Goal: Task Accomplishment & Management: Use online tool/utility

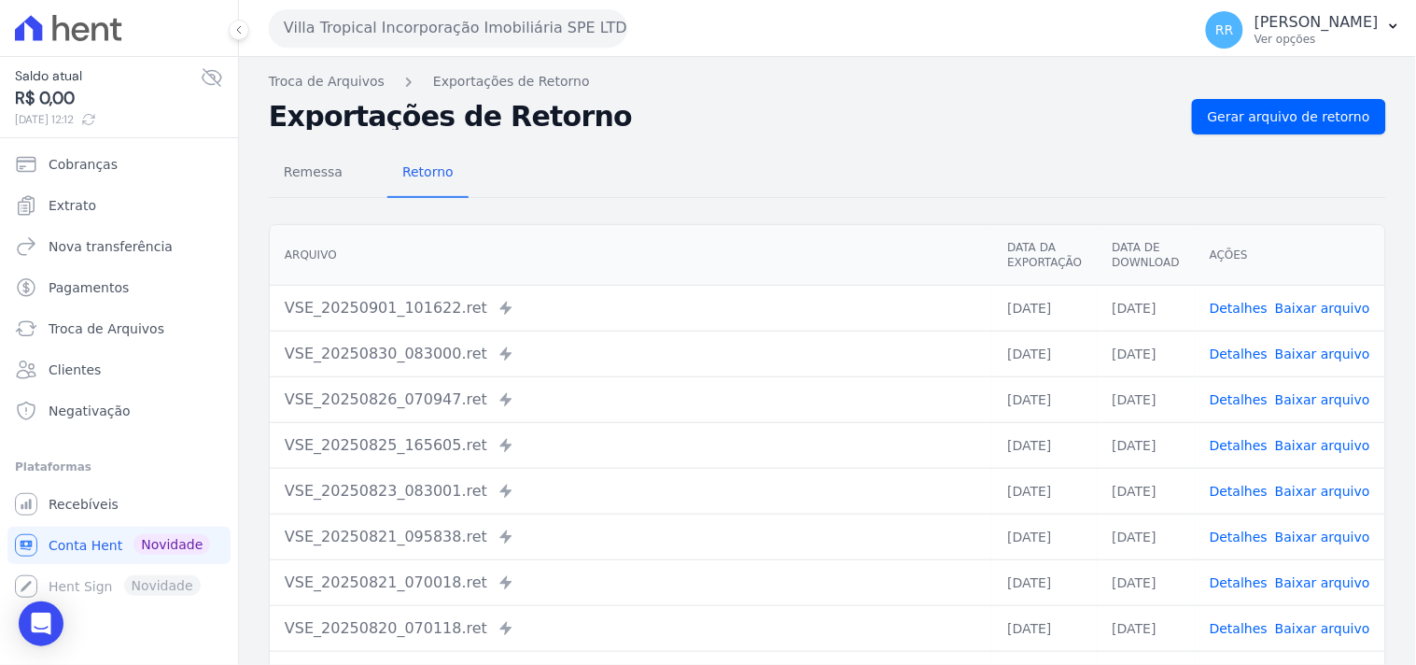
scroll to position [160, 0]
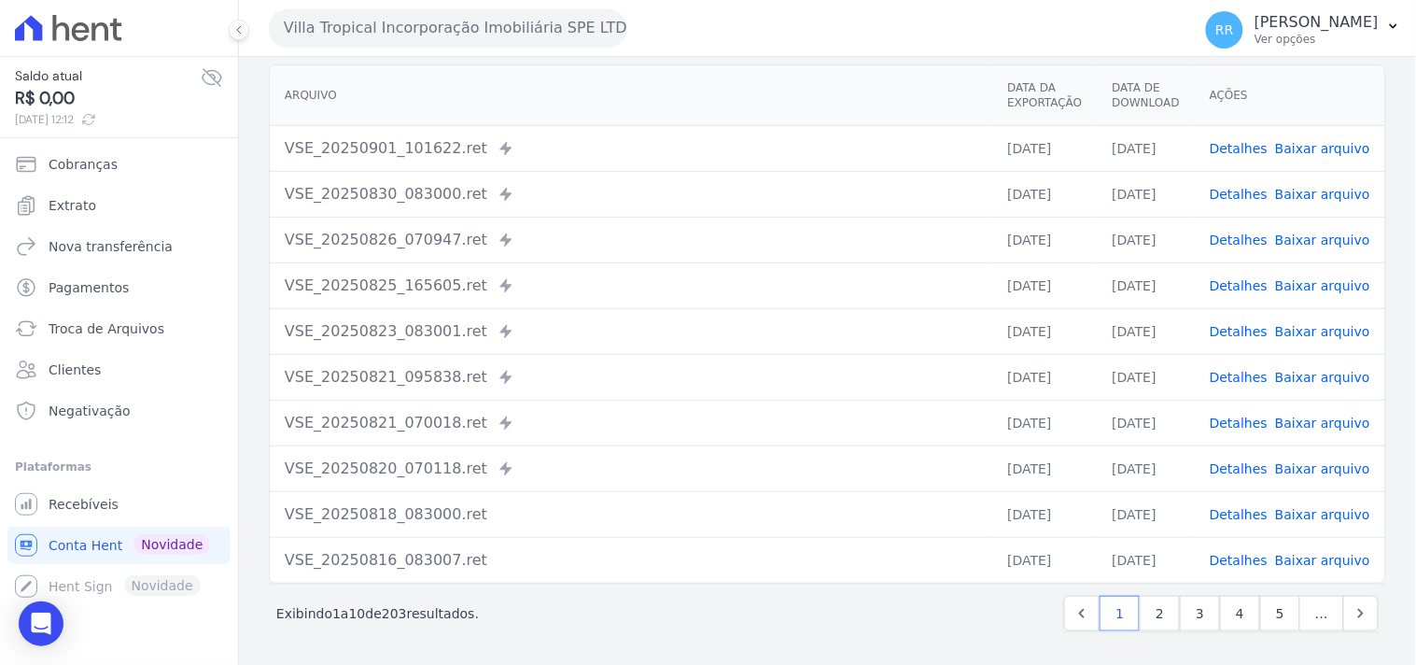
click at [286, 26] on button "Villa Tropical Incorporação Imobiliária SPE LTDA" at bounding box center [448, 27] width 359 height 37
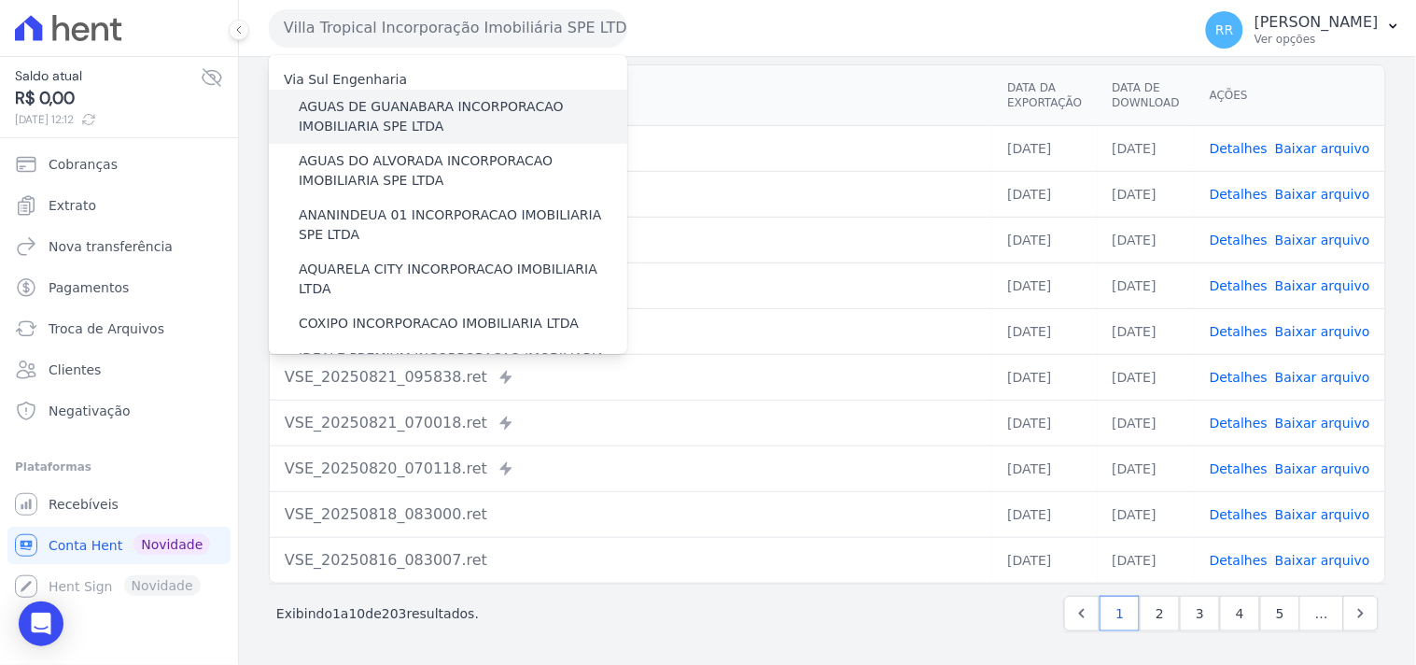
click at [487, 131] on label "AGUAS DE GUANABARA INCORPORACAO IMOBILIARIA SPE LTDA" at bounding box center [463, 116] width 329 height 39
click at [0, 0] on input "AGUAS DE GUANABARA INCORPORACAO IMOBILIARIA SPE LTDA" at bounding box center [0, 0] width 0 height 0
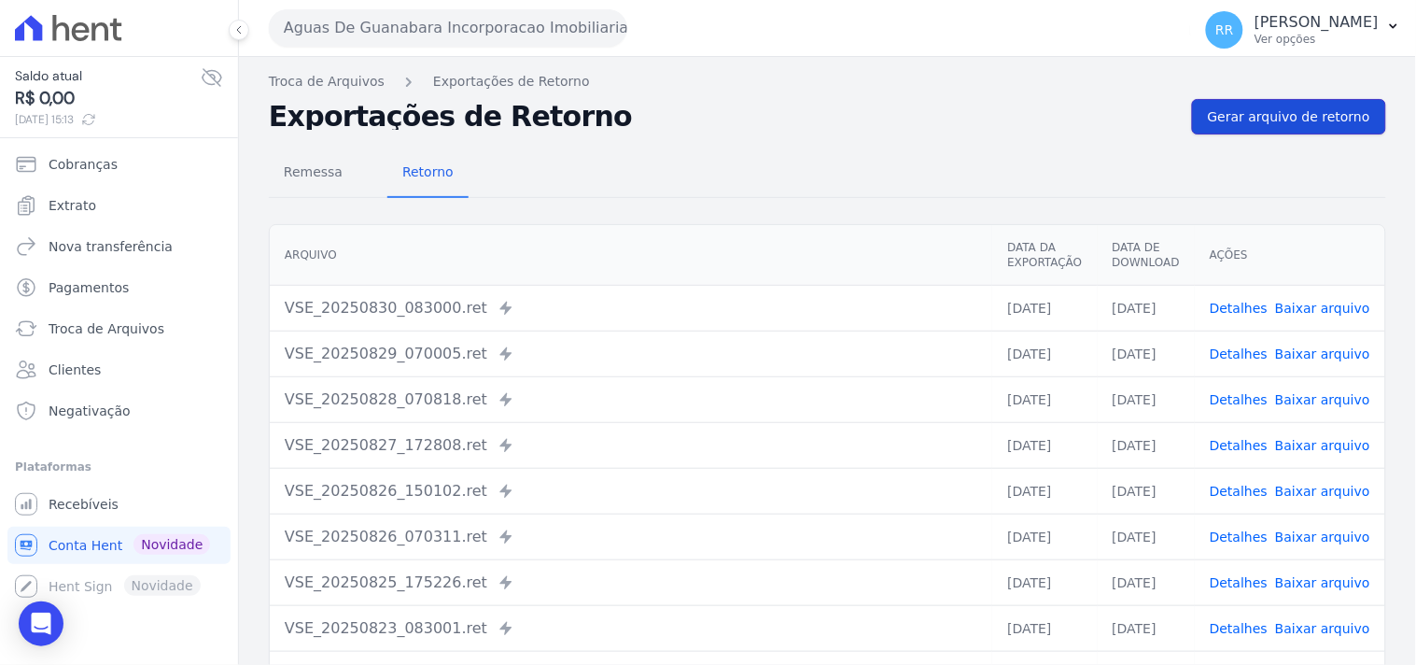
click at [1288, 133] on link "Gerar arquivo de retorno" at bounding box center [1289, 116] width 194 height 35
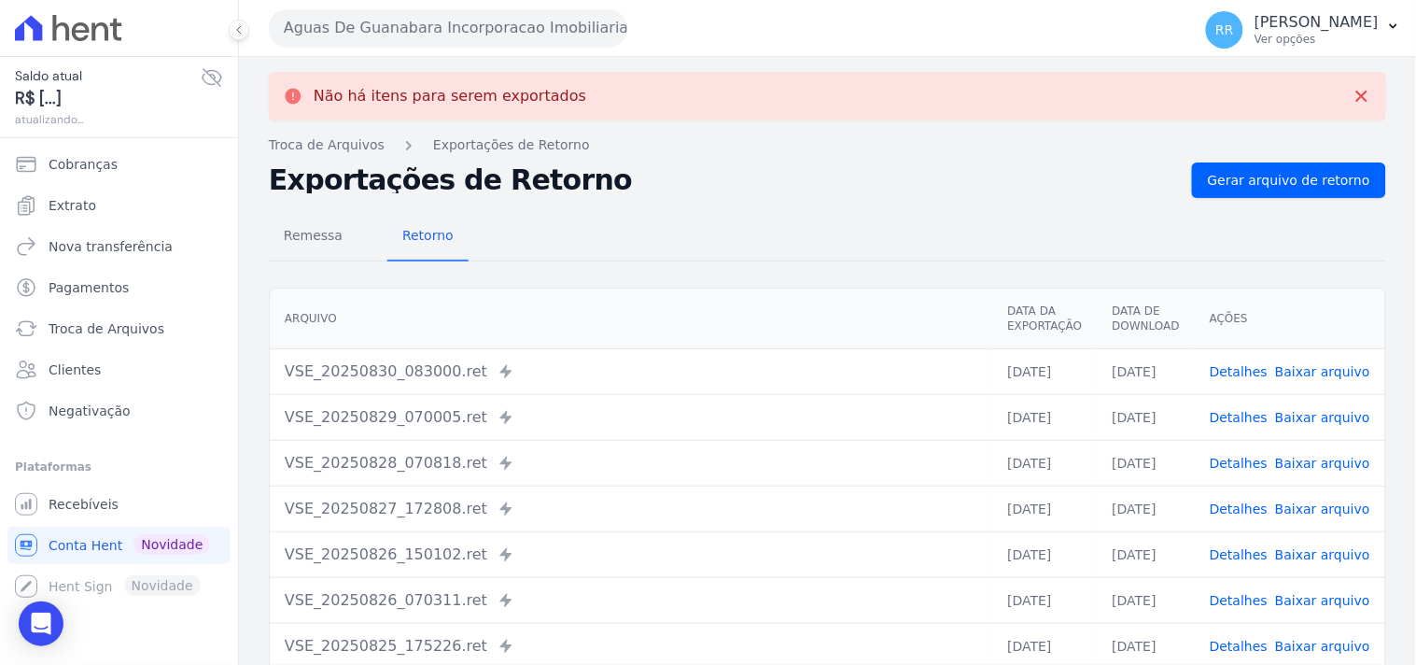
click at [352, 35] on button "Aguas De Guanabara Incorporacao Imobiliaria SPE LTDA" at bounding box center [448, 27] width 359 height 37
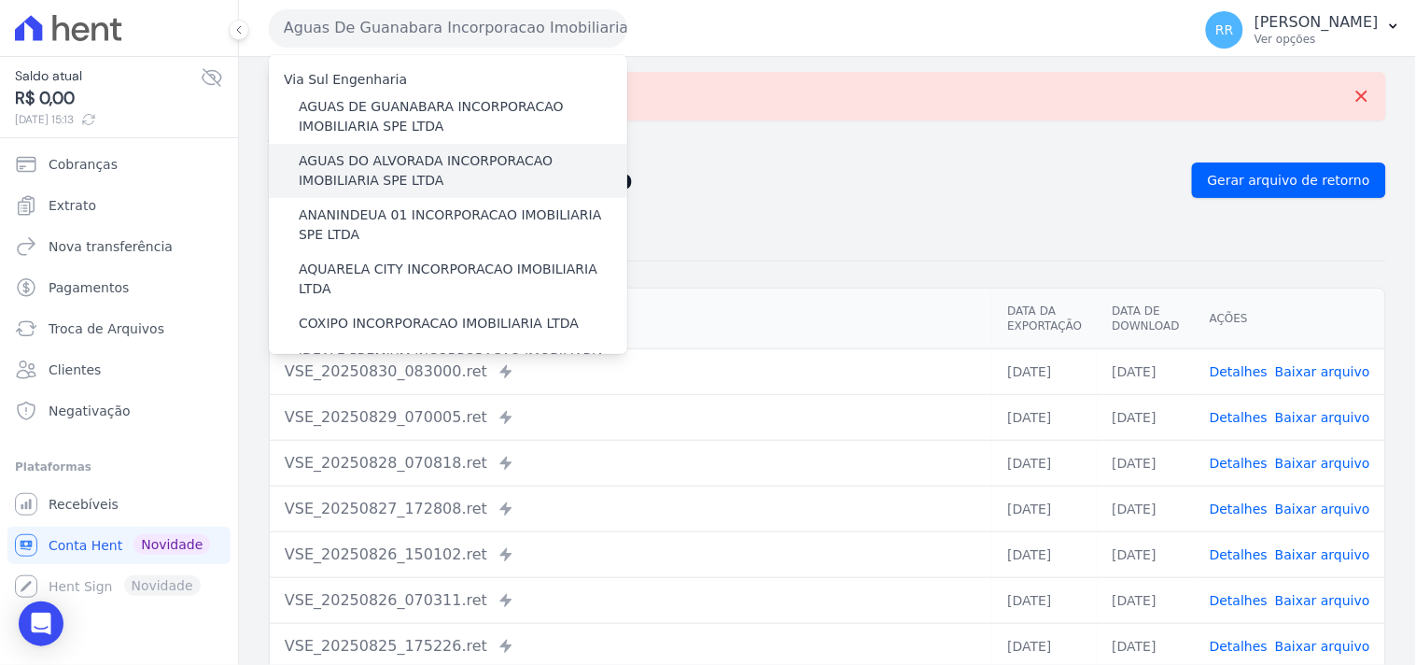
click at [416, 178] on label "AGUAS DO ALVORADA INCORPORACAO IMOBILIARIA SPE LTDA" at bounding box center [463, 170] width 329 height 39
click at [0, 0] on input "AGUAS DO ALVORADA INCORPORACAO IMOBILIARIA SPE LTDA" at bounding box center [0, 0] width 0 height 0
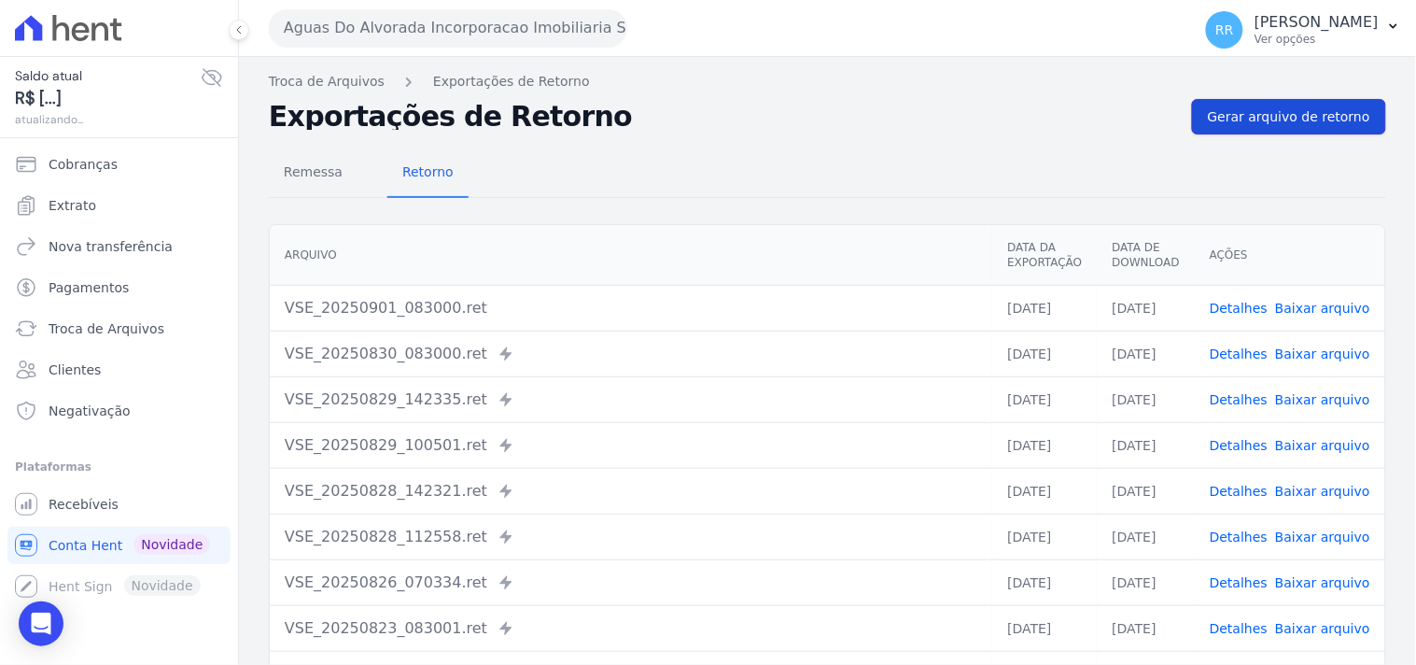
click at [1273, 112] on span "Gerar arquivo de retorno" at bounding box center [1289, 116] width 162 height 19
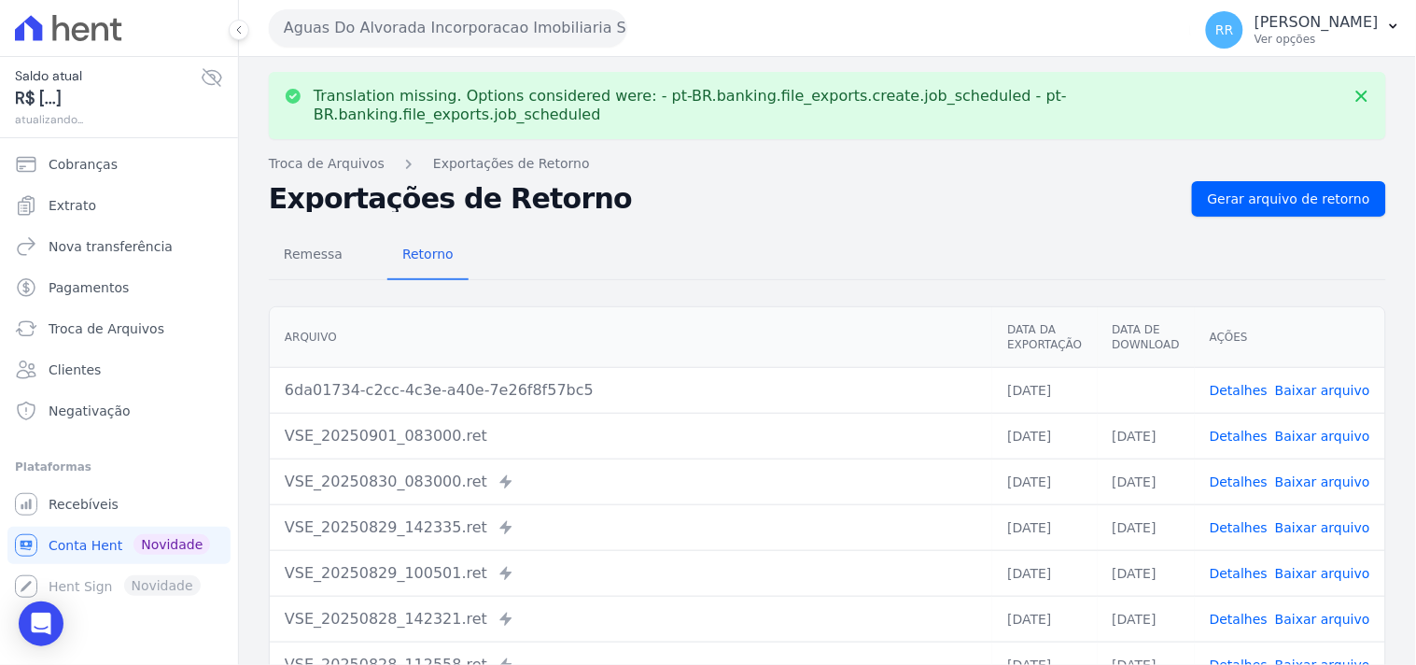
click at [422, 20] on button "Aguas Do Alvorada Incorporacao Imobiliaria SPE LTDA" at bounding box center [448, 27] width 359 height 37
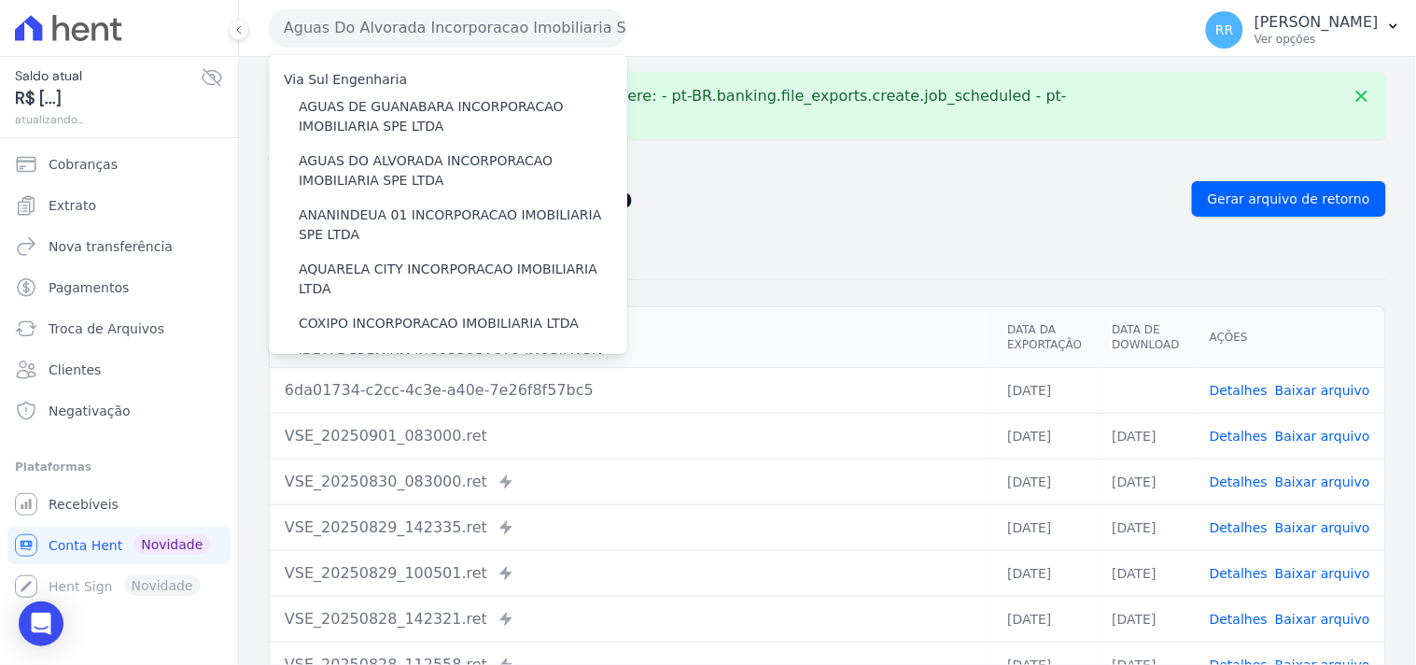
click at [810, 186] on h2 "Exportações de Retorno" at bounding box center [723, 199] width 908 height 26
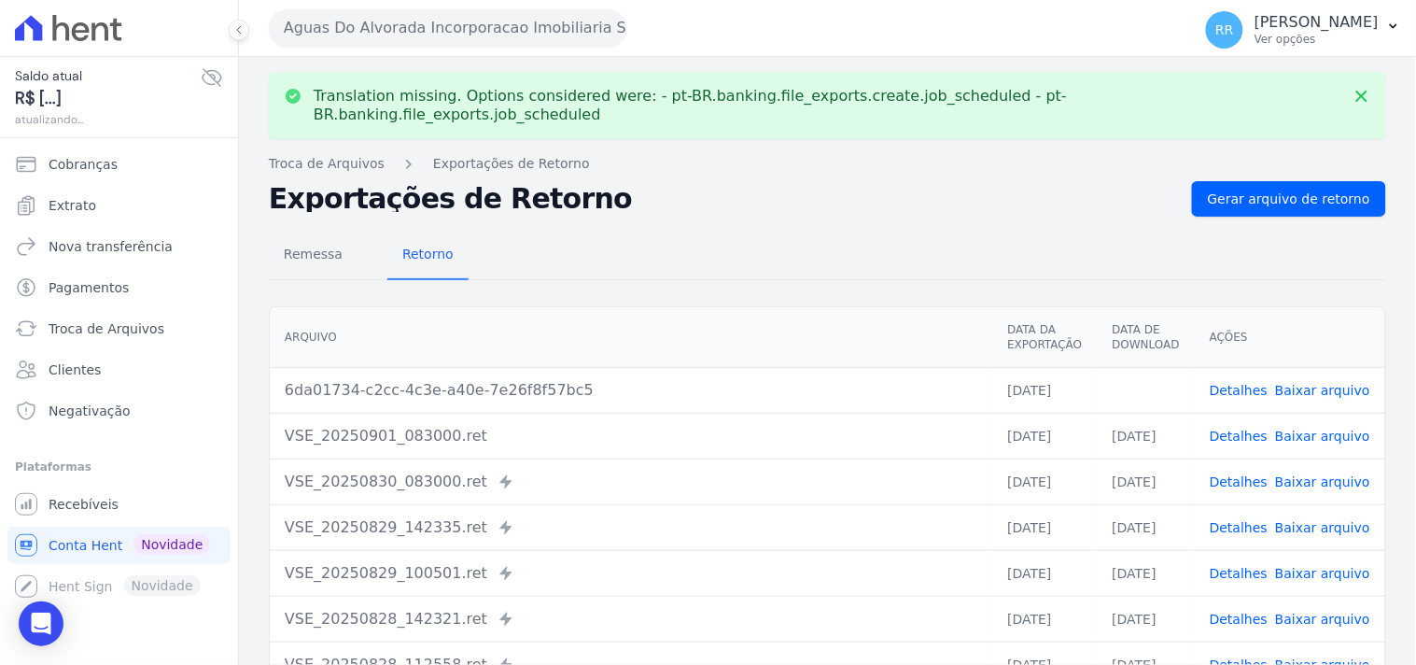
click at [1341, 383] on link "Baixar arquivo" at bounding box center [1322, 390] width 95 height 15
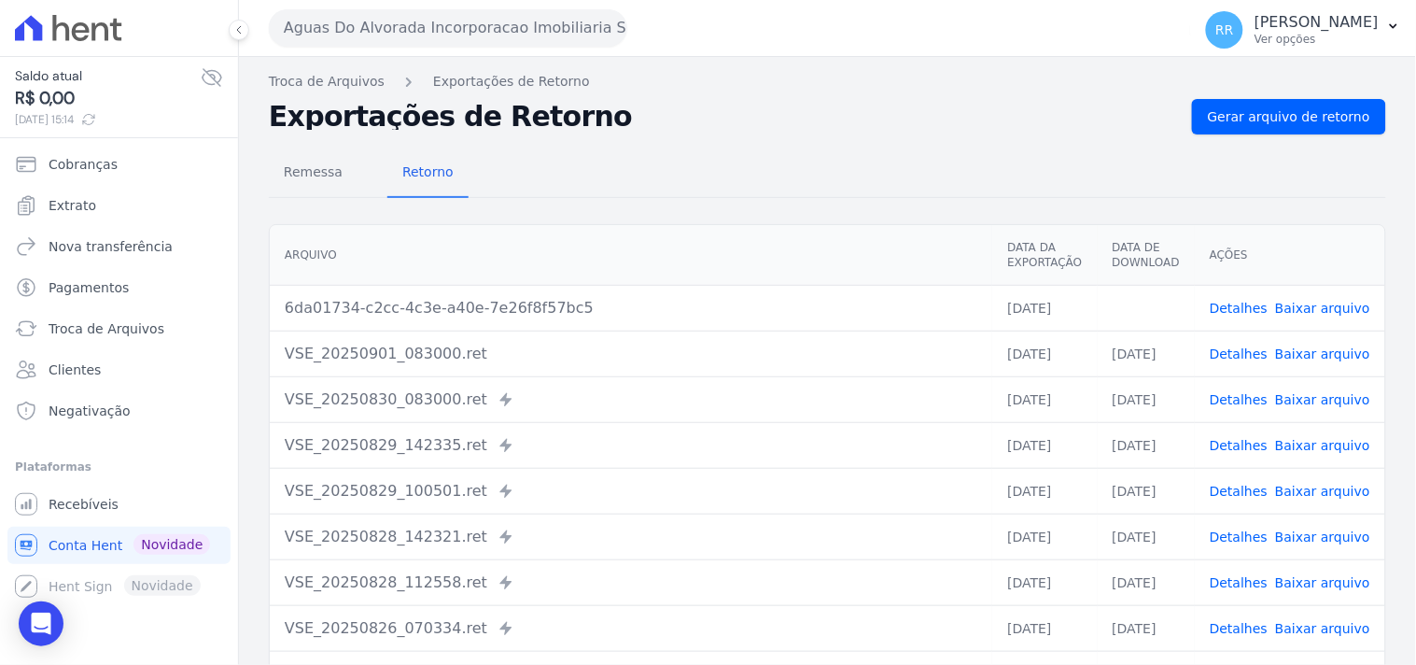
drag, startPoint x: 706, startPoint y: 151, endPoint x: 769, endPoint y: 159, distance: 63.9
click at [706, 151] on div "Remessa Retorno" at bounding box center [828, 173] width 1118 height 49
click at [423, 22] on button "Aguas Do Alvorada Incorporacao Imobiliaria SPE LTDA" at bounding box center [448, 27] width 359 height 37
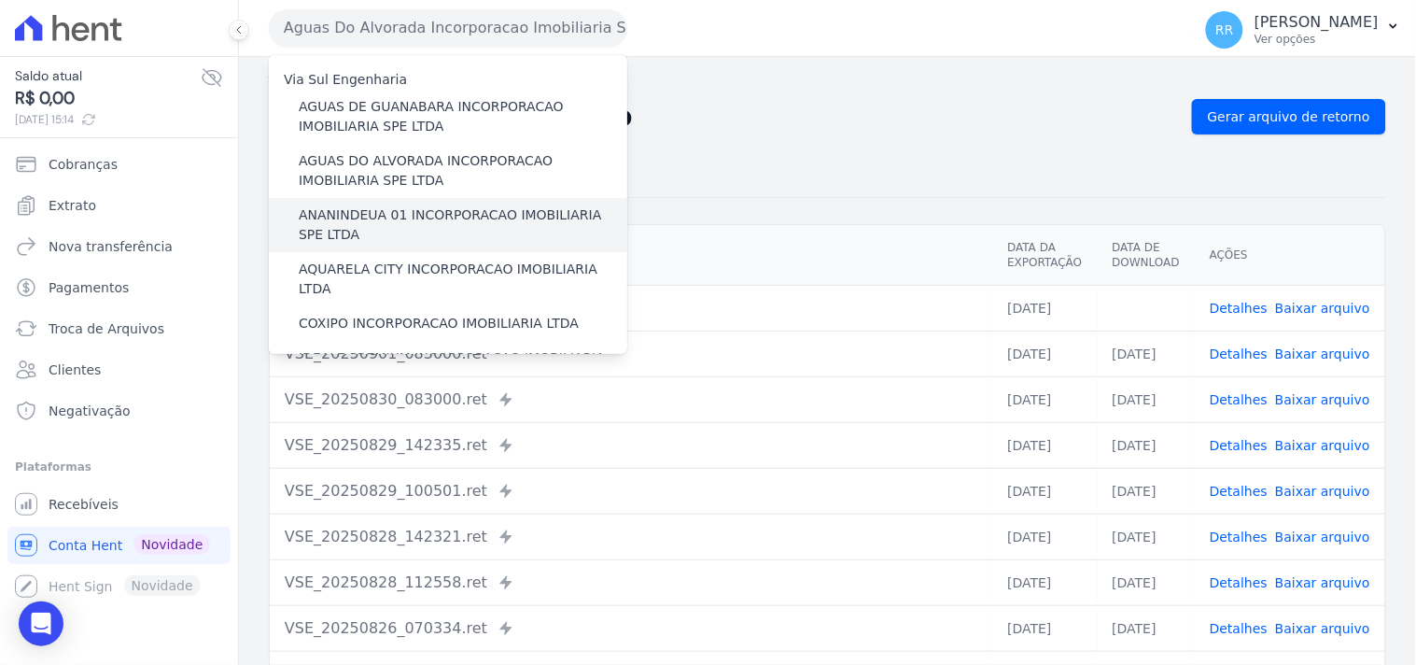
click at [399, 216] on label "ANANINDEUA 01 INCORPORACAO IMOBILIARIA SPE LTDA" at bounding box center [463, 224] width 329 height 39
click at [0, 0] on input "ANANINDEUA 01 INCORPORACAO IMOBILIARIA SPE LTDA" at bounding box center [0, 0] width 0 height 0
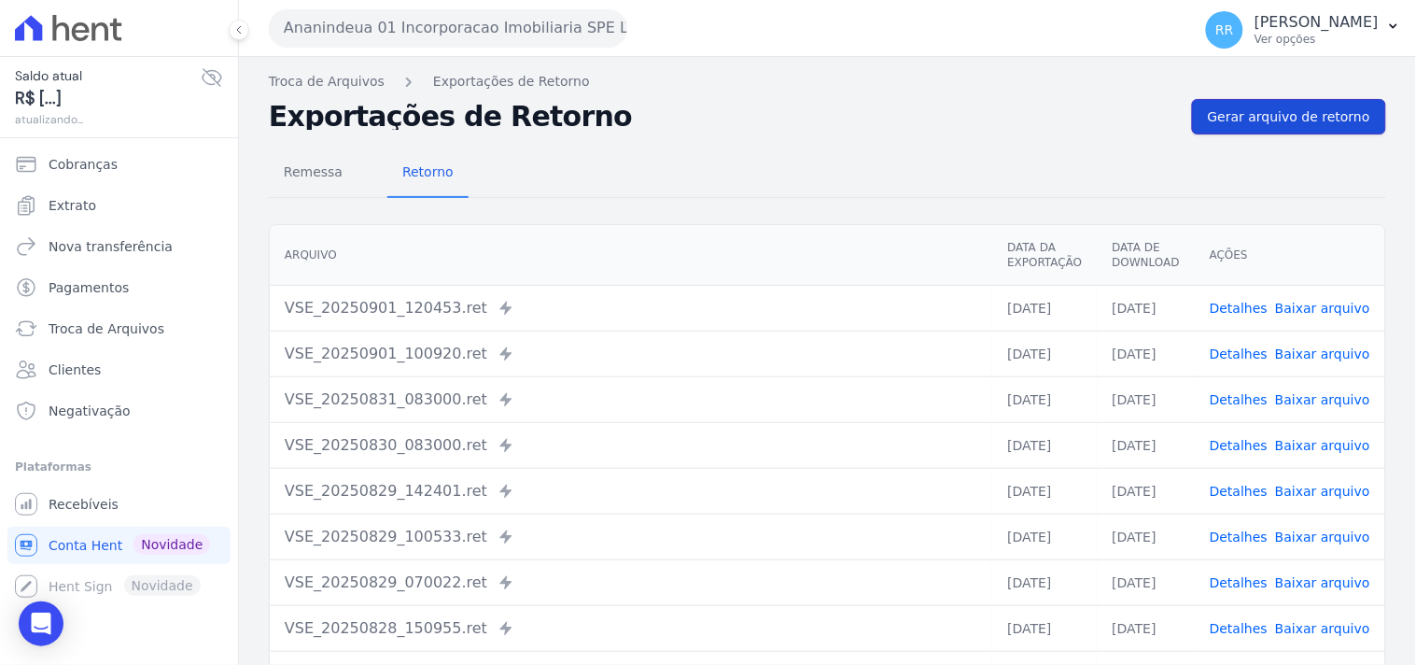
click at [1270, 106] on link "Gerar arquivo de retorno" at bounding box center [1289, 116] width 194 height 35
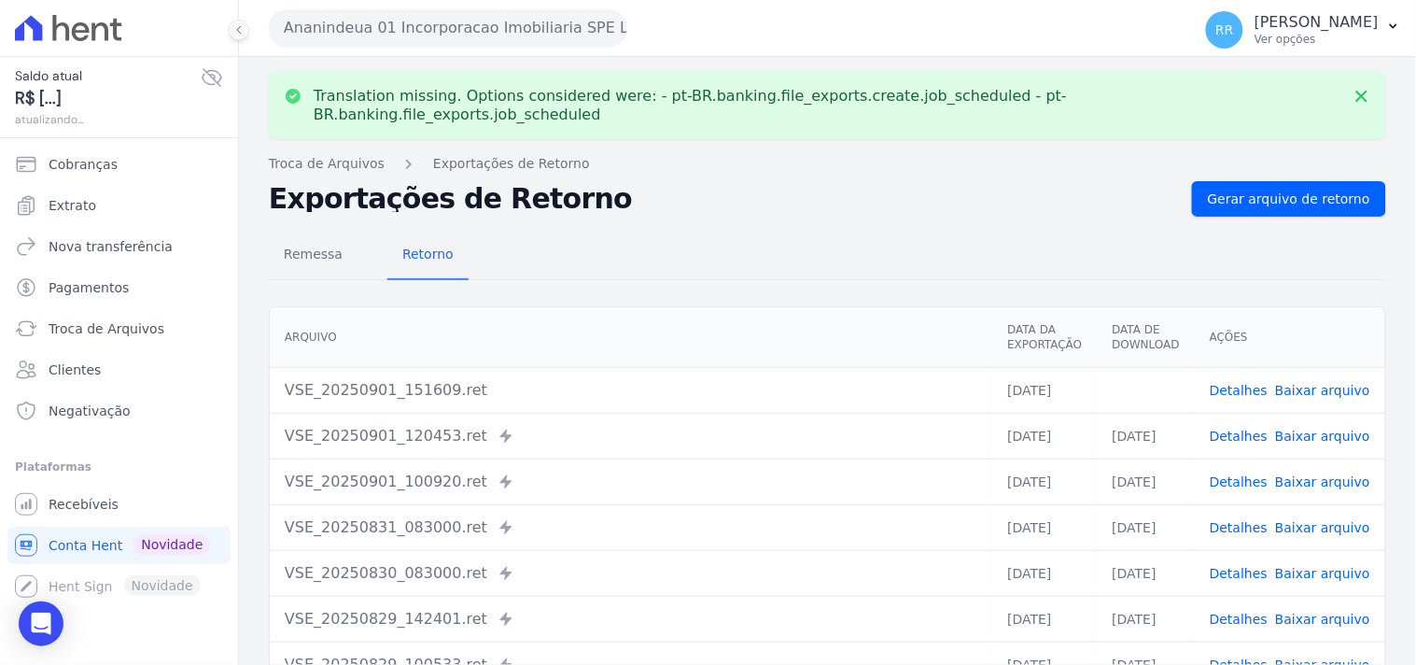
click at [1321, 383] on link "Baixar arquivo" at bounding box center [1322, 390] width 95 height 15
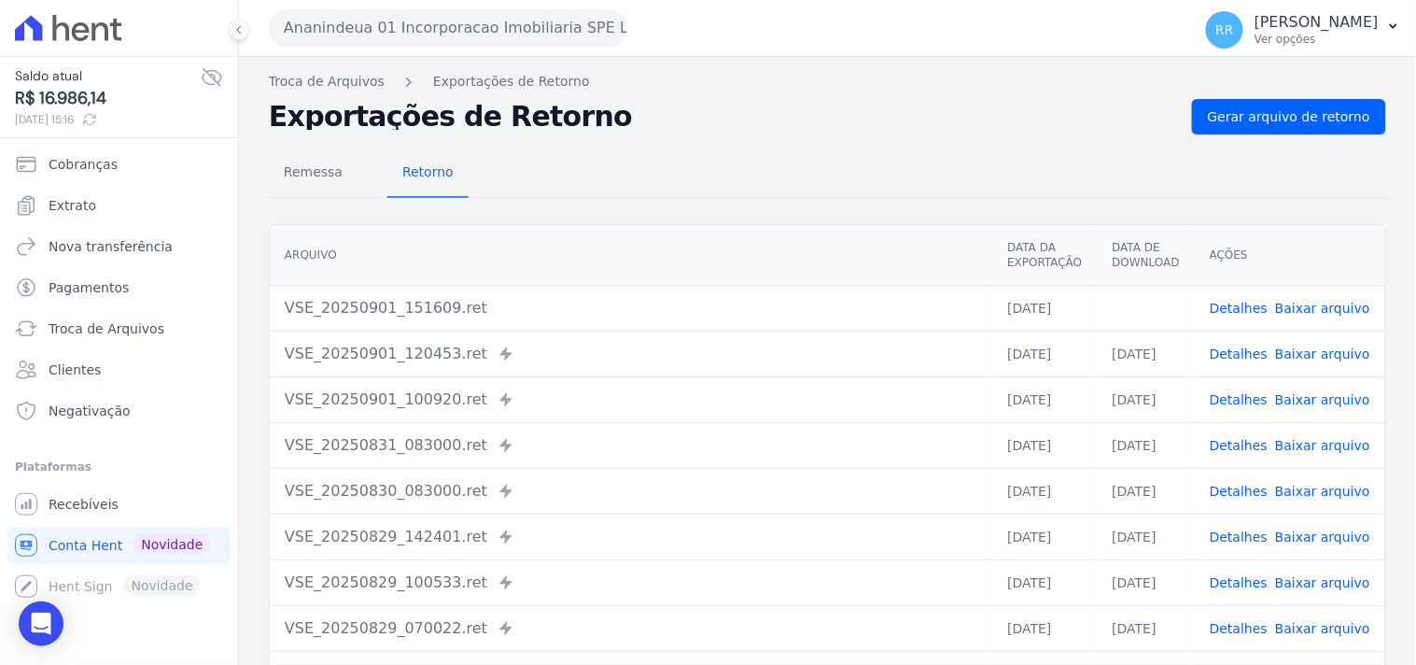
click at [390, 34] on button "Ananindeua 01 Incorporacao Imobiliaria SPE LTDA" at bounding box center [448, 27] width 359 height 37
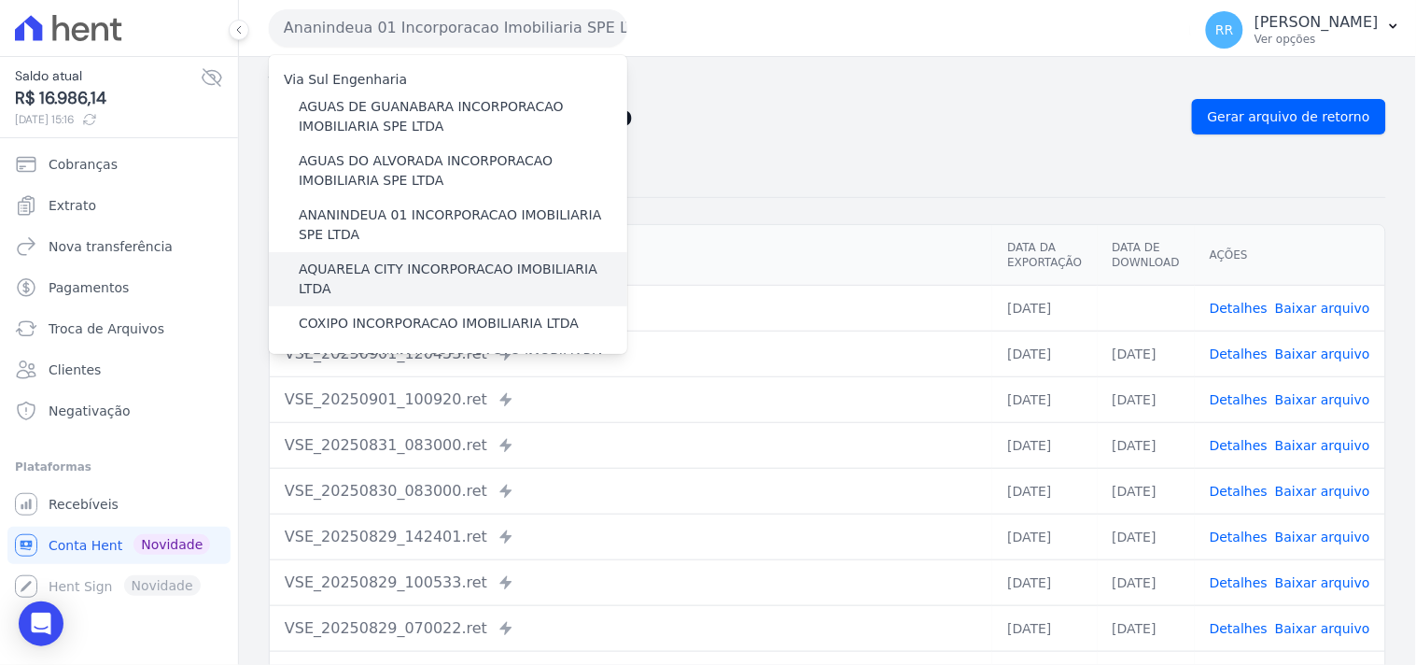
click at [422, 266] on label "AQUARELA CITY INCORPORACAO IMOBILIARIA LTDA" at bounding box center [463, 279] width 329 height 39
click at [0, 0] on input "AQUARELA CITY INCORPORACAO IMOBILIARIA LTDA" at bounding box center [0, 0] width 0 height 0
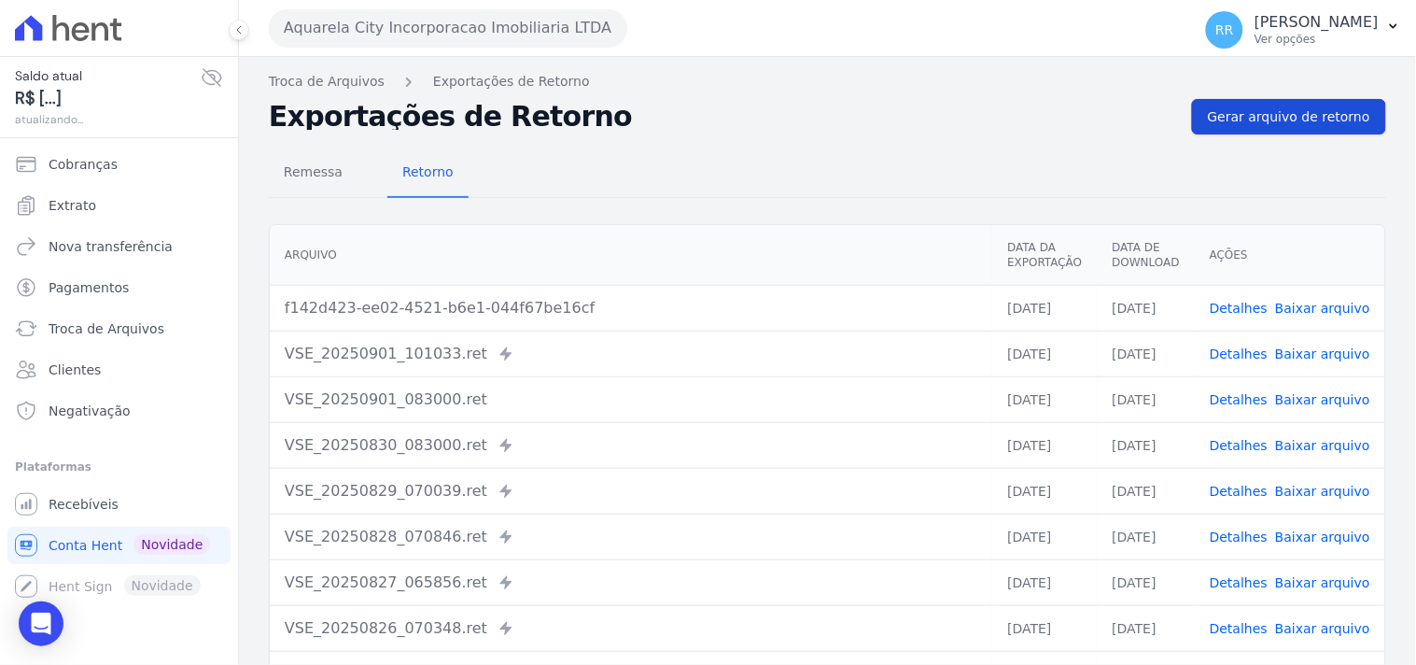
click at [1216, 109] on span "Gerar arquivo de retorno" at bounding box center [1289, 116] width 162 height 19
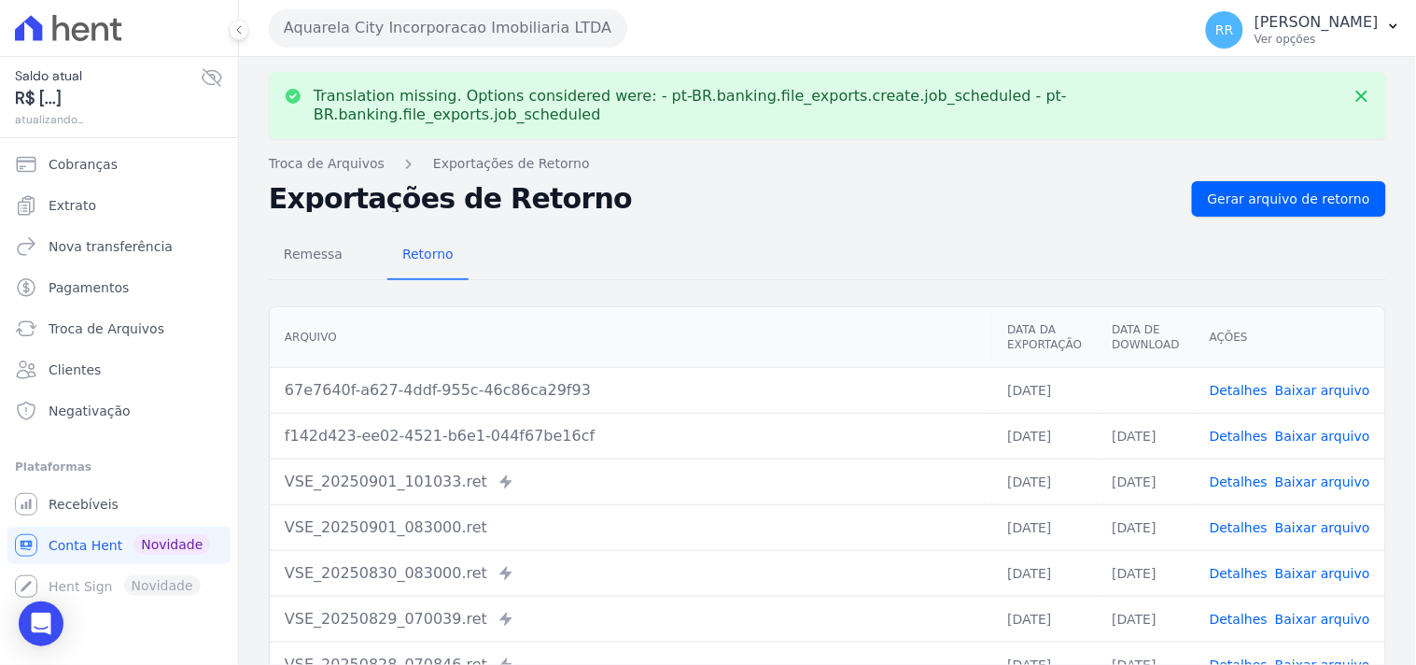
click at [1330, 383] on link "Baixar arquivo" at bounding box center [1322, 390] width 95 height 15
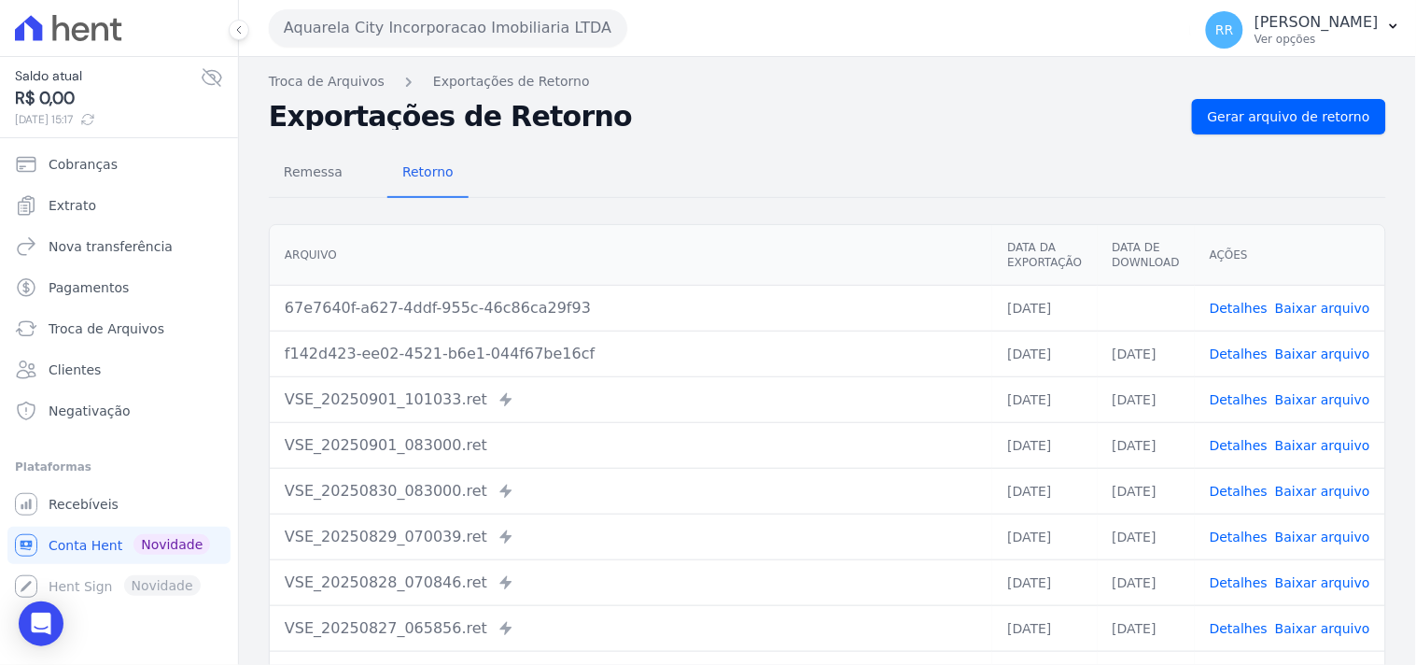
drag, startPoint x: 797, startPoint y: 91, endPoint x: 791, endPoint y: 114, distance: 23.3
click at [797, 91] on div "Translation missing. Options considered were: - pt-BR.banking.file_exports.crea…" at bounding box center [827, 440] width 1177 height 767
click at [291, 12] on button "Aquarela City Incorporacao Imobiliaria LTDA" at bounding box center [448, 27] width 359 height 37
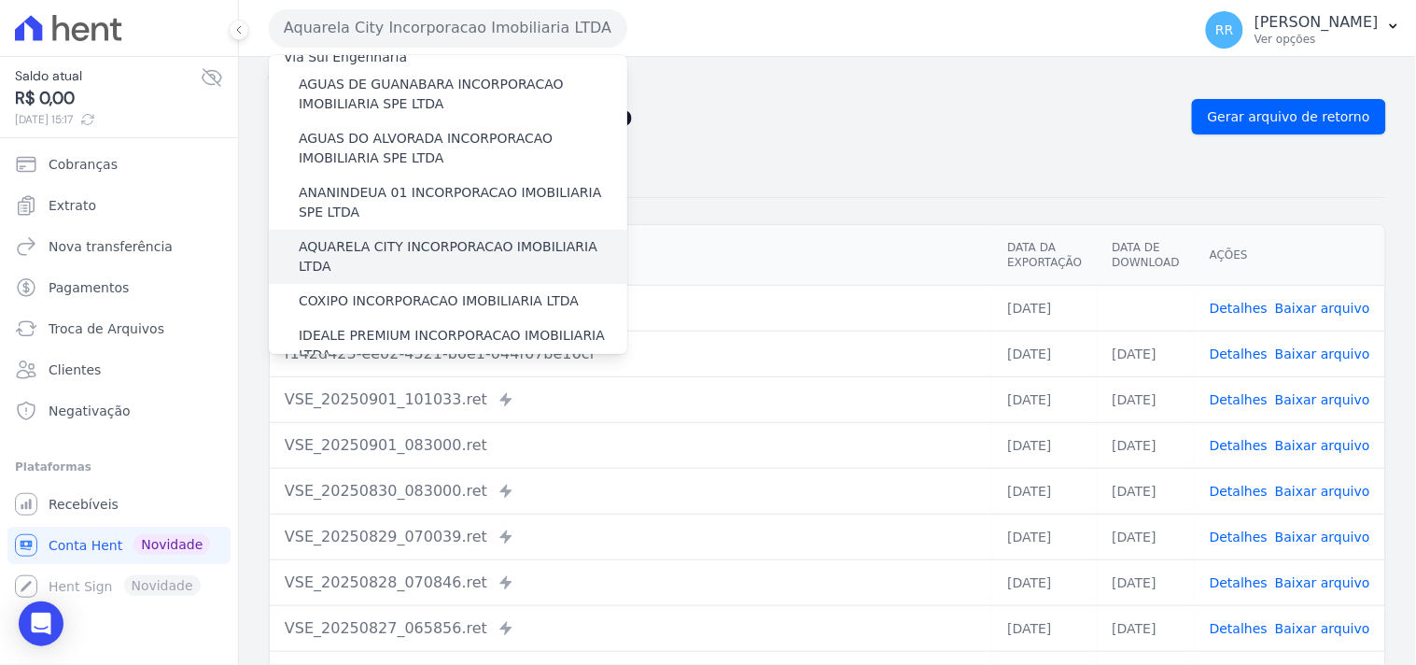
scroll to position [34, 0]
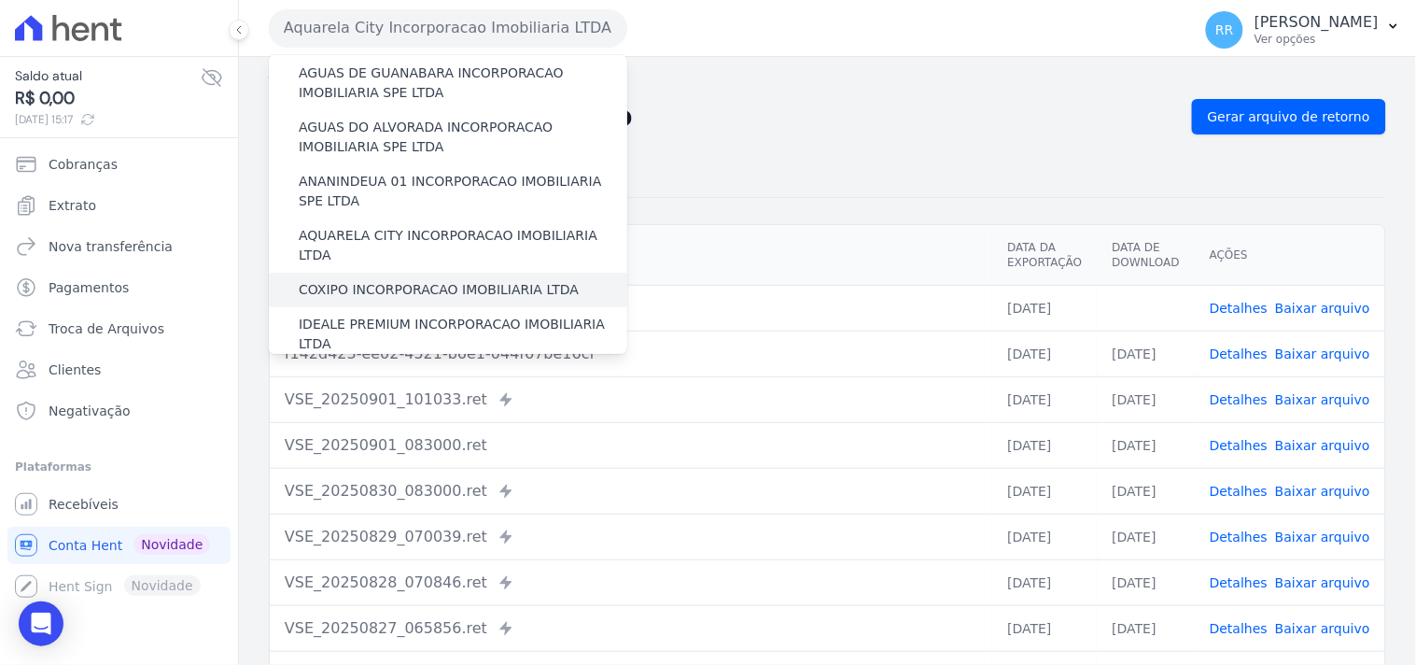
click at [379, 280] on label "COXIPO INCORPORACAO IMOBILIARIA LTDA" at bounding box center [439, 290] width 280 height 20
click at [0, 0] on input "COXIPO INCORPORACAO IMOBILIARIA LTDA" at bounding box center [0, 0] width 0 height 0
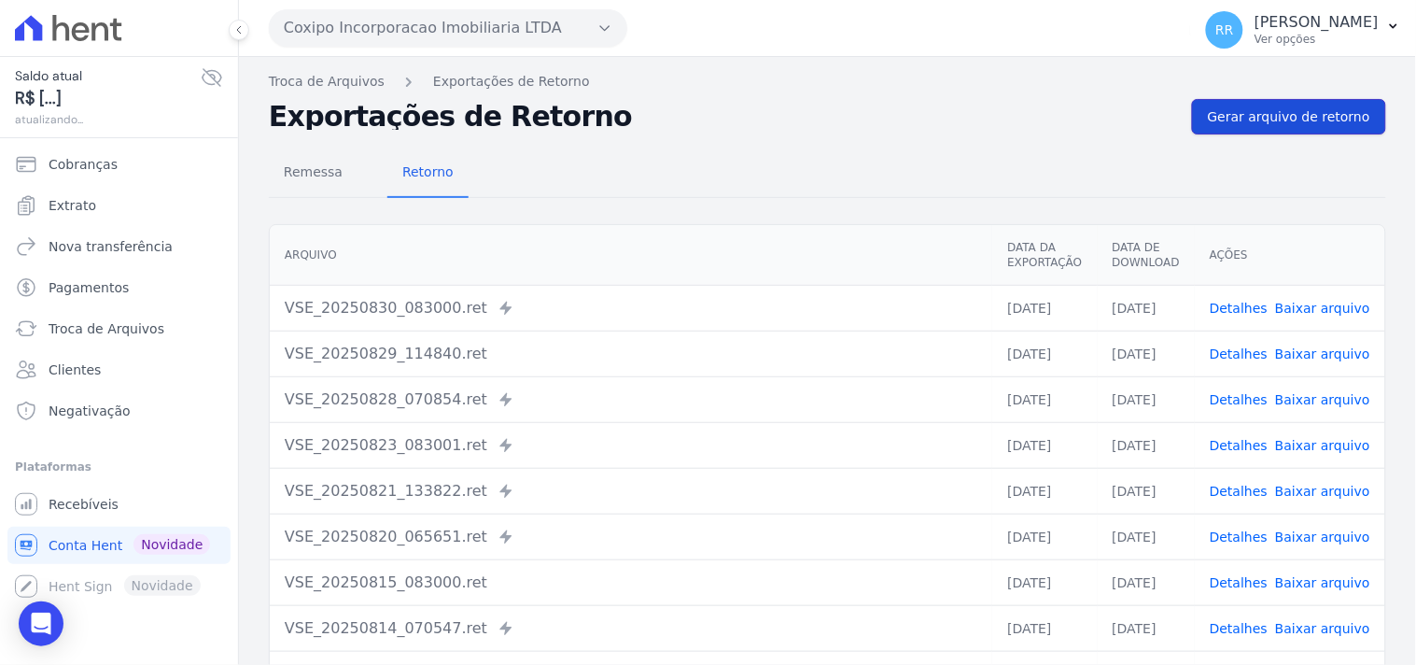
click at [1253, 105] on link "Gerar arquivo de retorno" at bounding box center [1289, 116] width 194 height 35
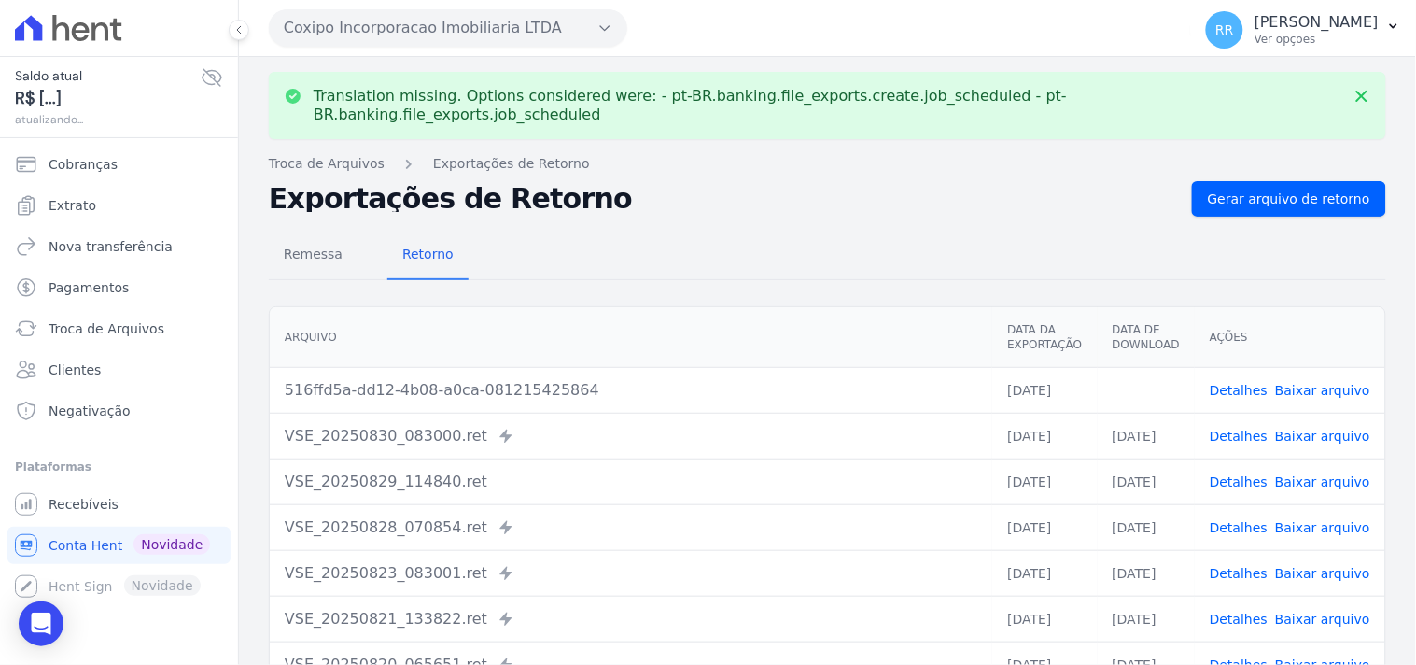
click at [1296, 381] on span "Baixar arquivo" at bounding box center [1322, 390] width 95 height 19
click at [1314, 367] on td "Detalhes Baixar arquivo" at bounding box center [1290, 390] width 190 height 46
click at [1308, 383] on link "Baixar arquivo" at bounding box center [1322, 390] width 95 height 15
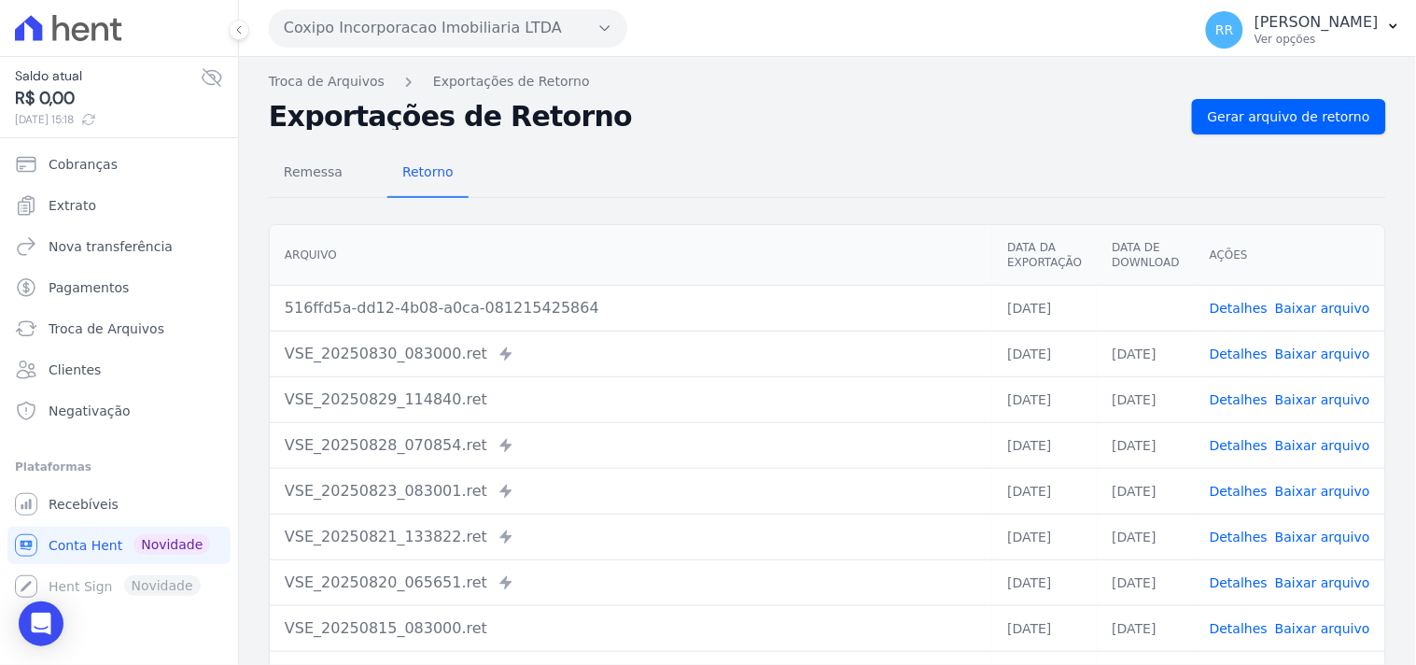
click at [573, 203] on div "Remessa Retorno Arquivo Data da Exportação Data de Download Ações 516ffd5a-dd12…" at bounding box center [828, 471] width 1118 height 675
click at [356, 31] on button "Coxipo Incorporacao Imobiliaria LTDA" at bounding box center [448, 27] width 359 height 37
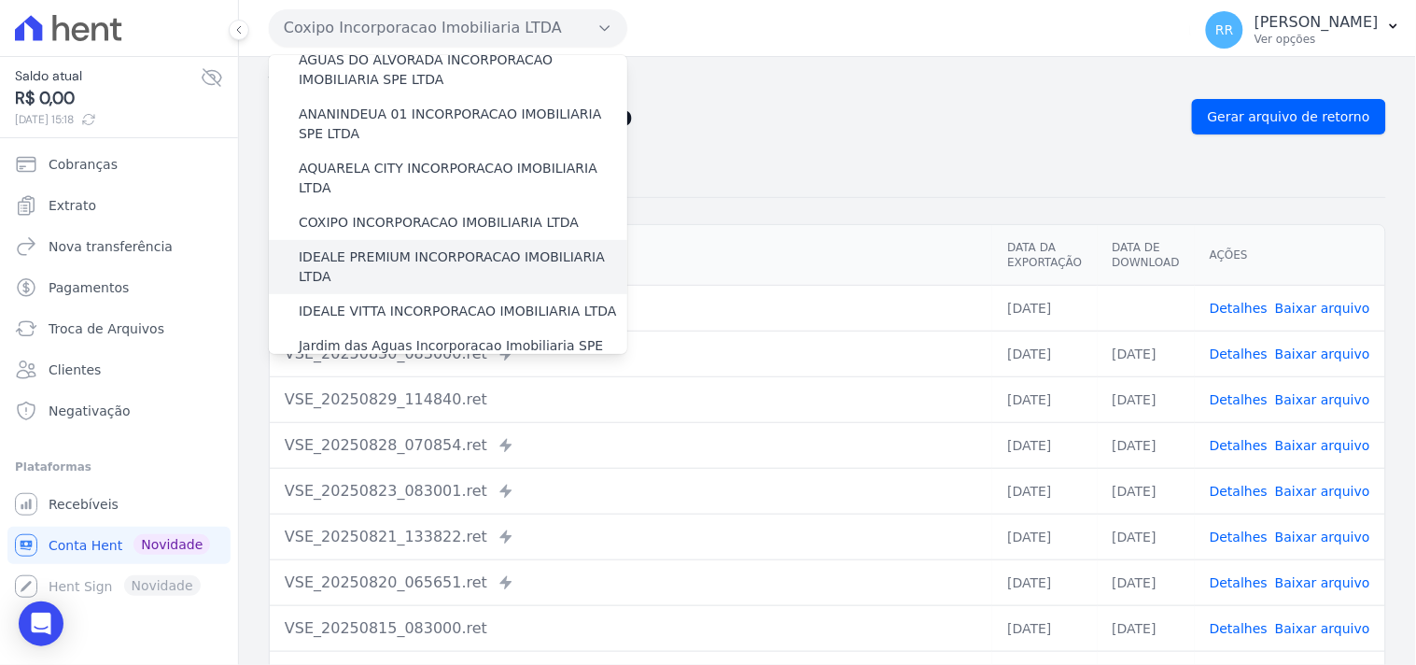
scroll to position [104, 0]
click at [376, 245] on label "IDEALE PREMIUM INCORPORACAO IMOBILIARIA LTDA" at bounding box center [463, 264] width 329 height 39
click at [0, 0] on input "IDEALE PREMIUM INCORPORACAO IMOBILIARIA LTDA" at bounding box center [0, 0] width 0 height 0
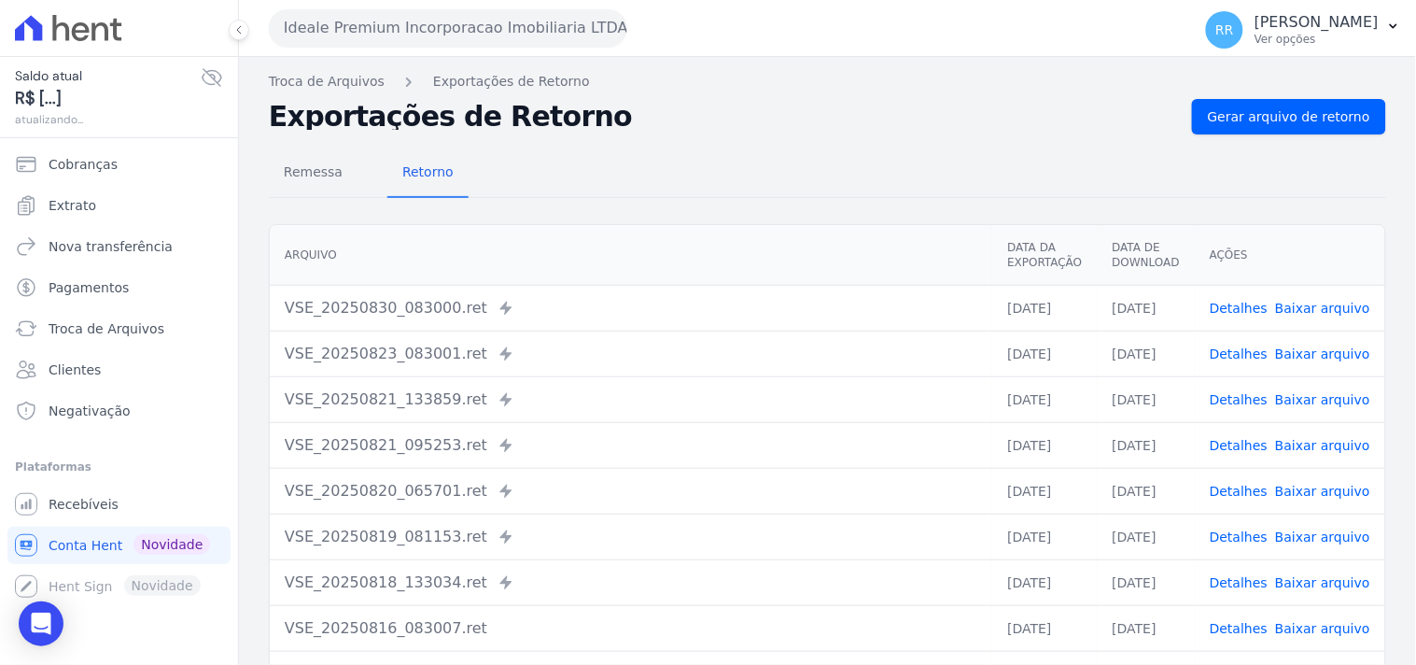
click at [1293, 85] on nav "Troca de Arquivos Exportações de Retorno" at bounding box center [828, 82] width 1118 height 20
click at [1273, 112] on span "Gerar arquivo de retorno" at bounding box center [1289, 116] width 162 height 19
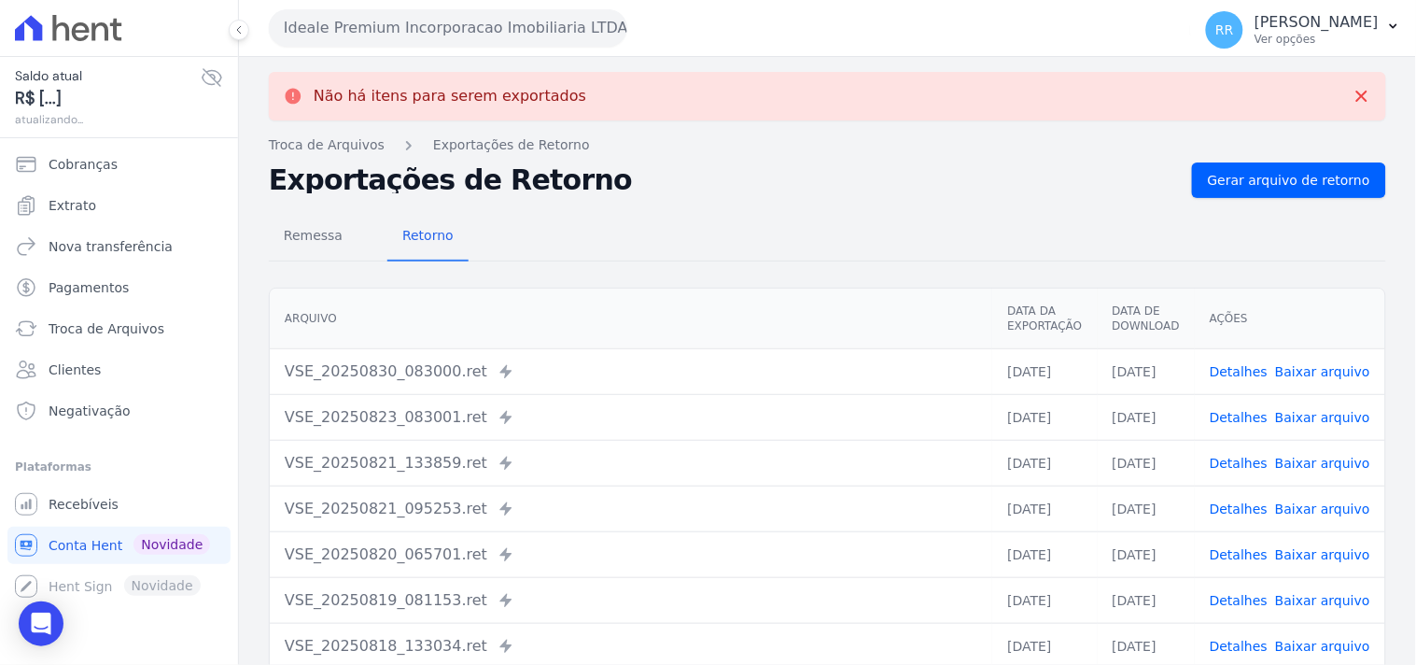
click at [468, 32] on button "Ideale Premium Incorporacao Imobiliaria LTDA" at bounding box center [448, 27] width 359 height 37
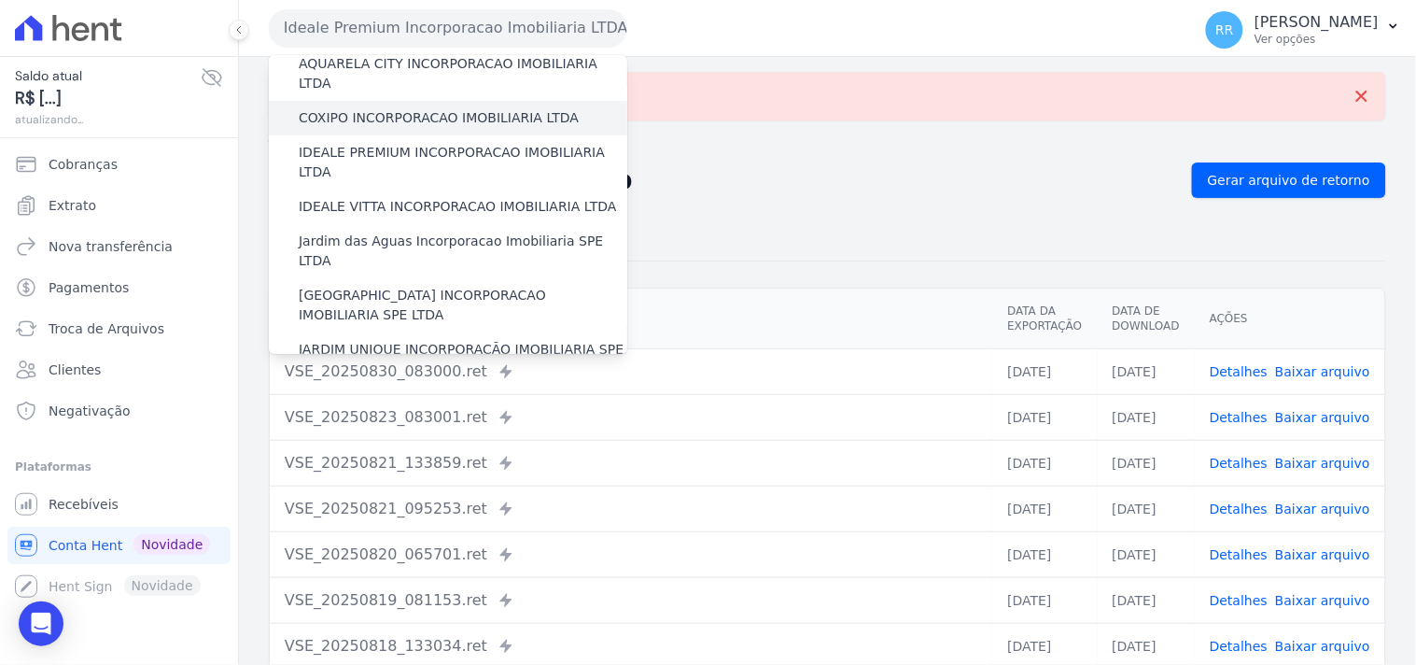
scroll to position [207, 0]
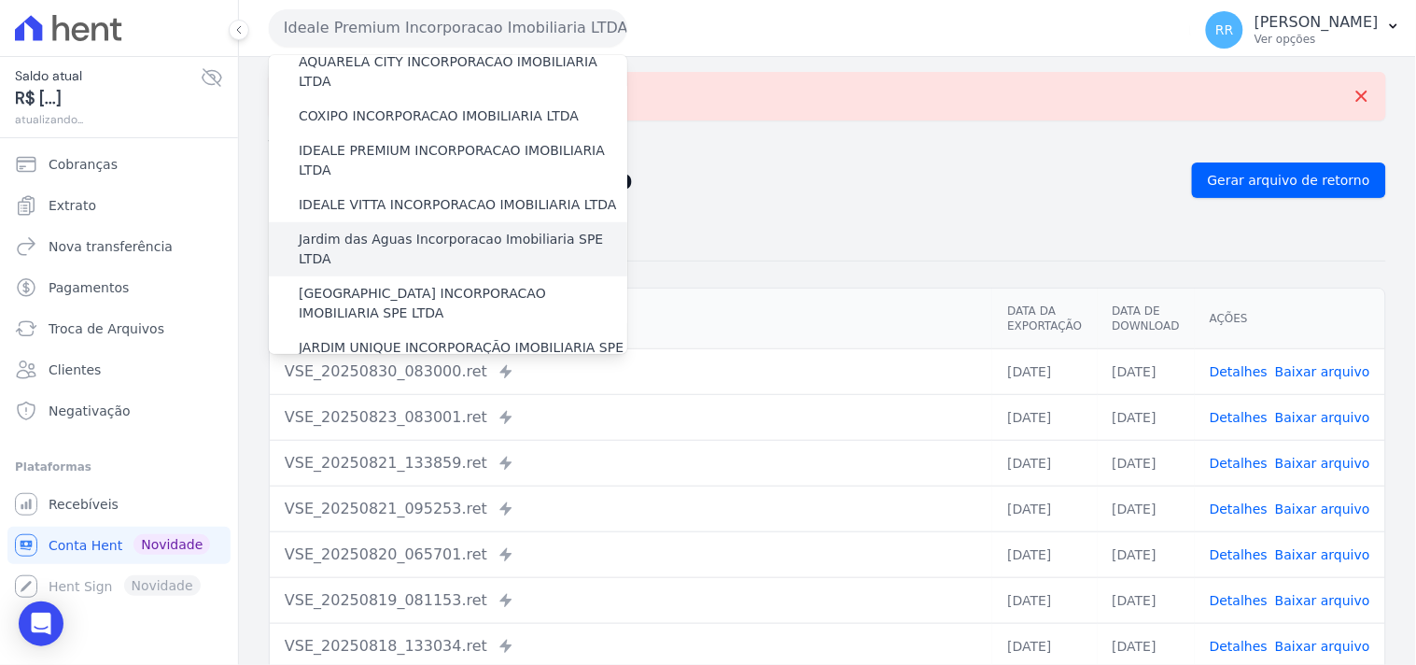
click at [379, 230] on label "Jardim das Aguas Incorporacao Imobiliaria SPE LTDA" at bounding box center [463, 249] width 329 height 39
click at [0, 0] on input "Jardim das Aguas Incorporacao Imobiliaria SPE LTDA" at bounding box center [0, 0] width 0 height 0
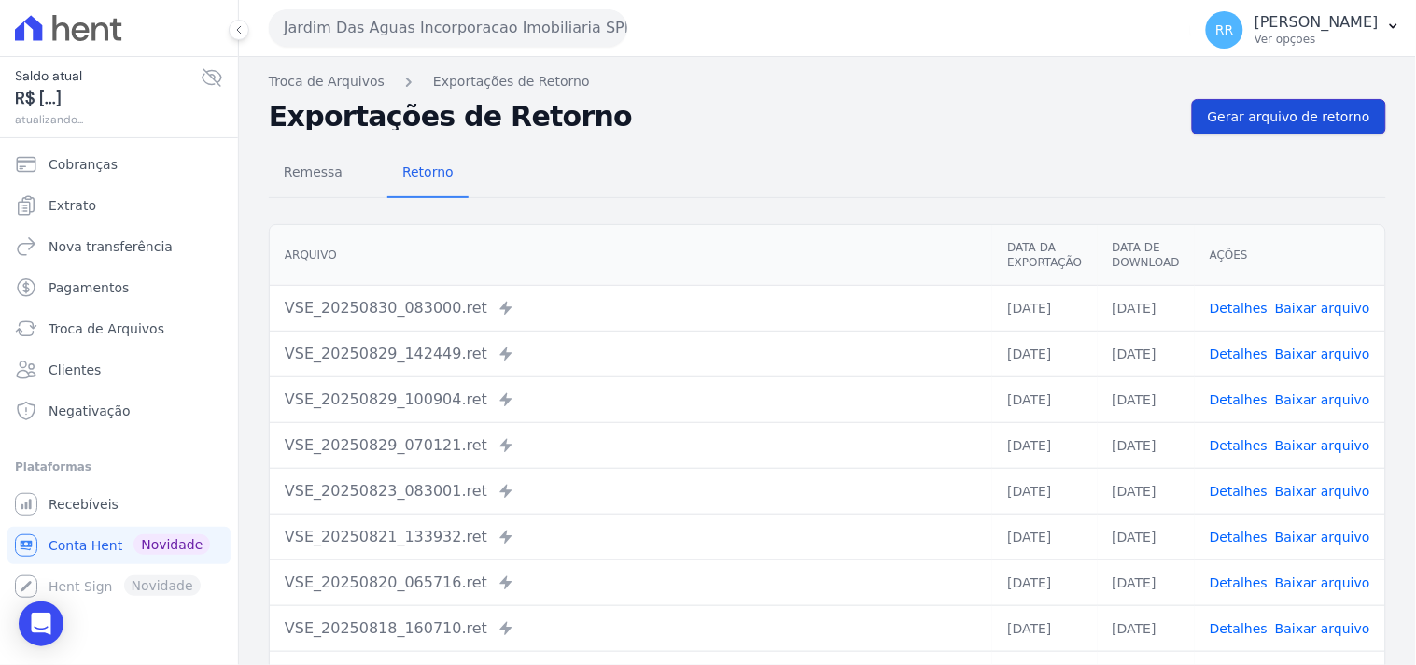
click at [1274, 123] on span "Gerar arquivo de retorno" at bounding box center [1289, 116] width 162 height 19
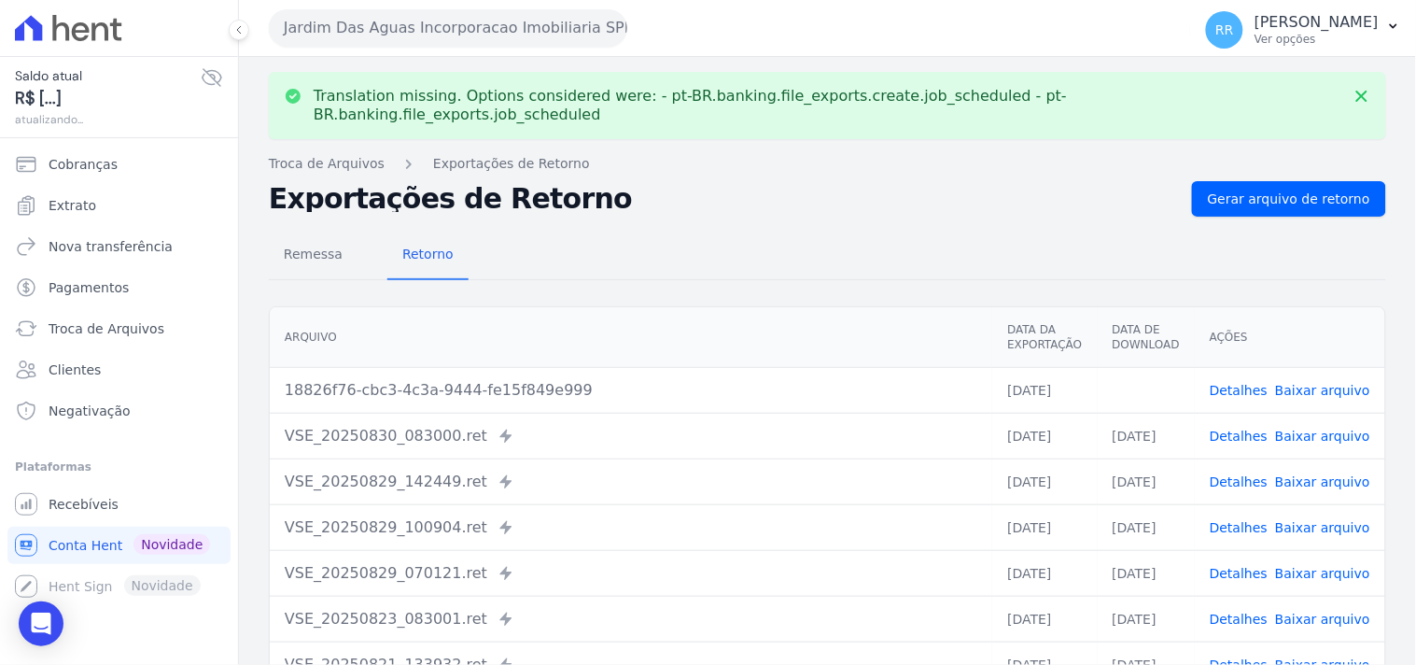
click at [1309, 383] on link "Baixar arquivo" at bounding box center [1322, 390] width 95 height 15
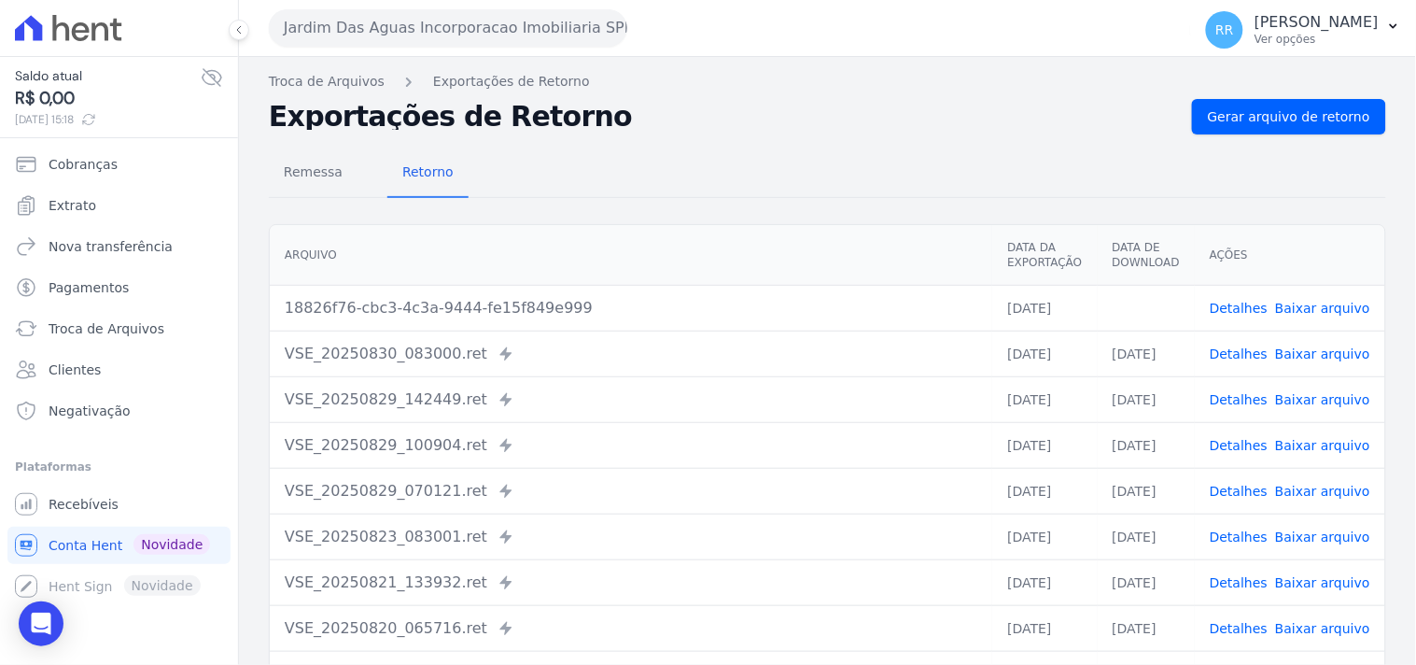
click at [605, 171] on div "Remessa Retorno" at bounding box center [828, 173] width 1118 height 49
click at [457, 40] on button "Jardim Das Aguas Incorporacao Imobiliaria SPE LTDA" at bounding box center [448, 27] width 359 height 37
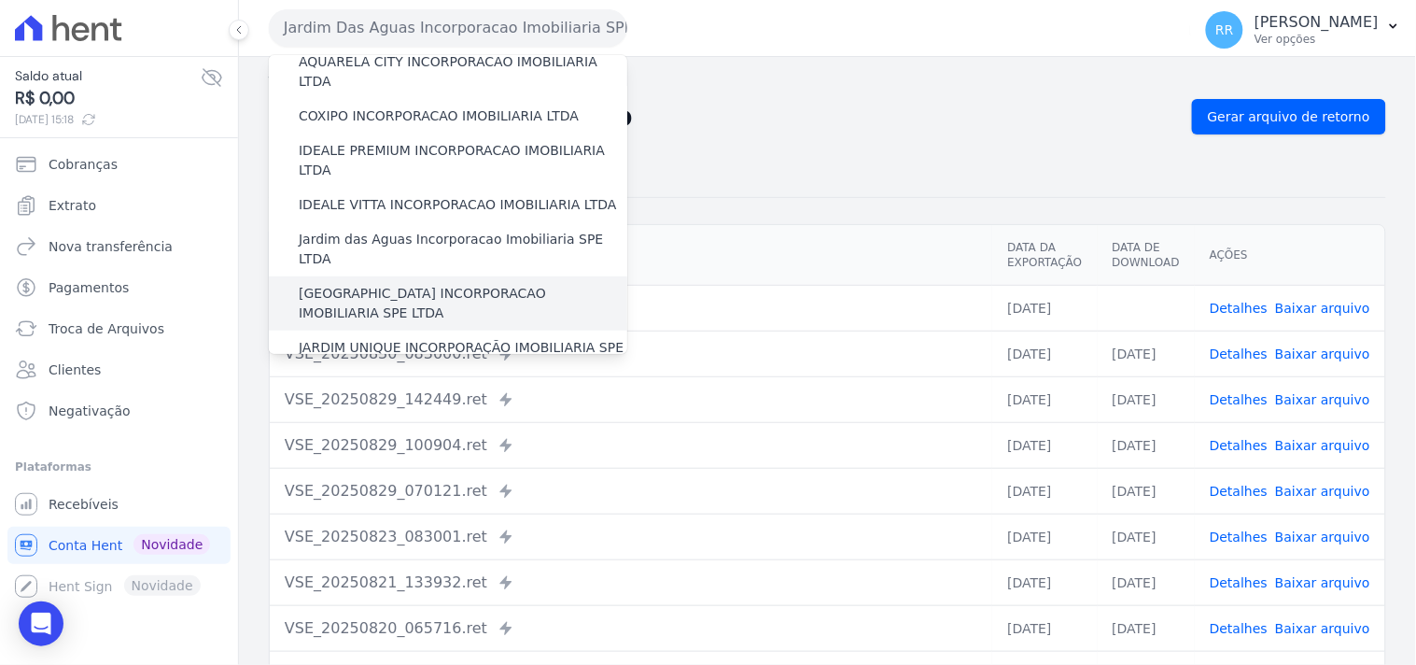
click at [375, 284] on label "[GEOGRAPHIC_DATA] INCORPORACAO IMOBILIARIA SPE LTDA" at bounding box center [463, 303] width 329 height 39
click at [0, 0] on input "[GEOGRAPHIC_DATA] INCORPORACAO IMOBILIARIA SPE LTDA" at bounding box center [0, 0] width 0 height 0
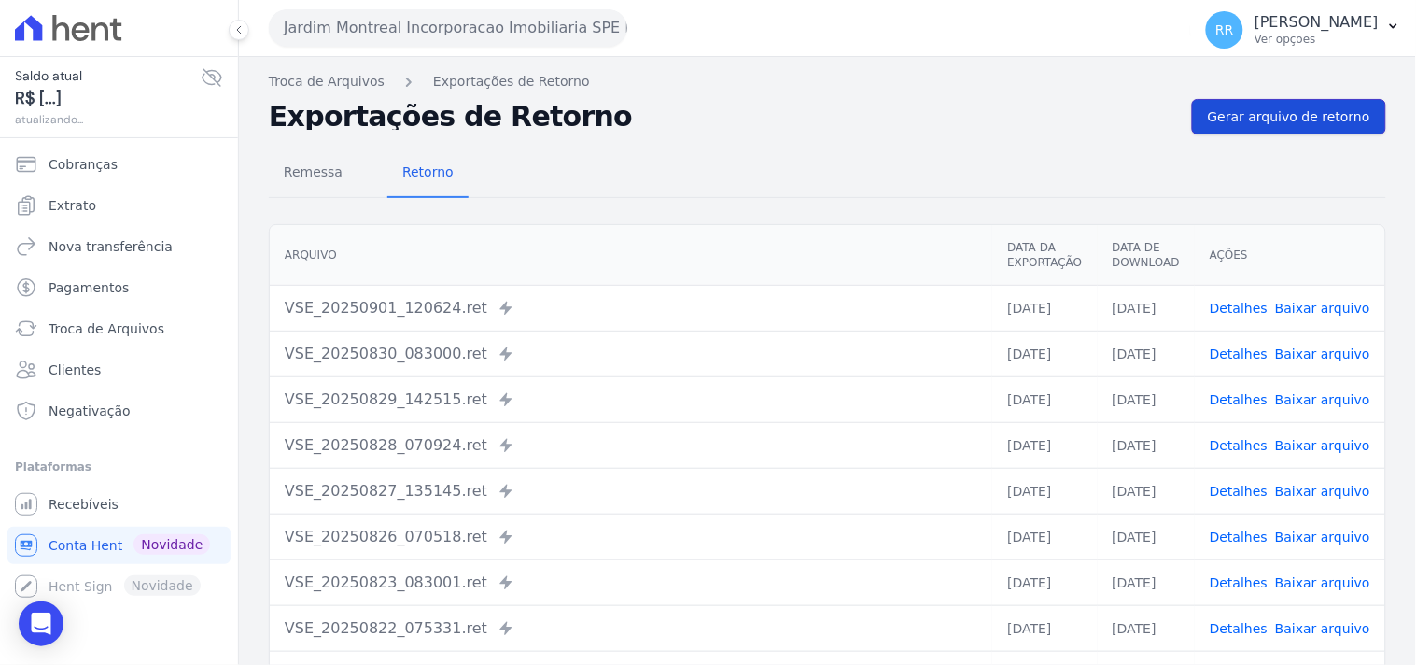
click at [1321, 113] on span "Gerar arquivo de retorno" at bounding box center [1289, 116] width 162 height 19
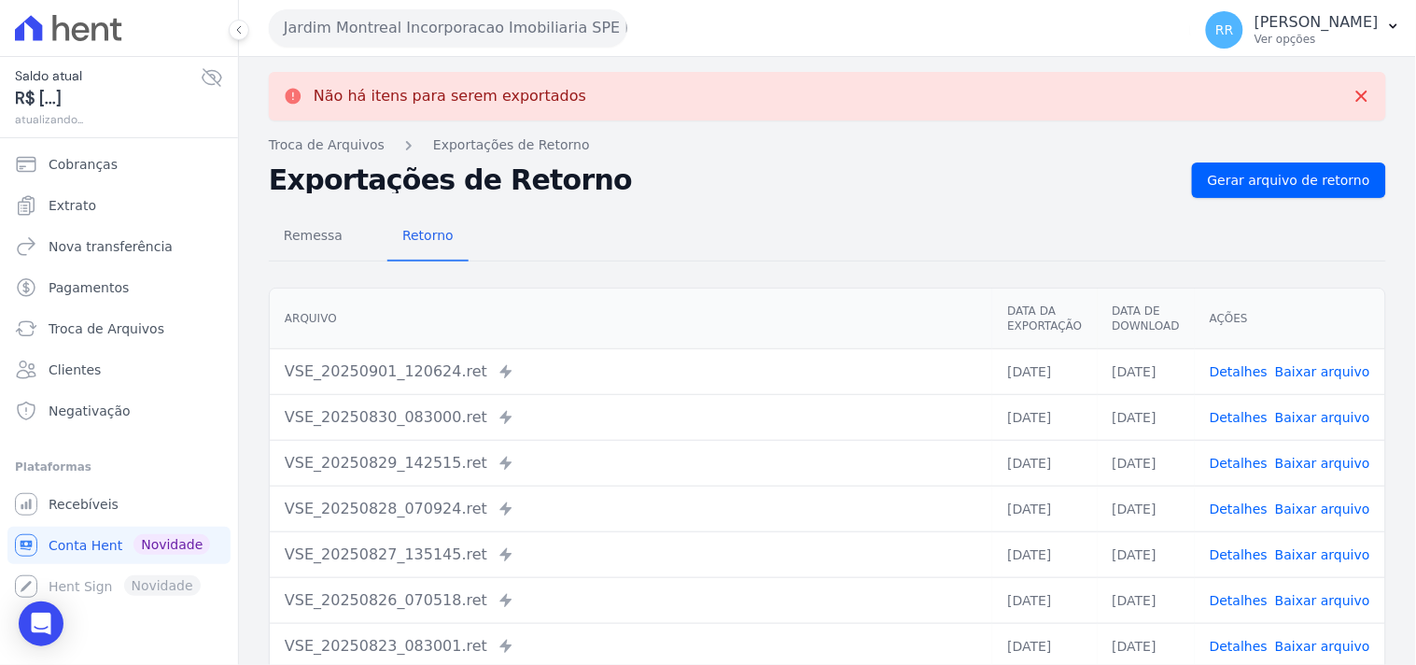
click at [496, 38] on button "Jardim Montreal Incorporacao Imobiliaria SPE LTDA" at bounding box center [448, 27] width 359 height 37
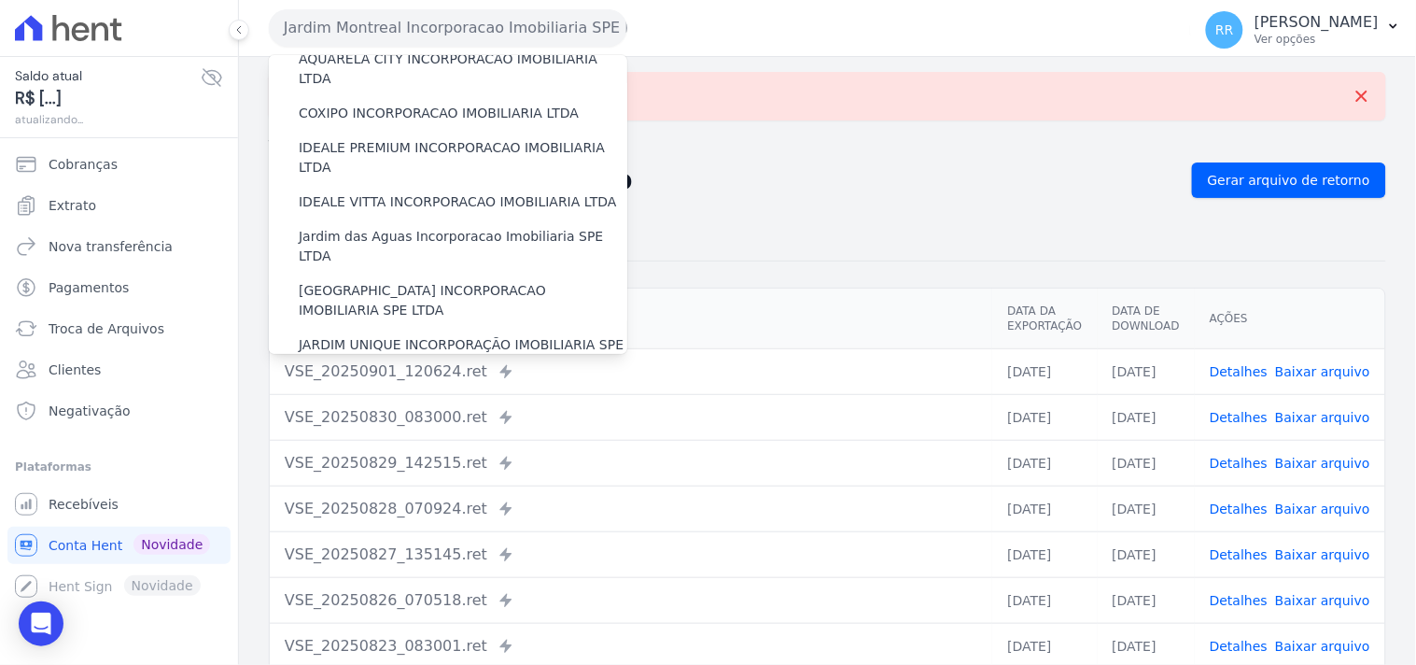
scroll to position [345, 0]
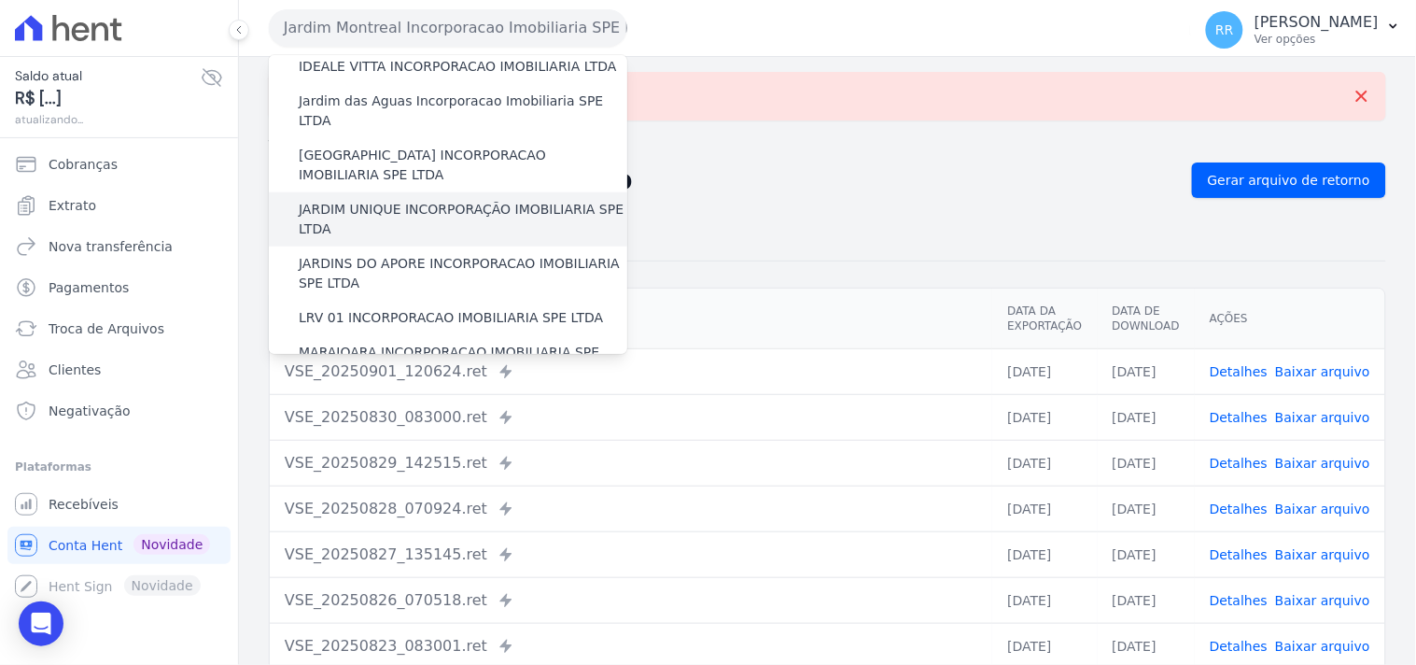
click at [414, 200] on label "JARDIM UNIQUE INCORPORAÇÃO IMOBILIARIA SPE LTDA" at bounding box center [463, 219] width 329 height 39
click at [0, 0] on input "JARDIM UNIQUE INCORPORAÇÃO IMOBILIARIA SPE LTDA" at bounding box center [0, 0] width 0 height 0
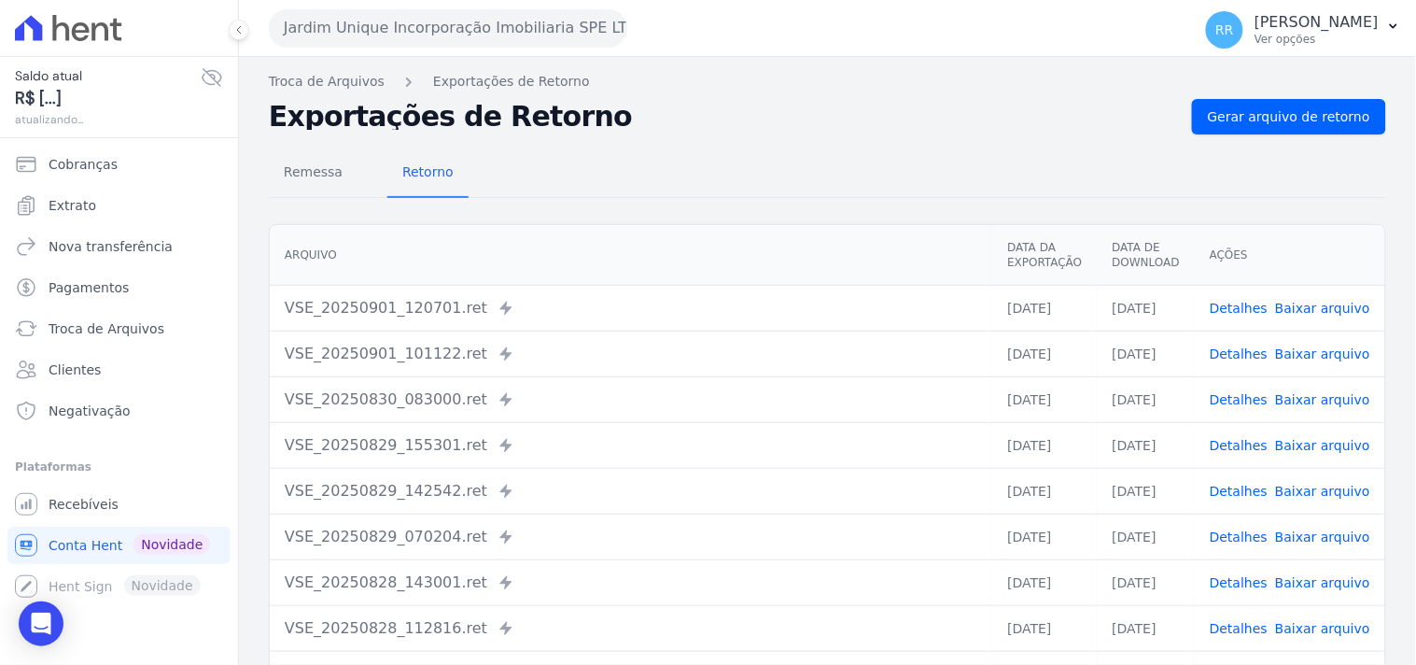
click at [1304, 93] on div "Troca de Arquivos Exportações de Retorno Exportações de Retorno Gerar arquivo d…" at bounding box center [827, 440] width 1177 height 767
click at [1289, 104] on link "Gerar arquivo de retorno" at bounding box center [1289, 116] width 194 height 35
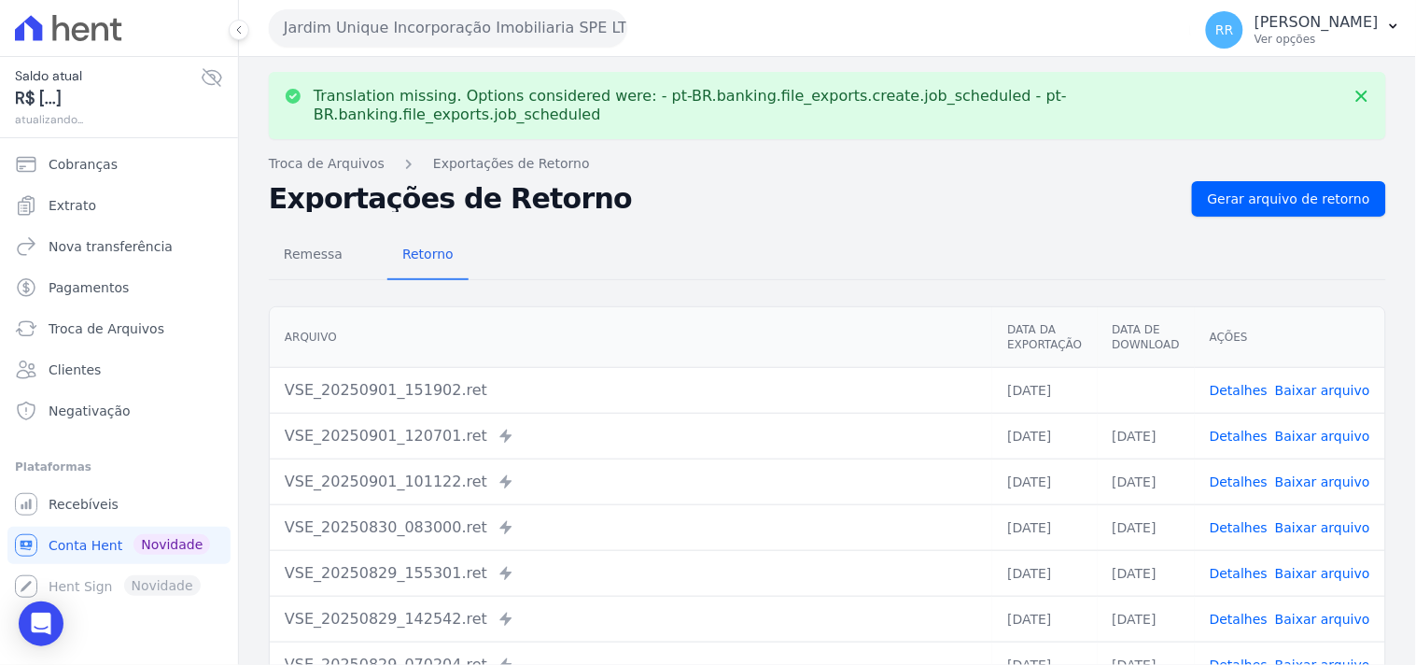
click at [1303, 381] on span "Baixar arquivo" at bounding box center [1322, 390] width 95 height 19
click at [1304, 383] on link "Baixar arquivo" at bounding box center [1322, 390] width 95 height 15
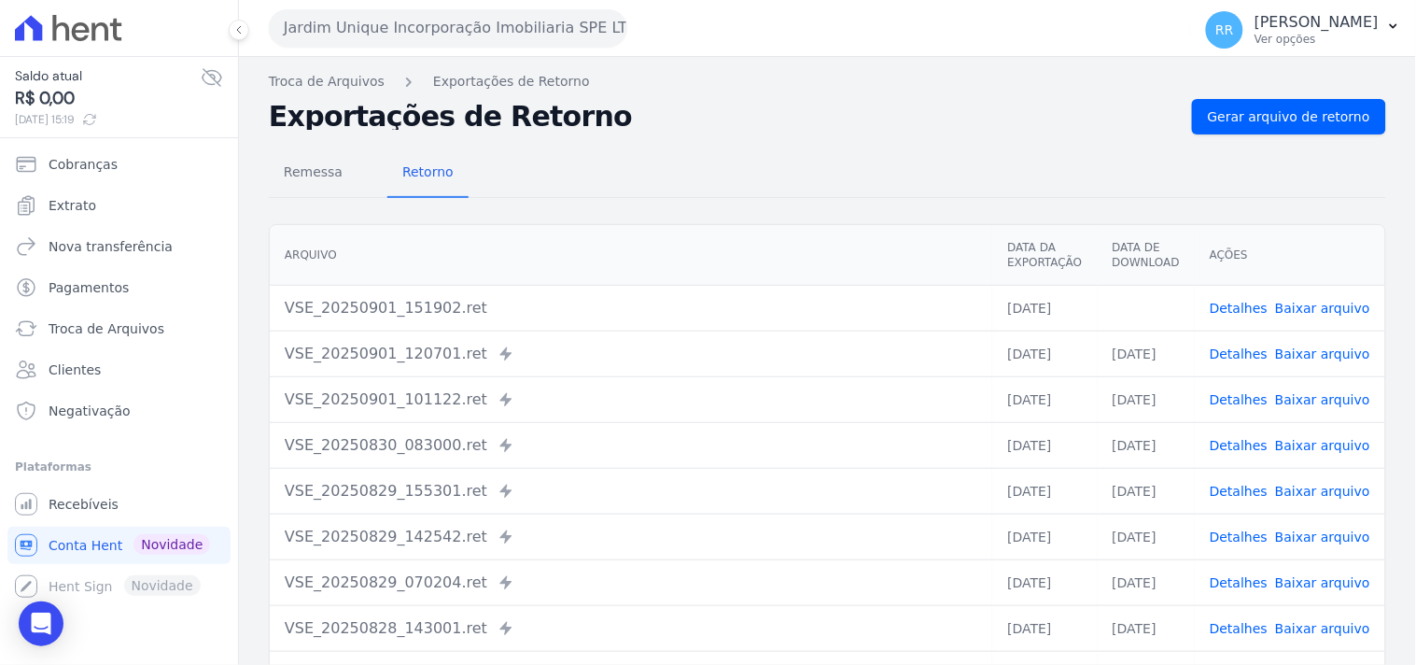
drag, startPoint x: 583, startPoint y: 170, endPoint x: 592, endPoint y: 172, distance: 9.5
click at [583, 170] on div "Remessa Retorno" at bounding box center [828, 173] width 1118 height 49
click at [377, 35] on button "Jardim Unique Incorporação Imobiliaria SPE LTDA" at bounding box center [448, 27] width 359 height 37
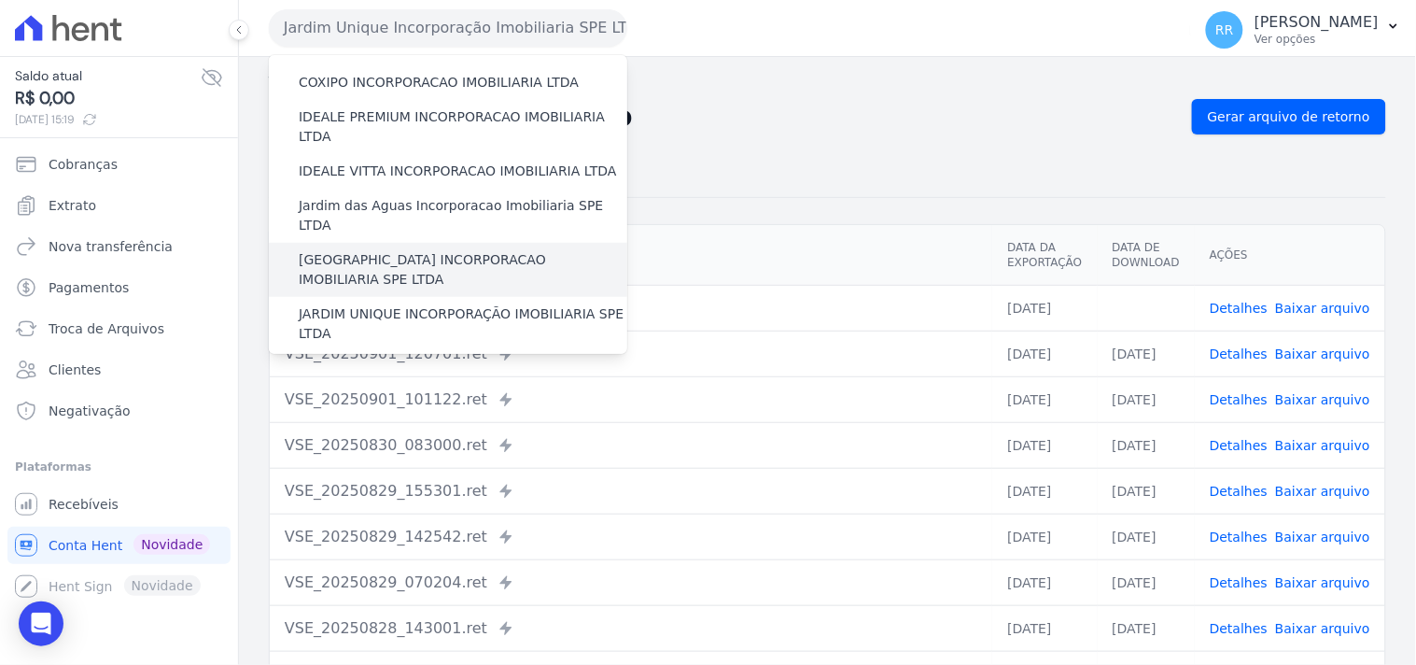
scroll to position [311, 0]
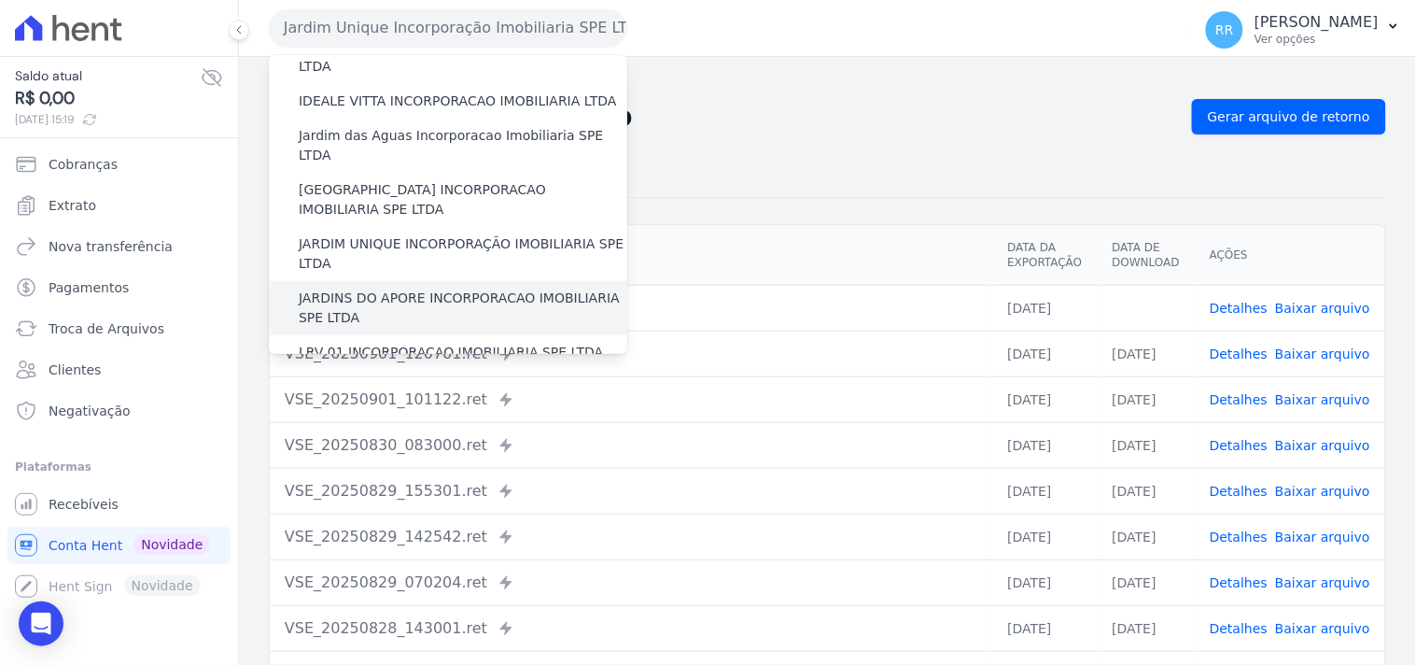
click at [403, 288] on label "JARDINS DO APORE INCORPORACAO IMOBILIARIA SPE LTDA" at bounding box center [463, 307] width 329 height 39
click at [0, 0] on input "JARDINS DO APORE INCORPORACAO IMOBILIARIA SPE LTDA" at bounding box center [0, 0] width 0 height 0
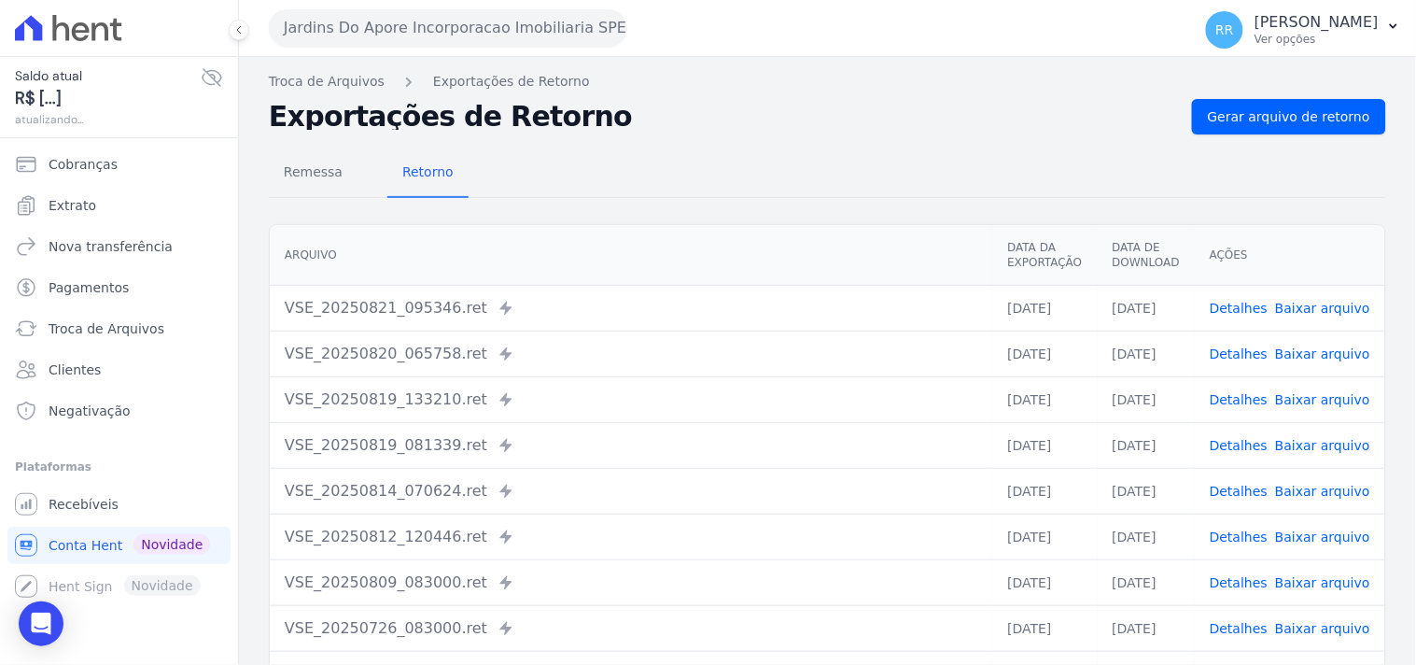
click at [1273, 87] on nav "Troca de Arquivos Exportações de Retorno" at bounding box center [828, 82] width 1118 height 20
click at [1258, 132] on link "Gerar arquivo de retorno" at bounding box center [1289, 116] width 194 height 35
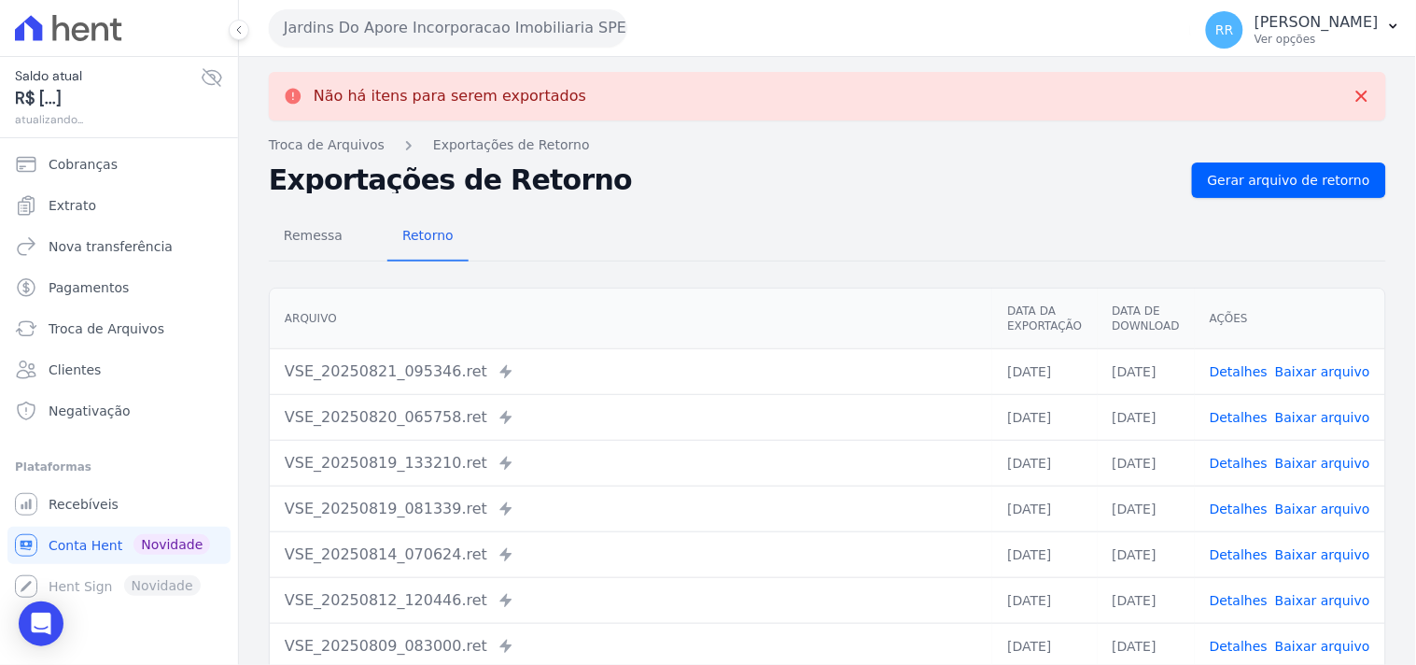
click at [398, 20] on button "Jardins Do Apore Incorporacao Imobiliaria SPE LTDA" at bounding box center [448, 27] width 359 height 37
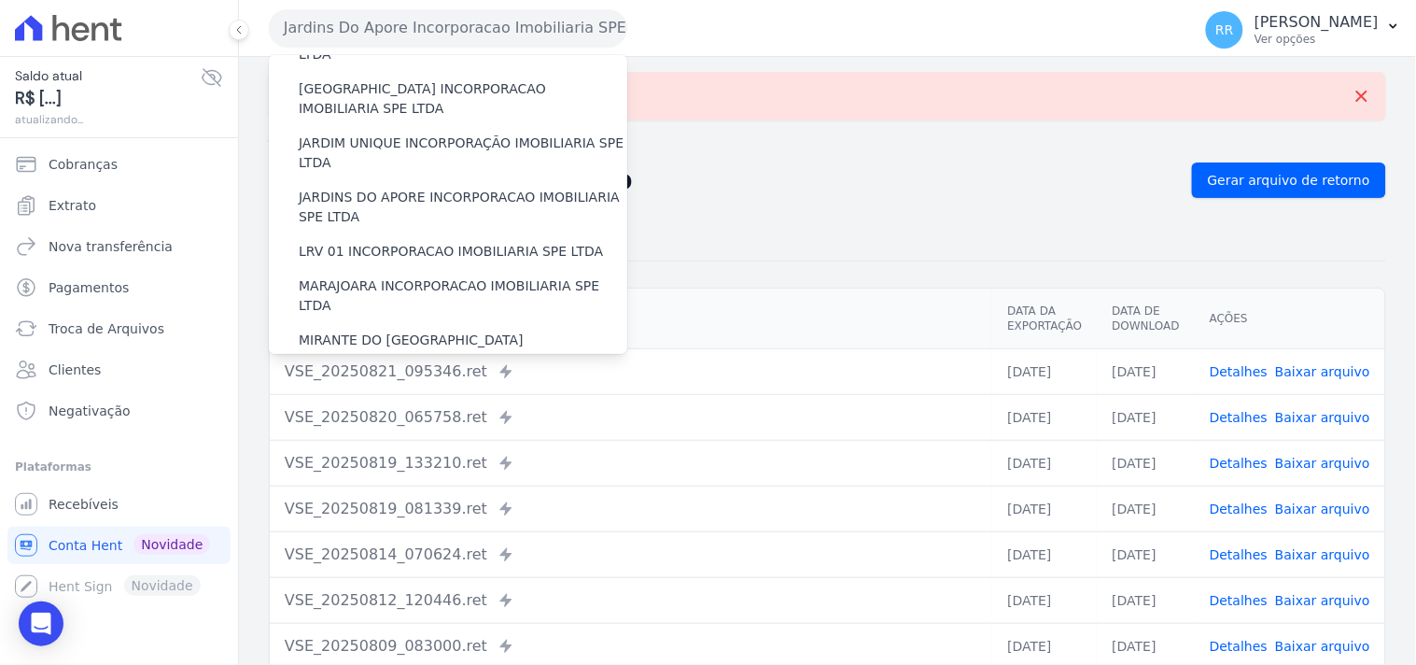
scroll to position [415, 0]
click at [387, 239] on label "LRV 01 INCORPORACAO IMOBILIARIA SPE LTDA" at bounding box center [451, 249] width 304 height 20
click at [0, 0] on input "LRV 01 INCORPORACAO IMOBILIARIA SPE LTDA" at bounding box center [0, 0] width 0 height 0
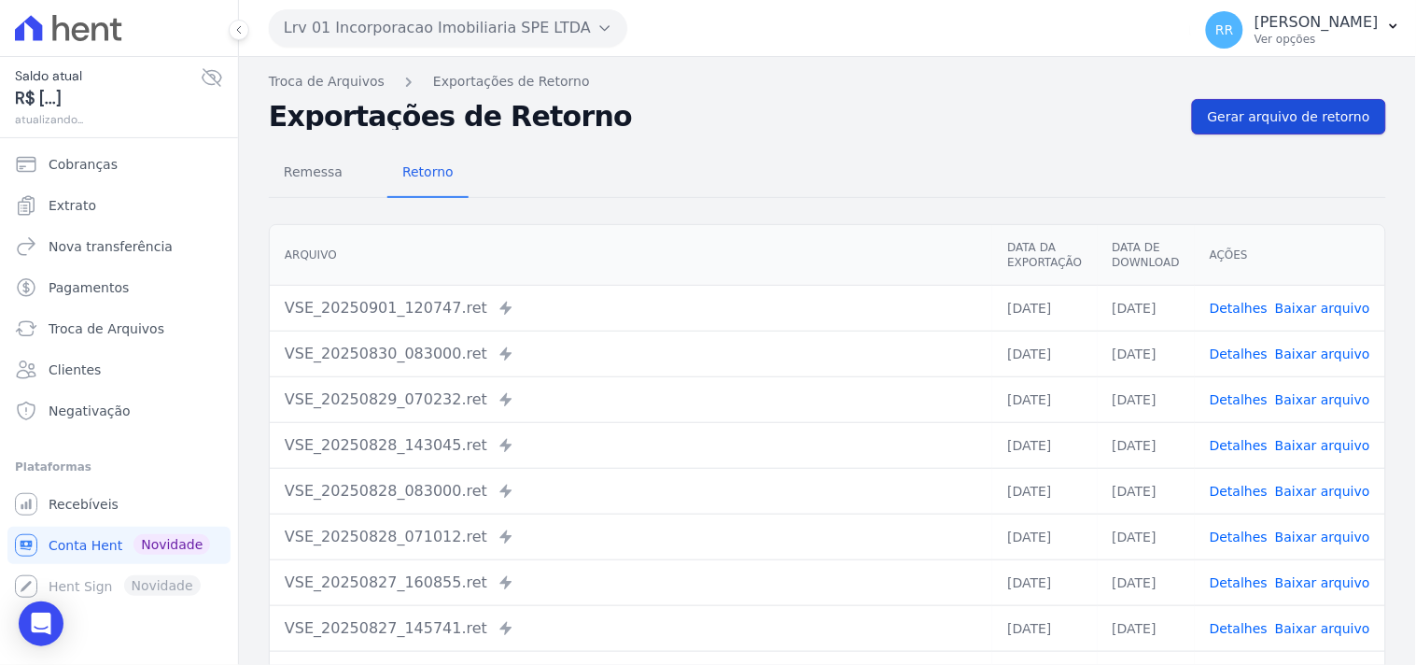
click at [1262, 109] on span "Gerar arquivo de retorno" at bounding box center [1289, 116] width 162 height 19
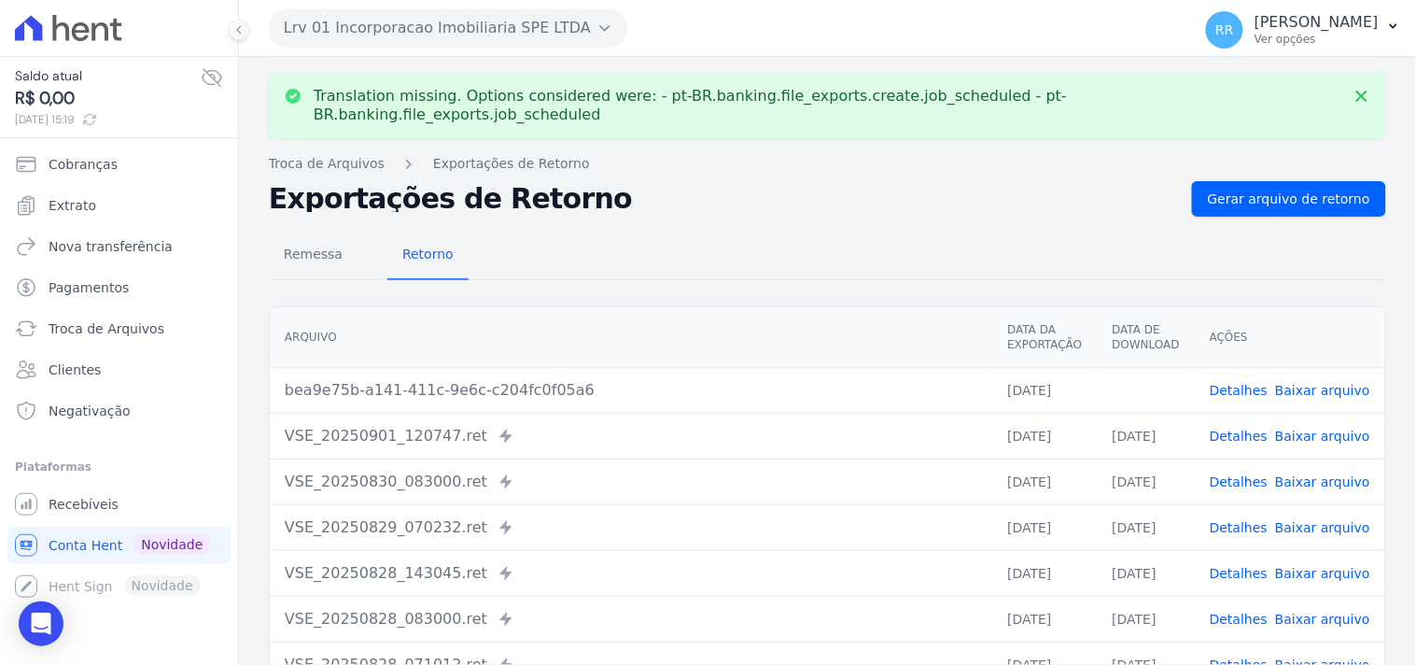
click at [1302, 383] on link "Baixar arquivo" at bounding box center [1322, 390] width 95 height 15
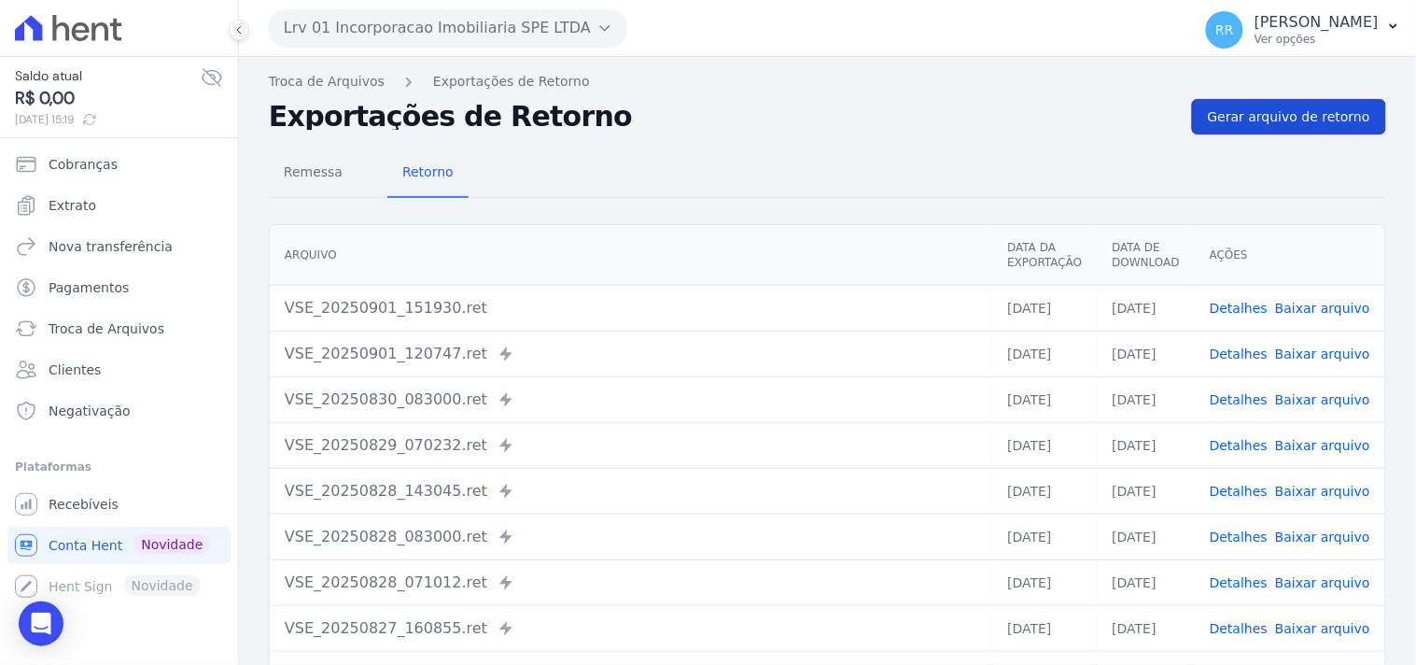
click at [1242, 126] on link "Gerar arquivo de retorno" at bounding box center [1289, 116] width 194 height 35
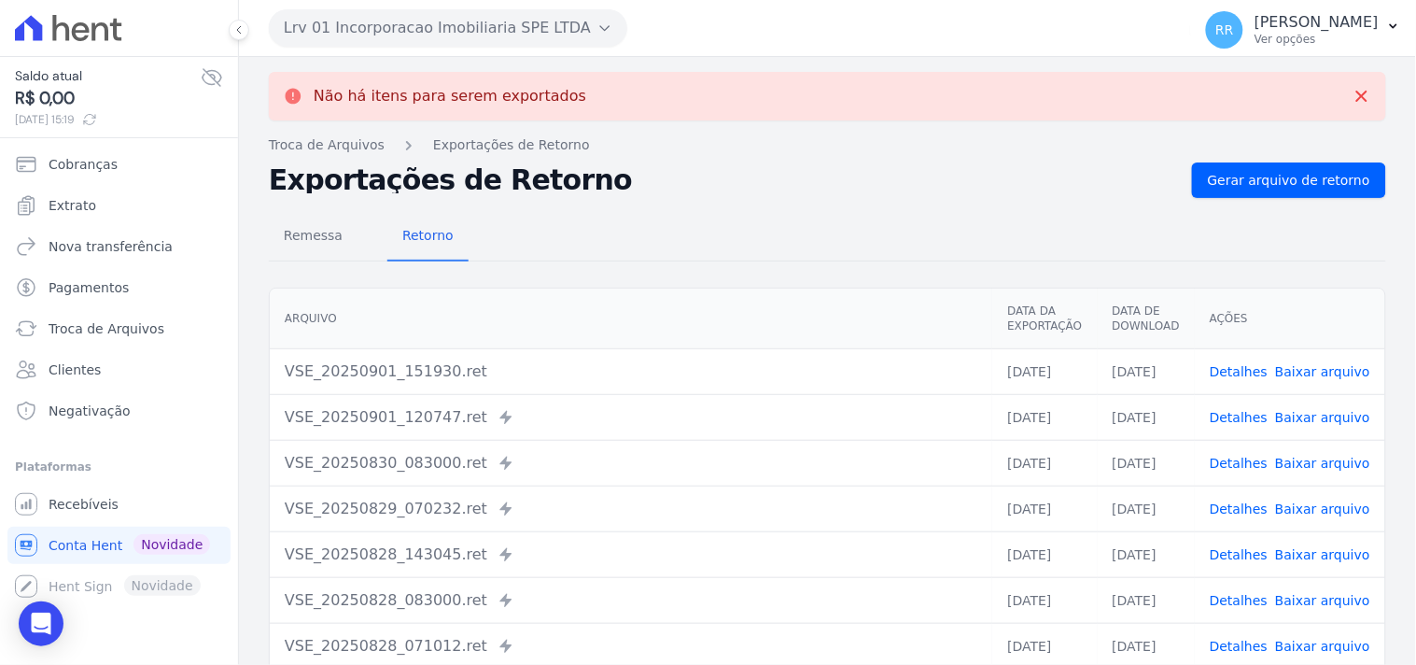
click at [1320, 374] on link "Baixar arquivo" at bounding box center [1322, 371] width 95 height 15
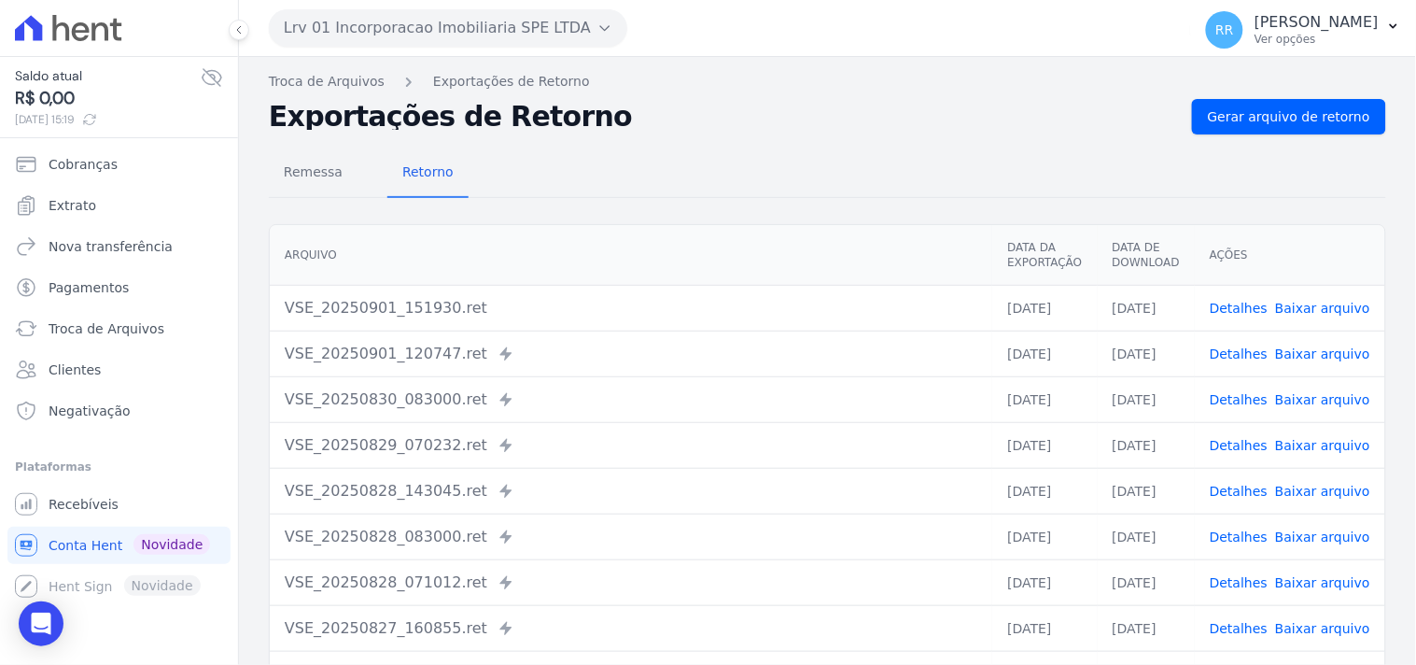
click at [898, 134] on div "Remessa Retorno Arquivo Data da Exportação Data de Download Ações VSE_20250901_…" at bounding box center [828, 471] width 1118 height 675
click at [401, 35] on button "Lrv 01 Incorporacao Imobiliaria SPE LTDA" at bounding box center [448, 27] width 359 height 37
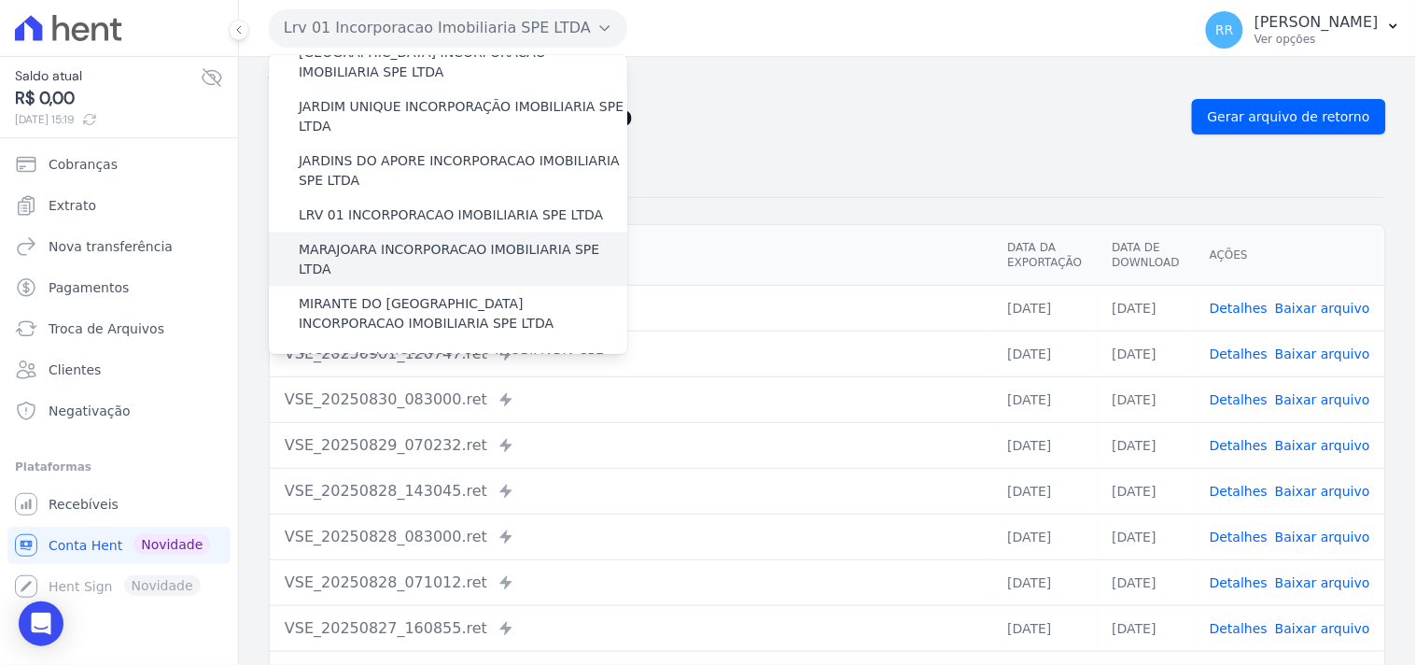
scroll to position [449, 0]
click at [409, 239] on label "MARAJOARA INCORPORACAO IMOBILIARIA SPE LTDA" at bounding box center [463, 258] width 329 height 39
click at [0, 0] on input "MARAJOARA INCORPORACAO IMOBILIARIA SPE LTDA" at bounding box center [0, 0] width 0 height 0
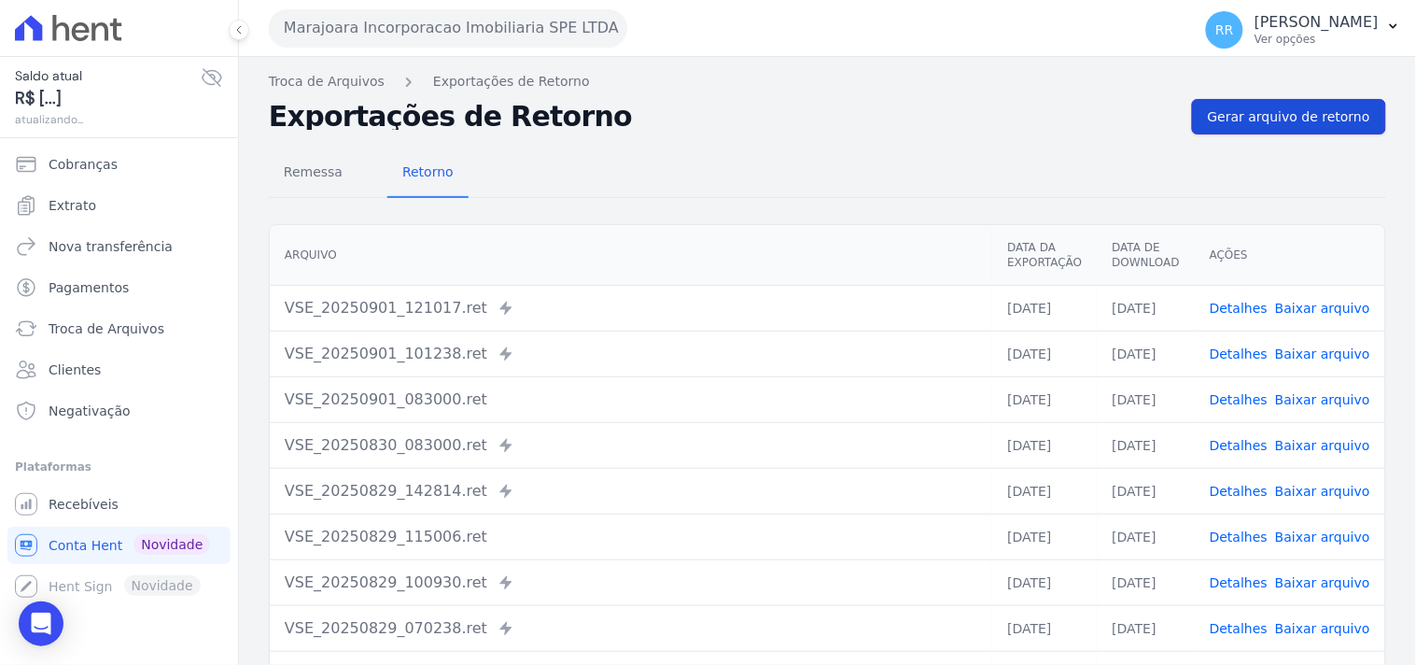
click at [1326, 122] on span "Gerar arquivo de retorno" at bounding box center [1289, 116] width 162 height 19
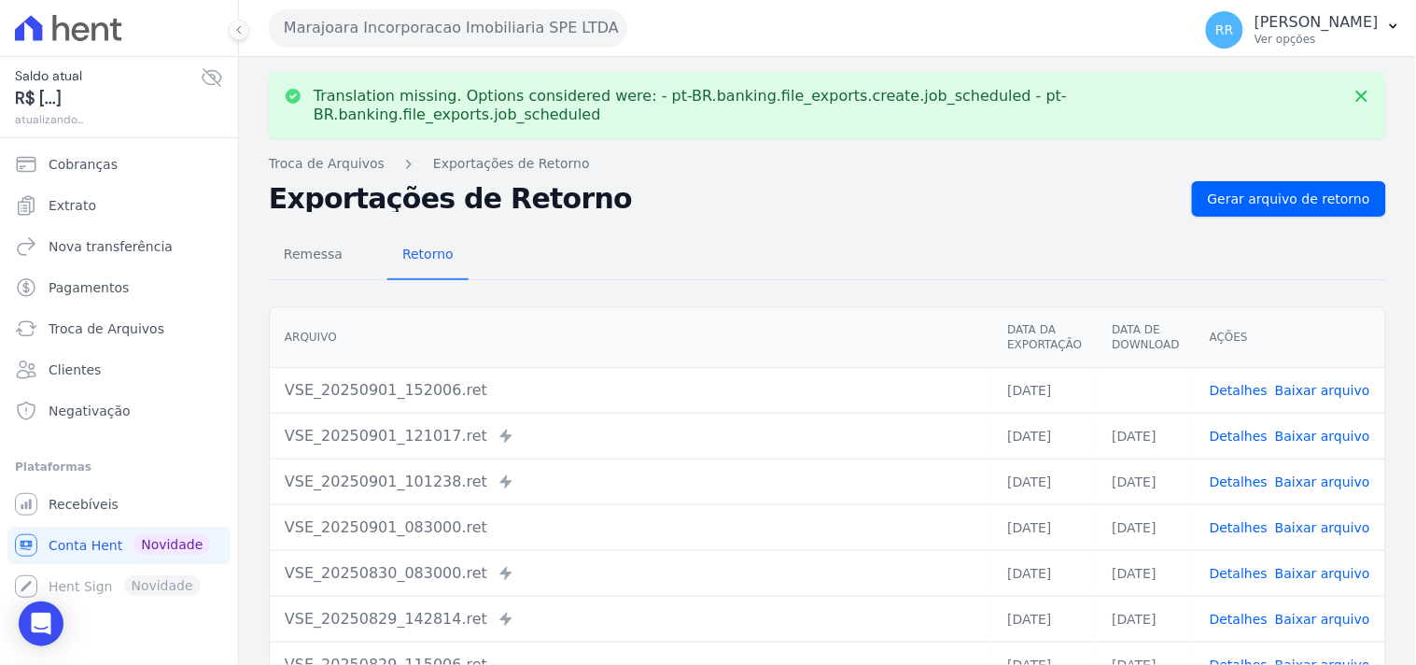
click at [1351, 383] on link "Baixar arquivo" at bounding box center [1322, 390] width 95 height 15
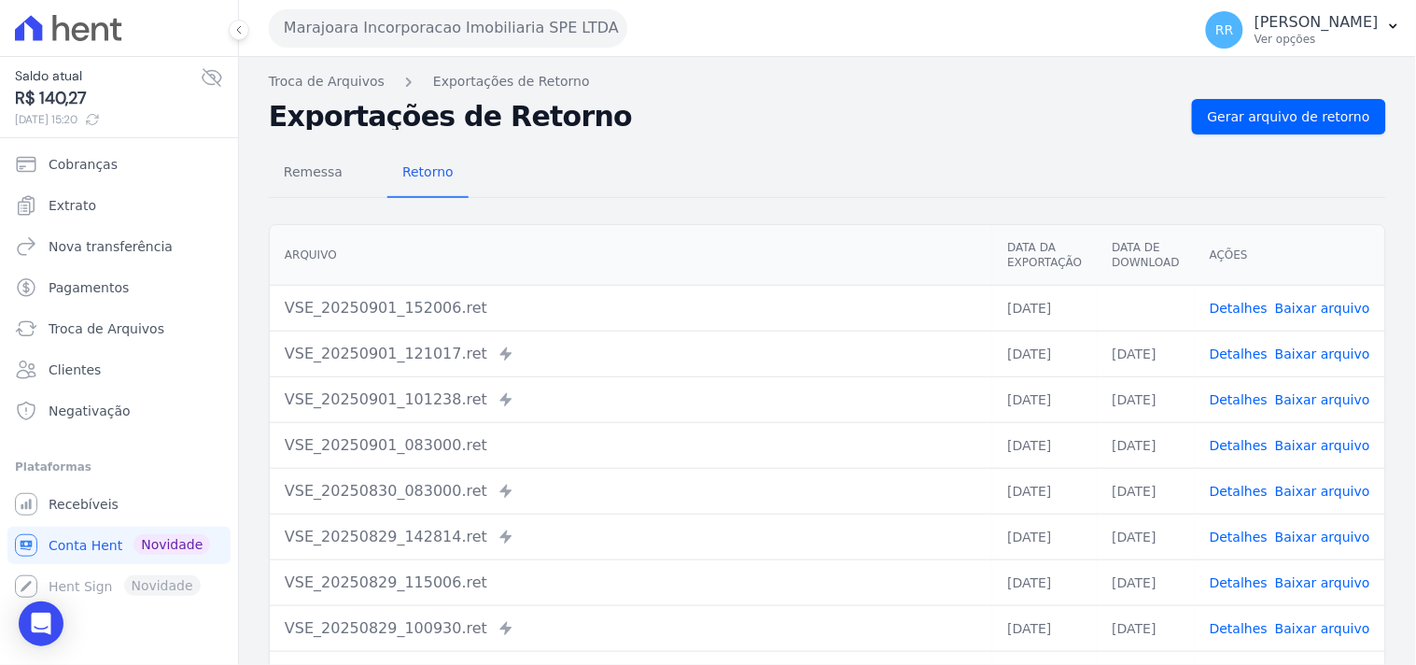
click at [816, 190] on div "Remessa Retorno" at bounding box center [828, 173] width 1118 height 49
click at [421, 26] on button "Marajoara Incorporacao Imobiliaria SPE LTDA" at bounding box center [448, 27] width 359 height 37
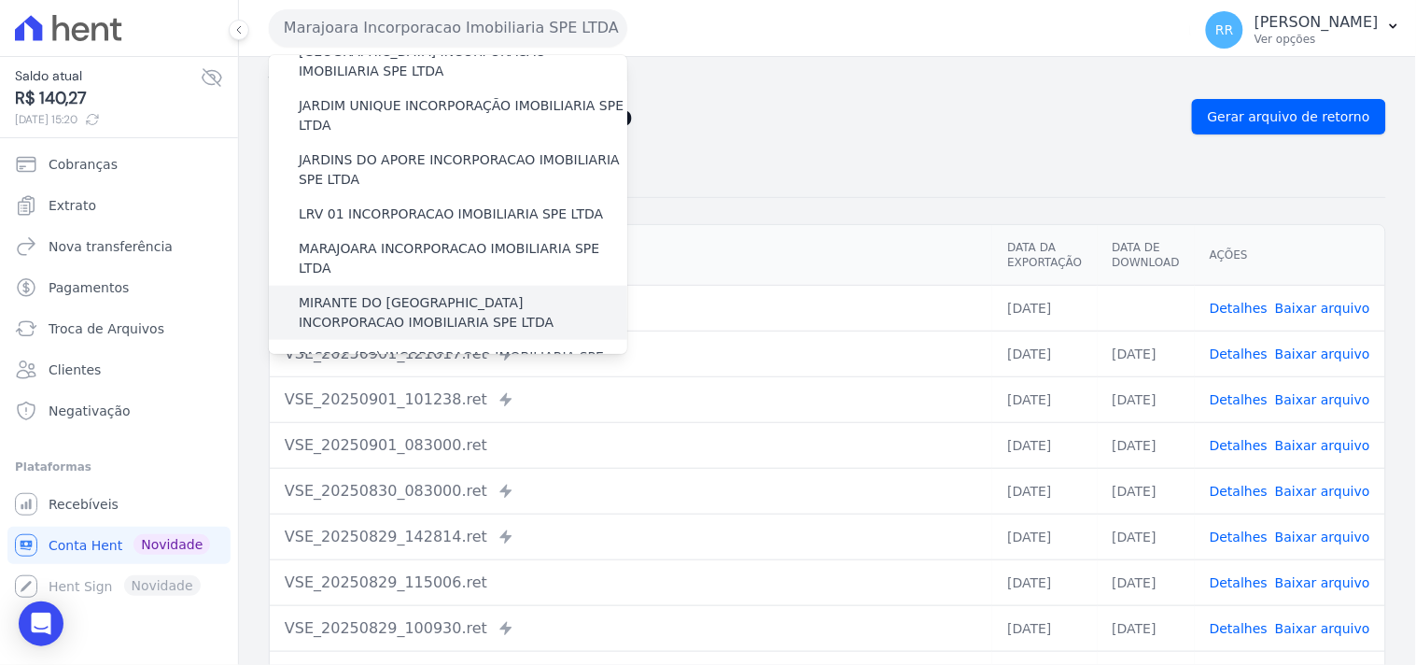
click at [388, 293] on label "MIRANTE DO [GEOGRAPHIC_DATA] INCORPORACAO IMOBILIARIA SPE LTDA" at bounding box center [463, 312] width 329 height 39
click at [0, 0] on input "MIRANTE DO [GEOGRAPHIC_DATA] INCORPORACAO IMOBILIARIA SPE LTDA" at bounding box center [0, 0] width 0 height 0
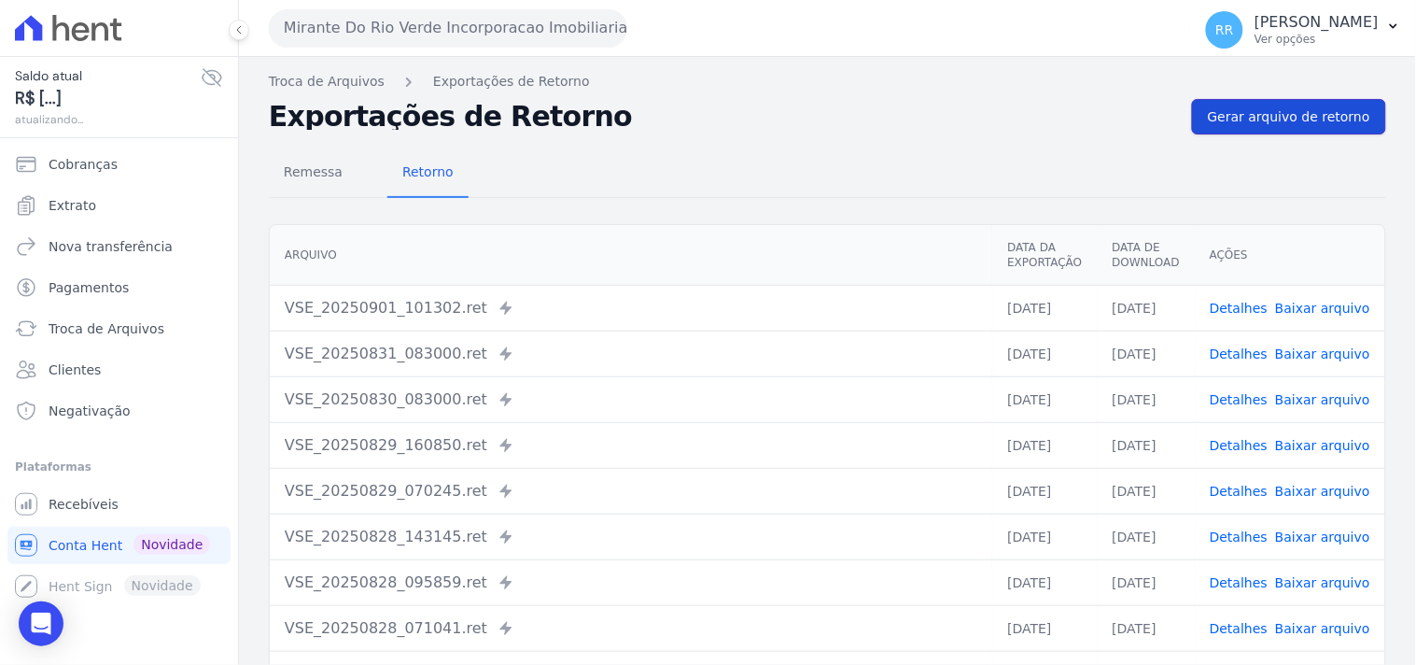
click at [1274, 100] on link "Gerar arquivo de retorno" at bounding box center [1289, 116] width 194 height 35
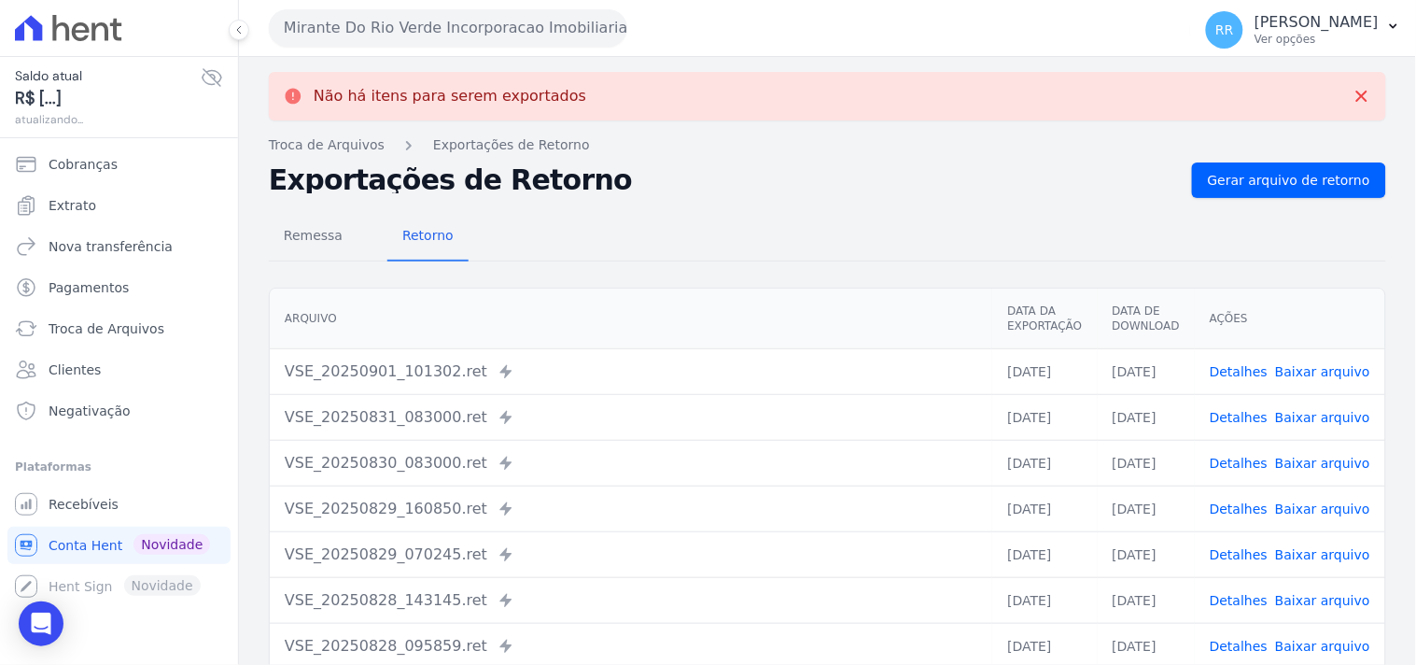
click at [540, 28] on button "Mirante Do Rio Verde Incorporacao Imobiliaria SPE LTDA" at bounding box center [448, 27] width 359 height 37
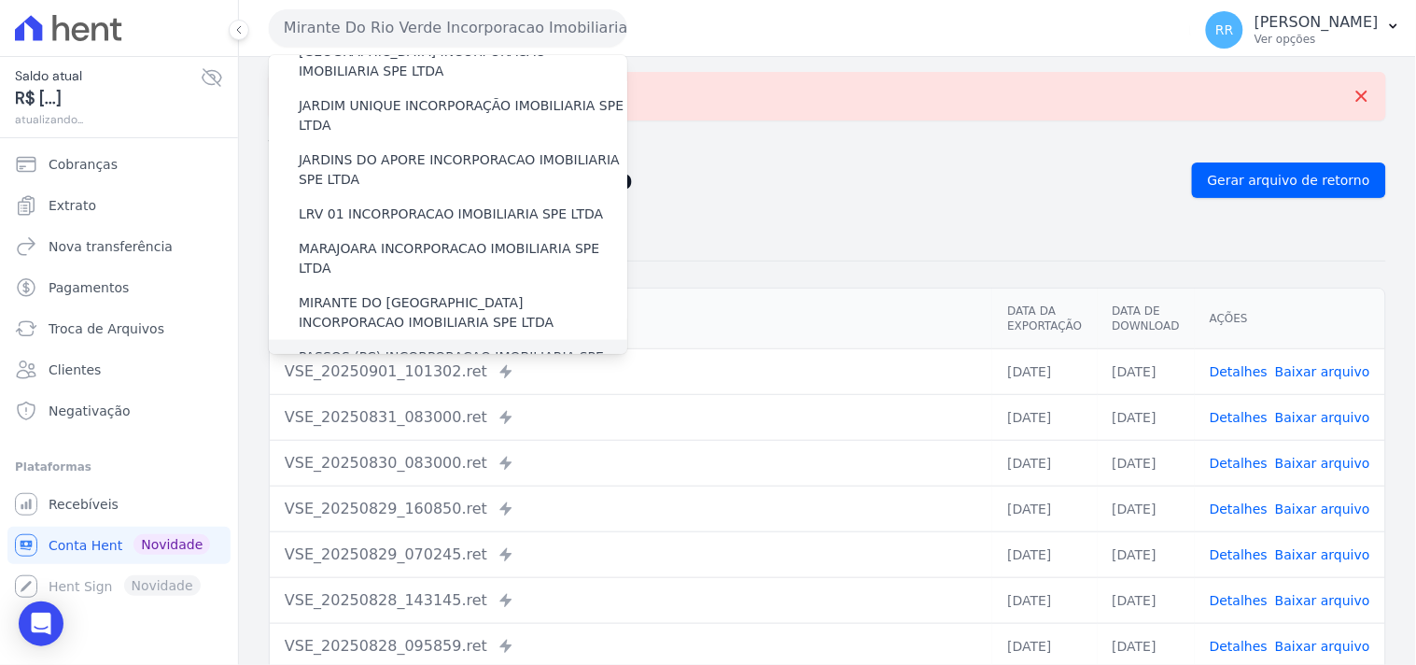
click at [392, 347] on label "PASSOS (PC) INCORPORACAO IMOBILIARIA SPE LTDA" at bounding box center [463, 366] width 329 height 39
click at [0, 0] on input "PASSOS (PC) INCORPORACAO IMOBILIARIA SPE LTDA" at bounding box center [0, 0] width 0 height 0
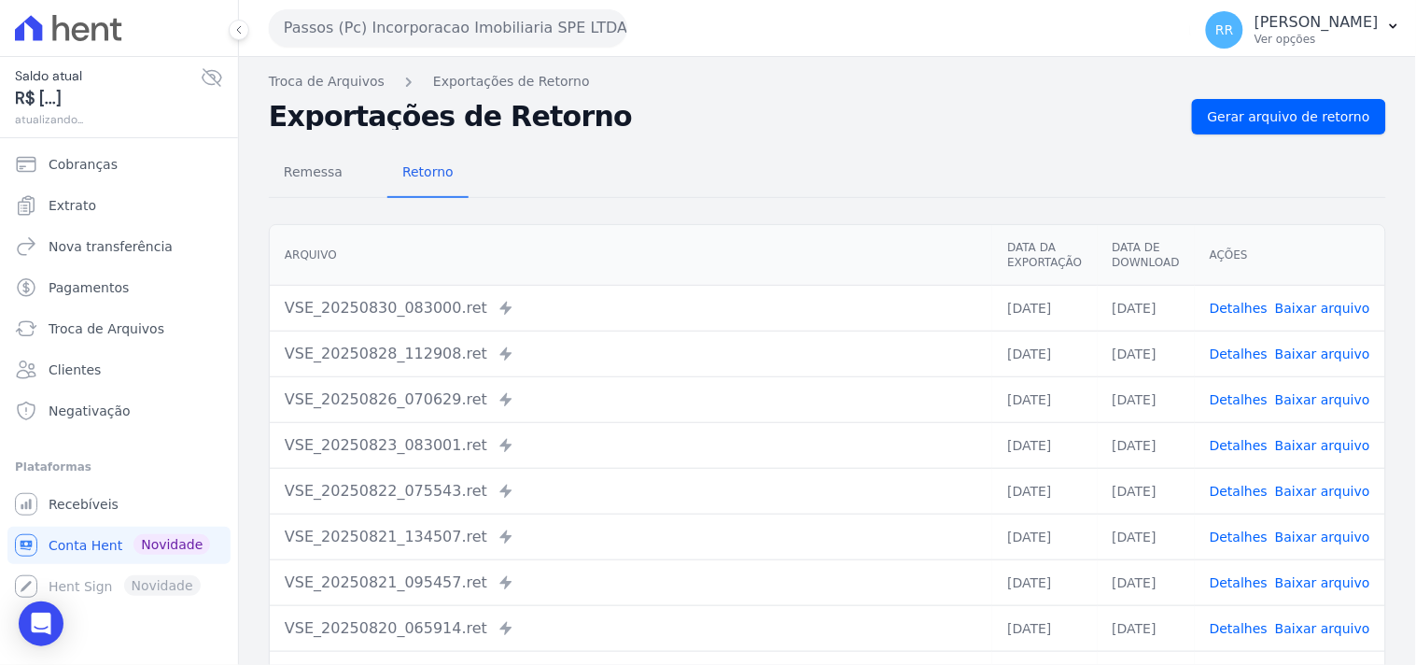
click at [1271, 93] on div "Troca de Arquivos Exportações de Retorno Exportações de Retorno Gerar arquivo d…" at bounding box center [827, 440] width 1177 height 767
click at [1260, 113] on span "Gerar arquivo de retorno" at bounding box center [1289, 116] width 162 height 19
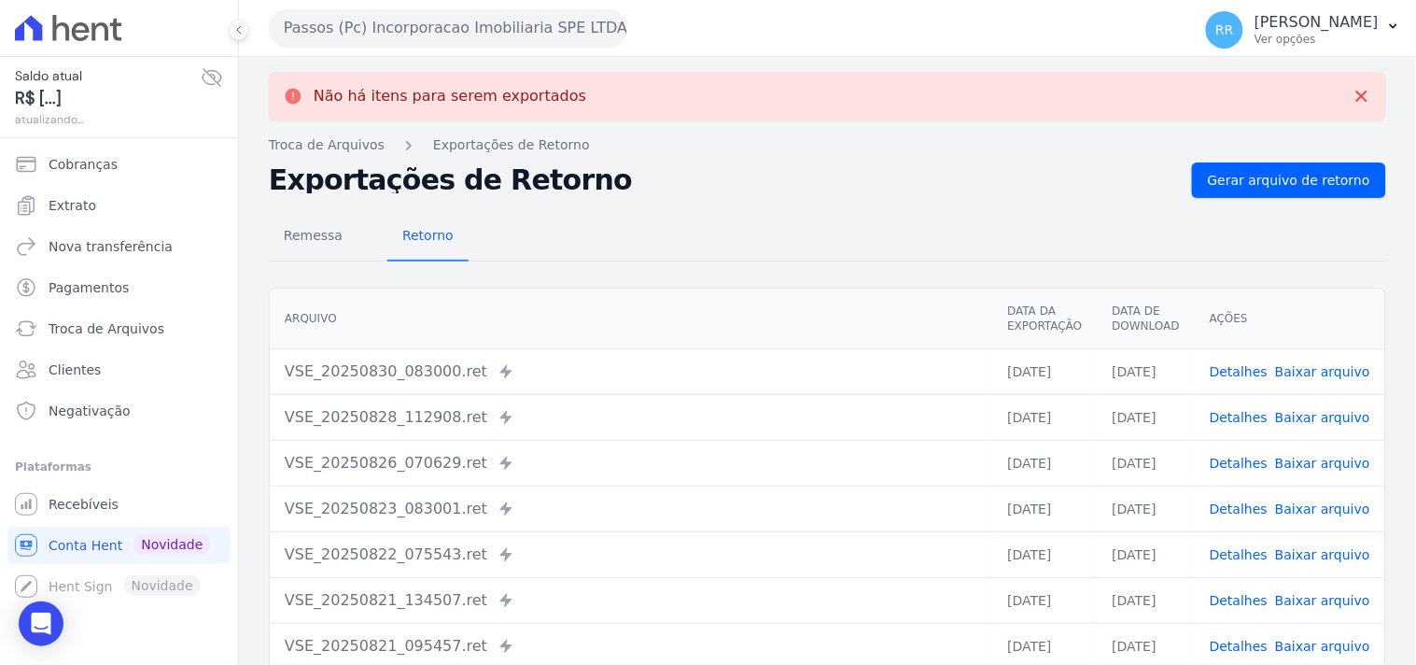
click at [404, 13] on button "Passos (Pc) Incorporacao Imobiliaria SPE LTDA" at bounding box center [448, 27] width 359 height 37
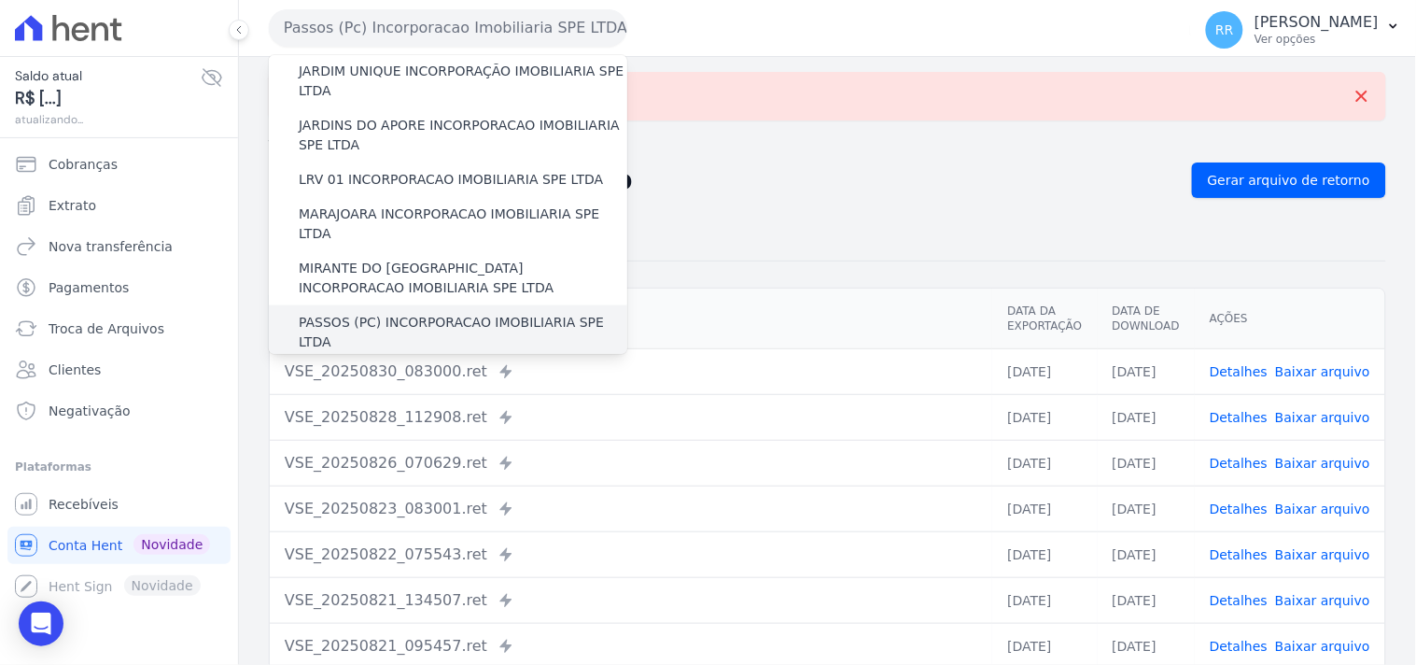
scroll to position [518, 0]
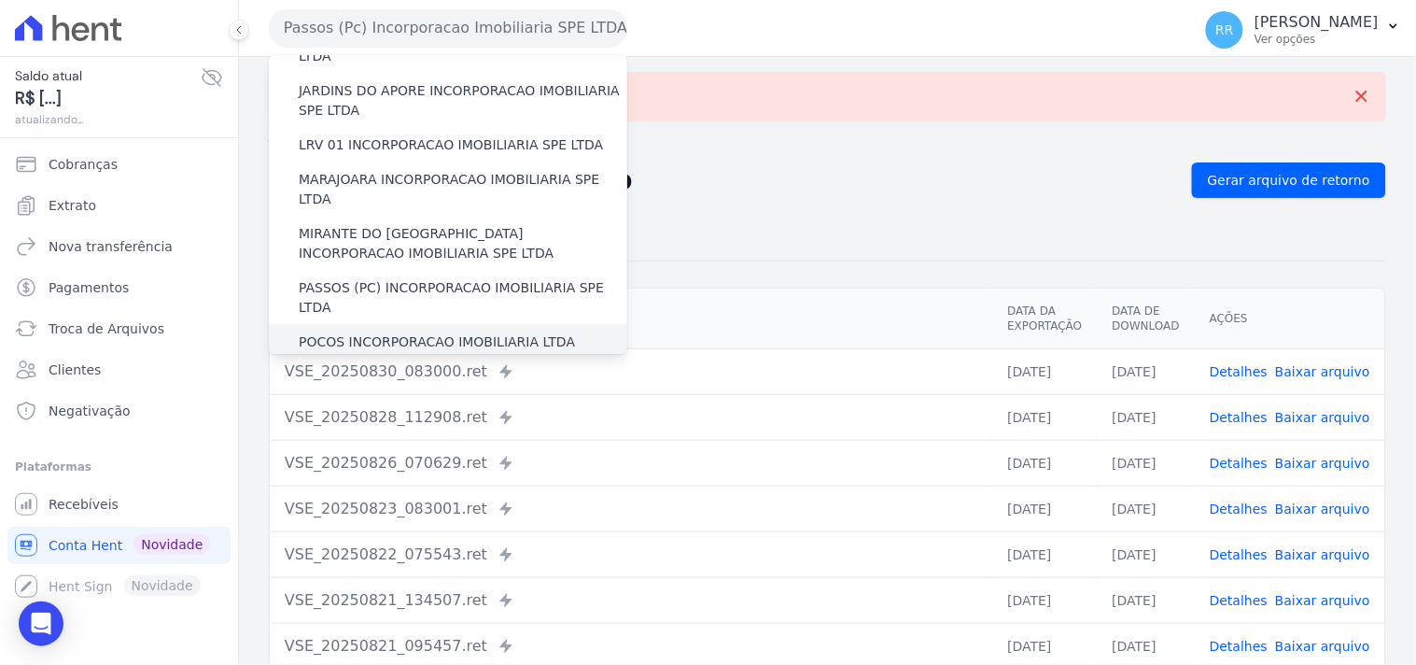
click at [387, 332] on label "POCOS INCORPORACAO IMOBILIARIA LTDA" at bounding box center [437, 342] width 276 height 20
click at [0, 0] on input "POCOS INCORPORACAO IMOBILIARIA LTDA" at bounding box center [0, 0] width 0 height 0
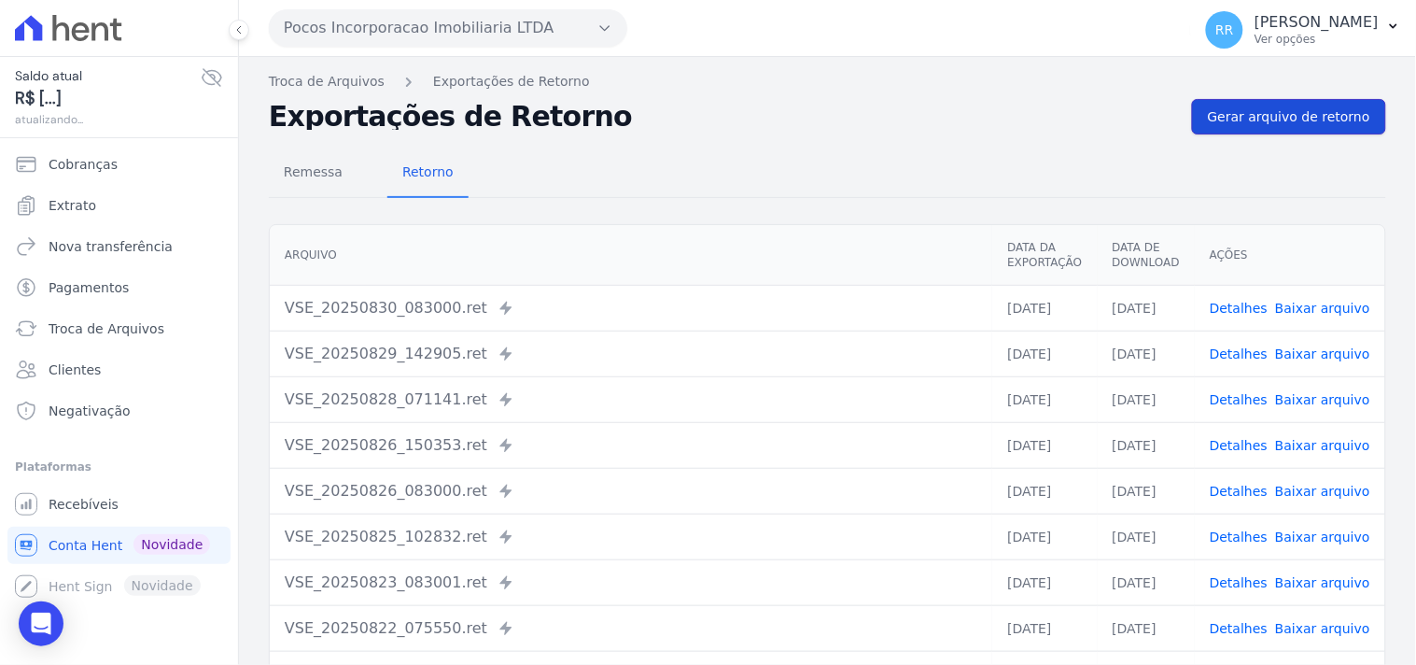
click at [1329, 100] on link "Gerar arquivo de retorno" at bounding box center [1289, 116] width 194 height 35
click at [1327, 113] on span "Gerar arquivo de retorno" at bounding box center [1289, 116] width 162 height 19
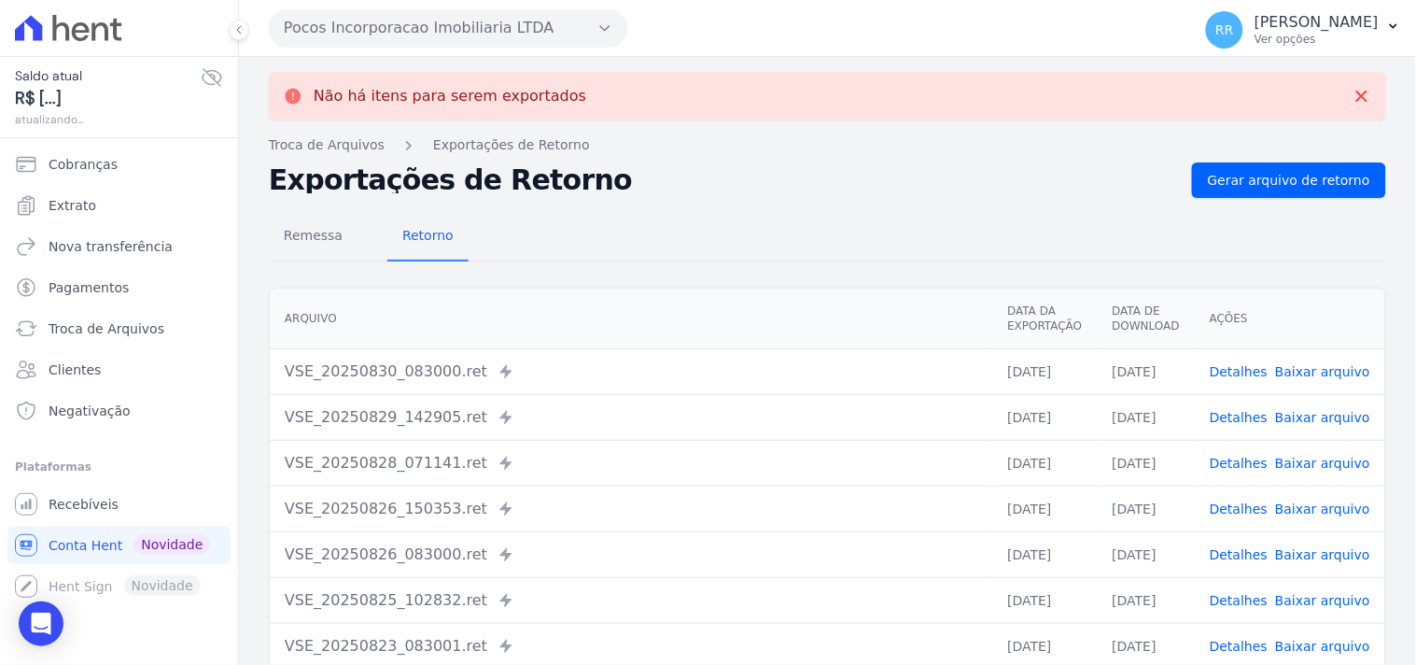
click at [416, 16] on button "Pocos Incorporacao Imobiliaria LTDA" at bounding box center [448, 27] width 359 height 37
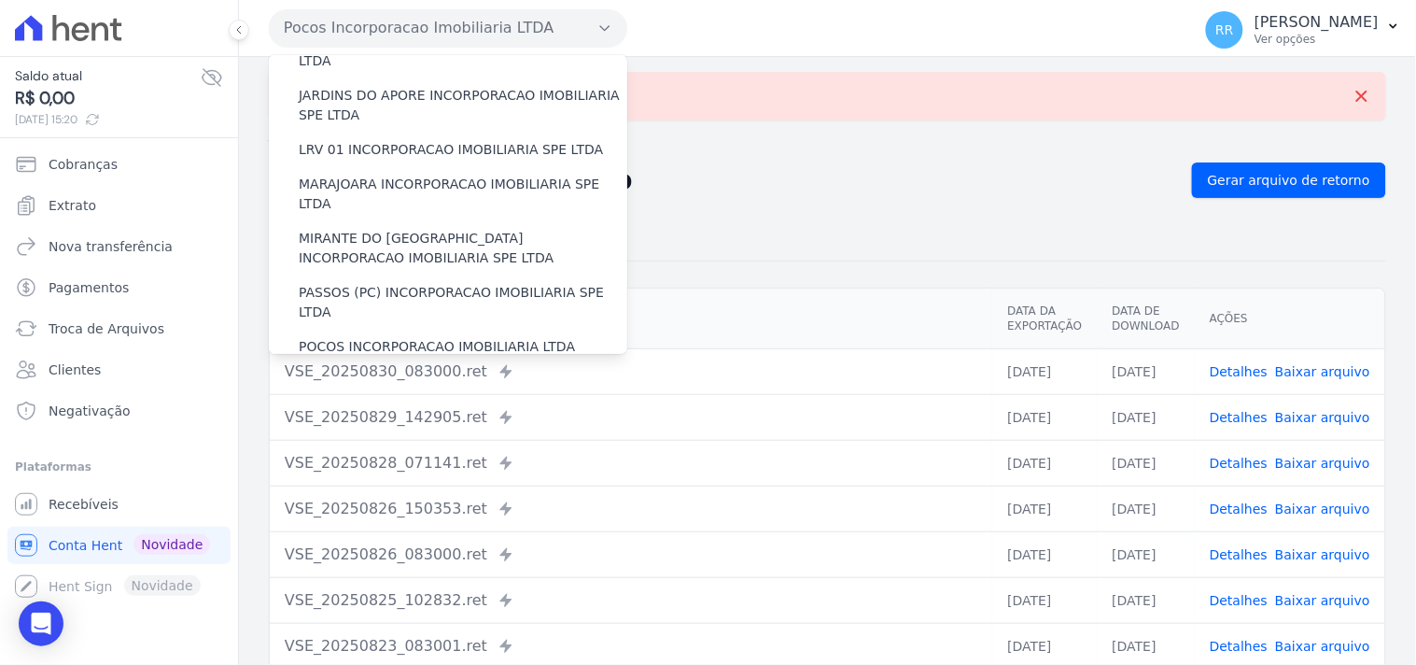
scroll to position [553, 0]
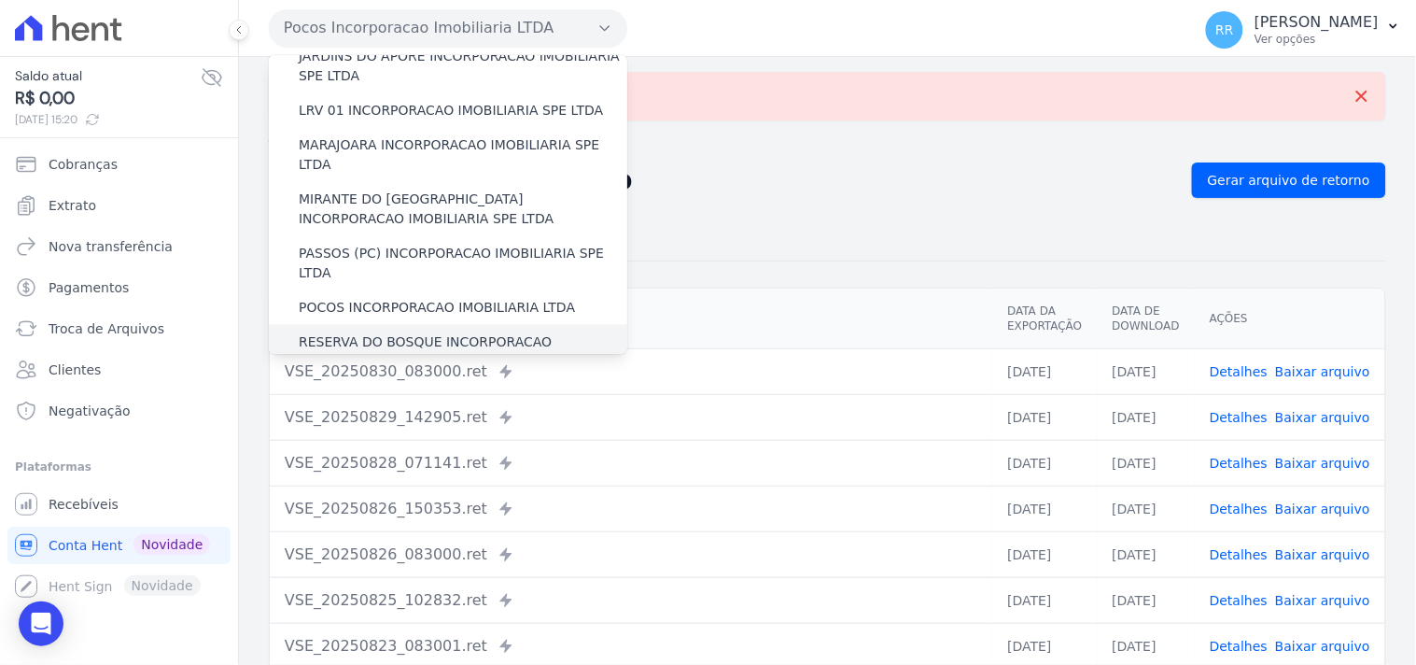
click at [357, 332] on label "RESERVA DO BOSQUE INCORPORACAO IMOBILIARIA SPE LTDA" at bounding box center [463, 351] width 329 height 39
click at [0, 0] on input "RESERVA DO BOSQUE INCORPORACAO IMOBILIARIA SPE LTDA" at bounding box center [0, 0] width 0 height 0
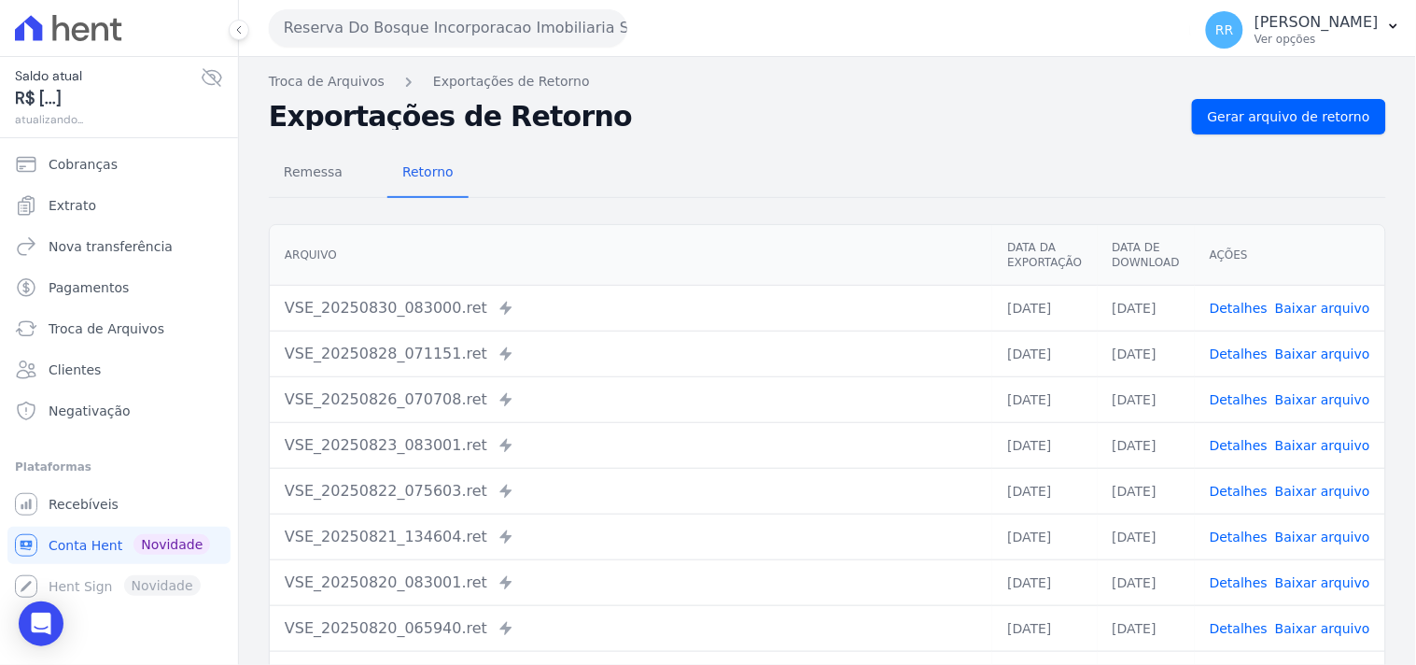
click at [1219, 97] on div "Troca de Arquivos Exportações de Retorno Exportações de Retorno Gerar arquivo d…" at bounding box center [827, 440] width 1177 height 767
click at [1223, 117] on span "Gerar arquivo de retorno" at bounding box center [1289, 116] width 162 height 19
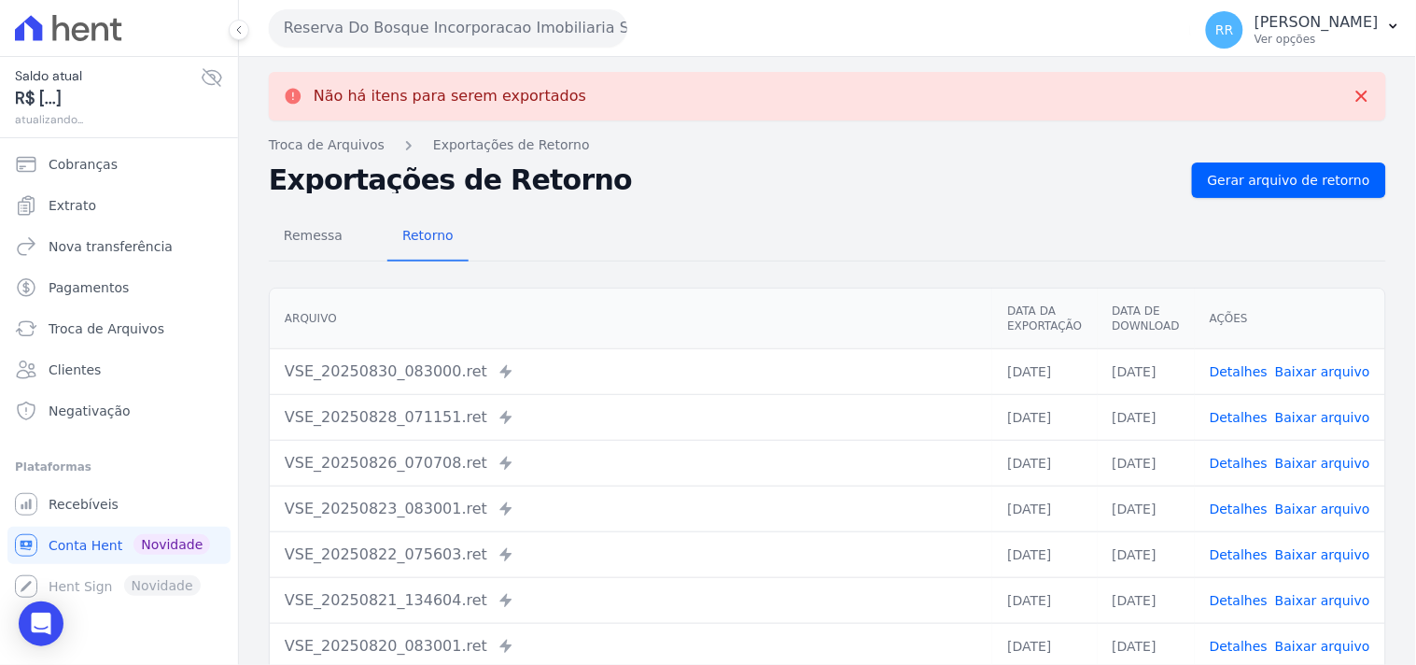
click at [406, 25] on button "Reserva Do Bosque Incorporacao Imobiliaria SPE LTDA" at bounding box center [448, 27] width 359 height 37
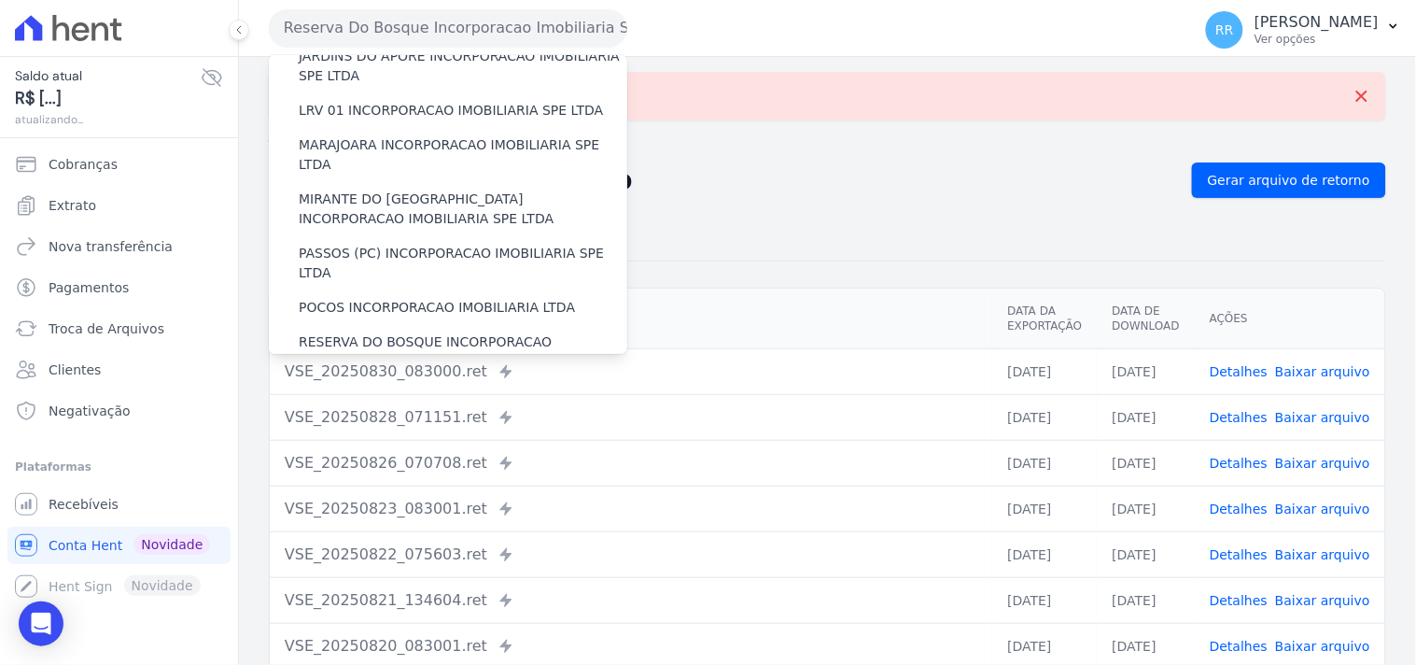
scroll to position [622, 0]
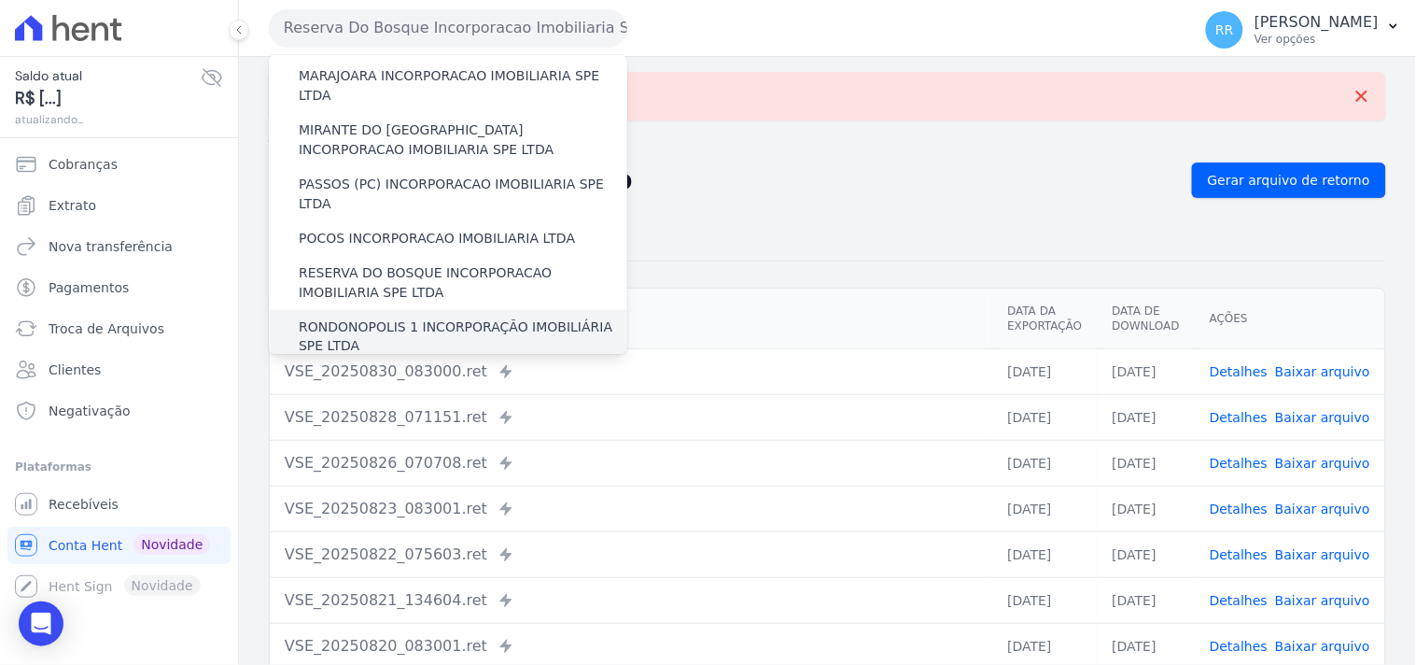
click at [381, 317] on label "RONDONOPOLIS 1 INCORPORAÇÃO IMOBILIÁRIA SPE LTDA" at bounding box center [463, 336] width 329 height 39
click at [0, 0] on input "RONDONOPOLIS 1 INCORPORAÇÃO IMOBILIÁRIA SPE LTDA" at bounding box center [0, 0] width 0 height 0
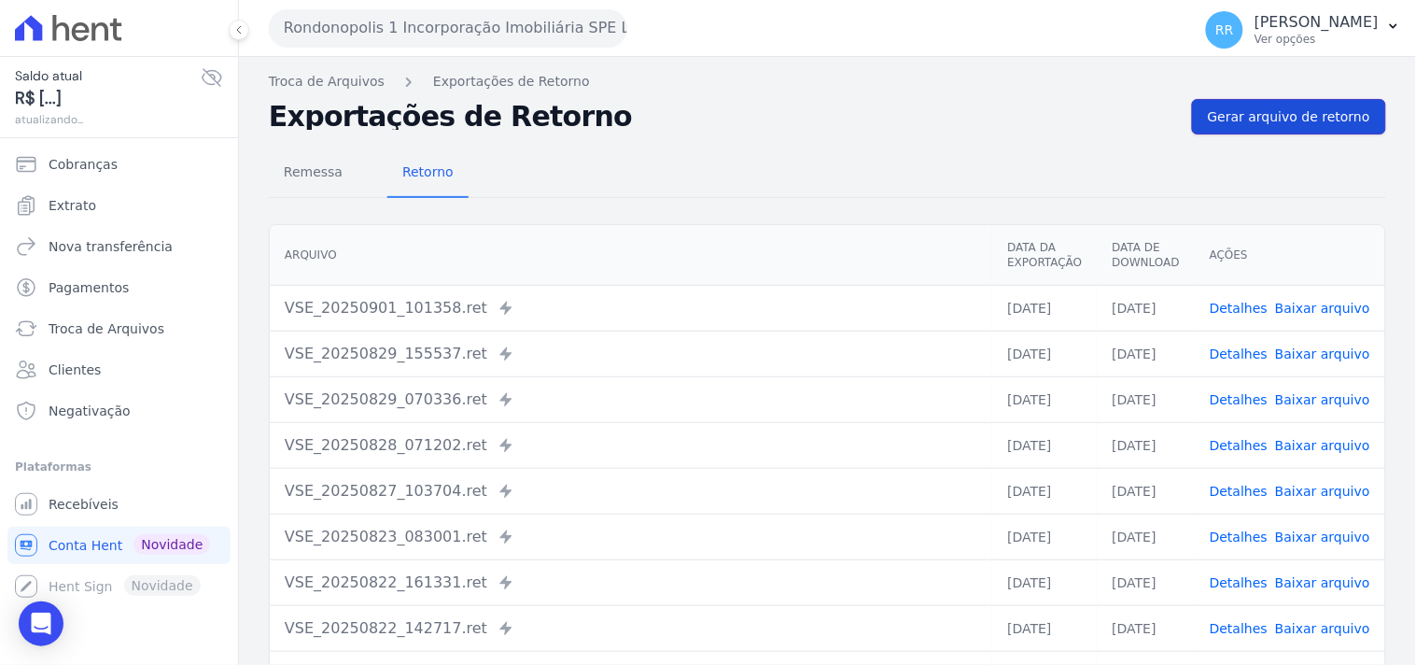
click at [1284, 103] on link "Gerar arquivo de retorno" at bounding box center [1289, 116] width 194 height 35
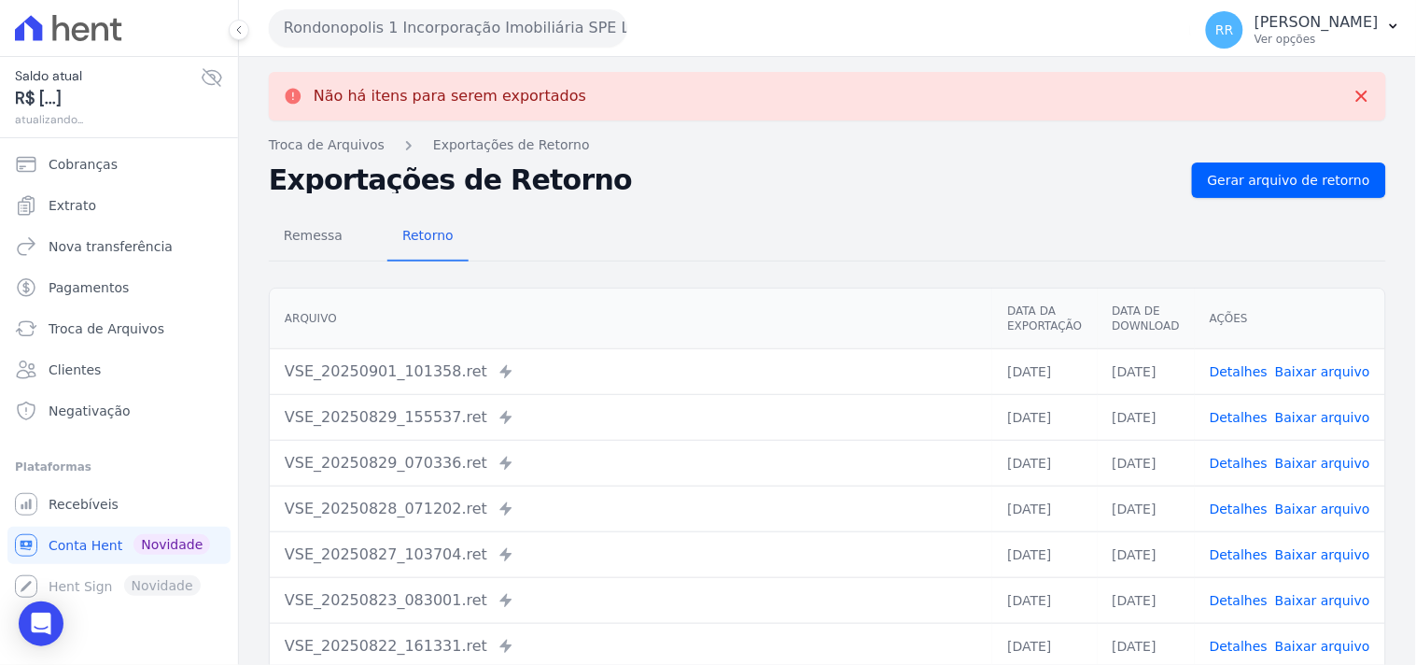
click at [493, 33] on button "Rondonopolis 1 Incorporação Imobiliária SPE LTDA" at bounding box center [448, 27] width 359 height 37
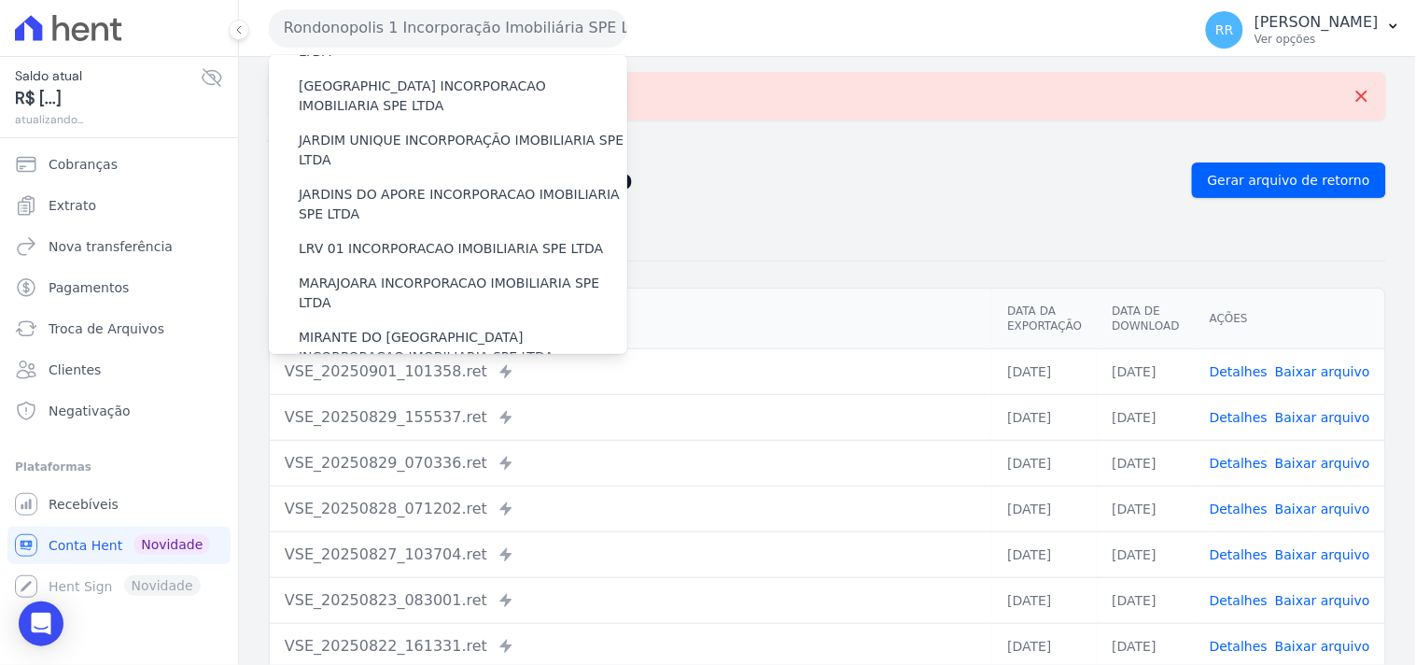
scroll to position [725, 0]
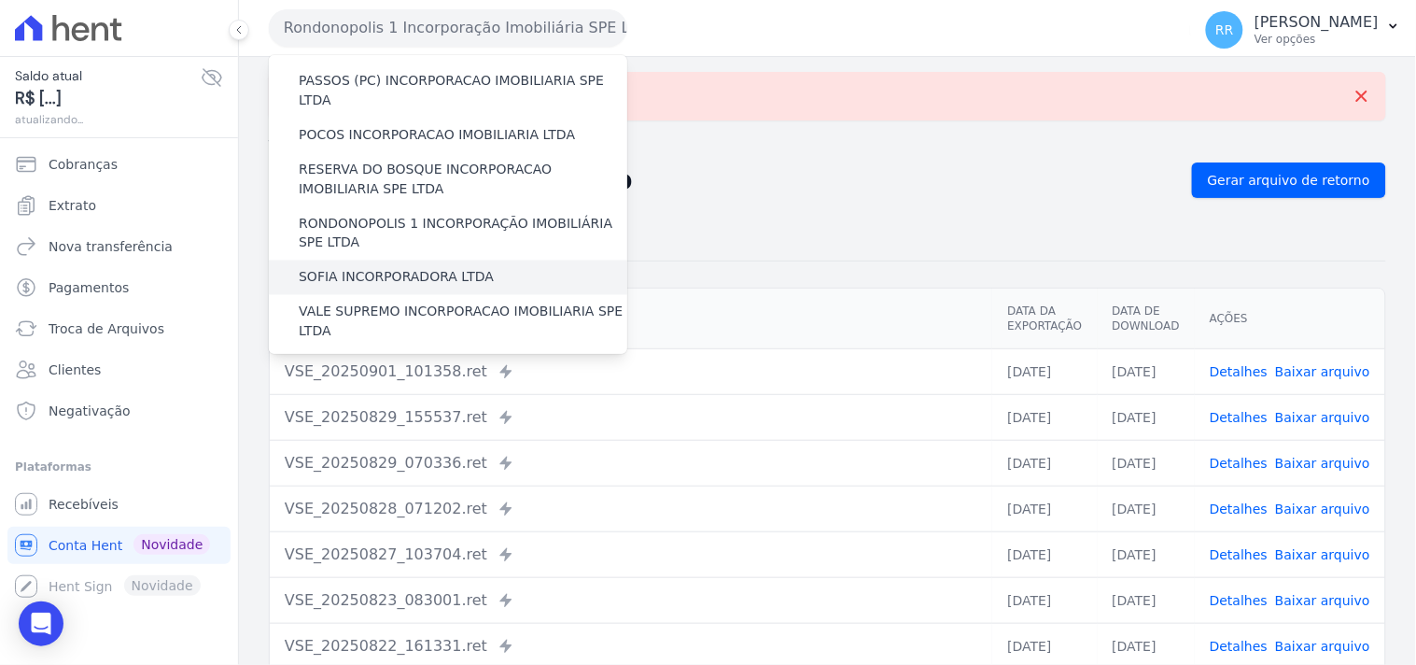
click at [387, 268] on label "SOFIA INCORPORADORA LTDA" at bounding box center [396, 278] width 195 height 20
click at [0, 0] on input "SOFIA INCORPORADORA LTDA" at bounding box center [0, 0] width 0 height 0
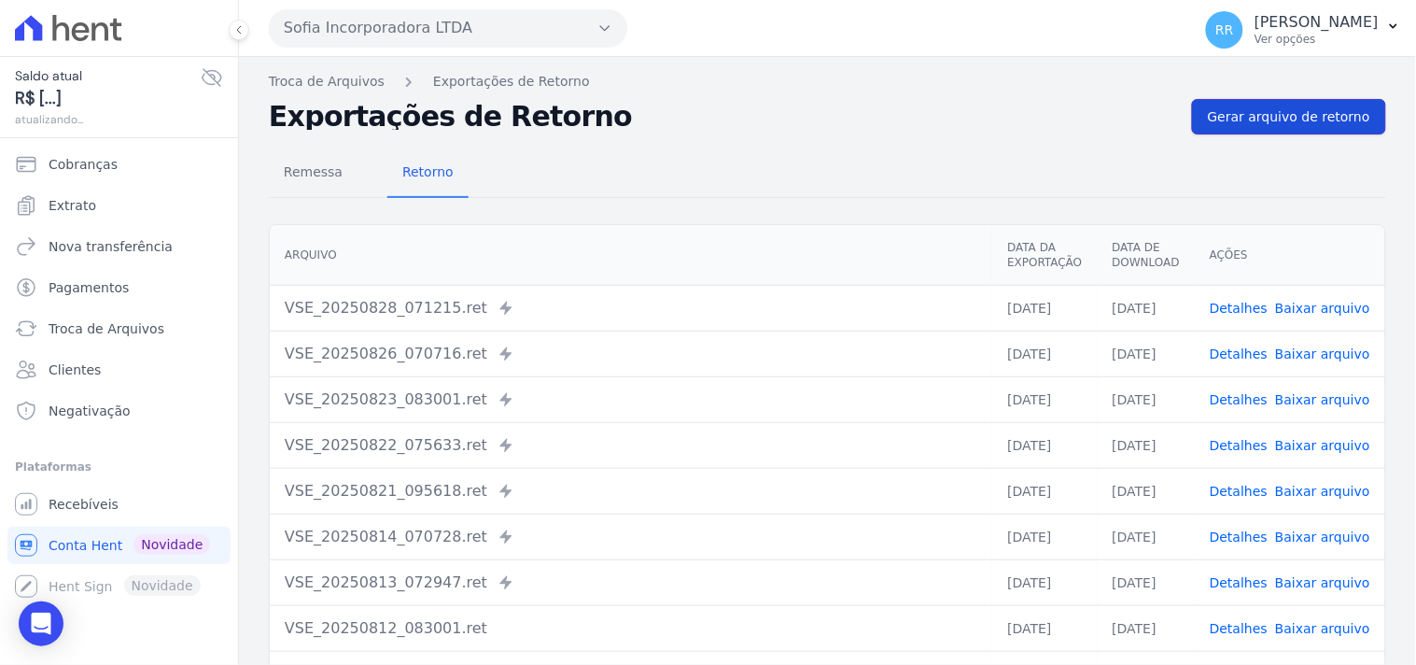
click at [1280, 120] on span "Gerar arquivo de retorno" at bounding box center [1289, 116] width 162 height 19
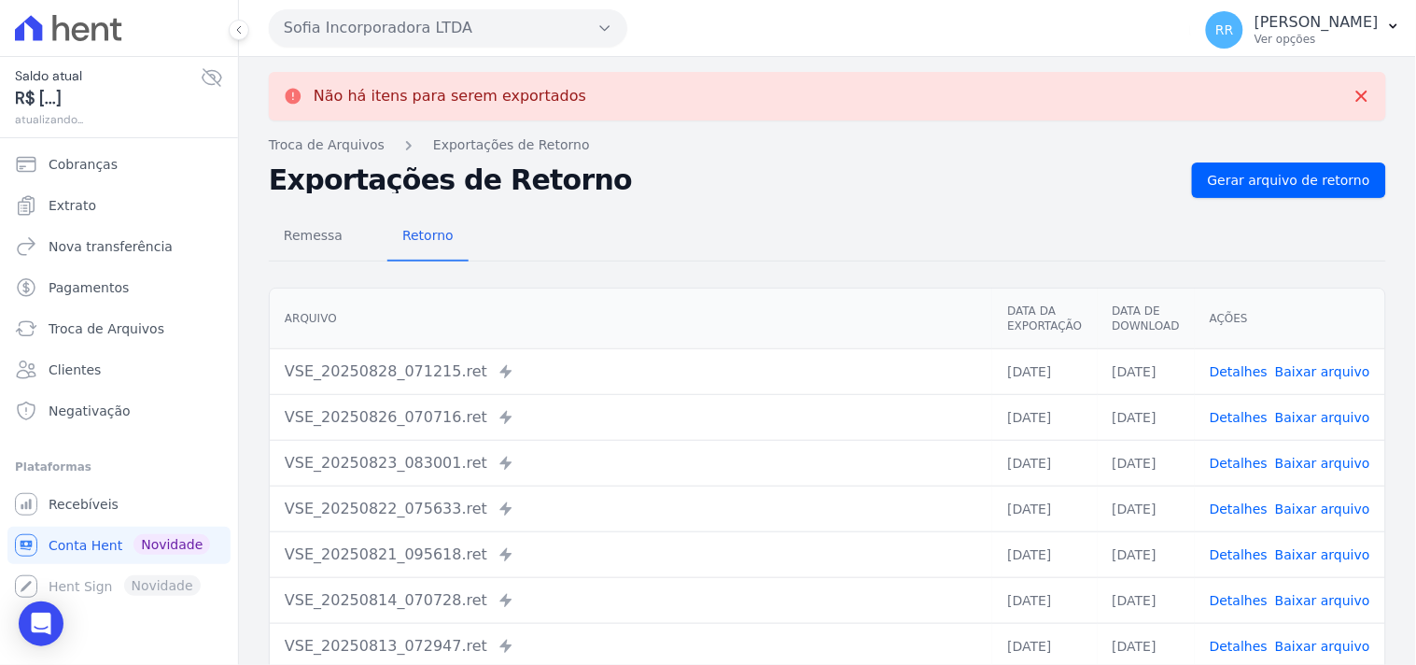
click at [355, 26] on button "Sofia Incorporadora LTDA" at bounding box center [448, 27] width 359 height 37
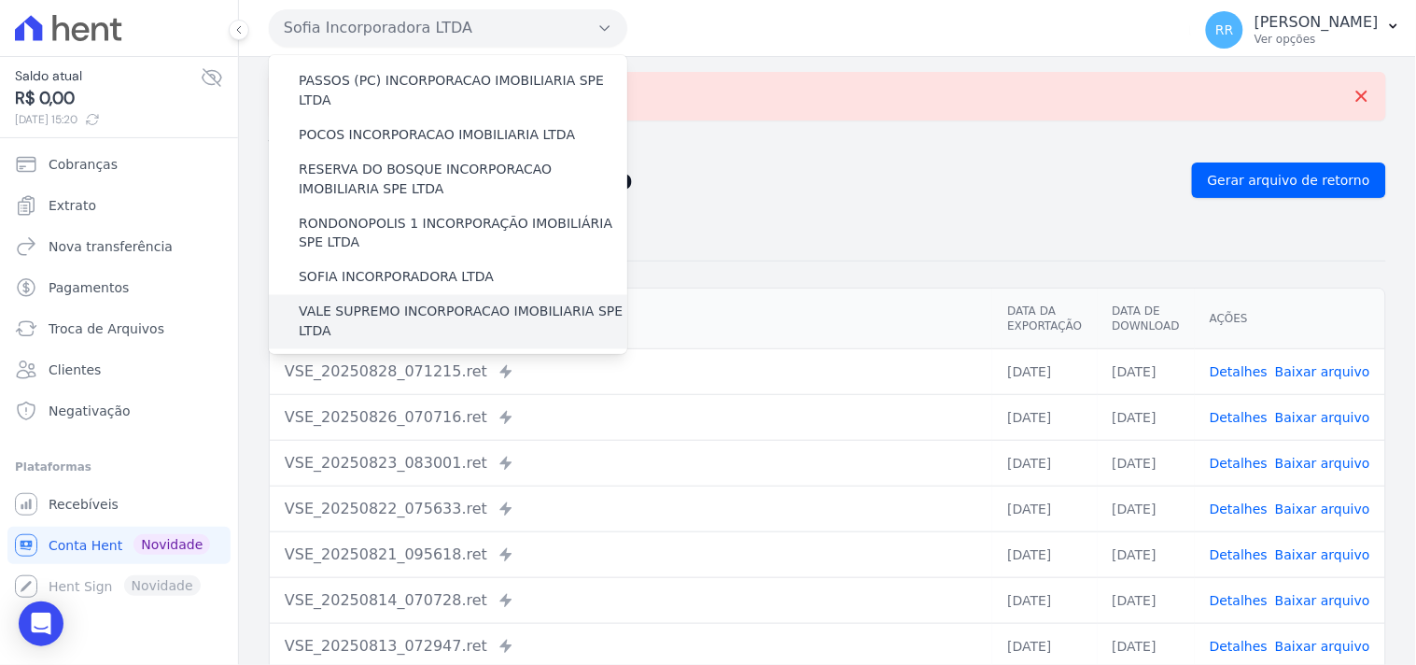
click at [352, 303] on label "VALE SUPREMO INCORPORACAO IMOBILIARIA SPE LTDA" at bounding box center [463, 322] width 329 height 39
click at [0, 0] on input "VALE SUPREMO INCORPORACAO IMOBILIARIA SPE LTDA" at bounding box center [0, 0] width 0 height 0
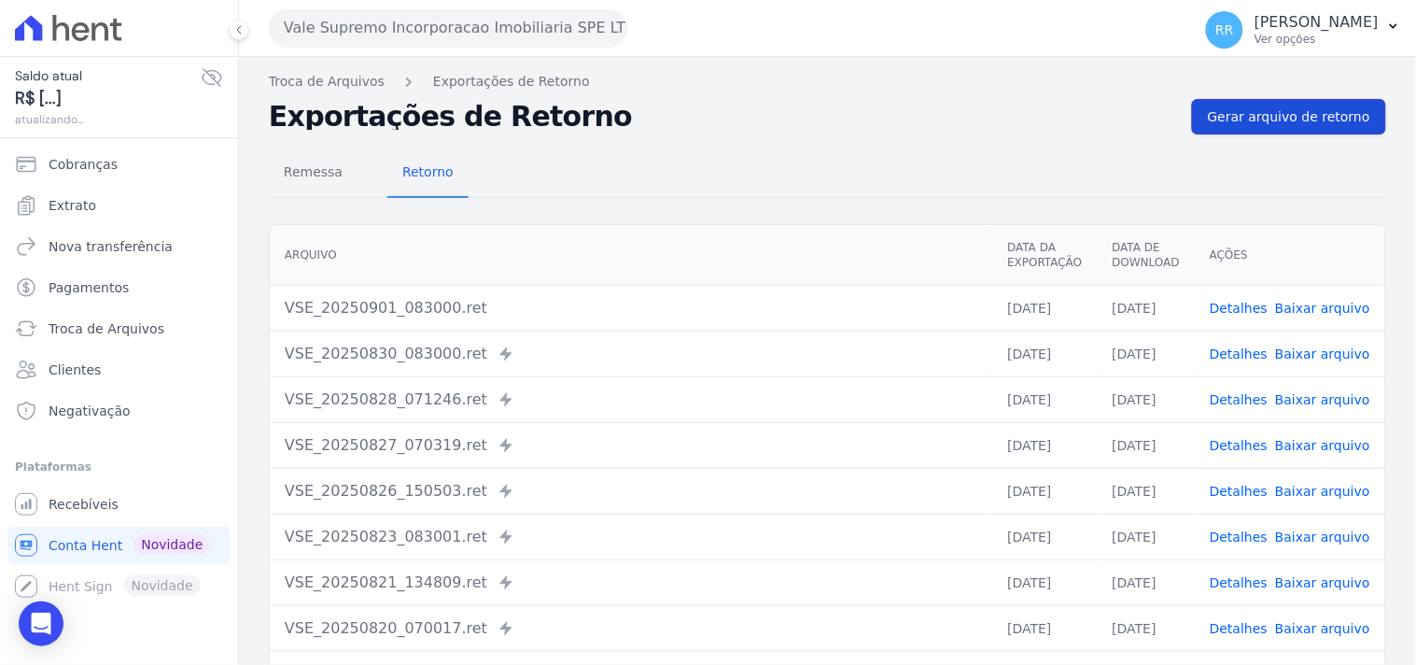
click at [1274, 131] on link "Gerar arquivo de retorno" at bounding box center [1289, 116] width 194 height 35
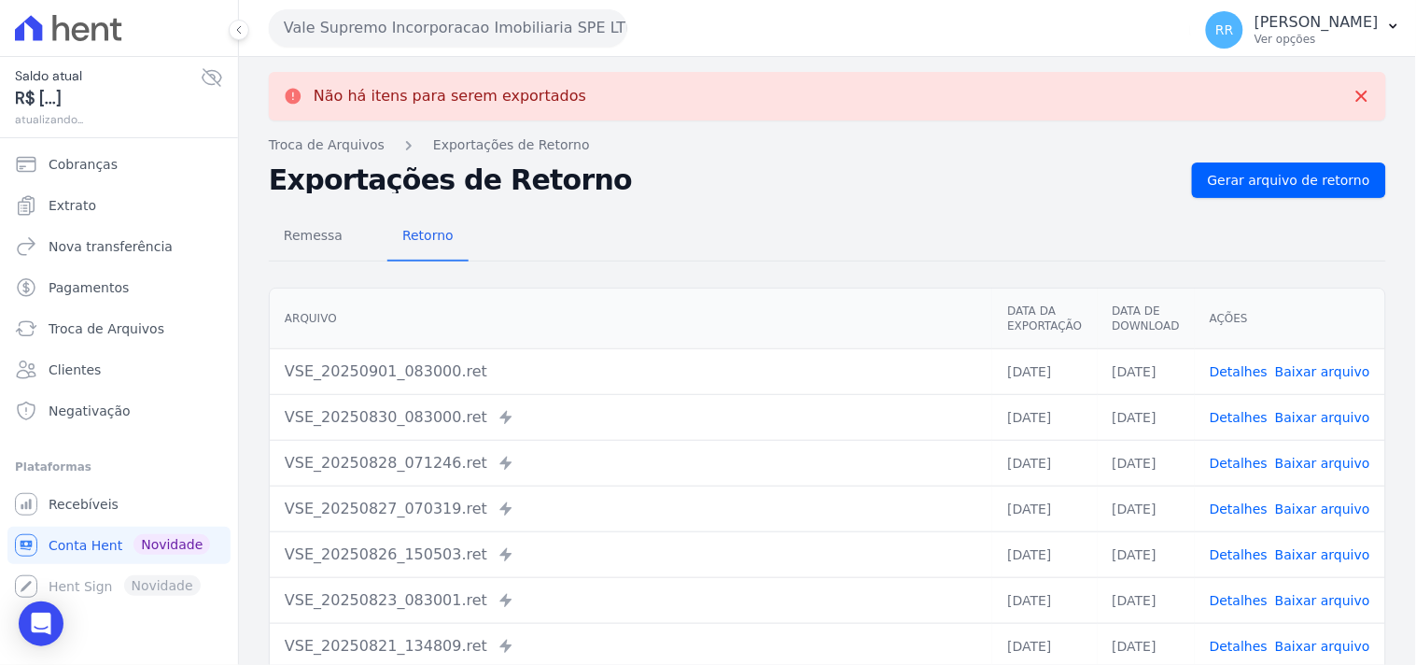
drag, startPoint x: 407, startPoint y: 94, endPoint x: 405, endPoint y: 84, distance: 10.4
click at [406, 93] on p "Não há itens para serem exportados" at bounding box center [450, 96] width 273 height 19
click at [405, 57] on div "Não há itens para serem exportados Troca de Arquivos Exportações de Retorno Exp…" at bounding box center [827, 472] width 1177 height 831
click at [405, 48] on div "Vale Supremo Incorporacao Imobiliaria SPE LTDA Via Sul Engenharia AGUAS DE GUAN…" at bounding box center [726, 28] width 915 height 58
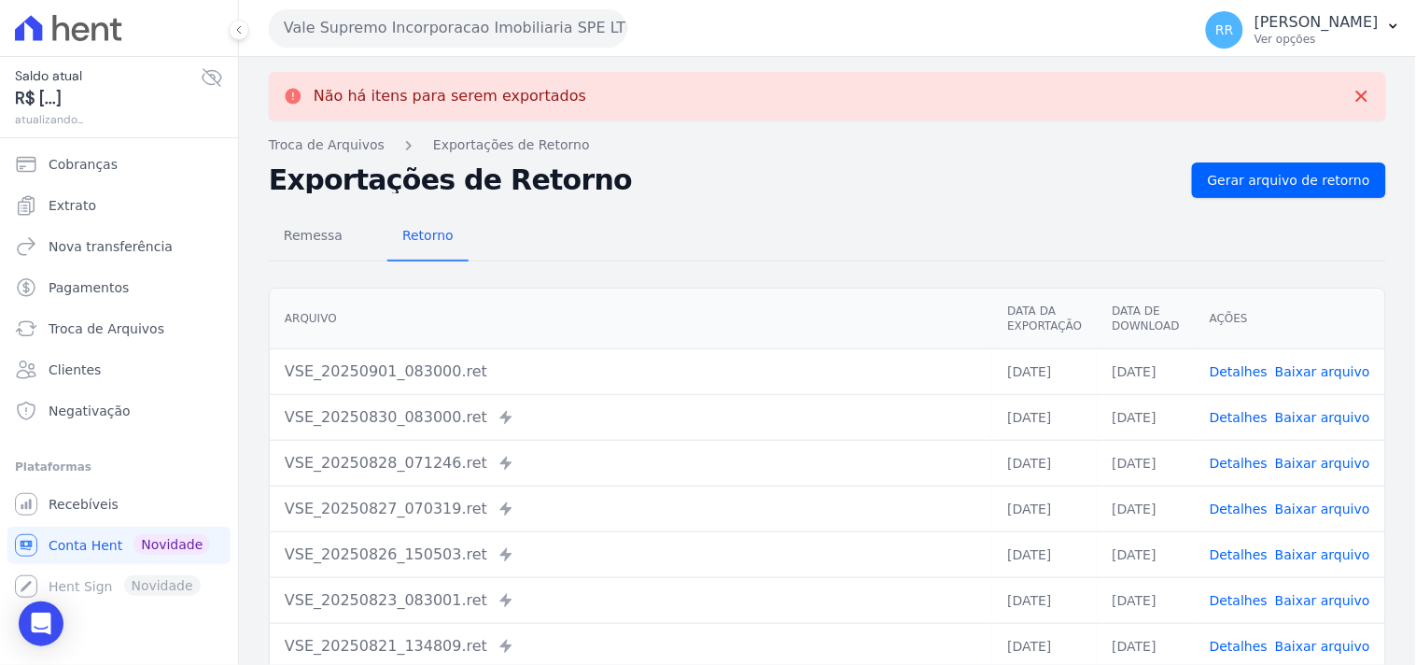
click at [407, 32] on button "Vale Supremo Incorporacao Imobiliaria SPE LTDA" at bounding box center [448, 27] width 359 height 37
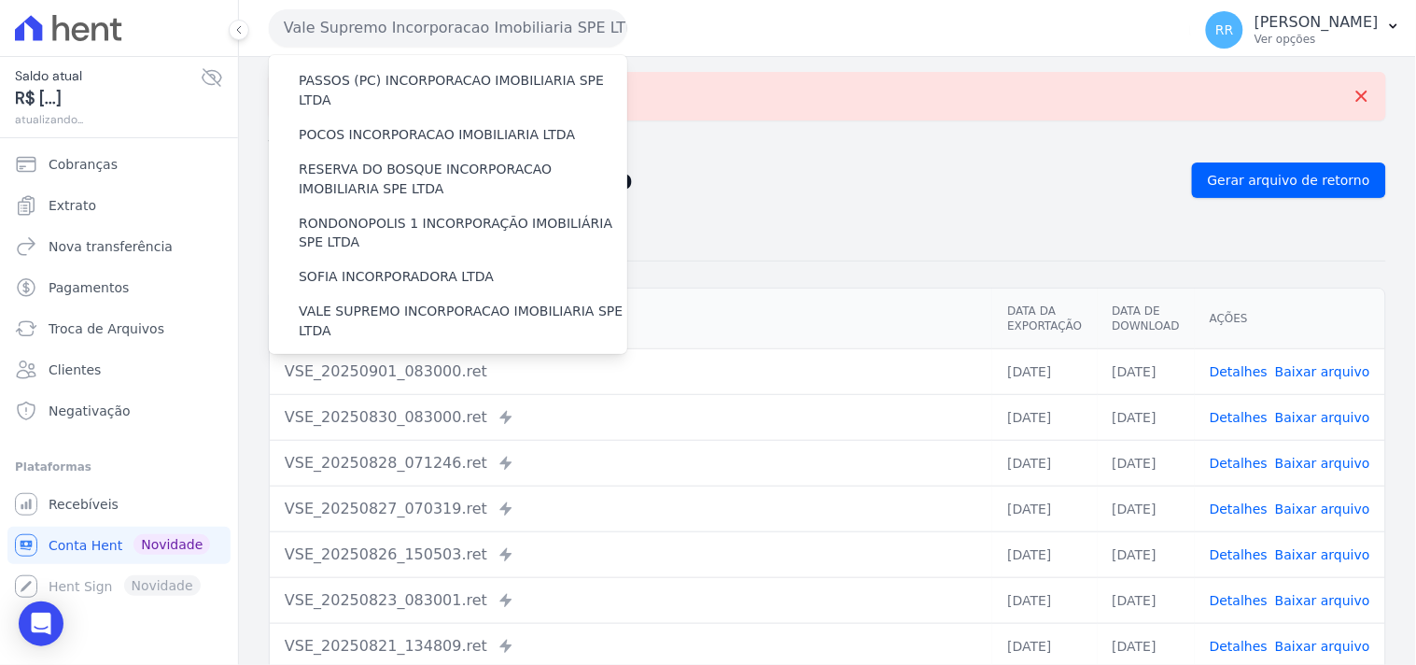
click at [876, 133] on div "Não há itens para serem exportados Troca de Arquivos Exportações de Retorno Exp…" at bounding box center [827, 472] width 1177 height 831
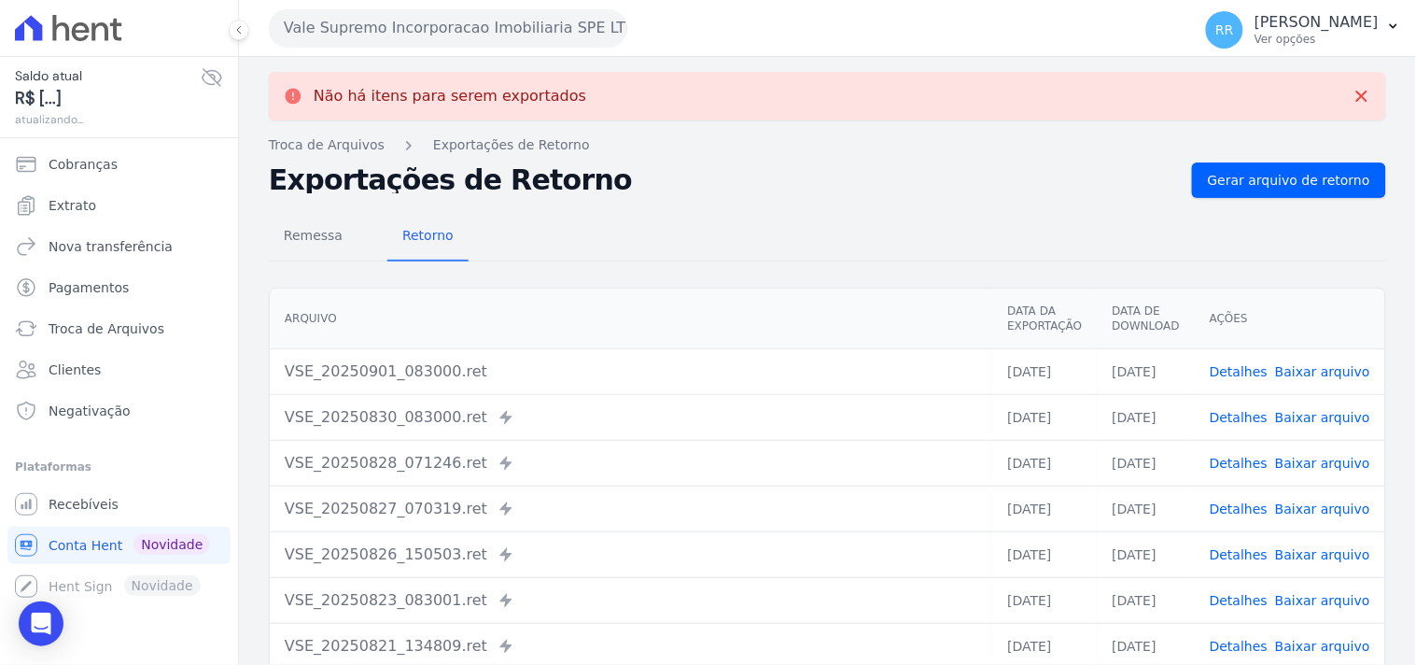
click at [403, 13] on button "Vale Supremo Incorporacao Imobiliaria SPE LTDA" at bounding box center [448, 27] width 359 height 37
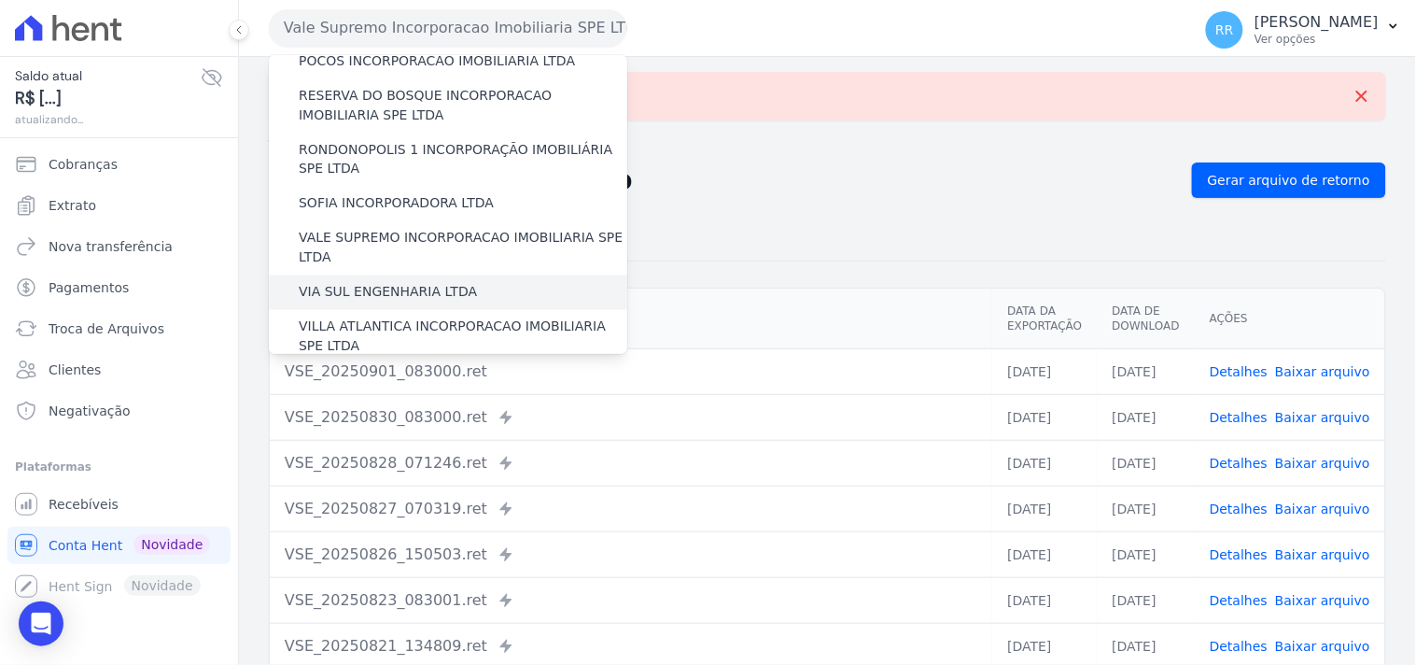
scroll to position [834, 0]
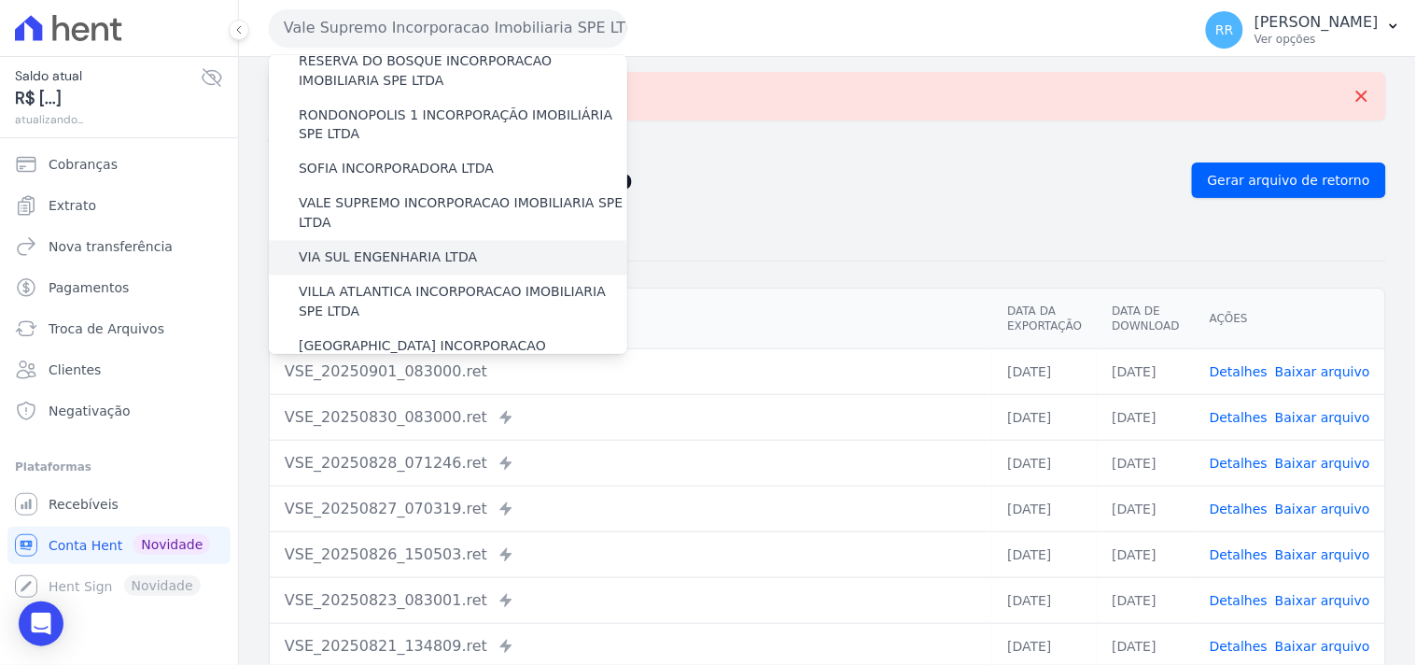
click at [368, 241] on div "VIA SUL ENGENHARIA LTDA" at bounding box center [448, 258] width 359 height 35
click at [368, 248] on label "VIA SUL ENGENHARIA LTDA" at bounding box center [388, 258] width 178 height 20
click at [0, 0] on input "VIA SUL ENGENHARIA LTDA" at bounding box center [0, 0] width 0 height 0
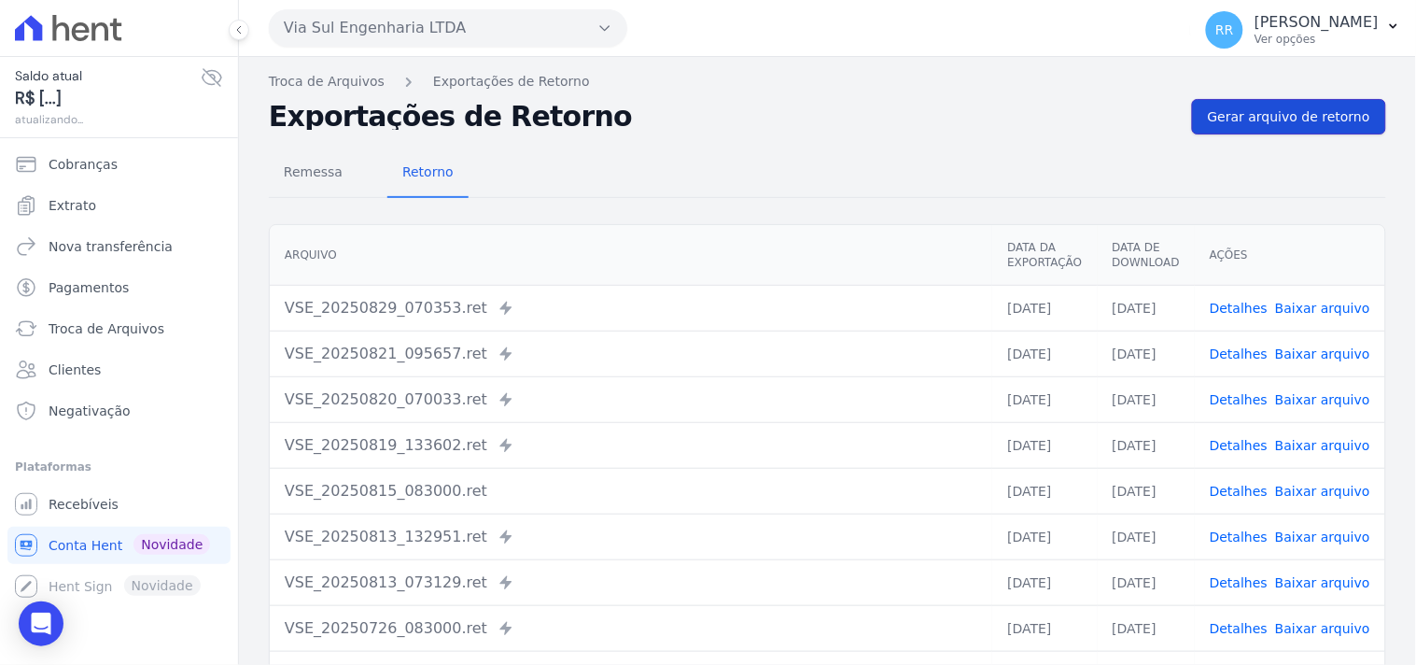
click at [1281, 107] on span "Gerar arquivo de retorno" at bounding box center [1289, 116] width 162 height 19
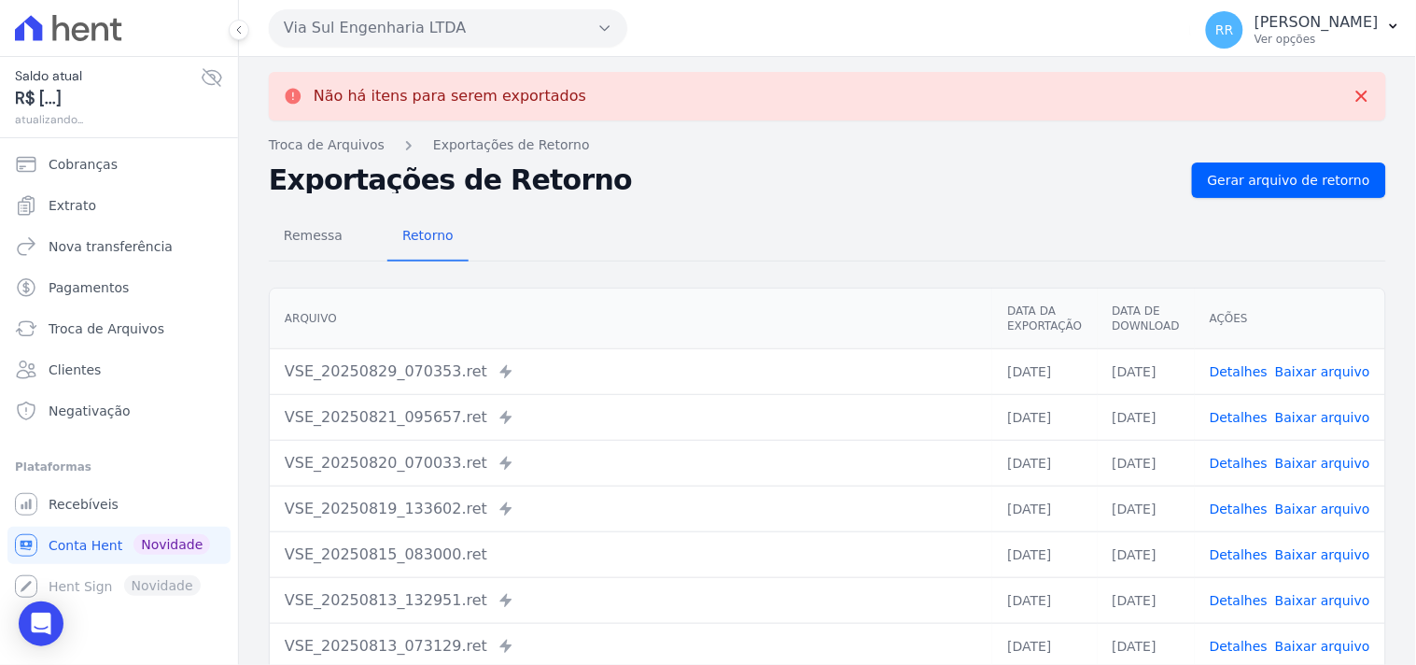
click at [342, 25] on button "Via Sul Engenharia LTDA" at bounding box center [448, 27] width 359 height 37
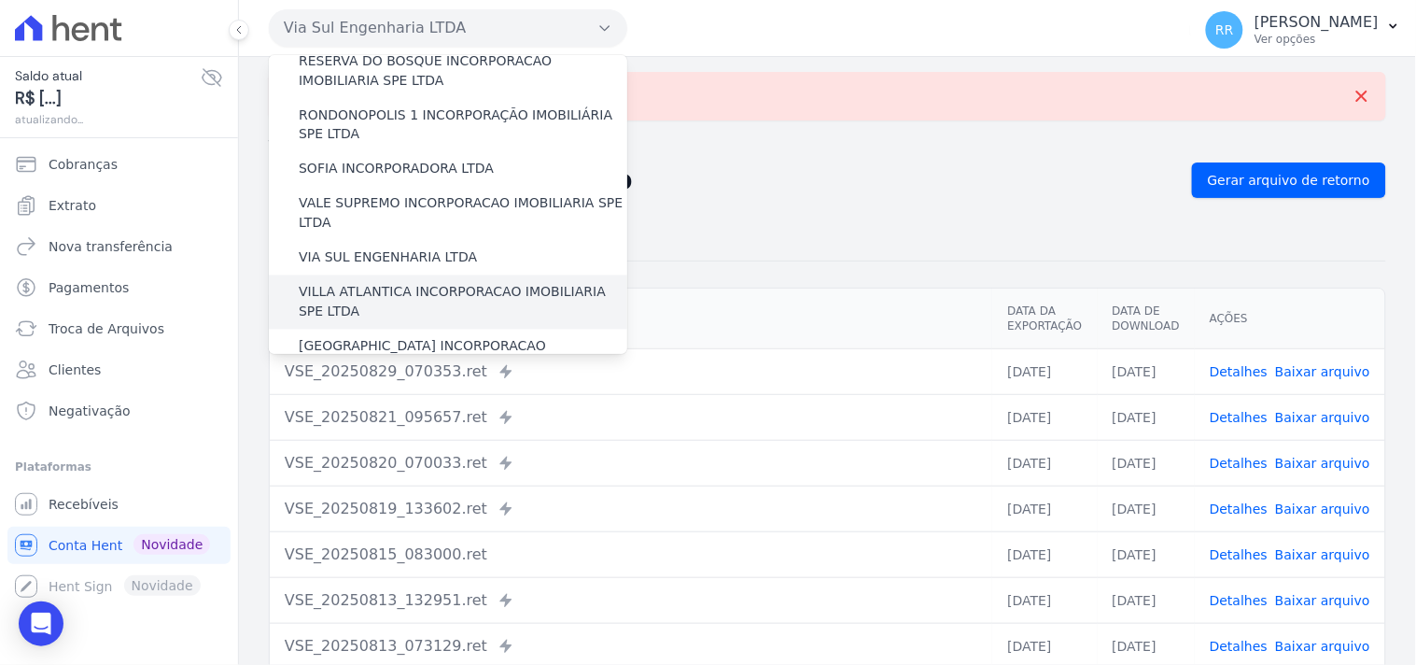
click at [359, 283] on label "VILLA ATLANTICA INCORPORACAO IMOBILIARIA SPE LTDA" at bounding box center [463, 302] width 329 height 39
click at [0, 0] on input "VILLA ATLANTICA INCORPORACAO IMOBILIARIA SPE LTDA" at bounding box center [0, 0] width 0 height 0
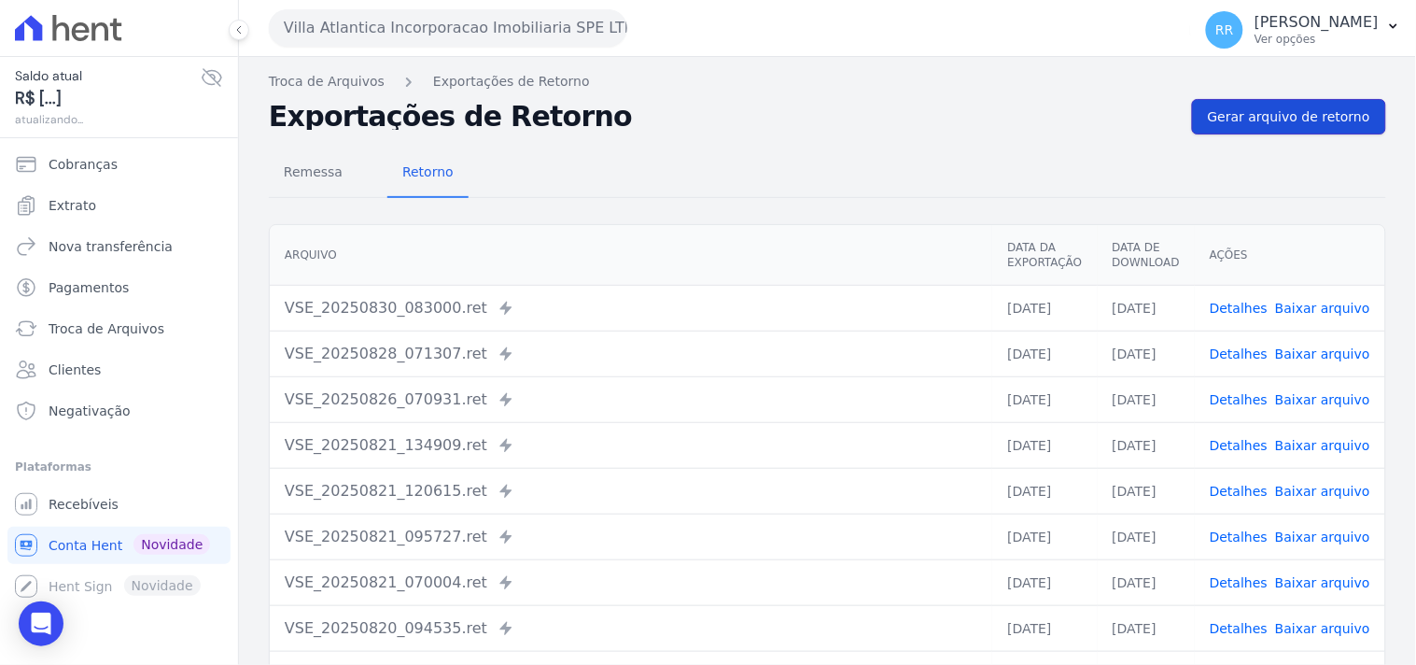
click at [1305, 129] on link "Gerar arquivo de retorno" at bounding box center [1289, 116] width 194 height 35
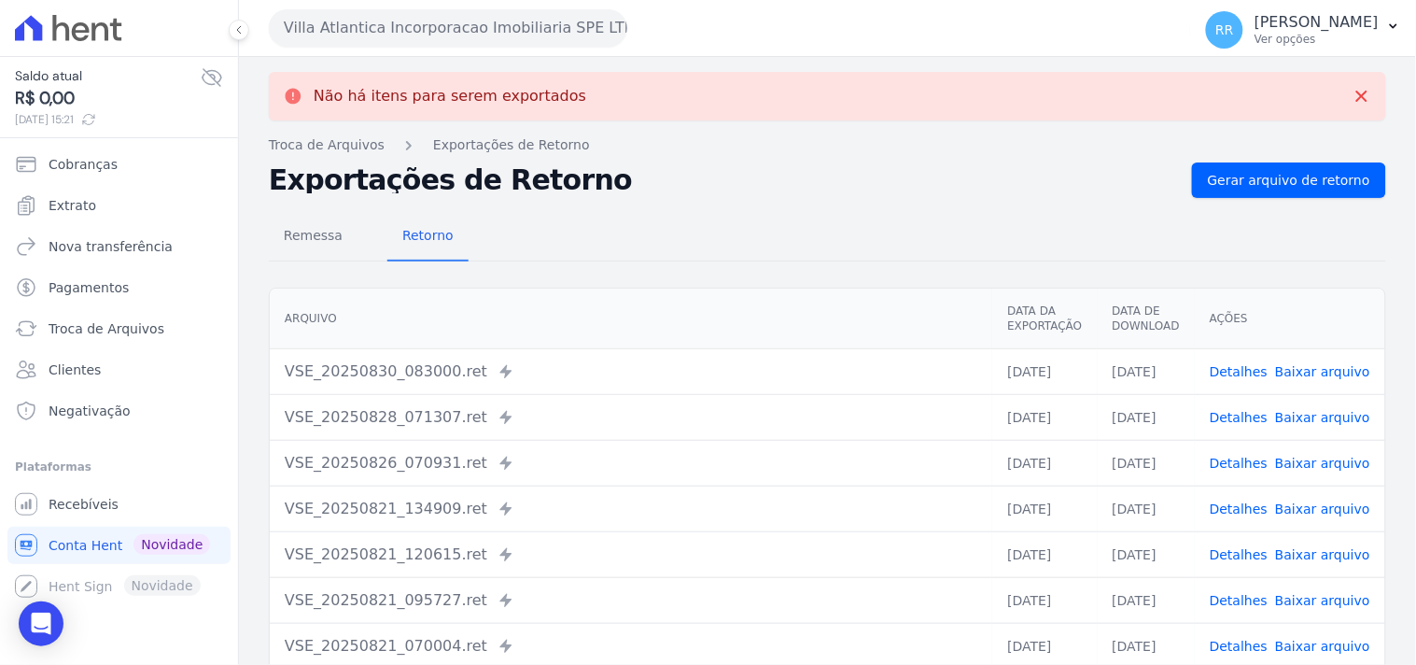
click at [388, 35] on button "Villa Atlantica Incorporacao Imobiliaria SPE LTDA" at bounding box center [448, 27] width 359 height 37
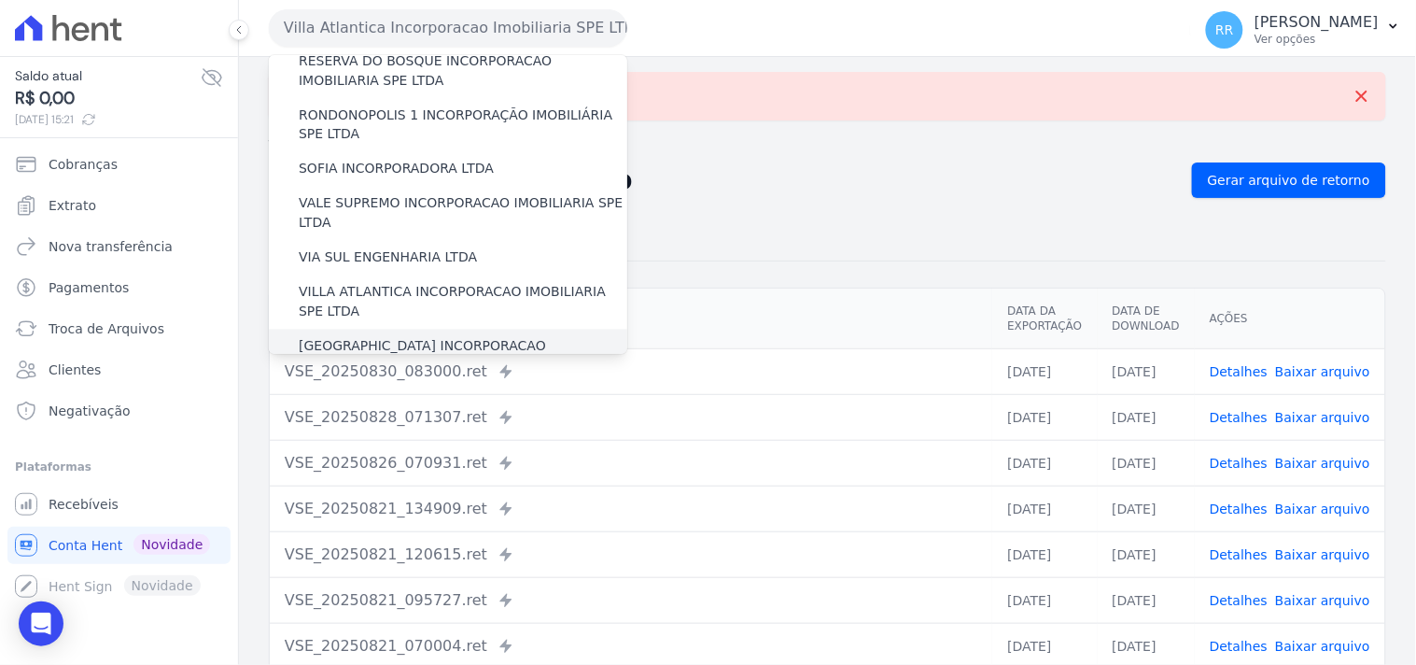
click at [369, 330] on div "[GEOGRAPHIC_DATA] INCORPORACAO IMOBILIARIA SPE LTDA" at bounding box center [448, 357] width 359 height 54
click at [353, 337] on label "[GEOGRAPHIC_DATA] INCORPORACAO IMOBILIARIA SPE LTDA" at bounding box center [463, 356] width 329 height 39
click at [0, 0] on input "[GEOGRAPHIC_DATA] INCORPORACAO IMOBILIARIA SPE LTDA" at bounding box center [0, 0] width 0 height 0
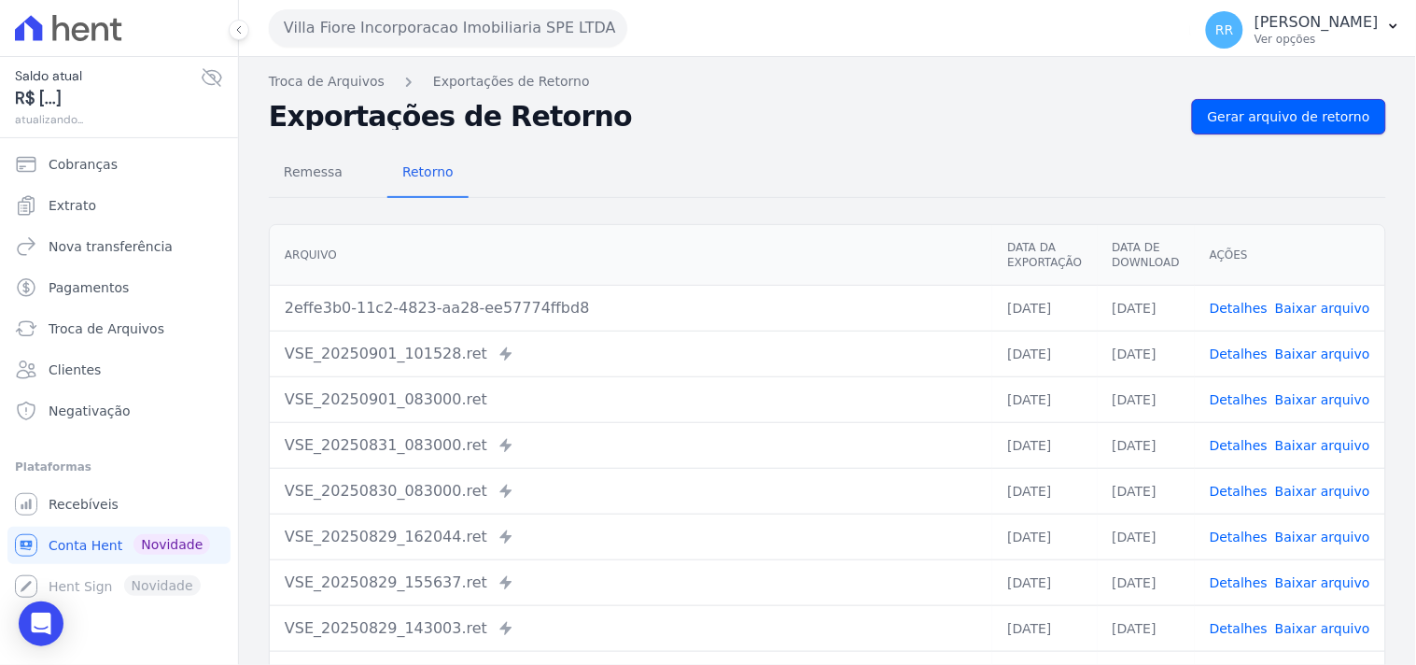
click at [1312, 116] on span "Gerar arquivo de retorno" at bounding box center [1289, 116] width 162 height 19
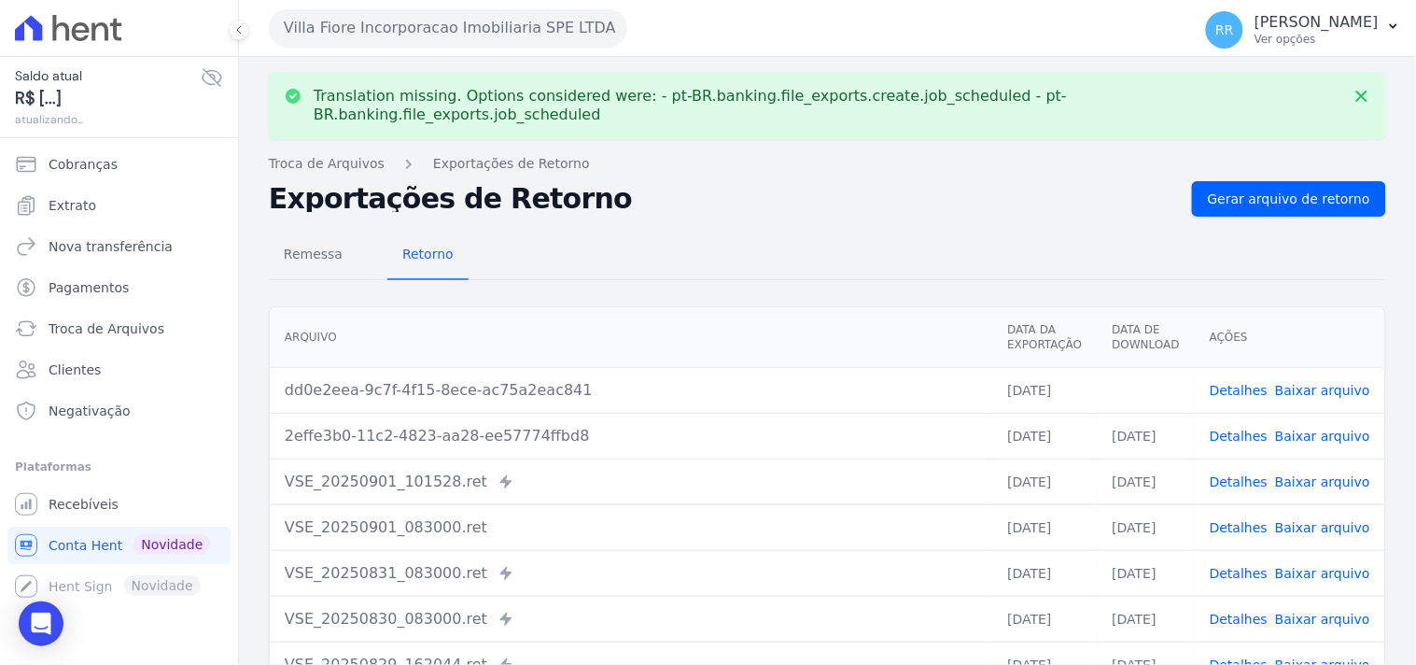
click at [1328, 383] on link "Baixar arquivo" at bounding box center [1322, 390] width 95 height 15
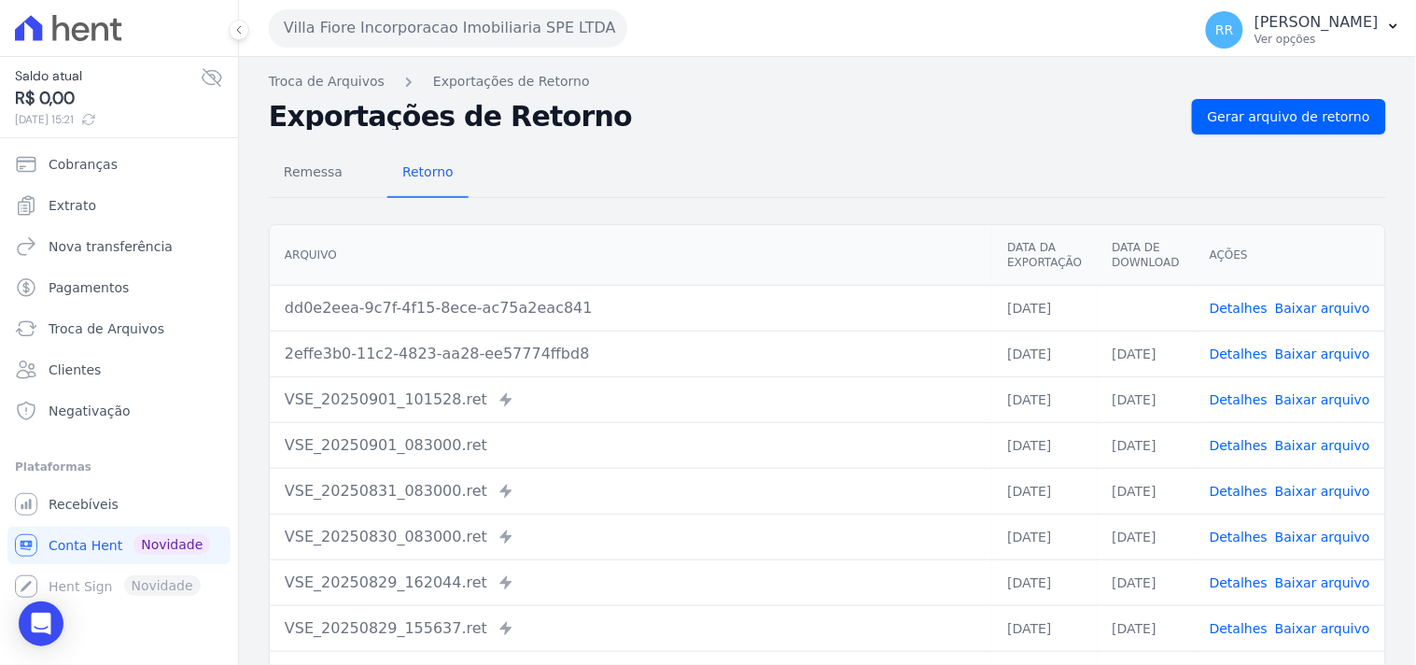
click at [863, 233] on th "Arquivo" at bounding box center [631, 255] width 723 height 61
click at [415, 26] on button "Villa Fiore Incorporacao Imobiliaria SPE LTDA" at bounding box center [448, 27] width 359 height 37
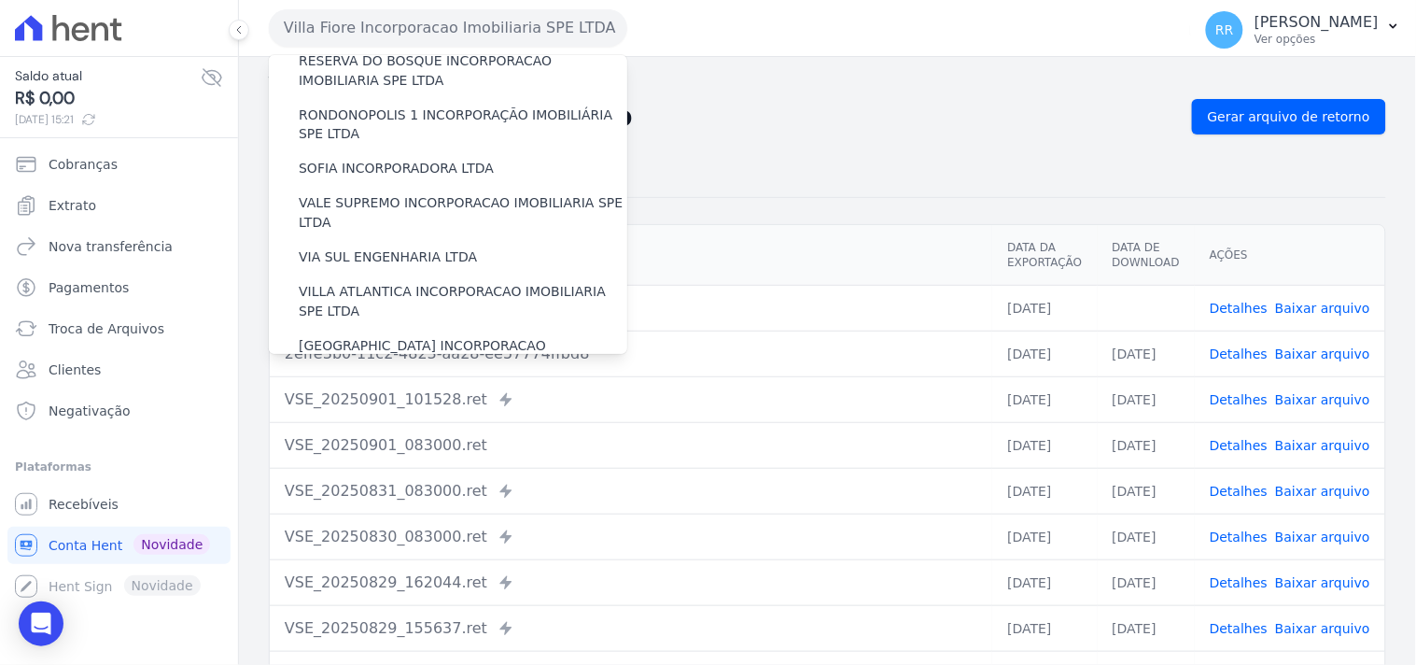
click at [352, 391] on label "VILLA TROPICAL INCORPORAÇÃO IMOBILIÁRIA SPE LTDA" at bounding box center [463, 410] width 329 height 39
click at [0, 0] on input "VILLA TROPICAL INCORPORAÇÃO IMOBILIÁRIA SPE LTDA" at bounding box center [0, 0] width 0 height 0
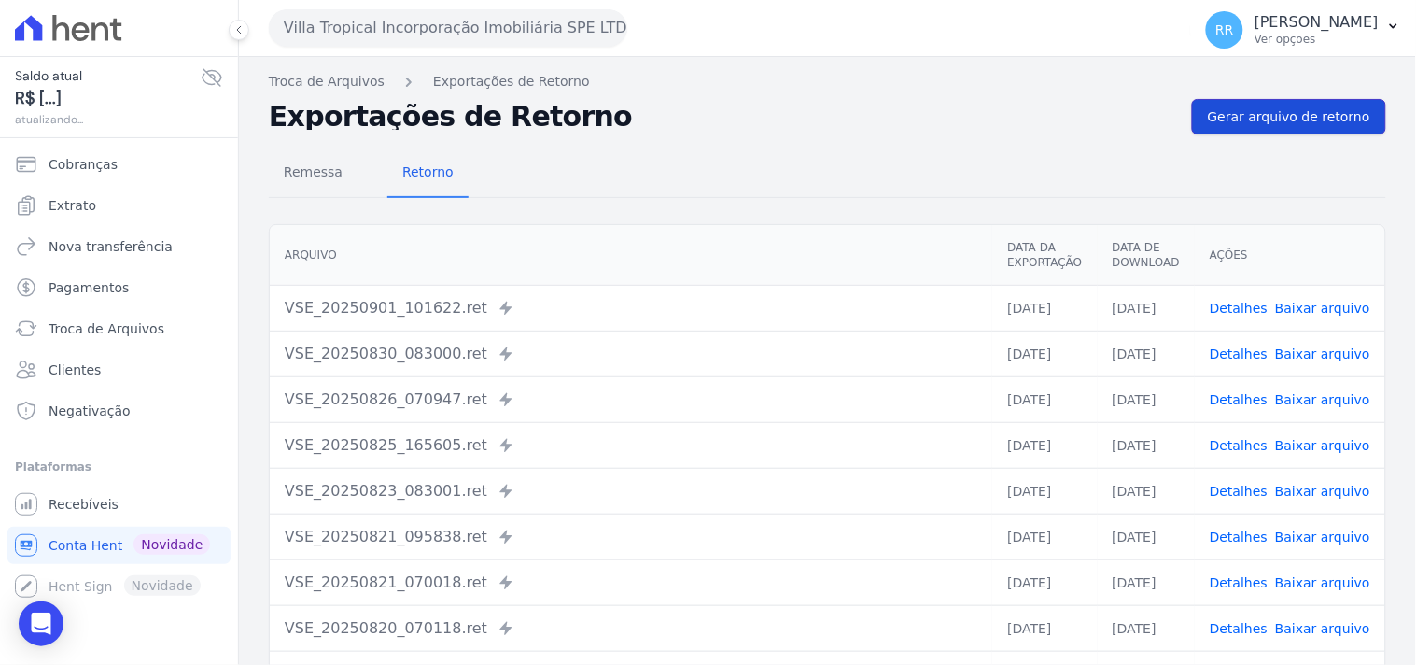
click at [1289, 125] on span "Gerar arquivo de retorno" at bounding box center [1289, 116] width 162 height 19
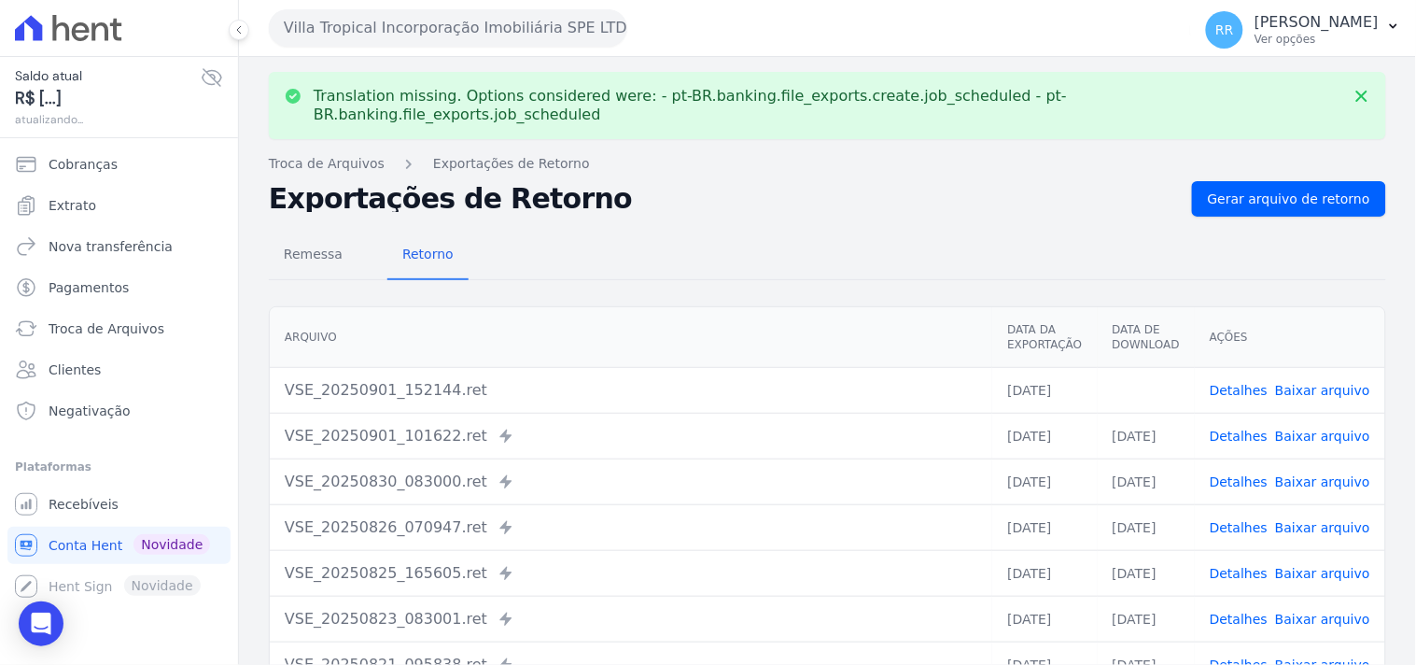
click at [1354, 383] on link "Baixar arquivo" at bounding box center [1322, 390] width 95 height 15
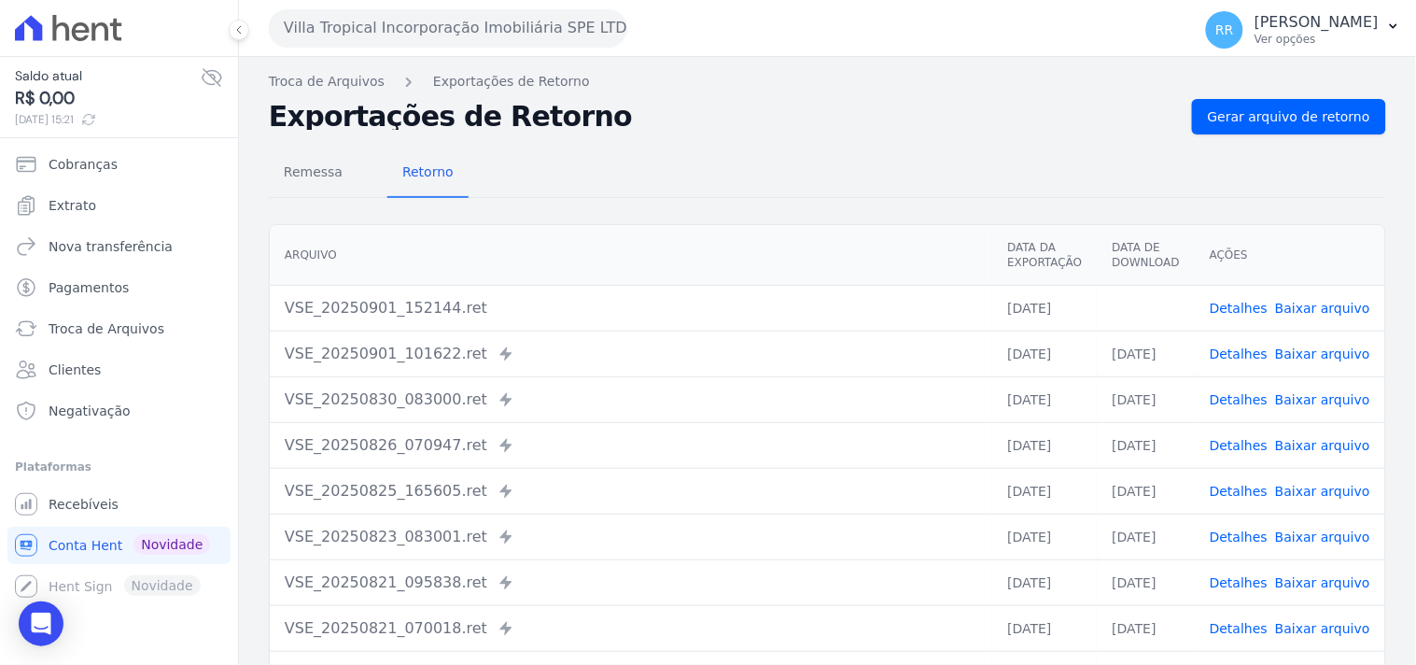
click at [772, 180] on div "Remessa Retorno" at bounding box center [828, 173] width 1118 height 49
click at [580, 217] on div "Arquivo Data da Exportação Data de Download Ações VSE_20250901_152144.ret 01/09…" at bounding box center [827, 484] width 1177 height 534
click at [610, 187] on div "Remessa Retorno" at bounding box center [828, 173] width 1118 height 49
click at [415, 21] on button "Villa Tropical Incorporação Imobiliária SPE LTDA" at bounding box center [448, 27] width 359 height 37
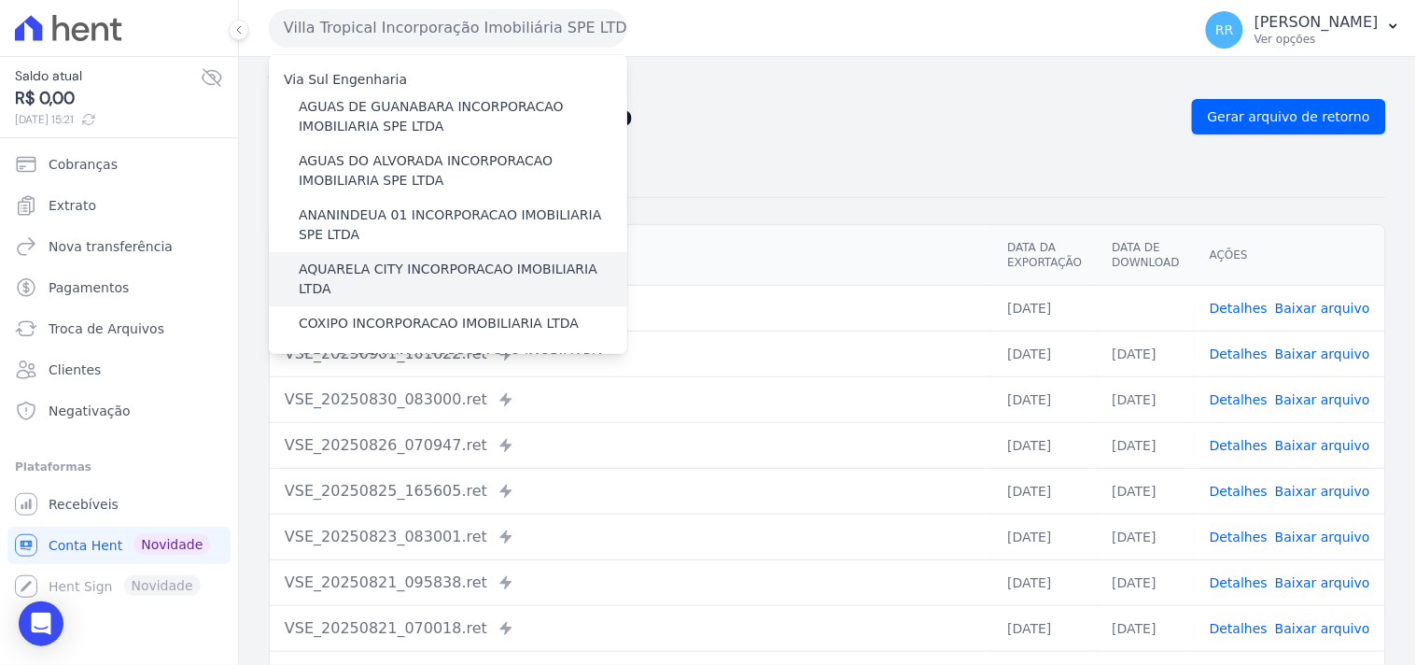
click at [403, 261] on label "AQUARELA CITY INCORPORACAO IMOBILIARIA LTDA" at bounding box center [463, 279] width 329 height 39
click at [0, 0] on input "AQUARELA CITY INCORPORACAO IMOBILIARIA LTDA" at bounding box center [0, 0] width 0 height 0
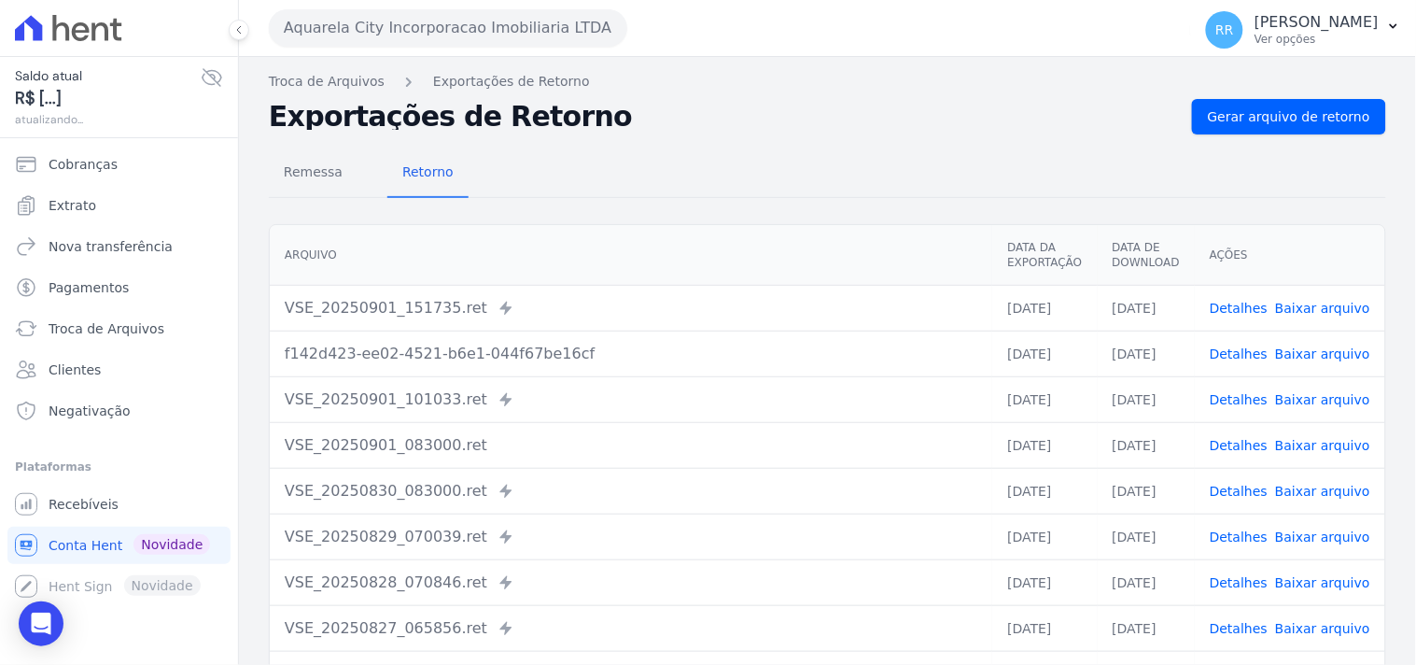
drag, startPoint x: 1234, startPoint y: 323, endPoint x: 1261, endPoint y: 303, distance: 34.0
click at [1235, 323] on td "Detalhes Baixar arquivo" at bounding box center [1290, 308] width 190 height 46
click at [1261, 303] on link "Detalhes" at bounding box center [1239, 308] width 58 height 15
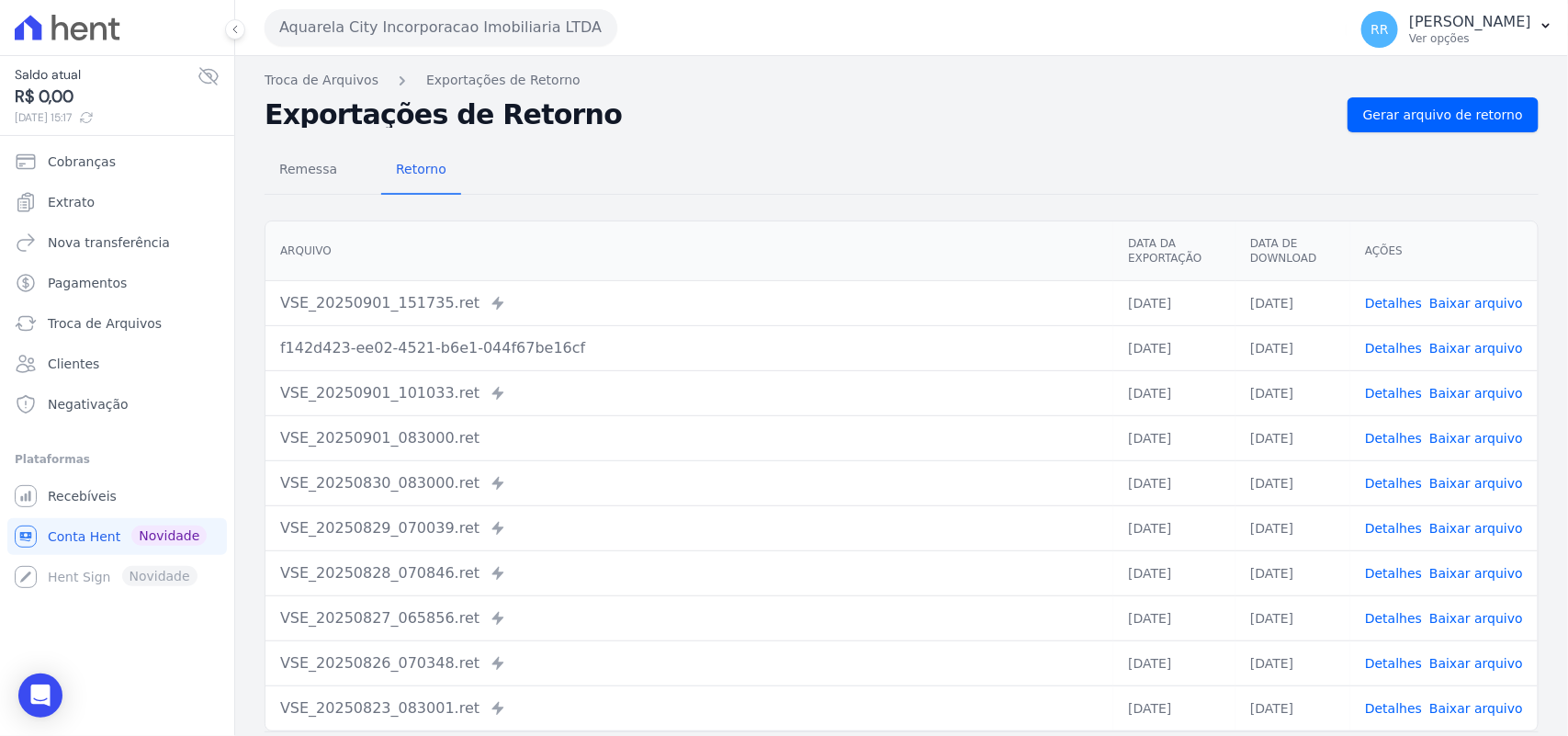
click at [728, 166] on div "Remessa Retorno" at bounding box center [901, 170] width 1274 height 48
click at [289, 179] on span "Remessa" at bounding box center [308, 168] width 80 height 36
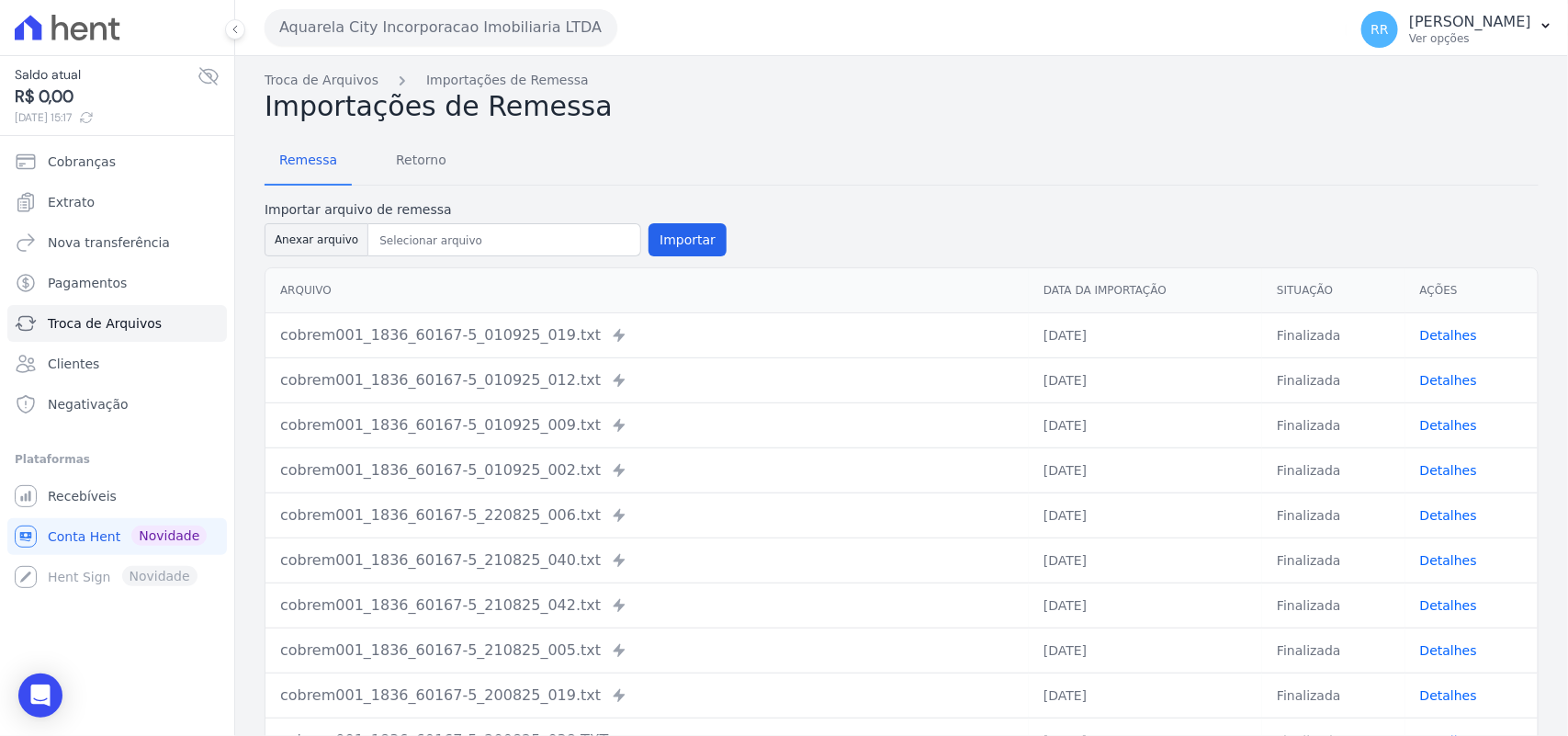
click at [277, 213] on label "Importar arquivo de remessa" at bounding box center [496, 211] width 462 height 20
click at [303, 237] on button "Anexar arquivo" at bounding box center [317, 240] width 104 height 33
type input "cobrem001_1836_60167-5_010925_014.TXT"
click at [648, 236] on button "Importar" at bounding box center [687, 240] width 78 height 33
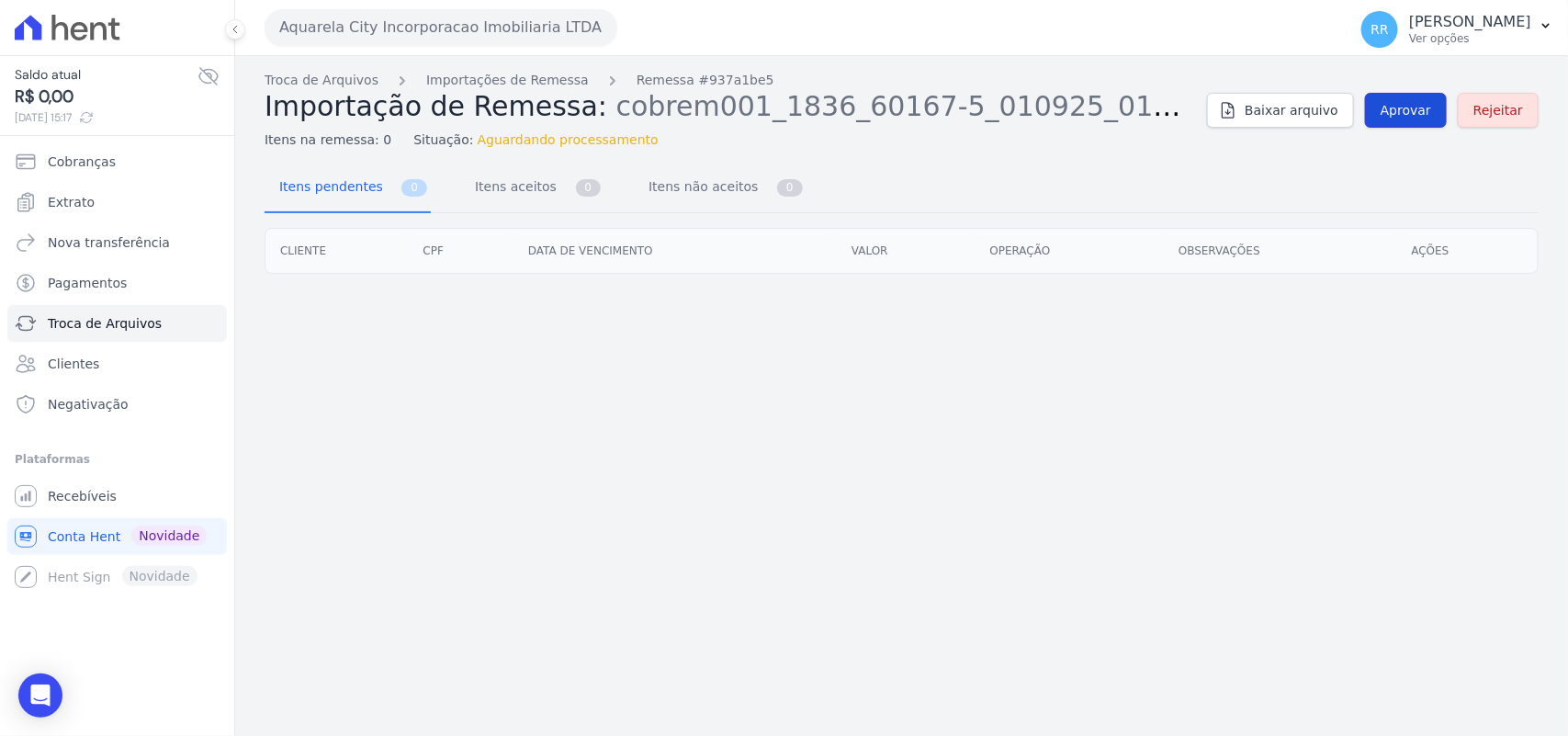
click at [1392, 117] on span "Aprovar" at bounding box center [1405, 110] width 50 height 19
click at [1392, 113] on span "Aprovar" at bounding box center [1405, 110] width 50 height 19
click at [1392, 119] on span "Aprovar" at bounding box center [1405, 110] width 50 height 19
click at [1392, 107] on span "Aprovar" at bounding box center [1405, 110] width 50 height 19
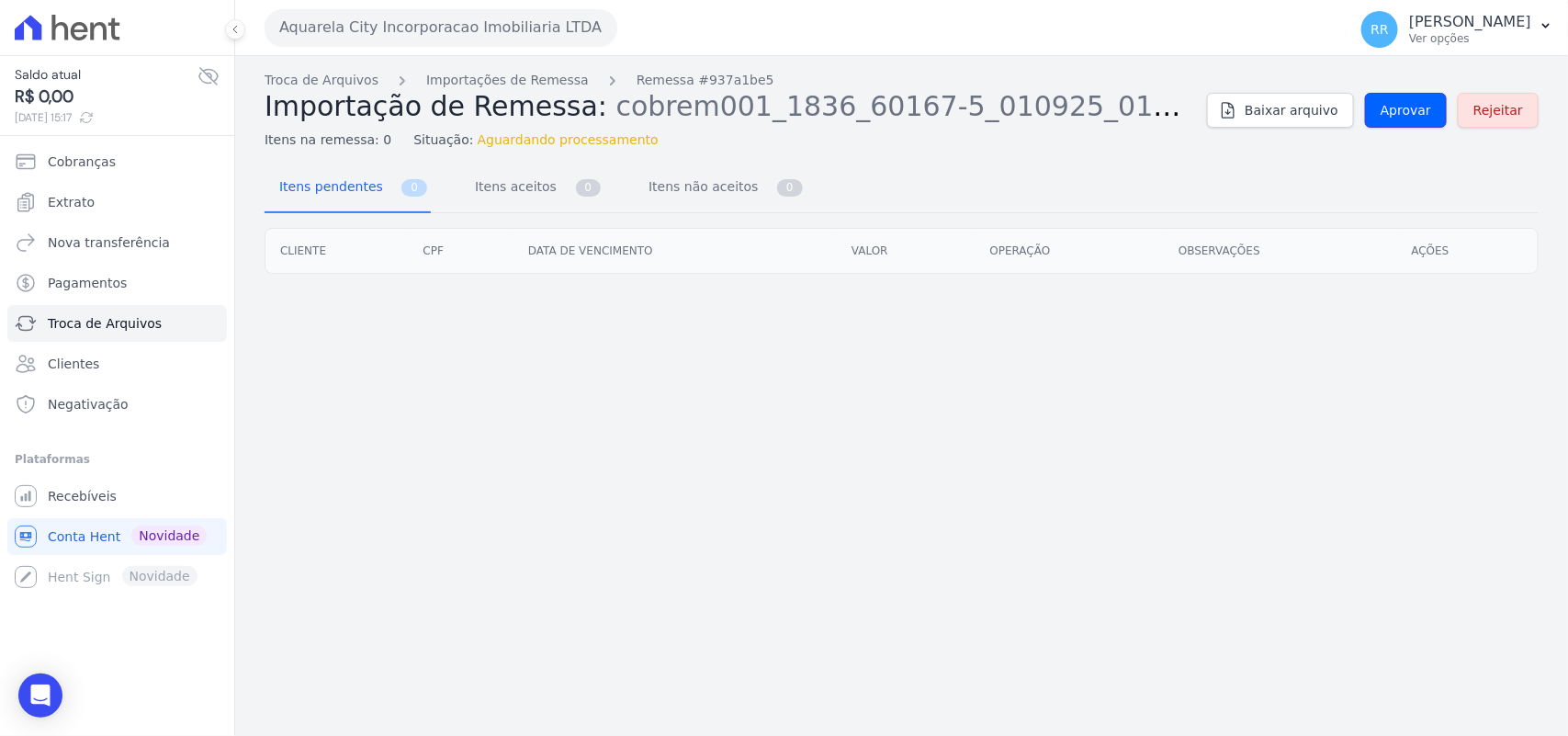
click at [1392, 107] on span "Aprovar" at bounding box center [1405, 110] width 50 height 19
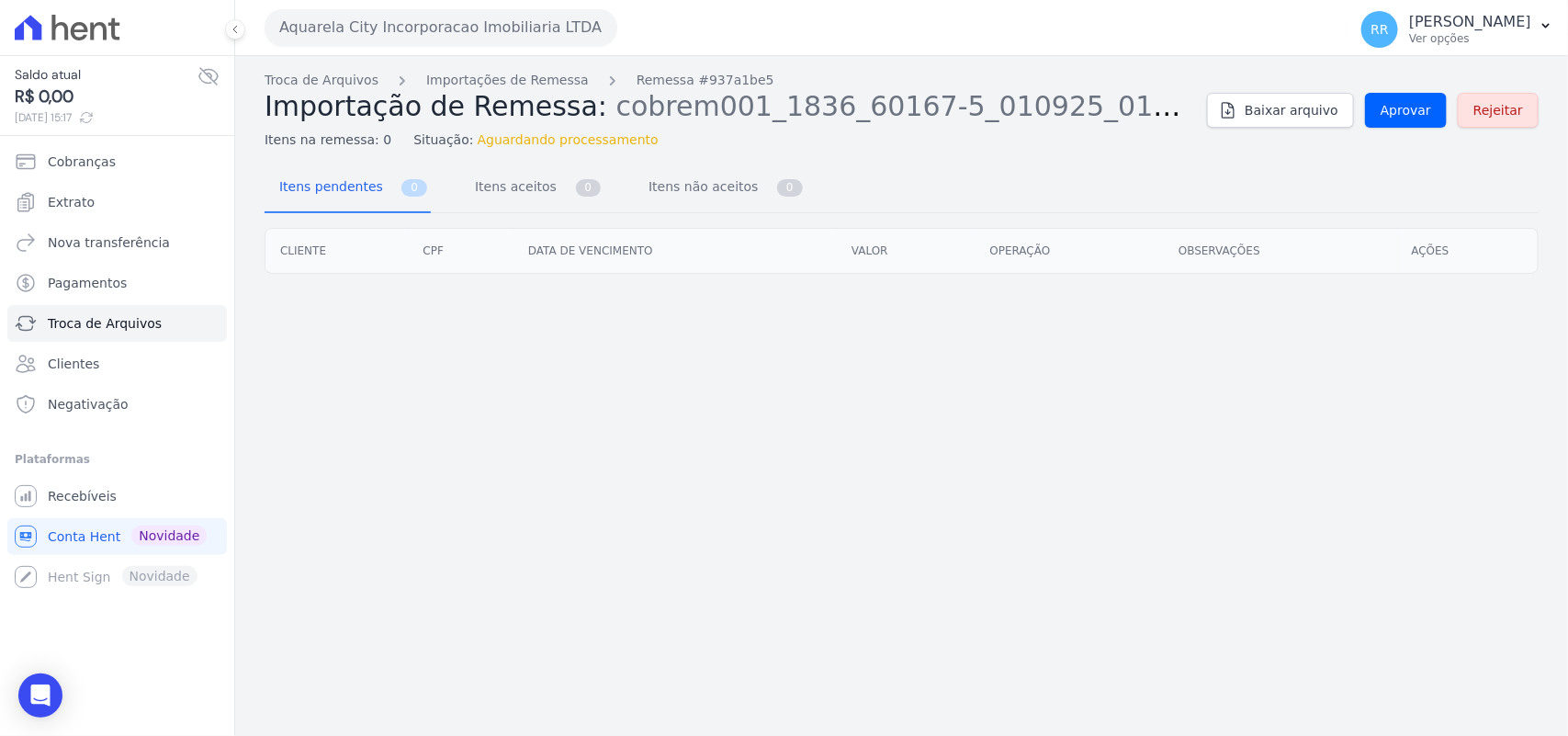
click at [124, 121] on span "01/09/2025, 15:17" at bounding box center [106, 117] width 183 height 17
click at [93, 122] on icon at bounding box center [86, 117] width 15 height 15
click at [1392, 117] on span "Aprovar" at bounding box center [1405, 110] width 50 height 19
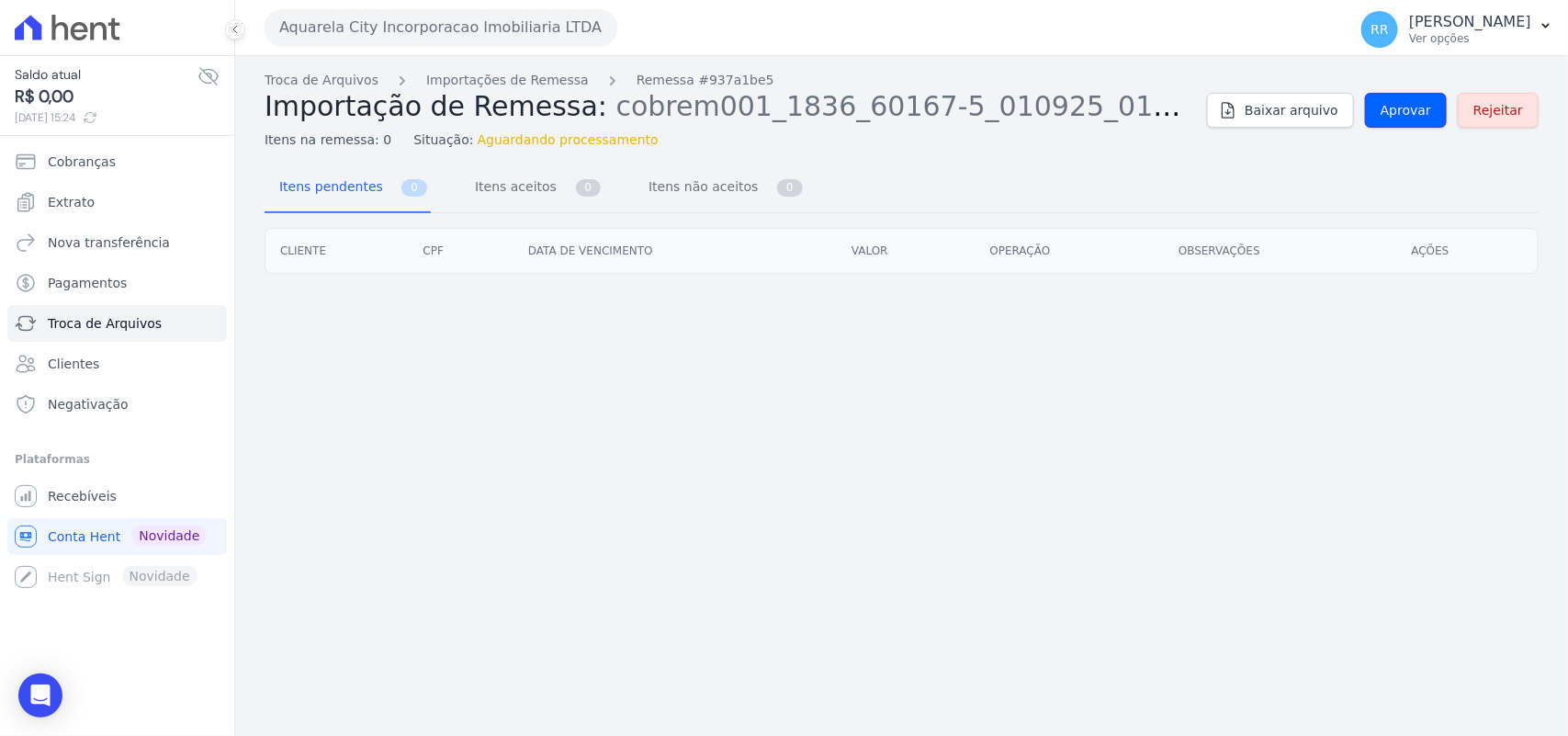
click at [1392, 117] on span "Aprovar" at bounding box center [1405, 110] width 50 height 19
click at [1392, 119] on span "Aprovar" at bounding box center [1405, 110] width 50 height 19
click at [1392, 106] on span "Aprovar" at bounding box center [1405, 110] width 50 height 19
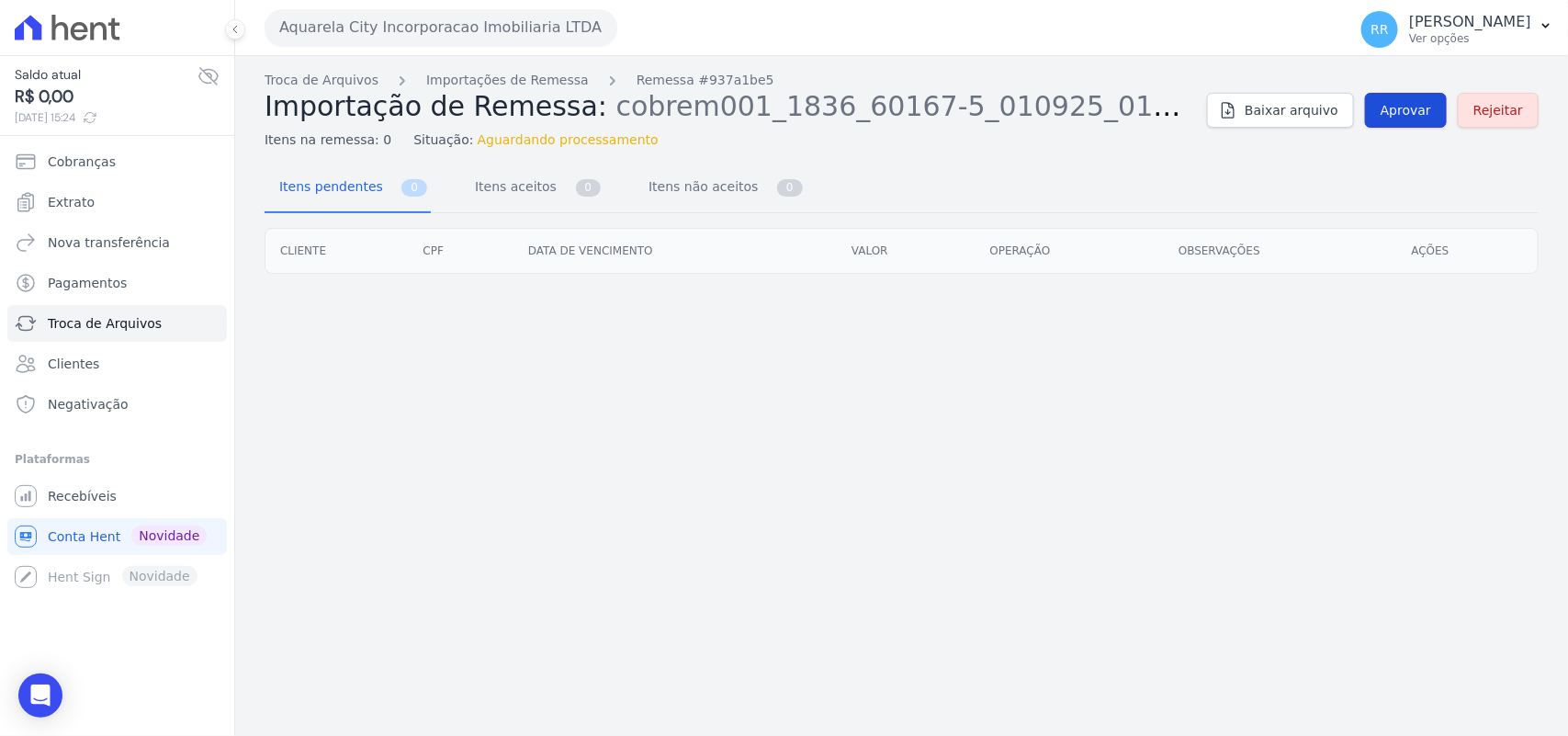
click at [1392, 106] on span "Aprovar" at bounding box center [1405, 110] width 50 height 19
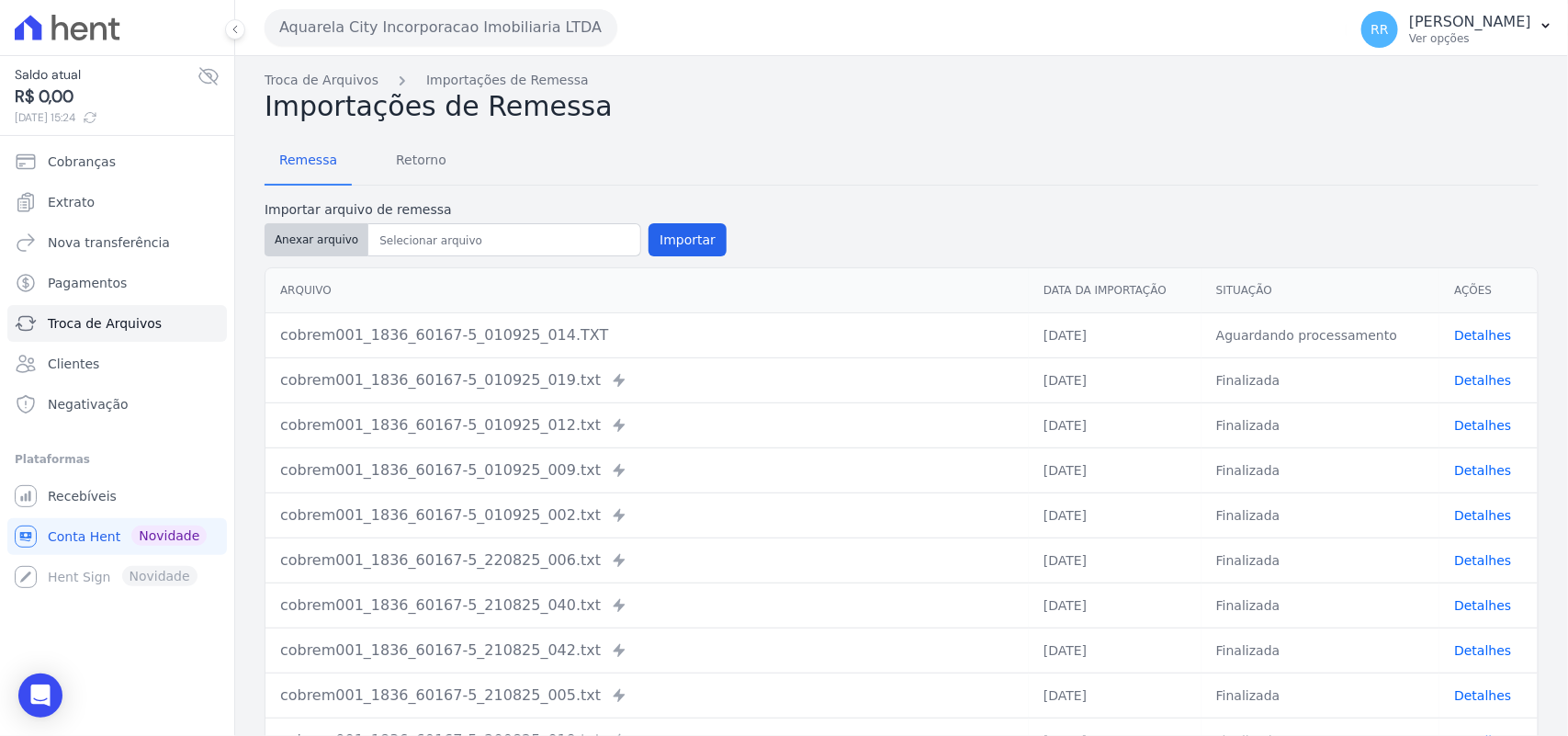
click at [355, 237] on button "Anexar arquivo" at bounding box center [317, 240] width 104 height 33
type input "cobrem001_1836_60167-5_010925_014.TXT"
click at [708, 264] on div "Arquivo Data da Importação Situação Ações cobrem001_1836_60167-5_010925_014.TXT…" at bounding box center [901, 515] width 1333 height 511
click at [663, 239] on button "Importar" at bounding box center [687, 240] width 78 height 33
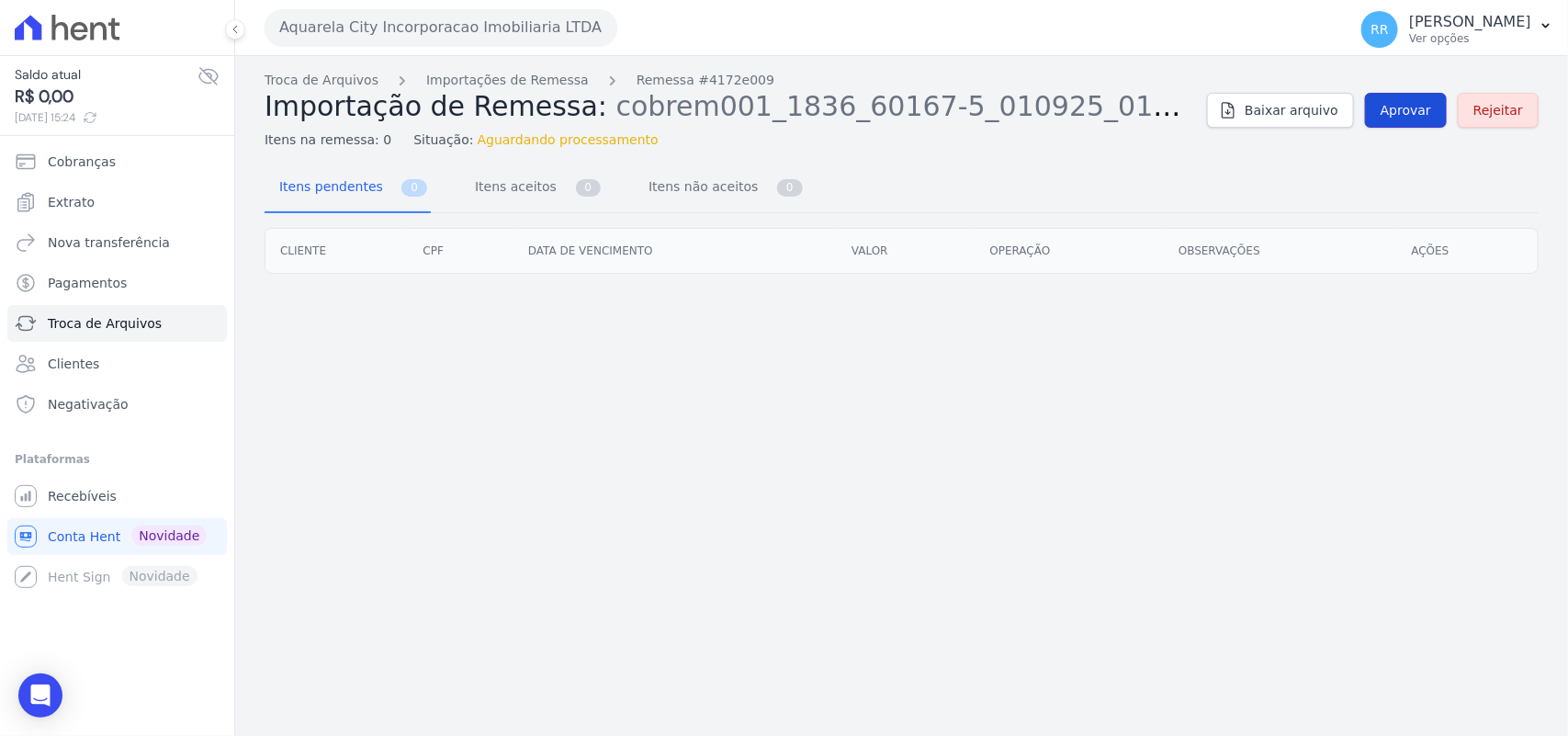
click at [1389, 116] on span "Aprovar" at bounding box center [1405, 110] width 50 height 19
click at [1439, 121] on link "Aprovar" at bounding box center [1405, 109] width 82 height 34
click at [1435, 118] on link "Aprovar" at bounding box center [1405, 109] width 82 height 34
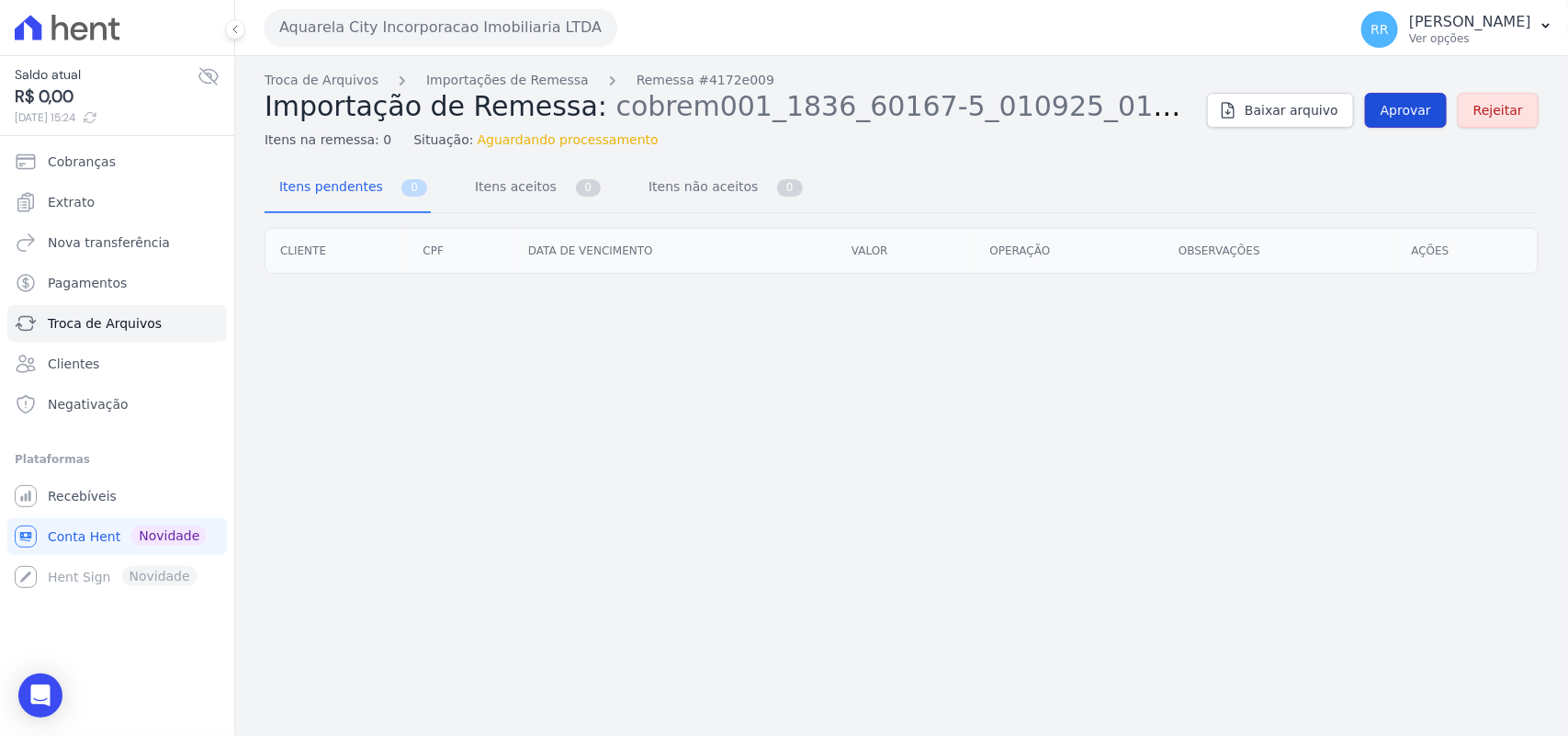
click at [1435, 118] on link "Aprovar" at bounding box center [1405, 109] width 82 height 34
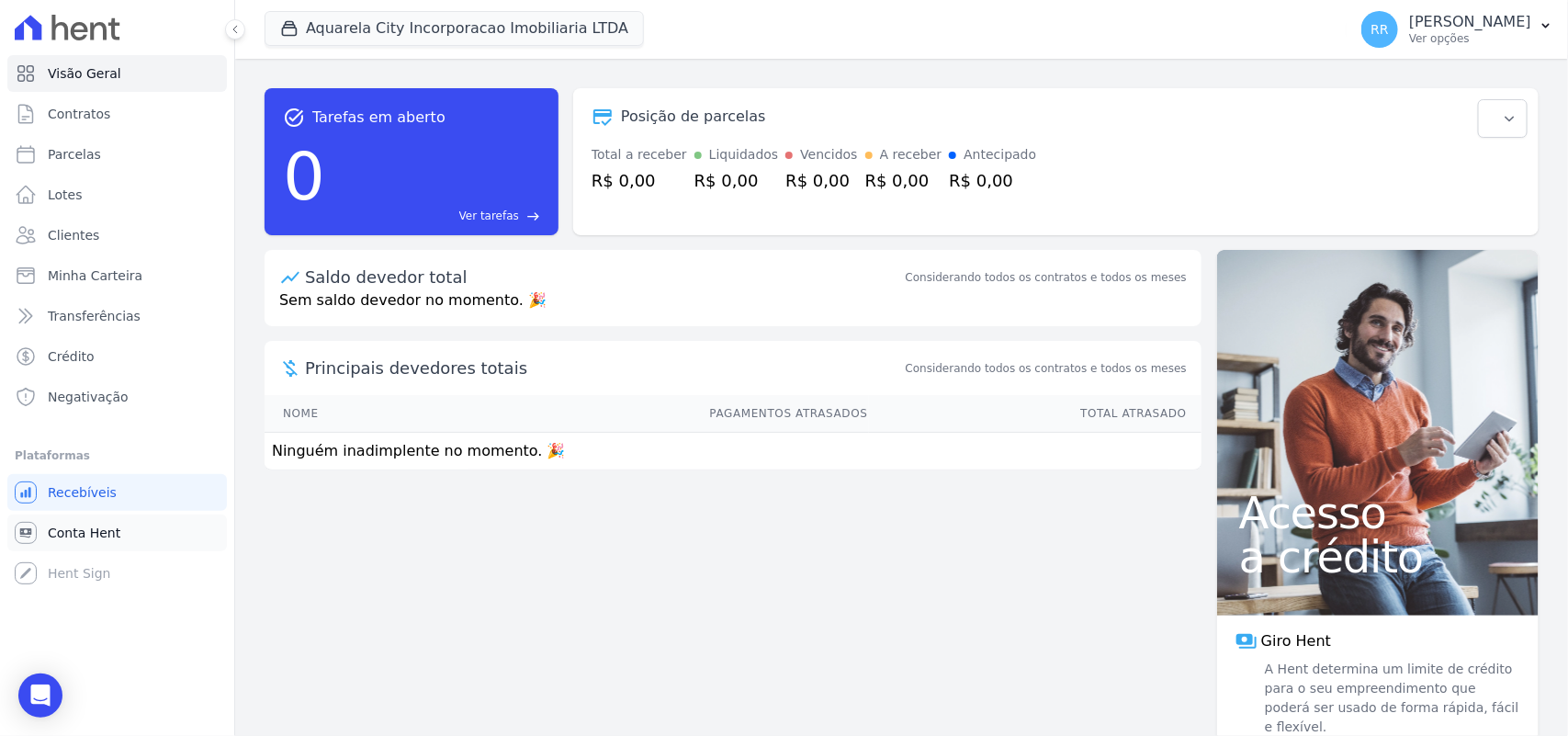
click at [106, 518] on link "Conta Hent" at bounding box center [116, 532] width 219 height 36
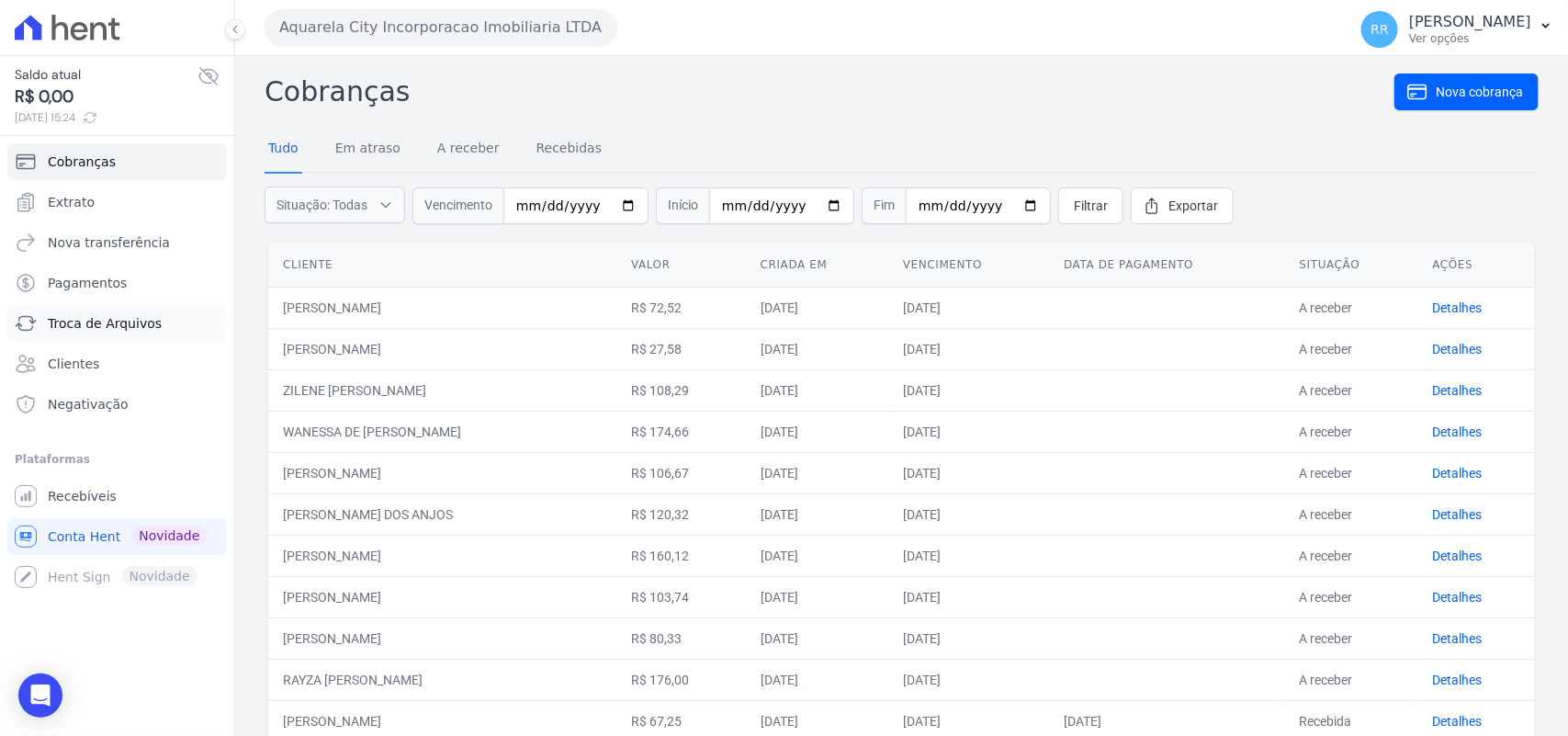
click at [132, 322] on span "Troca de Arquivos" at bounding box center [105, 323] width 114 height 19
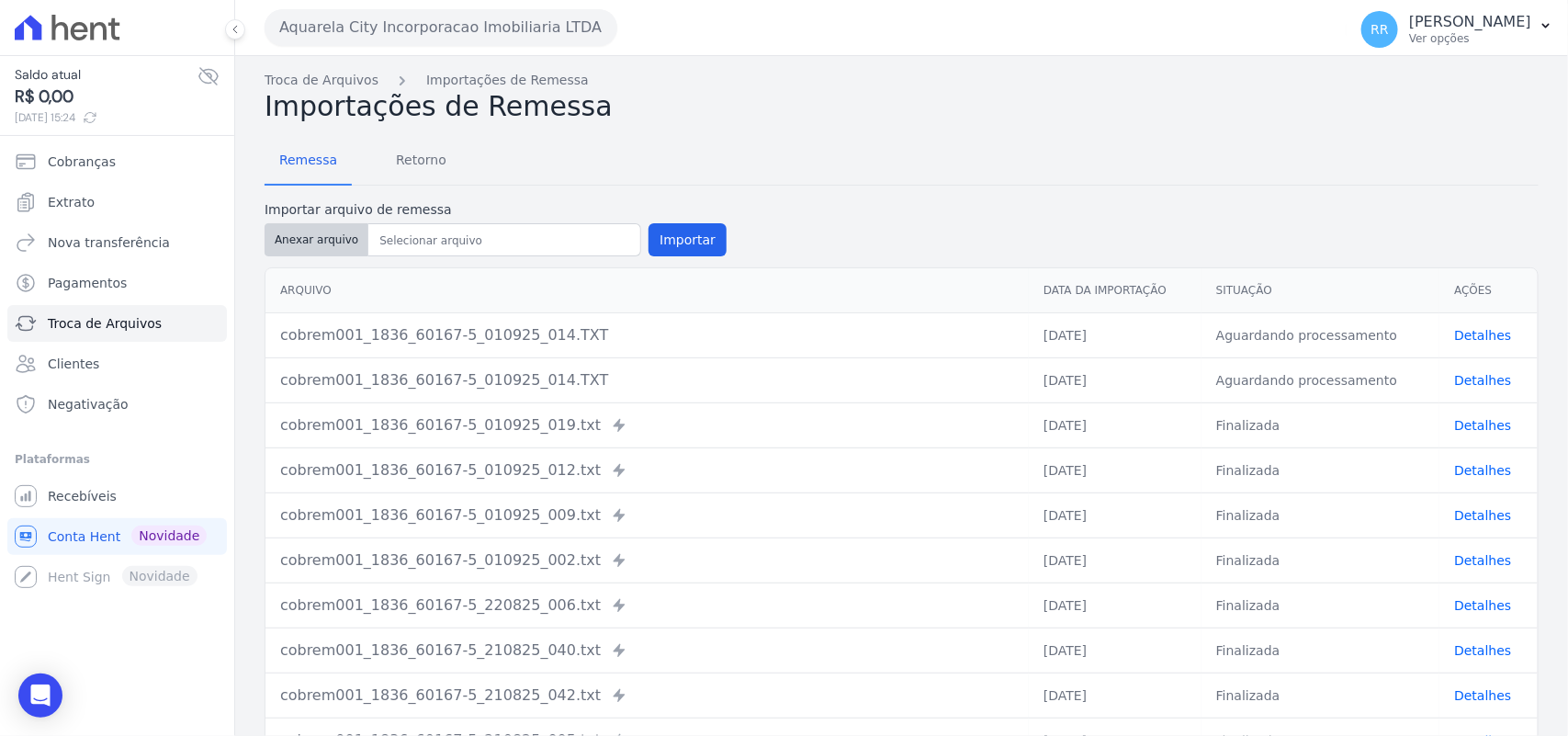
click at [322, 232] on button "Anexar arquivo" at bounding box center [317, 240] width 104 height 33
type input "cobrem001_1836_60167-5_010925_014.TXT"
click at [678, 260] on div "Arquivo Data da Importação Situação Ações cobrem001_1836_60167-5_010925_014.TXT…" at bounding box center [901, 515] width 1333 height 511
click at [678, 243] on button "Importar" at bounding box center [687, 240] width 78 height 33
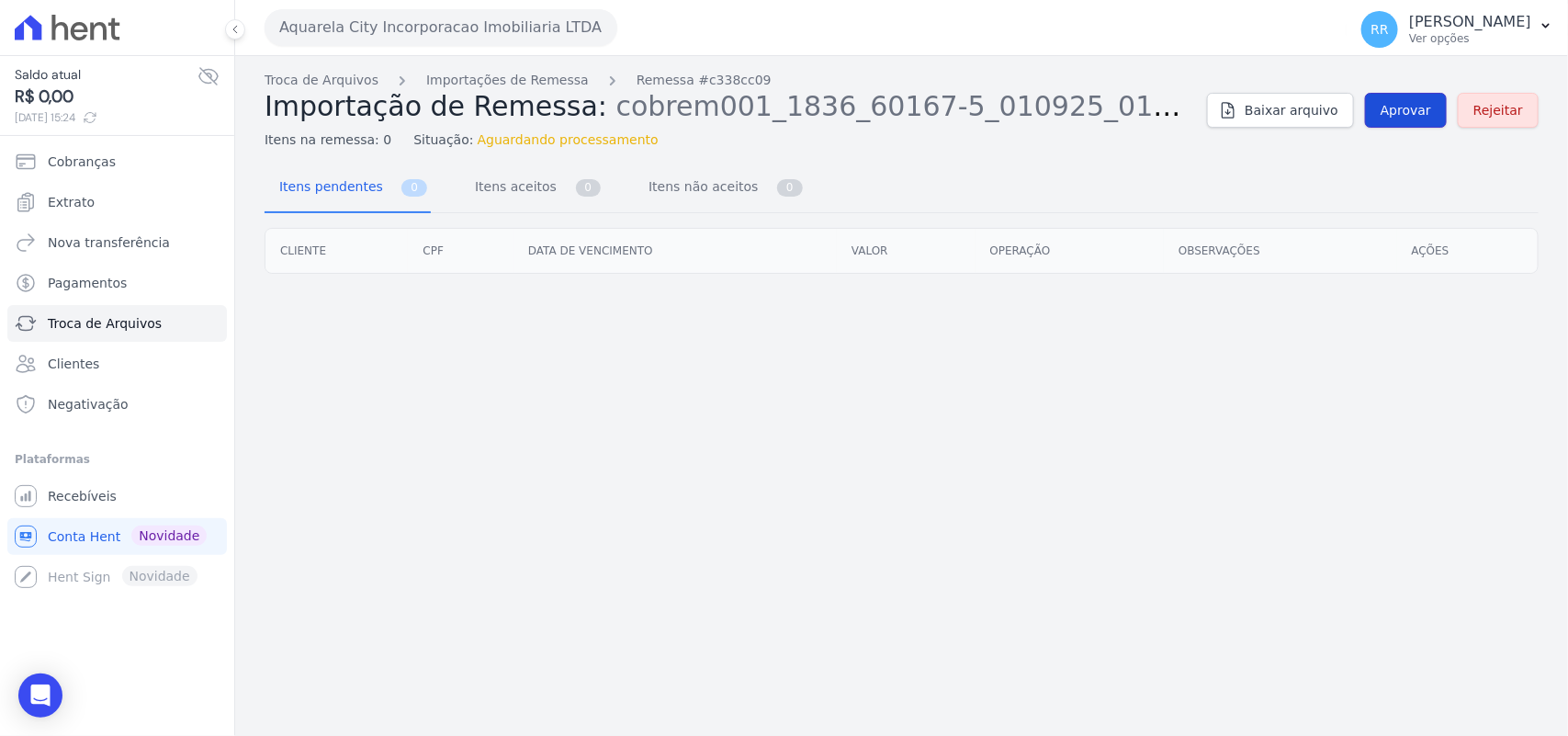
click at [1415, 112] on span "Aprovar" at bounding box center [1405, 110] width 50 height 19
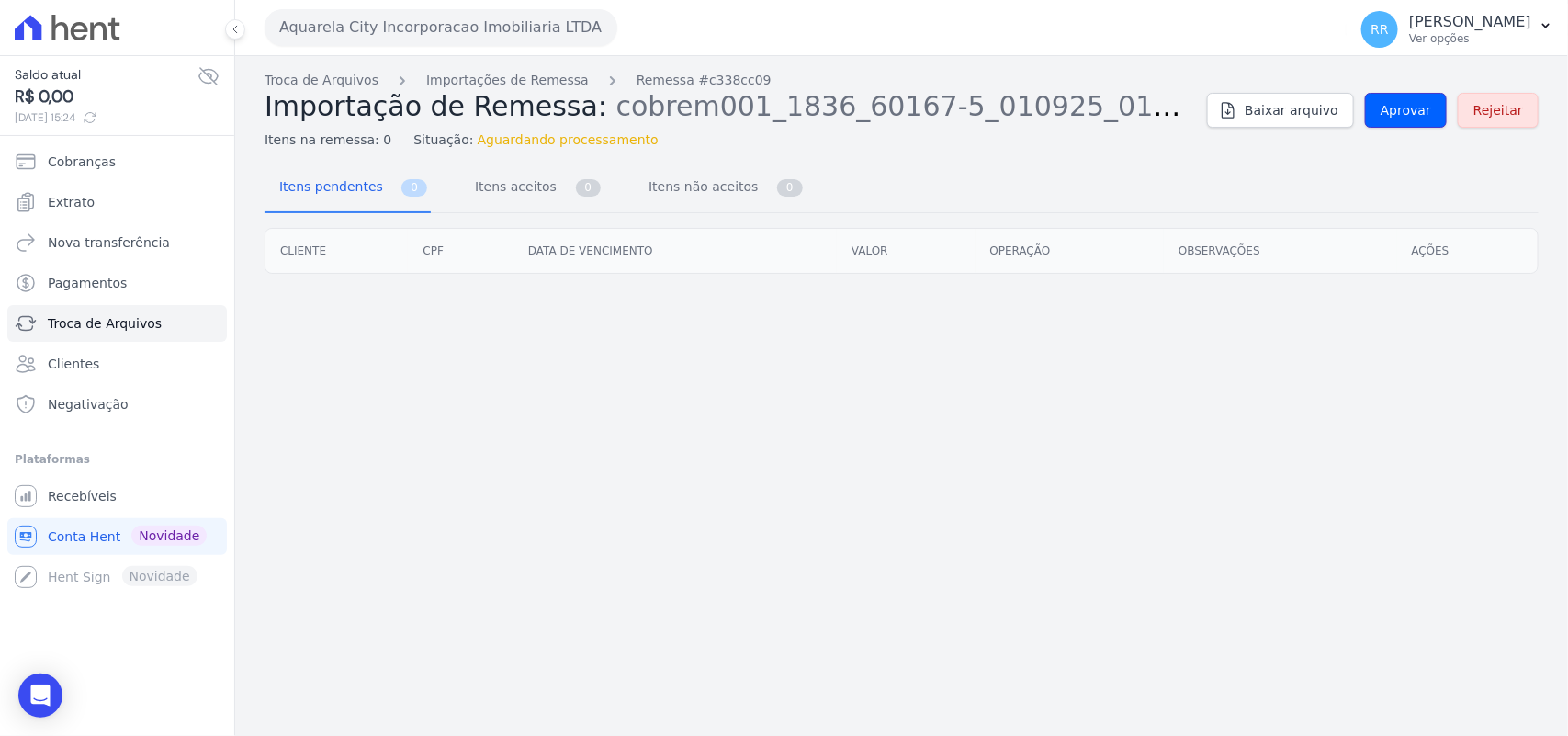
click at [1415, 112] on span "Aprovar" at bounding box center [1405, 110] width 50 height 19
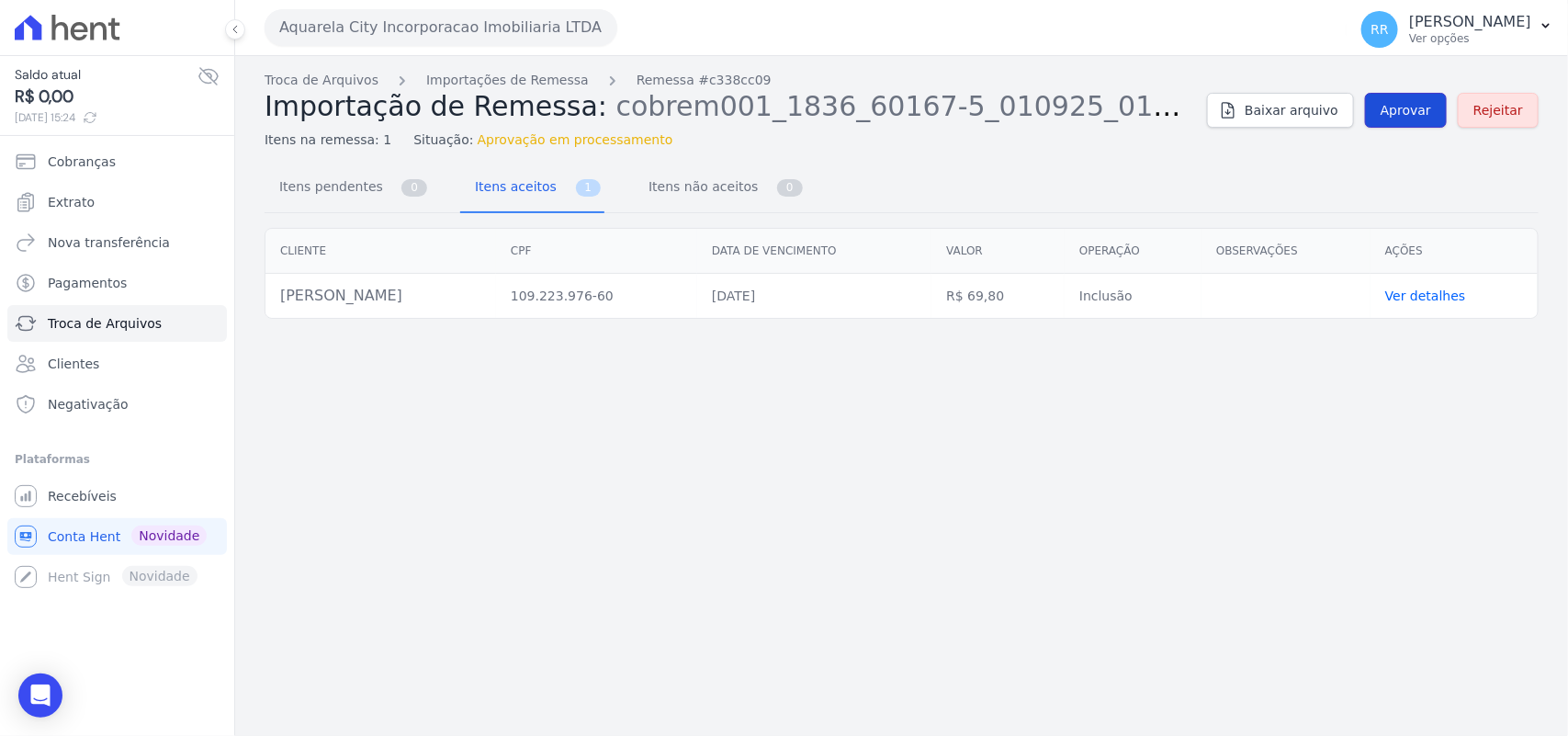
click at [1415, 122] on link "Aprovar" at bounding box center [1405, 109] width 82 height 34
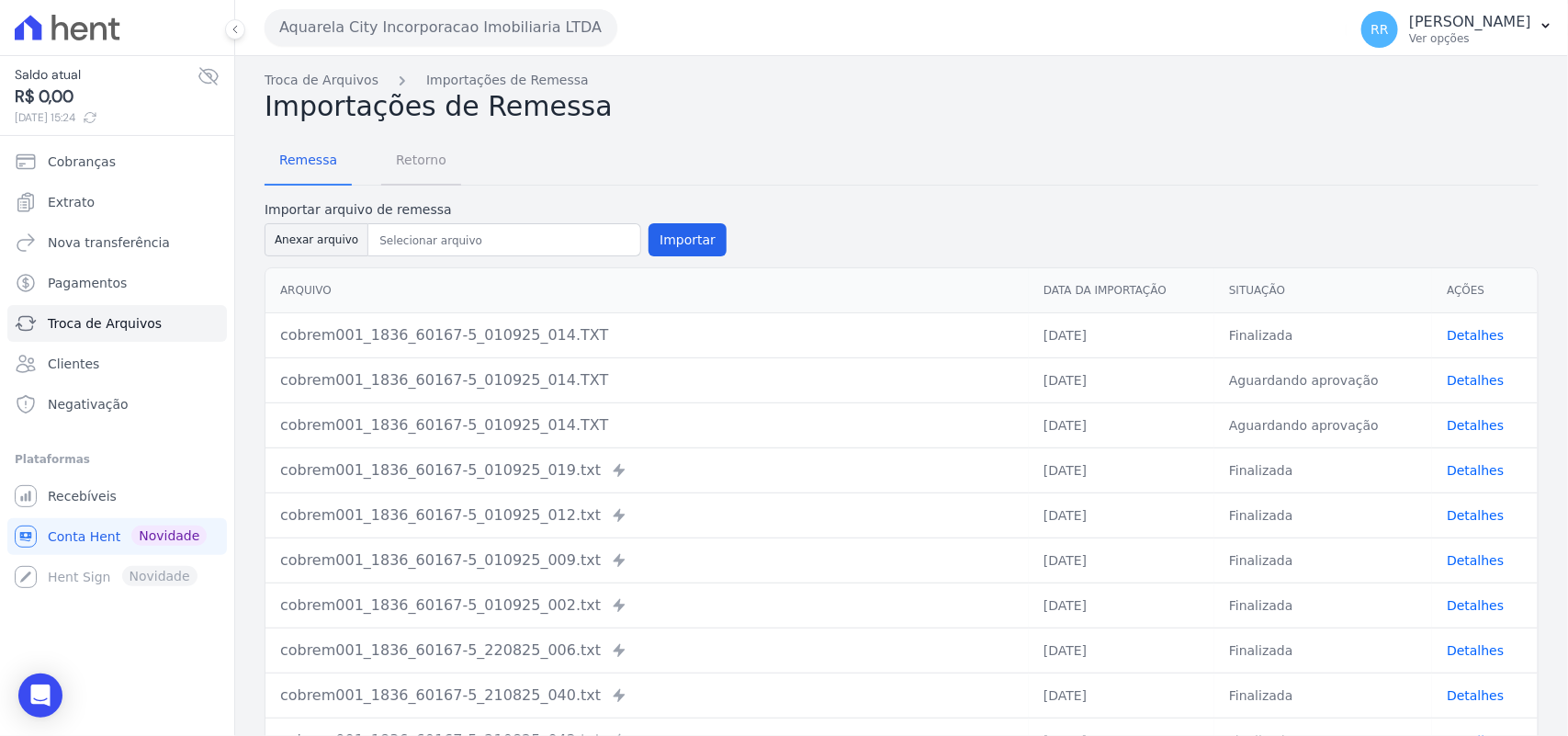
click at [439, 160] on span "Retorno" at bounding box center [421, 159] width 73 height 36
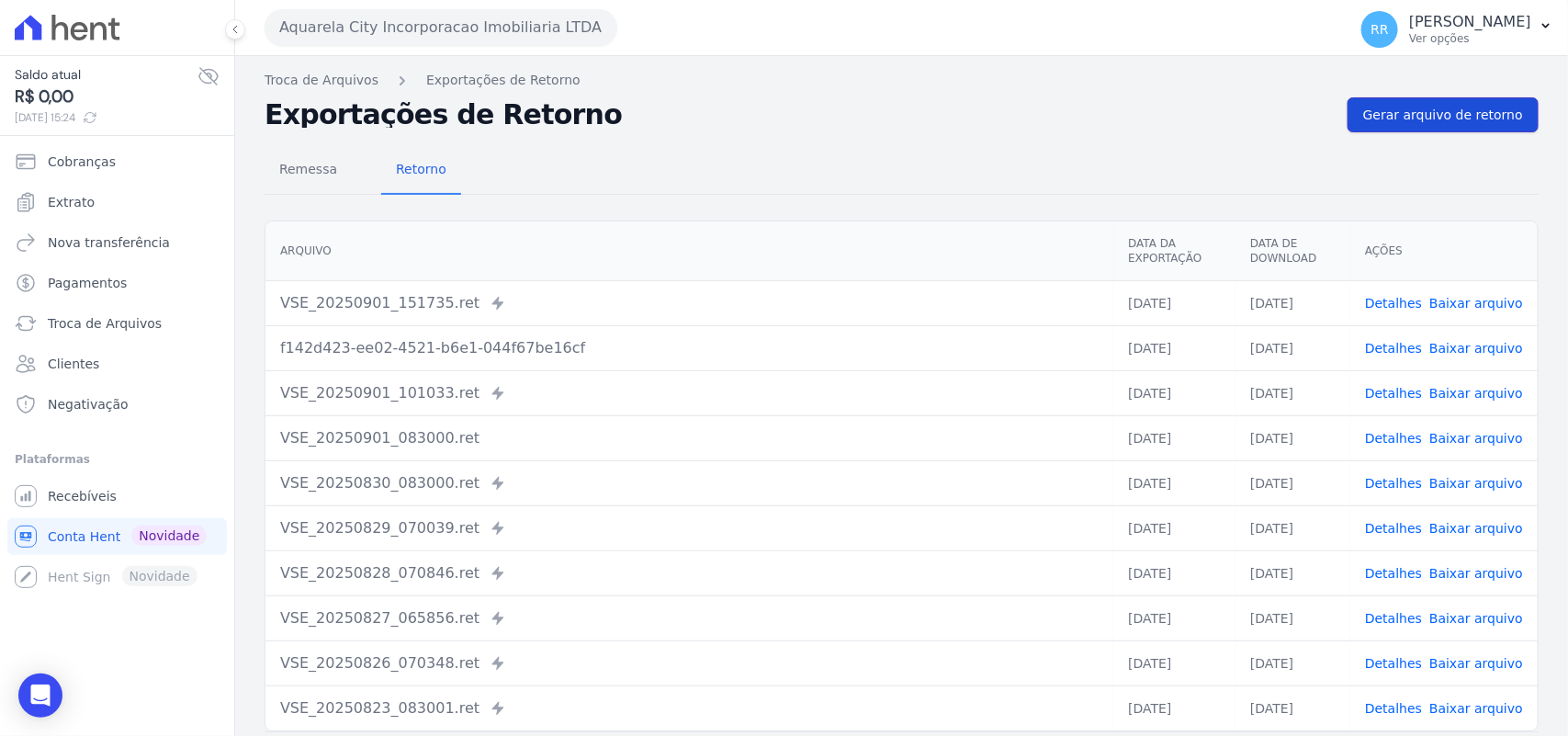
click at [1494, 113] on span "Gerar arquivo de retorno" at bounding box center [1443, 114] width 159 height 19
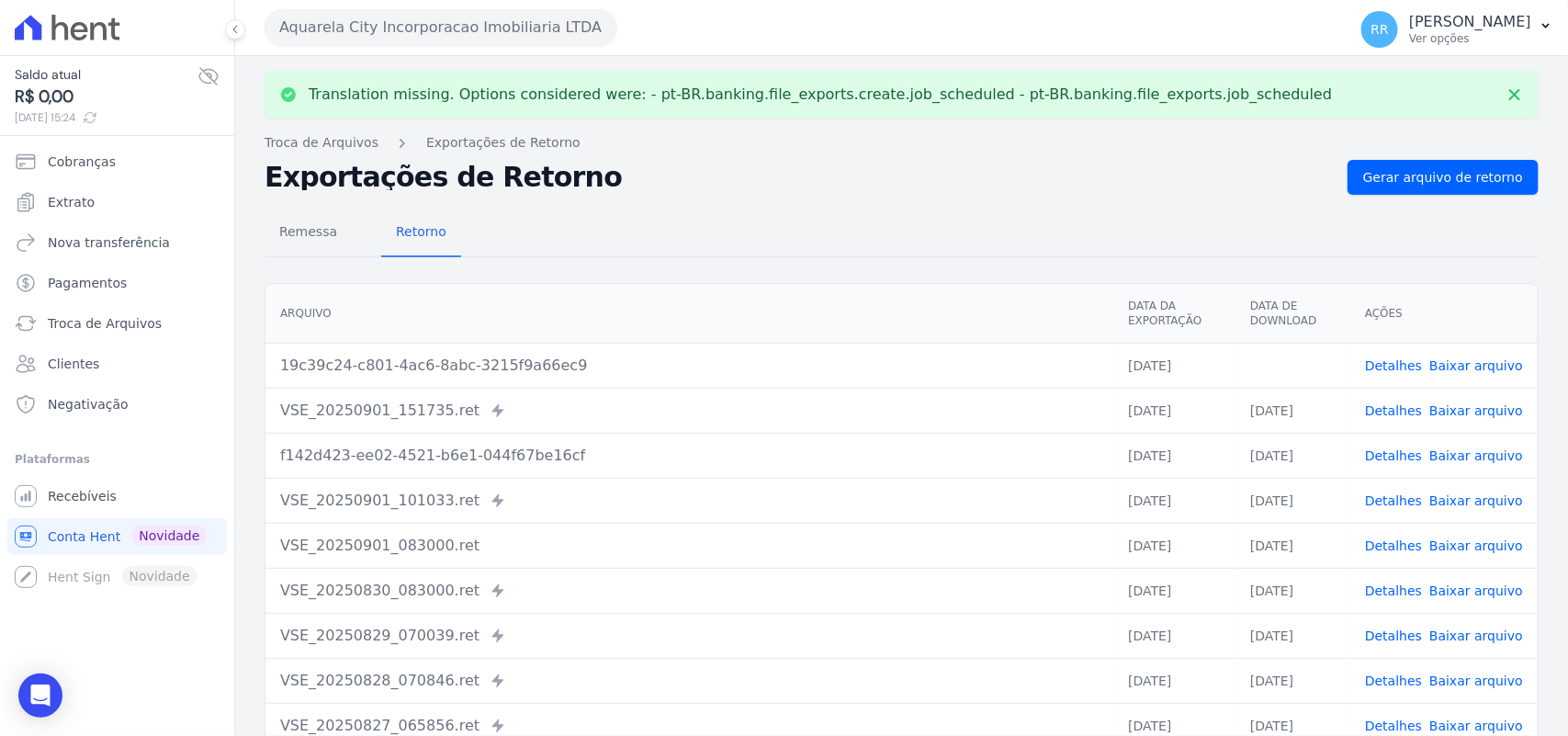
click at [1456, 369] on link "Baixar arquivo" at bounding box center [1476, 365] width 93 height 15
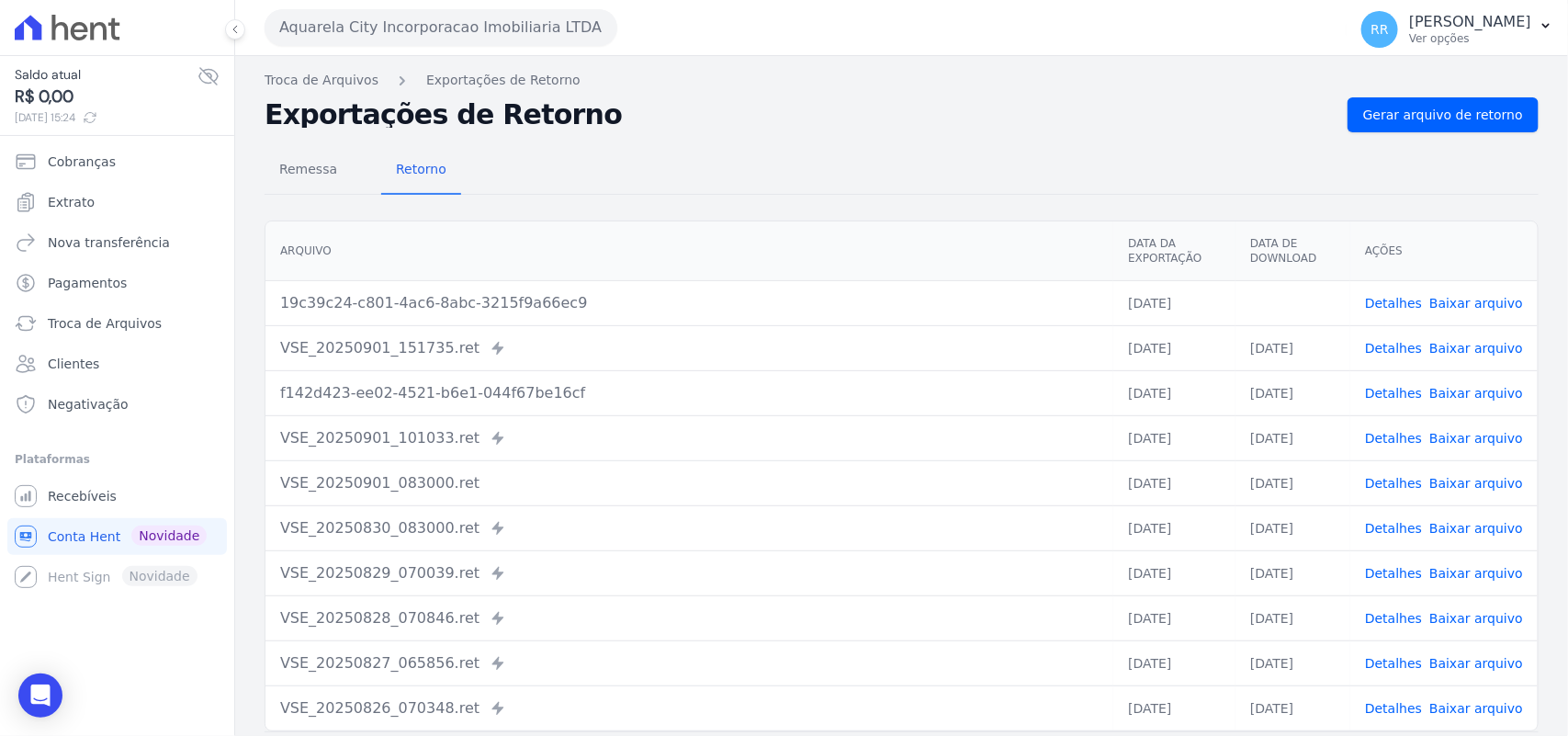
drag, startPoint x: 723, startPoint y: 140, endPoint x: 692, endPoint y: 134, distance: 31.6
click at [723, 140] on div "Remessa Retorno Arquivo Data da Exportação Data de Download Ações 19c39c24-c801…" at bounding box center [901, 463] width 1274 height 664
click at [366, 24] on button "Aquarela City Incorporacao Imobiliaria LTDA" at bounding box center [441, 27] width 353 height 36
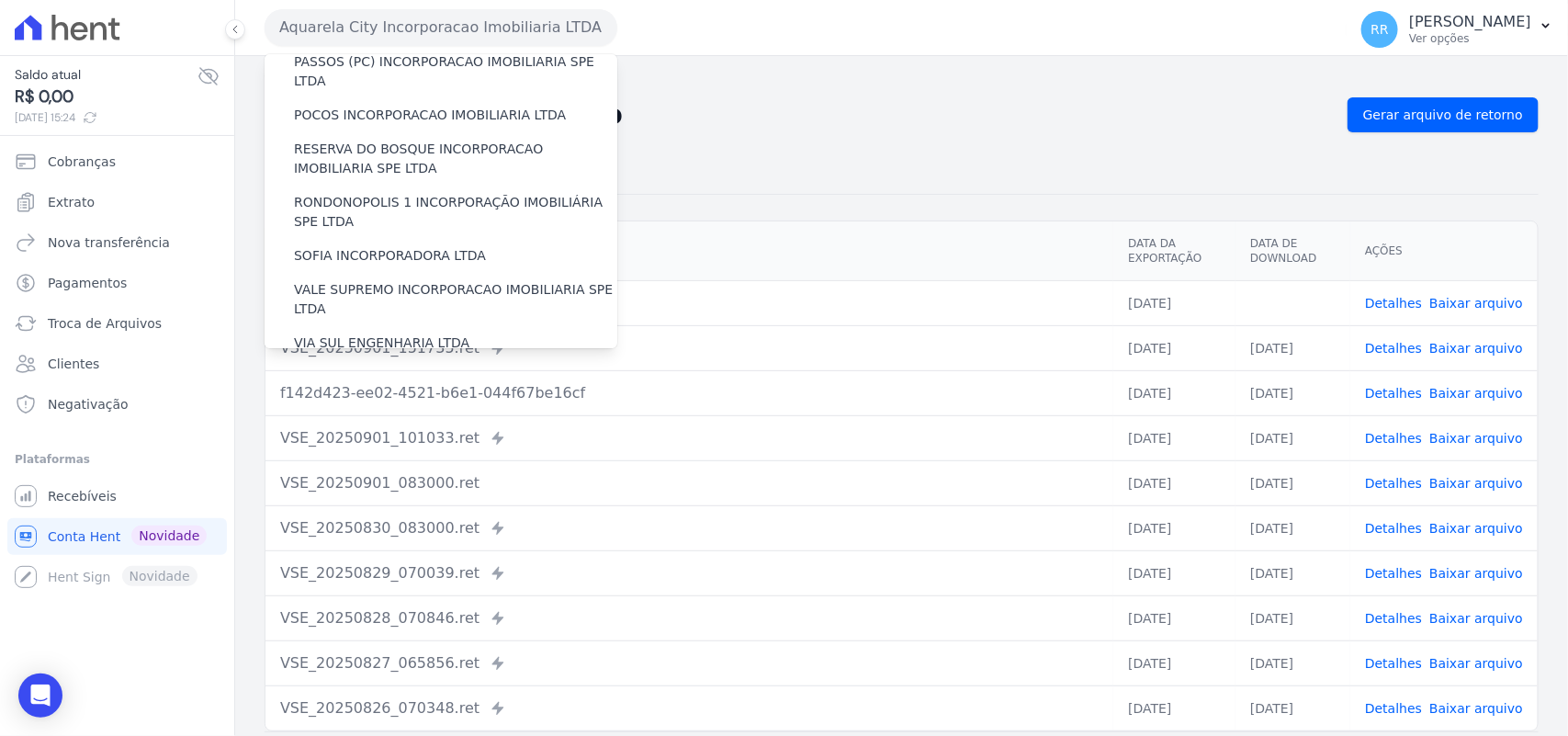
scroll to position [838, 0]
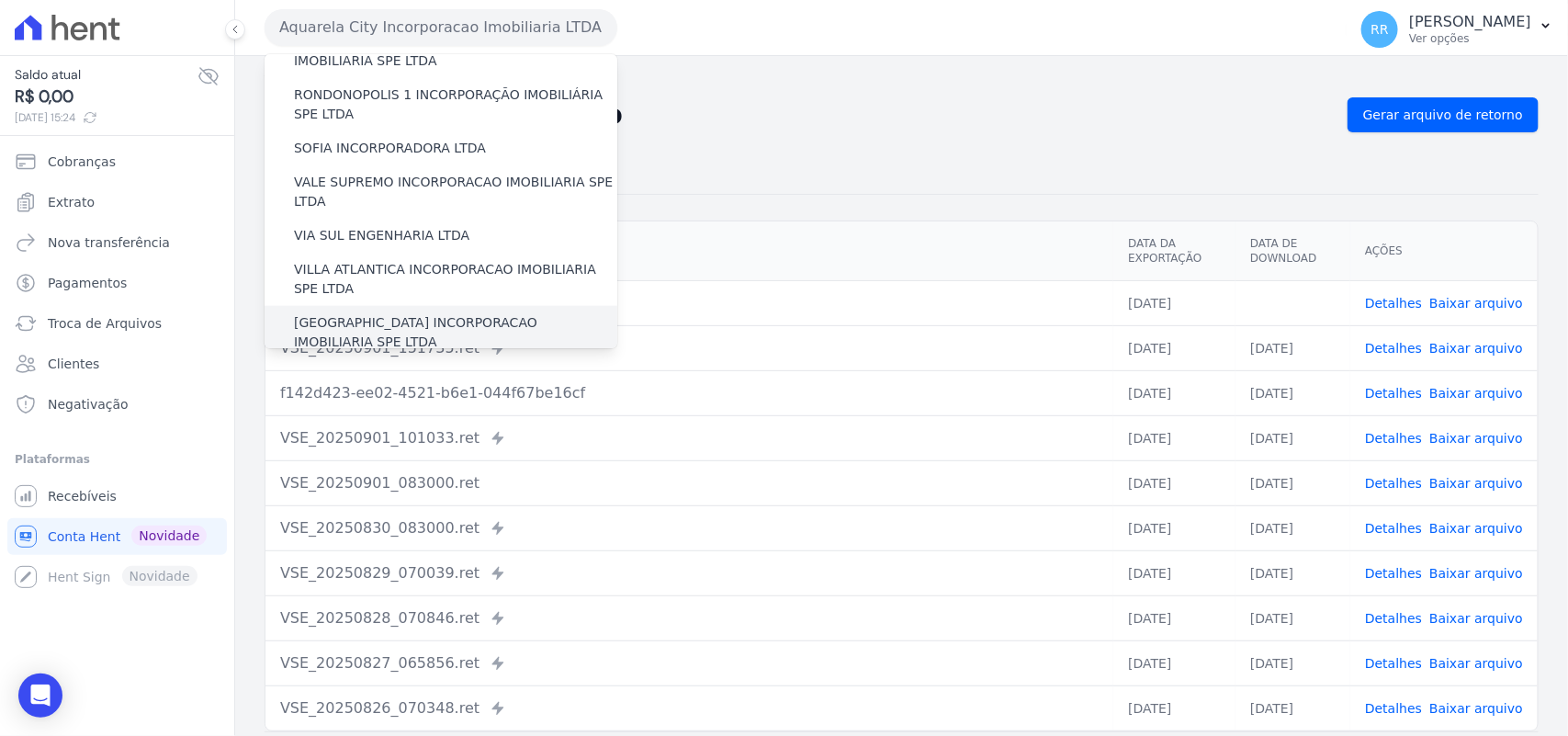
click at [392, 313] on label "[GEOGRAPHIC_DATA] INCORPORACAO IMOBILIARIA SPE LTDA" at bounding box center [455, 332] width 324 height 38
click at [0, 0] on input "[GEOGRAPHIC_DATA] INCORPORACAO IMOBILIARIA SPE LTDA" at bounding box center [0, 0] width 0 height 0
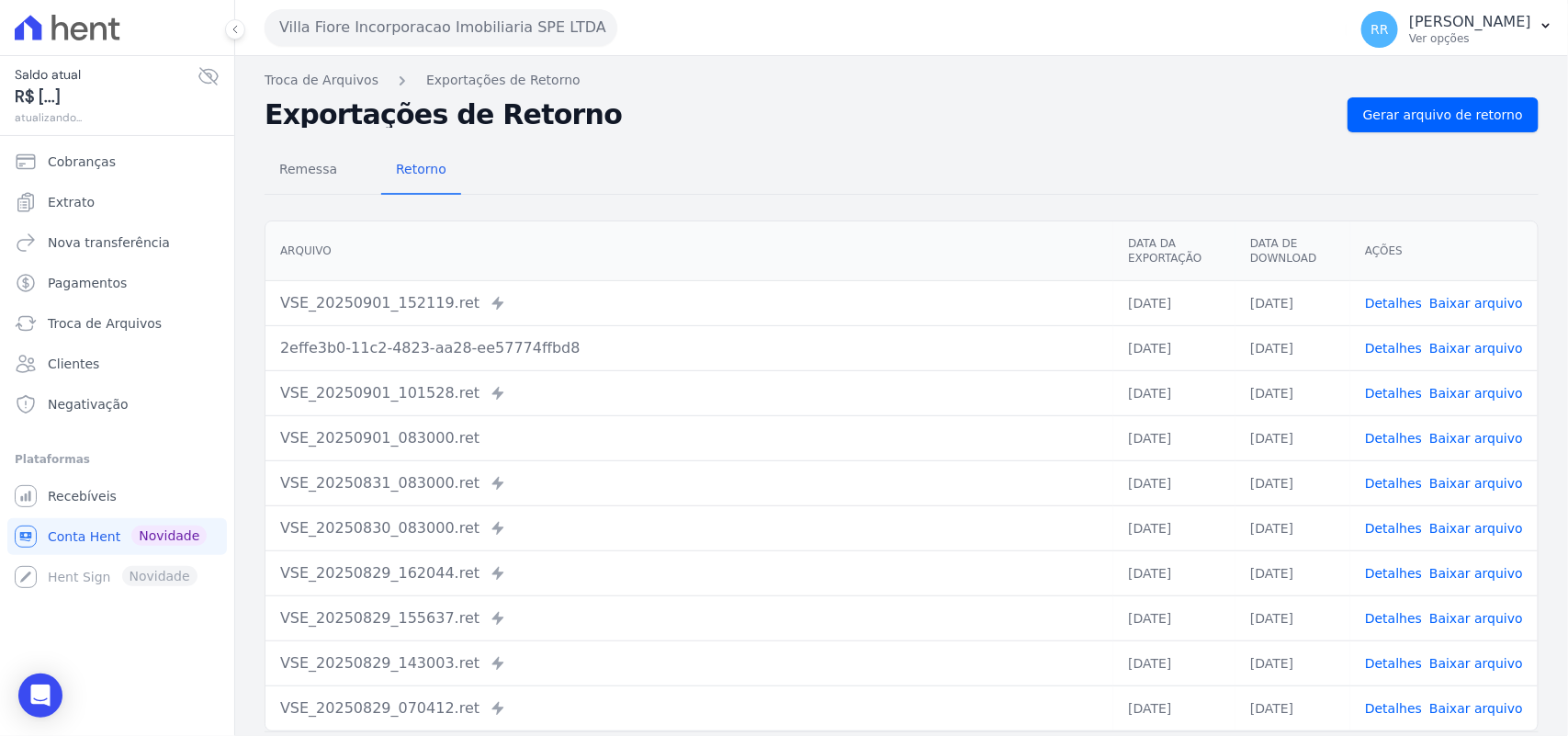
click at [354, 34] on button "Villa Fiore Incorporacao Imobiliaria SPE LTDA" at bounding box center [441, 27] width 353 height 36
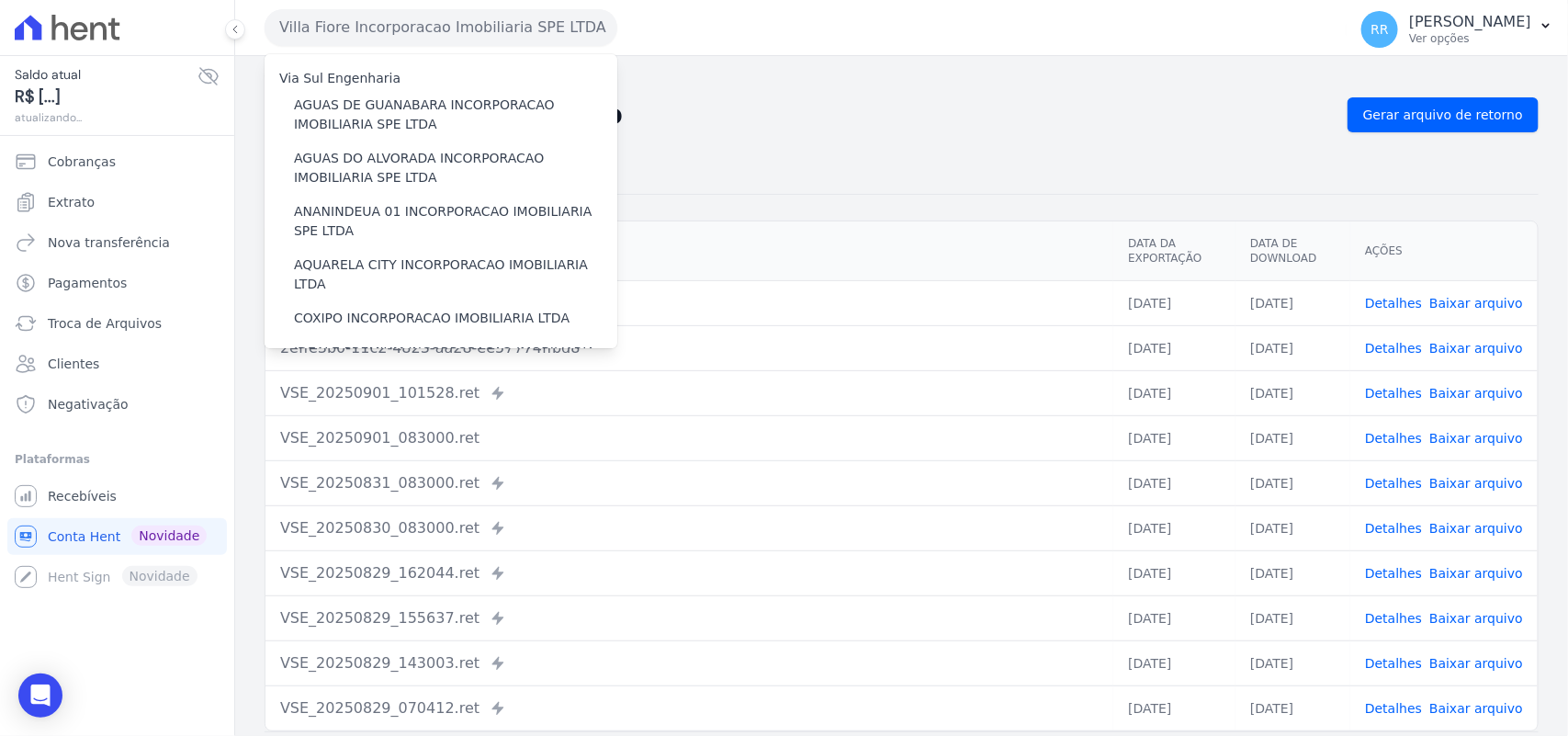
click at [791, 83] on nav "Troca de Arquivos Exportações de Retorno" at bounding box center [901, 81] width 1274 height 20
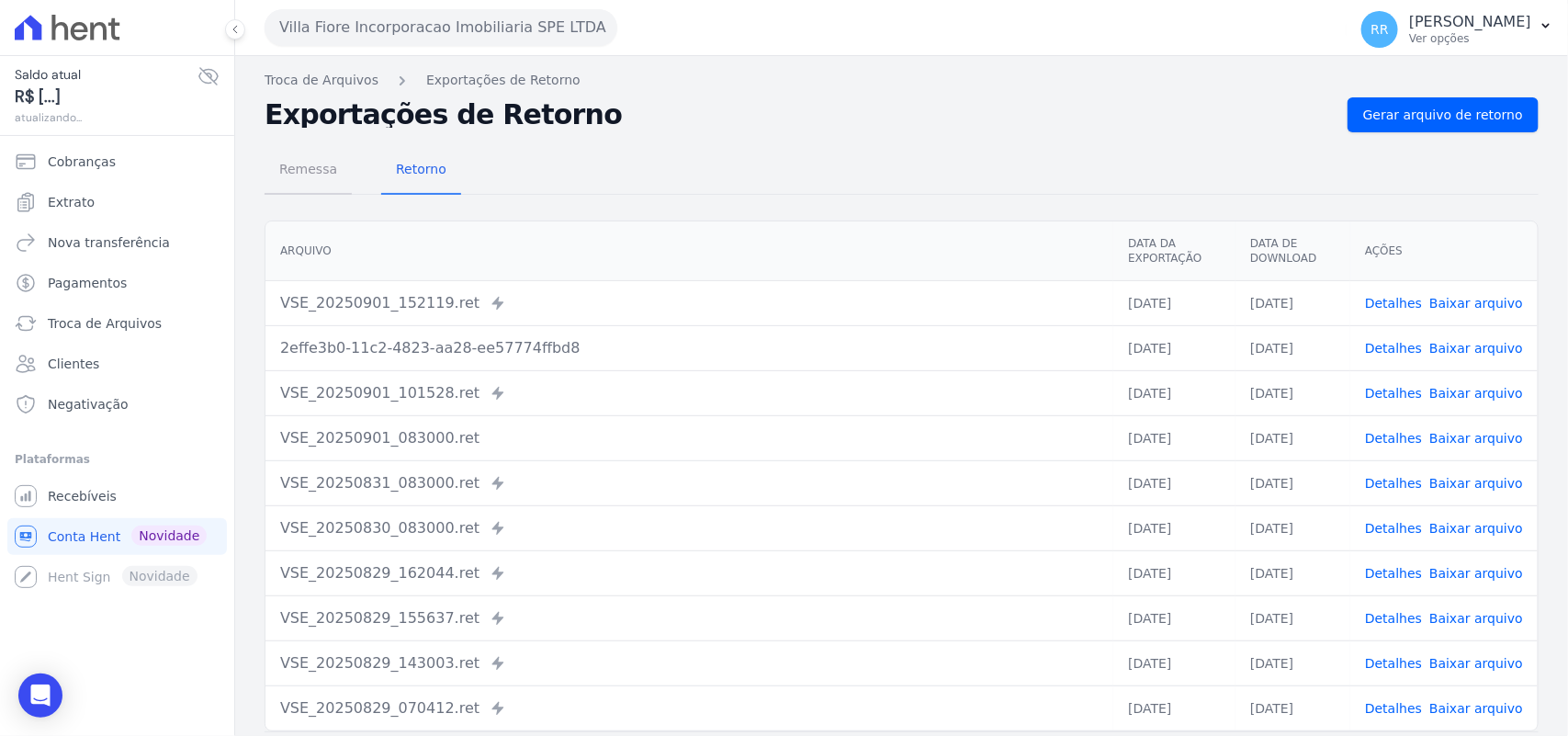
click at [295, 167] on span "Remessa" at bounding box center [308, 168] width 80 height 36
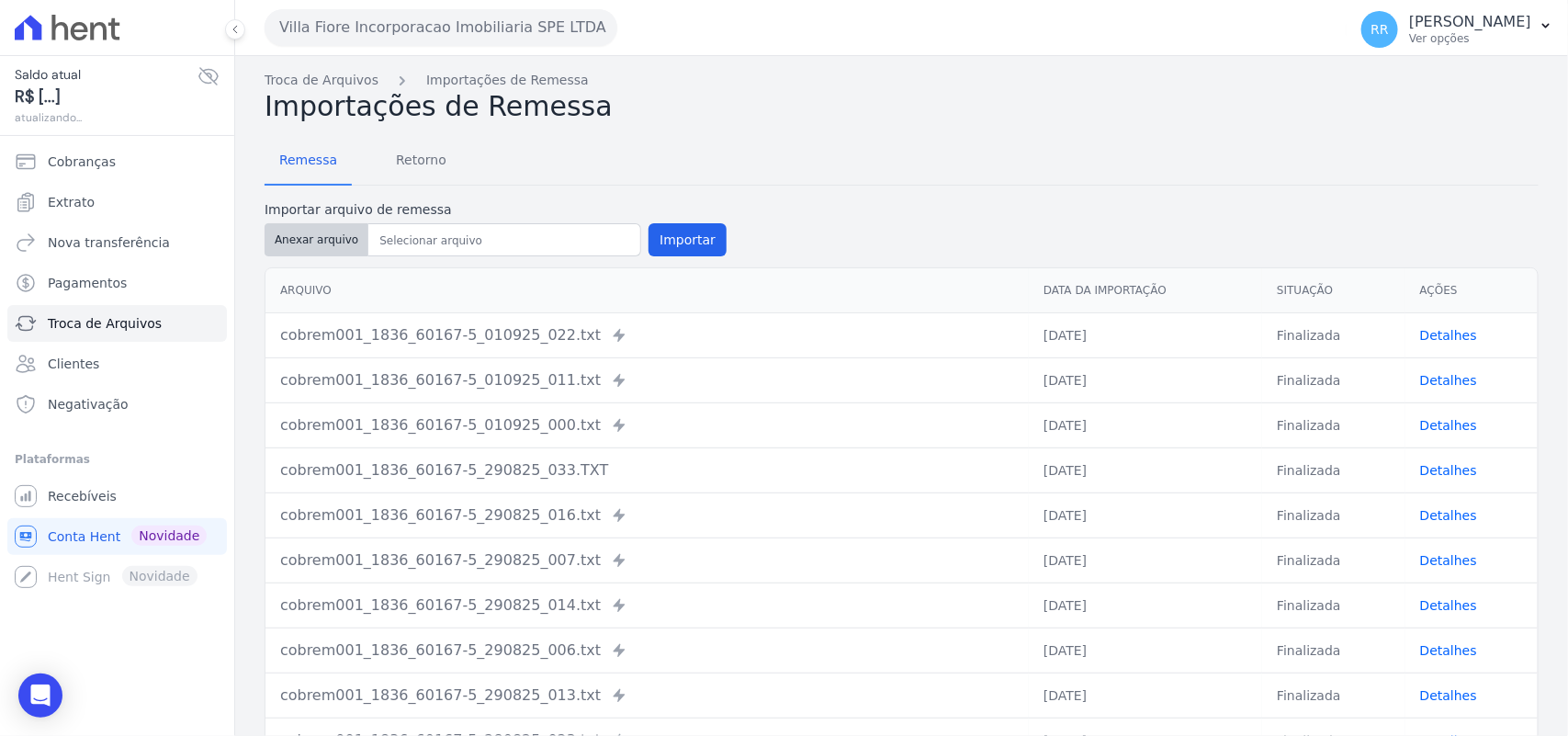
click at [283, 231] on button "Anexar arquivo" at bounding box center [317, 240] width 104 height 33
type input "cobrem001_1836_60167-5_010925_020.TXT"
click at [676, 248] on button "Importar" at bounding box center [687, 240] width 78 height 33
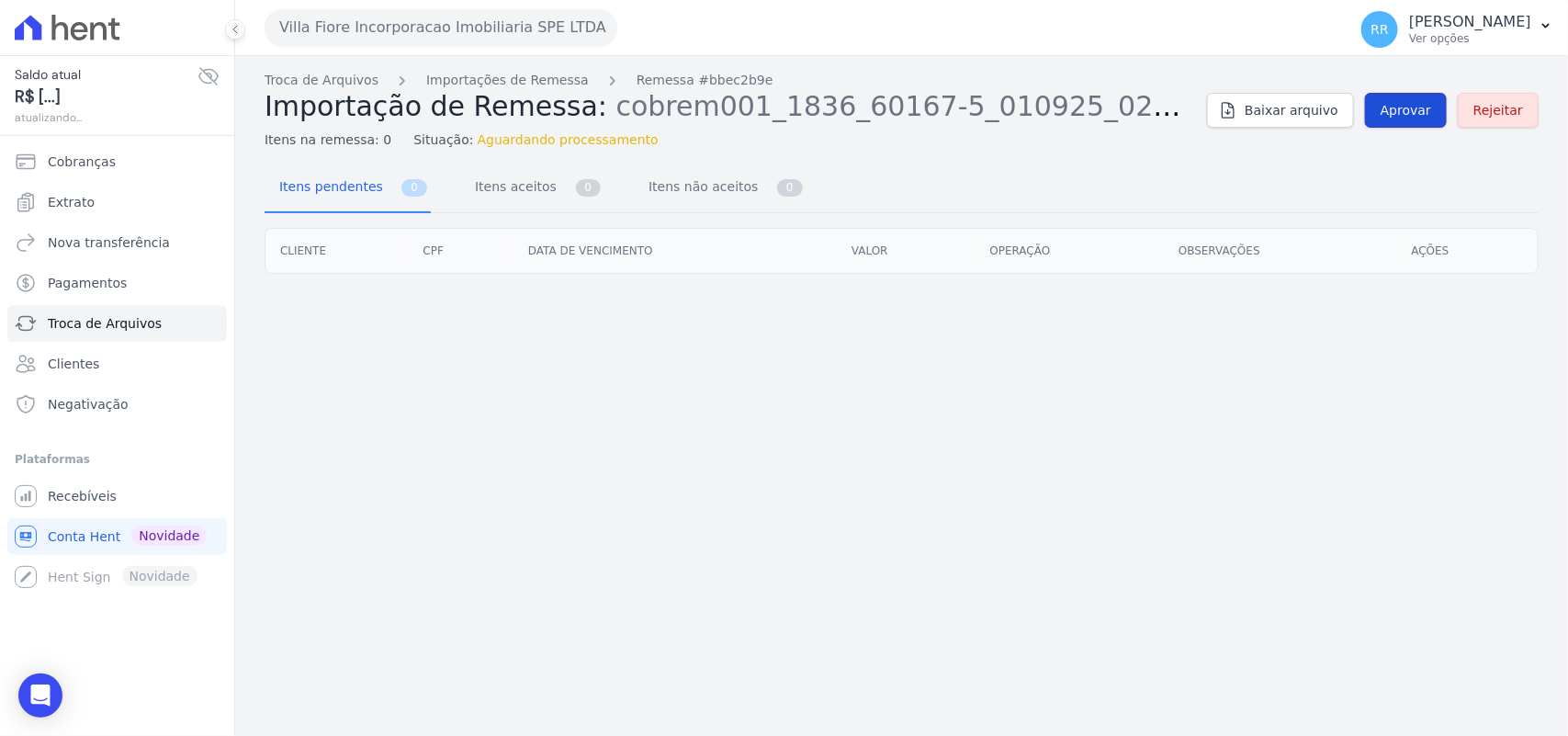
click at [1406, 107] on span "Aprovar" at bounding box center [1405, 110] width 50 height 19
click at [1417, 122] on link "Aprovar" at bounding box center [1405, 109] width 82 height 34
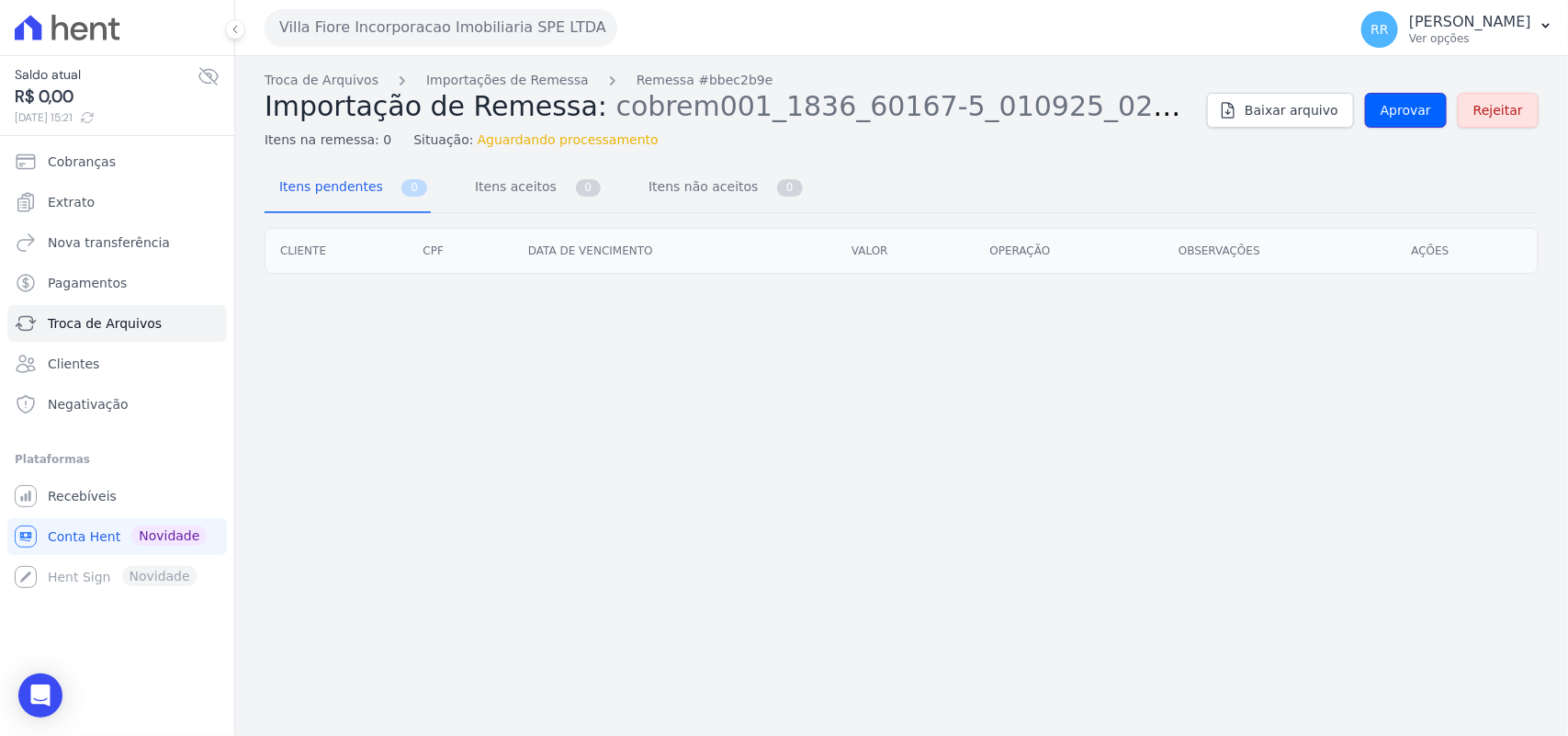
click at [1417, 122] on link "Aprovar" at bounding box center [1405, 109] width 82 height 34
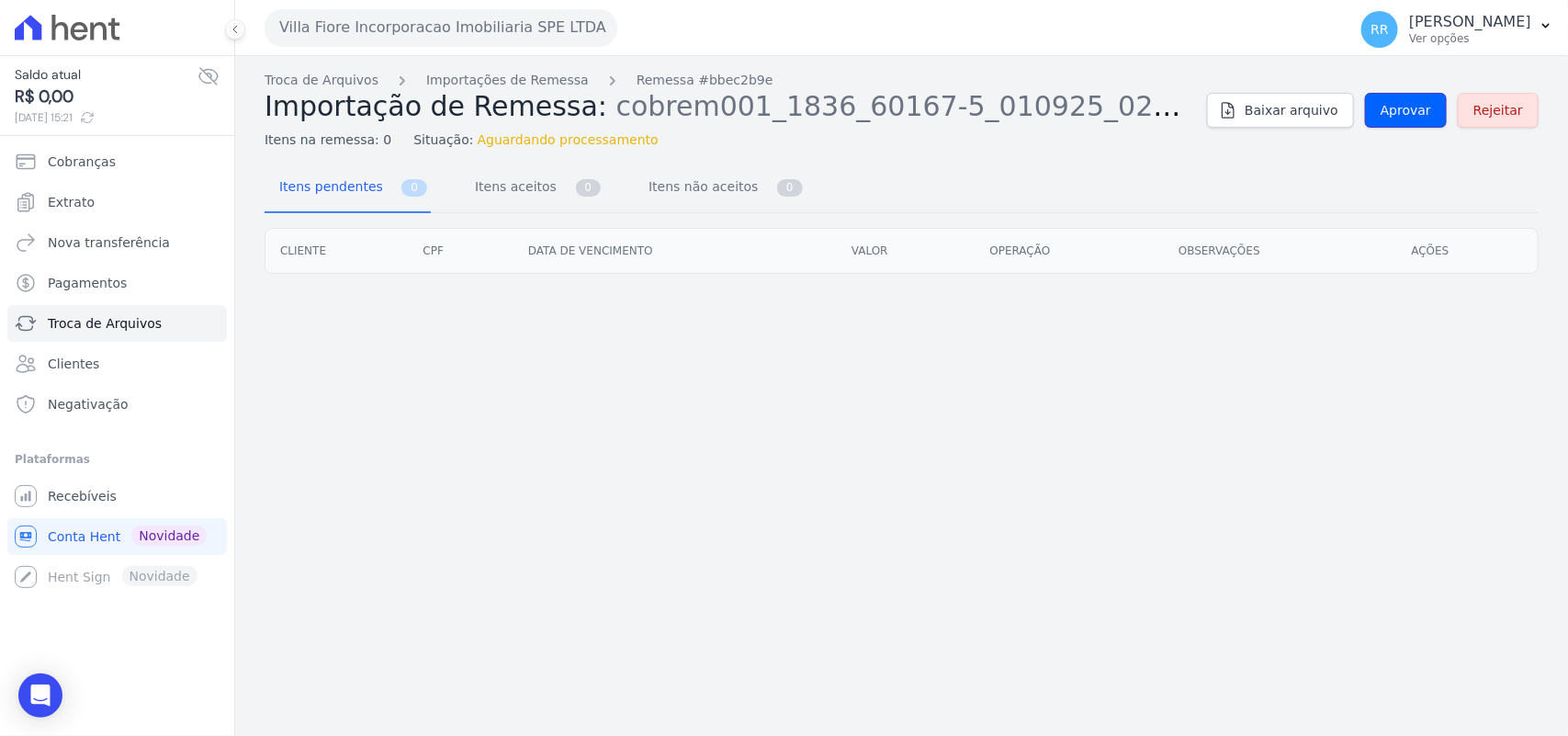
click at [1417, 122] on link "Aprovar" at bounding box center [1405, 109] width 82 height 34
click at [1397, 103] on span "Aprovar" at bounding box center [1405, 110] width 50 height 19
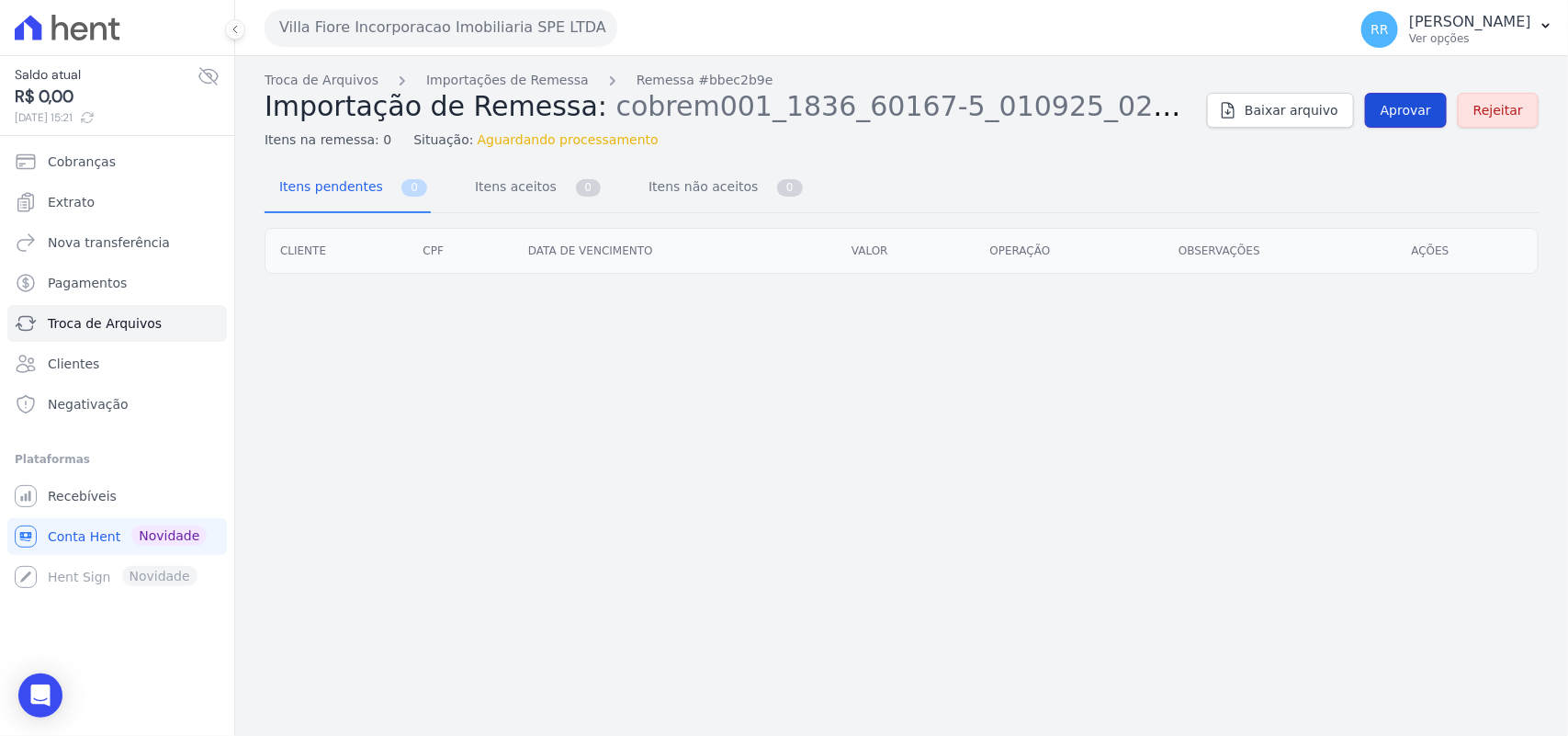
click at [1417, 119] on span "Aprovar" at bounding box center [1405, 110] width 50 height 19
click at [1408, 117] on span "Aprovar" at bounding box center [1405, 110] width 50 height 19
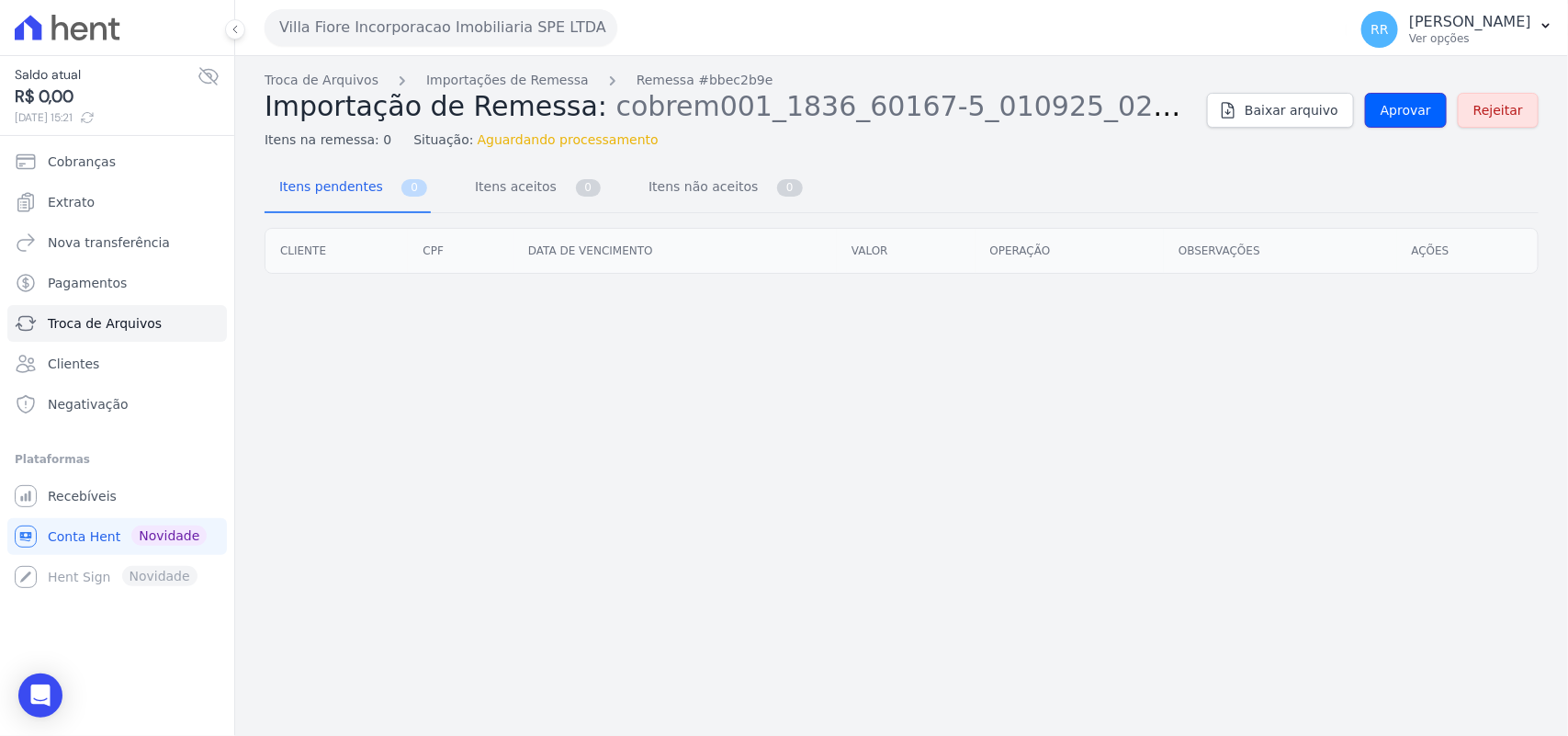
click at [1408, 117] on span "Aprovar" at bounding box center [1405, 110] width 50 height 19
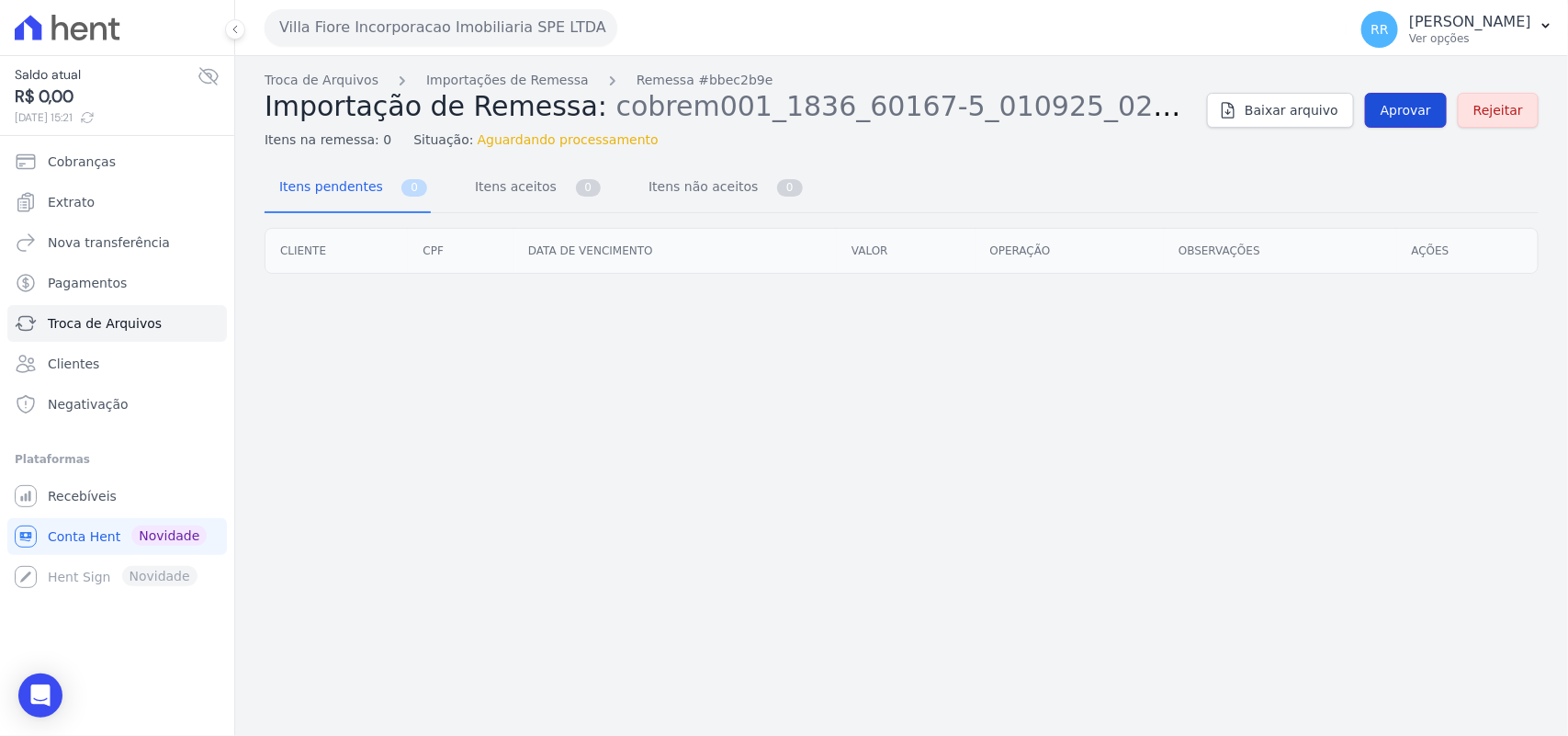
click at [1410, 117] on span "Aprovar" at bounding box center [1405, 110] width 50 height 19
click at [460, 381] on div "Troca de Arquivos Importações de Remessa Remessa #bbec2b9e Importação de Remess…" at bounding box center [901, 396] width 1333 height 680
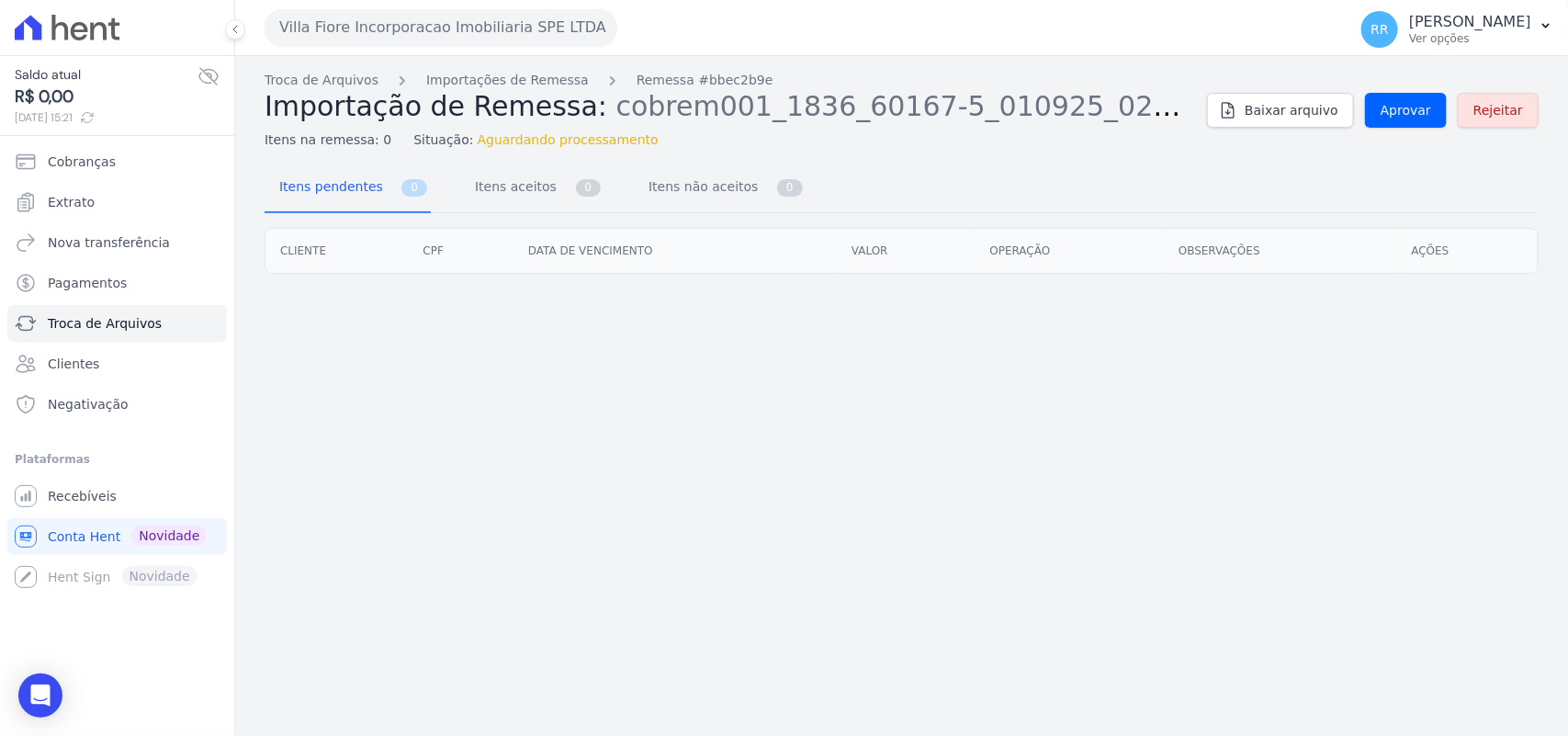
click at [1334, 177] on div "Itens pendentes 0 Itens aceitos 0 Itens não aceitos 0" at bounding box center [901, 188] width 1274 height 48
click at [1394, 112] on span "Aprovar" at bounding box center [1405, 110] width 50 height 19
click at [745, 153] on div "Troca de Arquivos Importações de Remessa Remessa #bbec2b9e Importação de Remess…" at bounding box center [901, 396] width 1333 height 680
click at [1402, 111] on span "Aprovar" at bounding box center [1405, 110] width 50 height 19
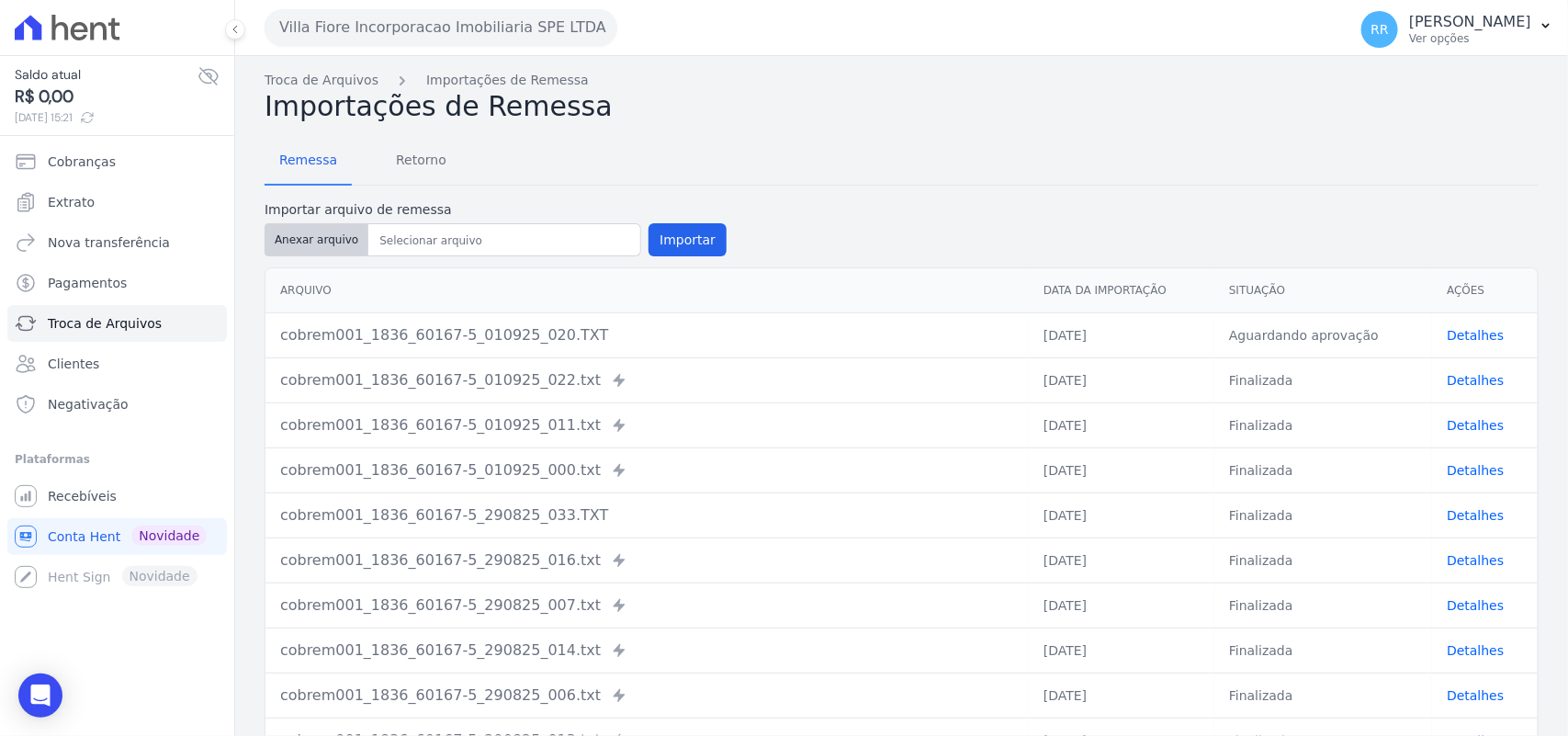
click at [332, 241] on button "Anexar arquivo" at bounding box center [317, 240] width 104 height 33
type input "cobrem001_1836_60167-5_010925_020.TXT"
drag, startPoint x: 678, startPoint y: 216, endPoint x: 678, endPoint y: 228, distance: 12.0
click at [678, 222] on div "Importar arquivo de remessa Anexar arquivo Importar" at bounding box center [496, 230] width 462 height 60
click at [678, 228] on button "Importar" at bounding box center [687, 240] width 78 height 33
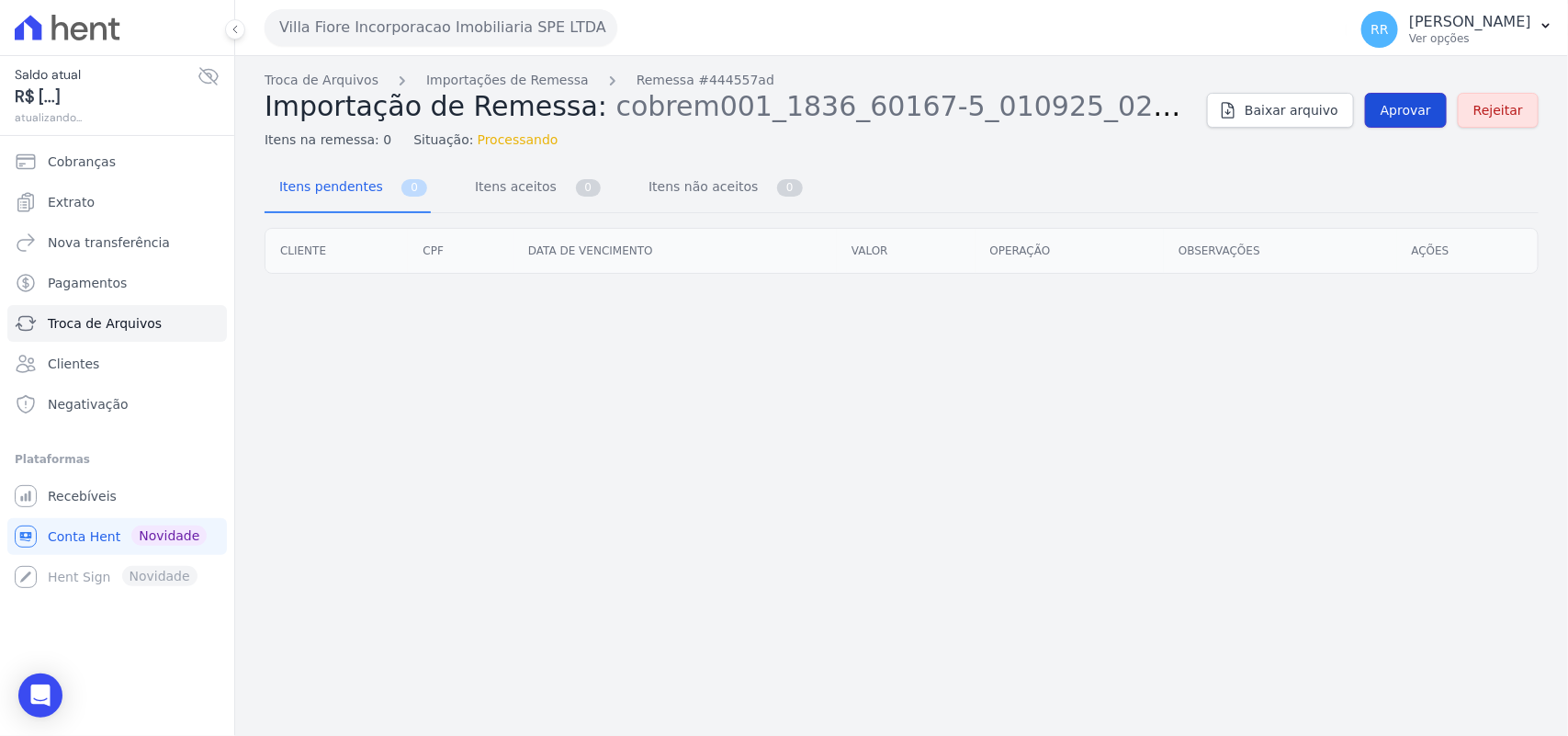
click at [1401, 116] on span "Aprovar" at bounding box center [1405, 110] width 50 height 19
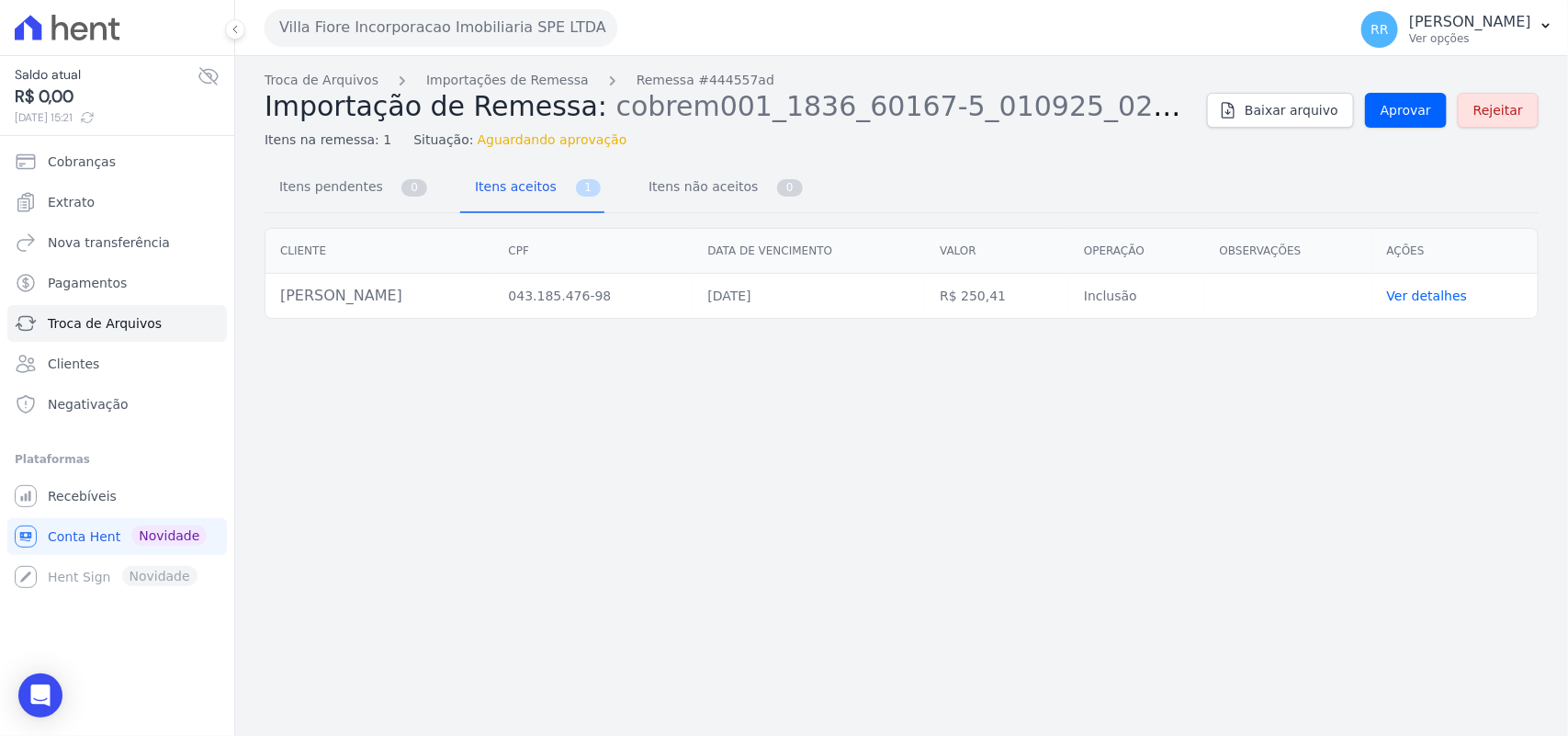
click at [1411, 129] on div "Troca de Arquivos Importações de Remessa Remessa #444557ad Importação de Remess…" at bounding box center [901, 110] width 1274 height 79
click at [1410, 119] on span "Aprovar" at bounding box center [1405, 110] width 50 height 19
click at [1438, 119] on link "Aprovar" at bounding box center [1405, 109] width 82 height 34
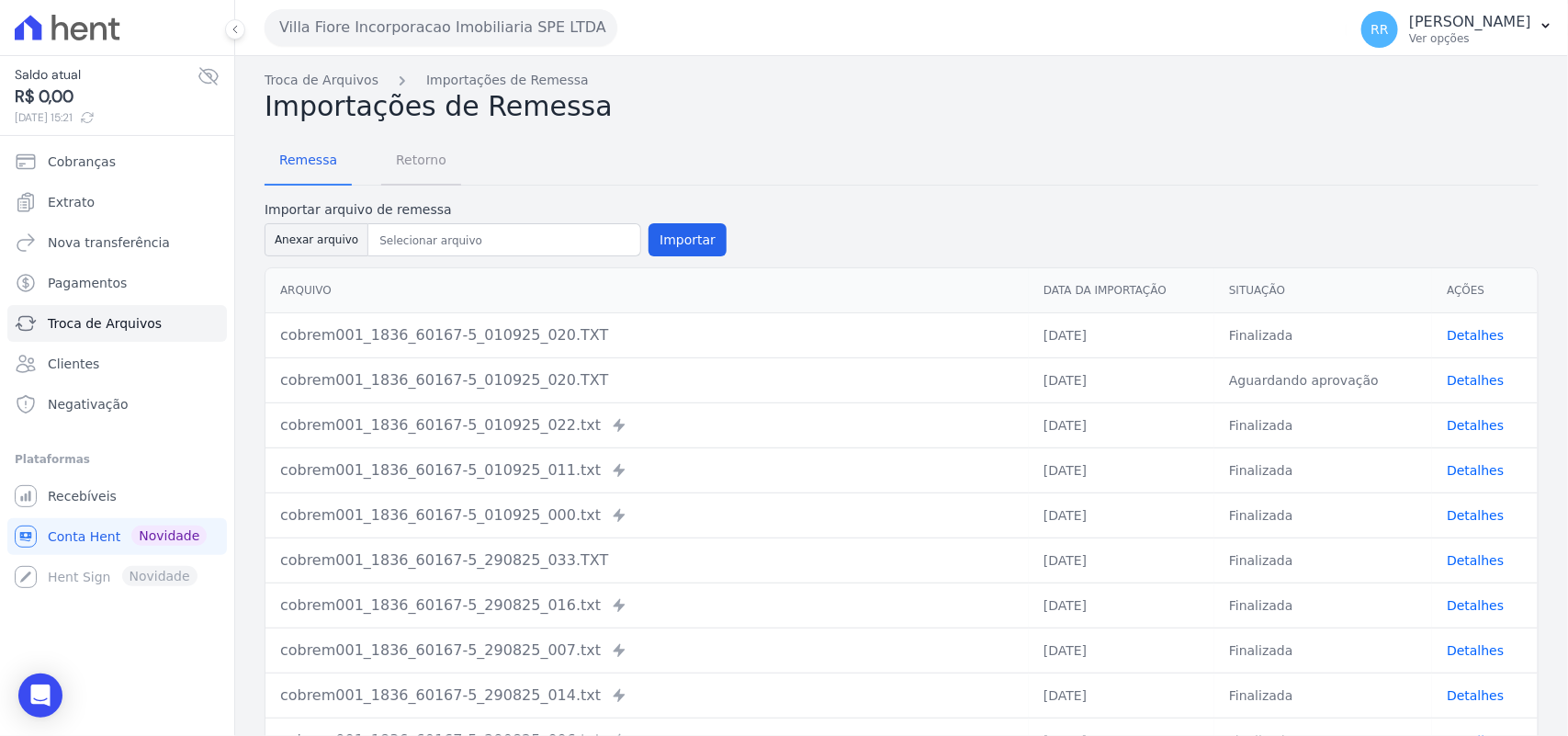
click at [408, 170] on span "Retorno" at bounding box center [421, 159] width 73 height 36
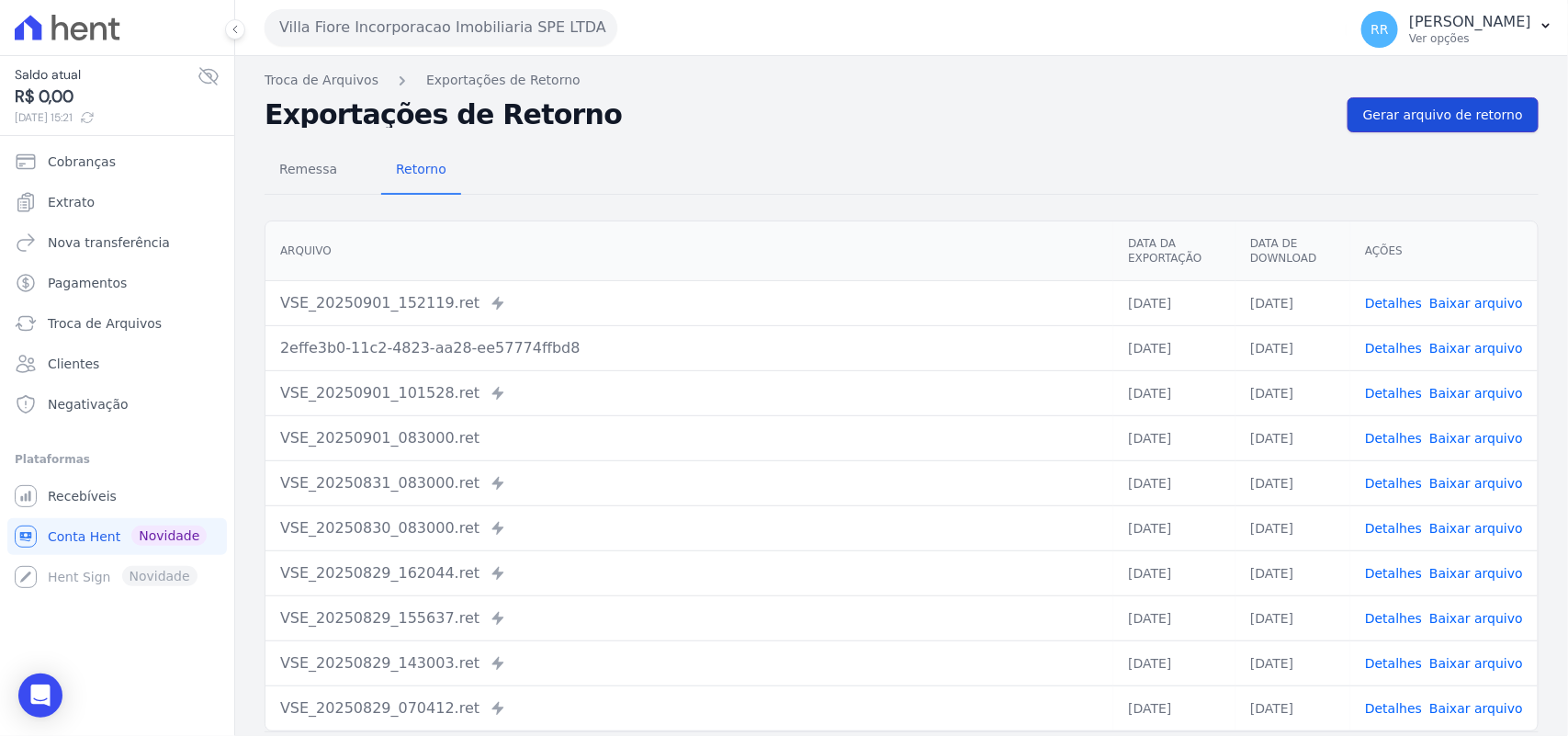
click at [1456, 126] on link "Gerar arquivo de retorno" at bounding box center [1443, 114] width 191 height 34
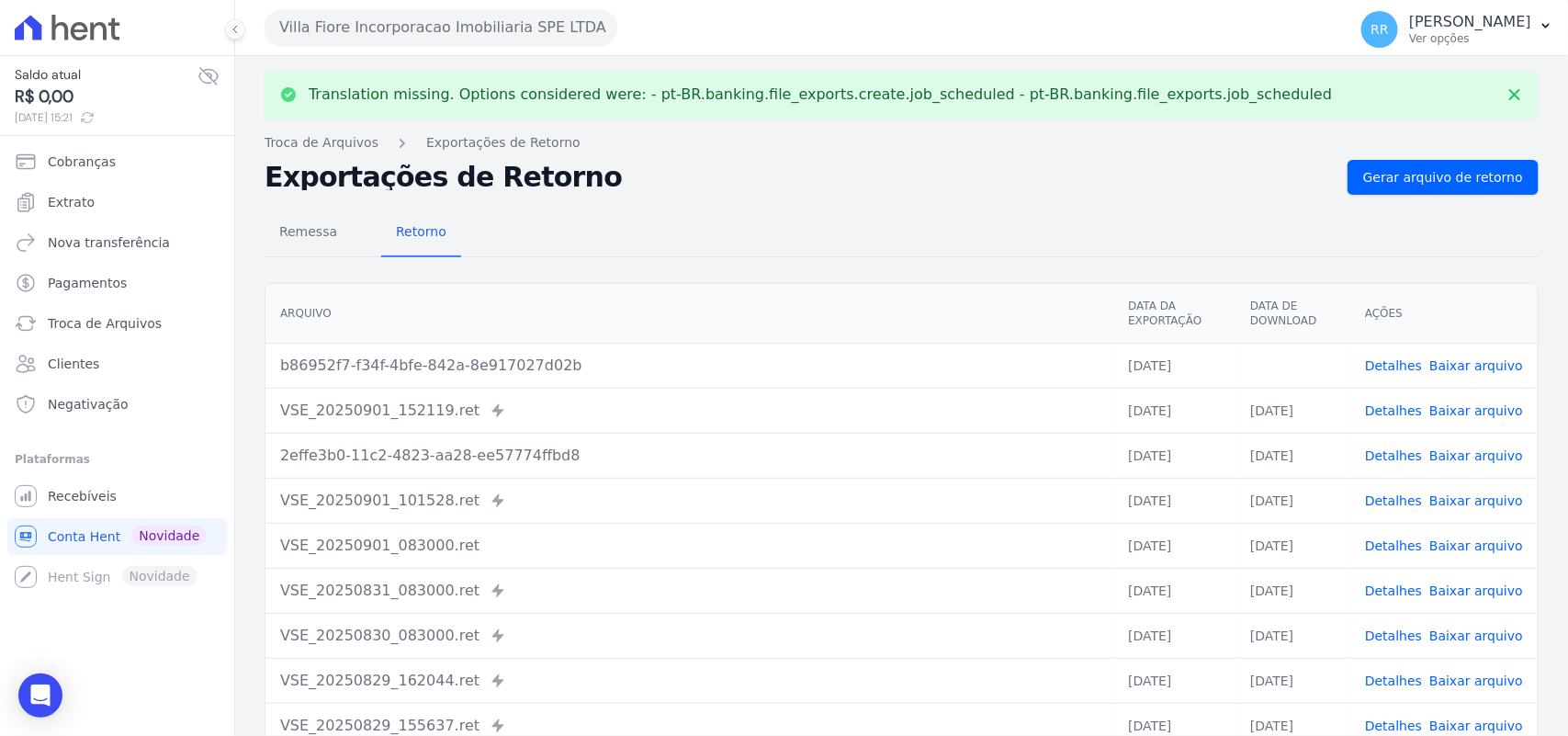
click at [1468, 364] on link "Baixar arquivo" at bounding box center [1476, 365] width 93 height 15
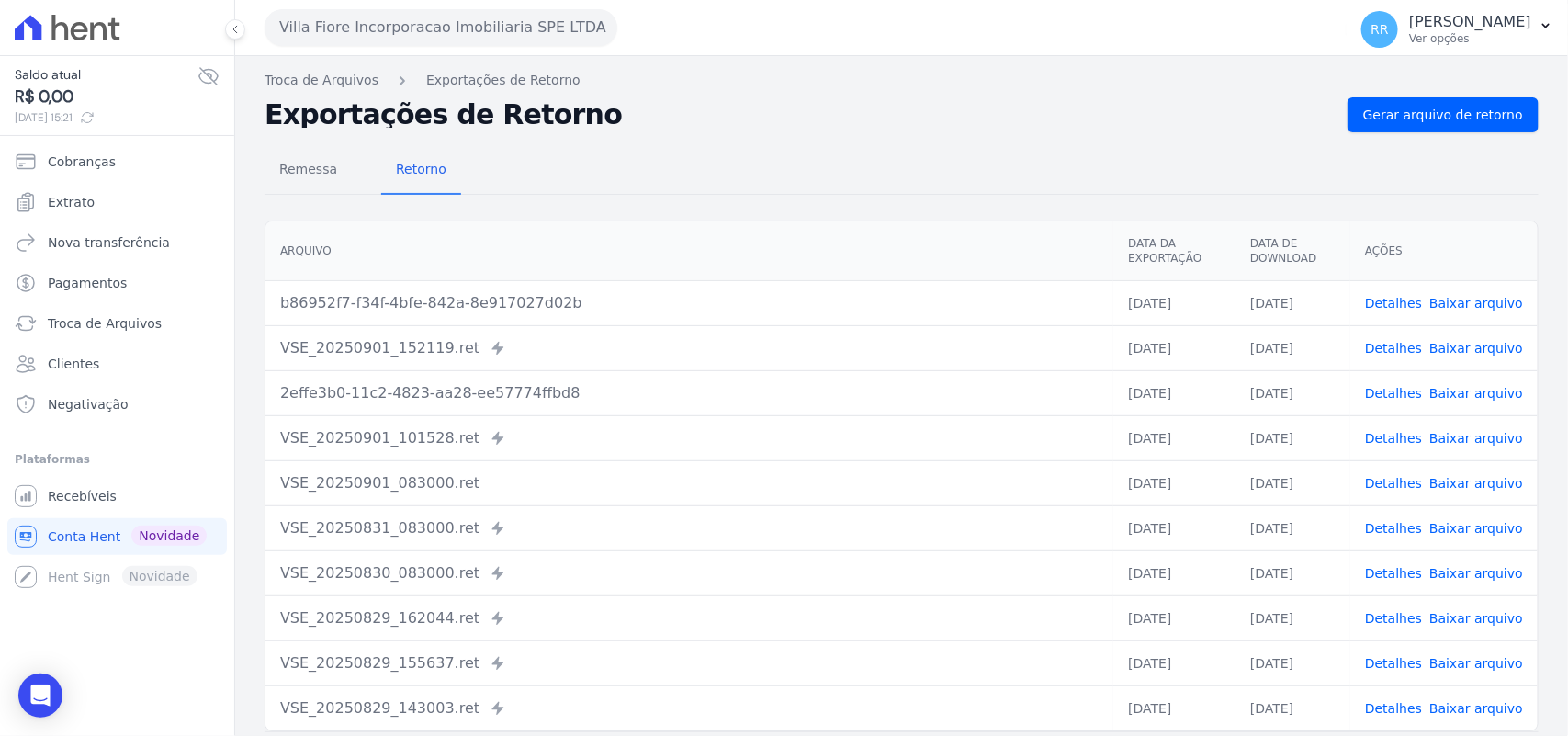
click at [1394, 308] on link "Detalhes" at bounding box center [1393, 303] width 57 height 15
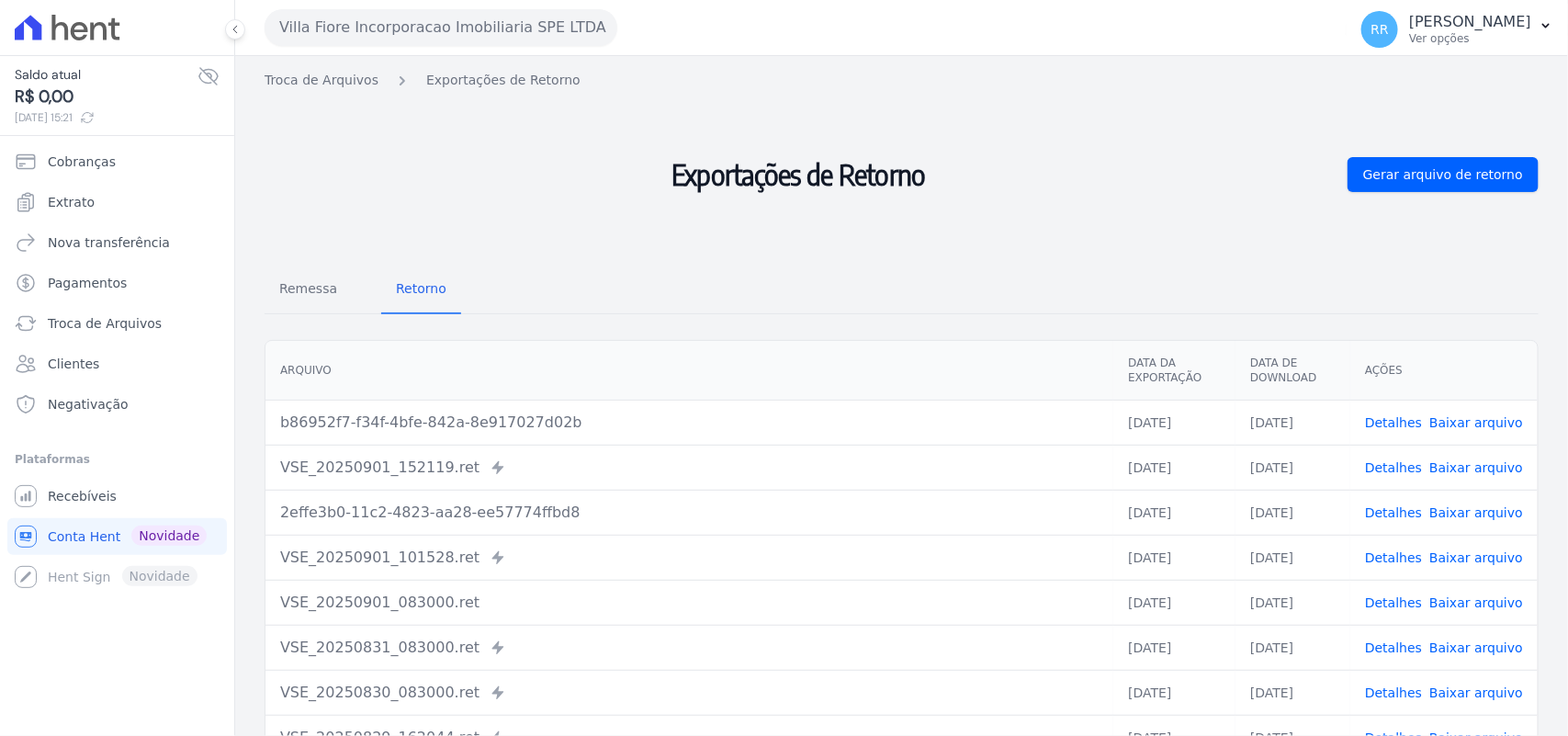
click at [1415, 421] on link "Detalhes" at bounding box center [1393, 422] width 57 height 15
click at [1459, 419] on link "Baixar arquivo" at bounding box center [1476, 422] width 93 height 15
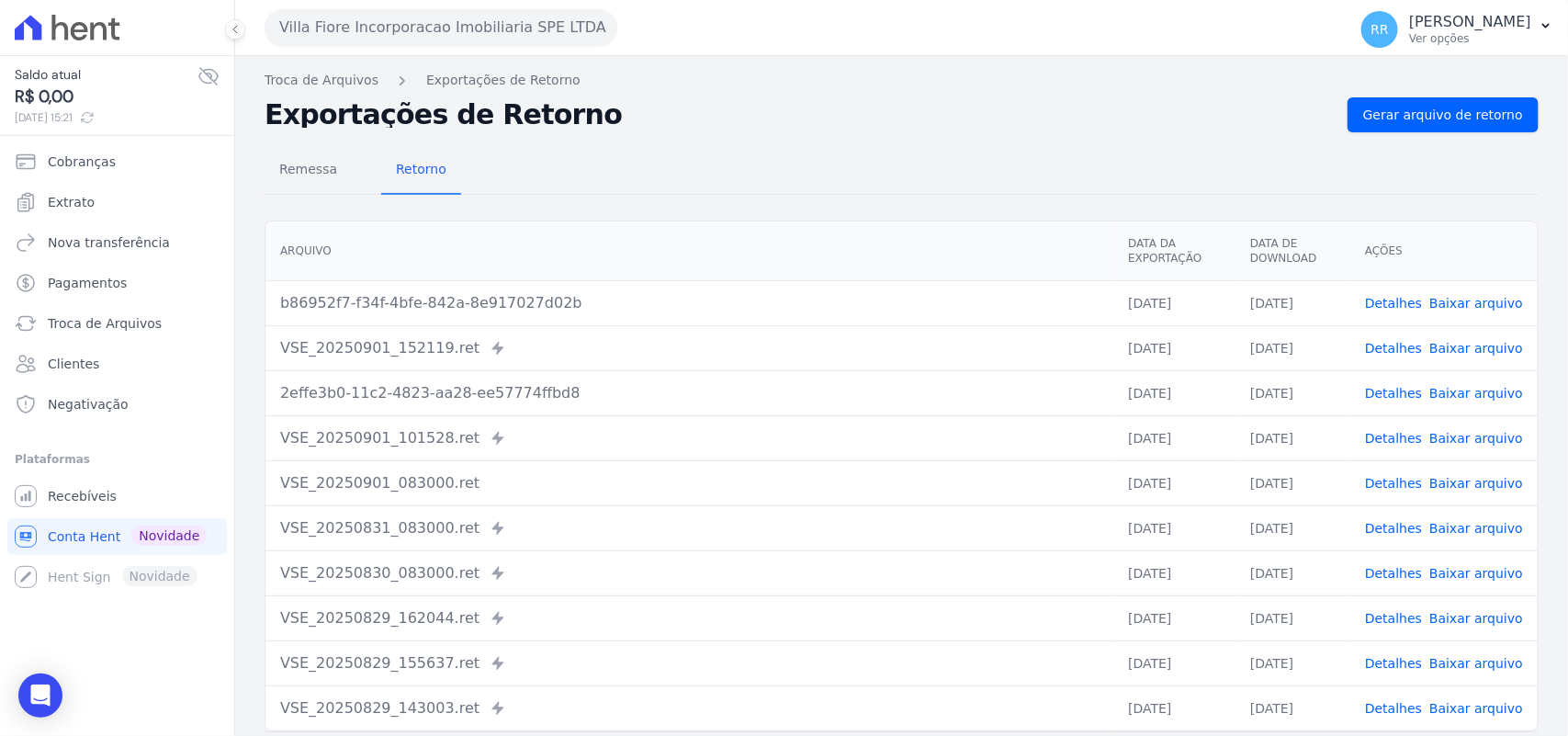
click at [1390, 303] on link "Detalhes" at bounding box center [1393, 303] width 57 height 15
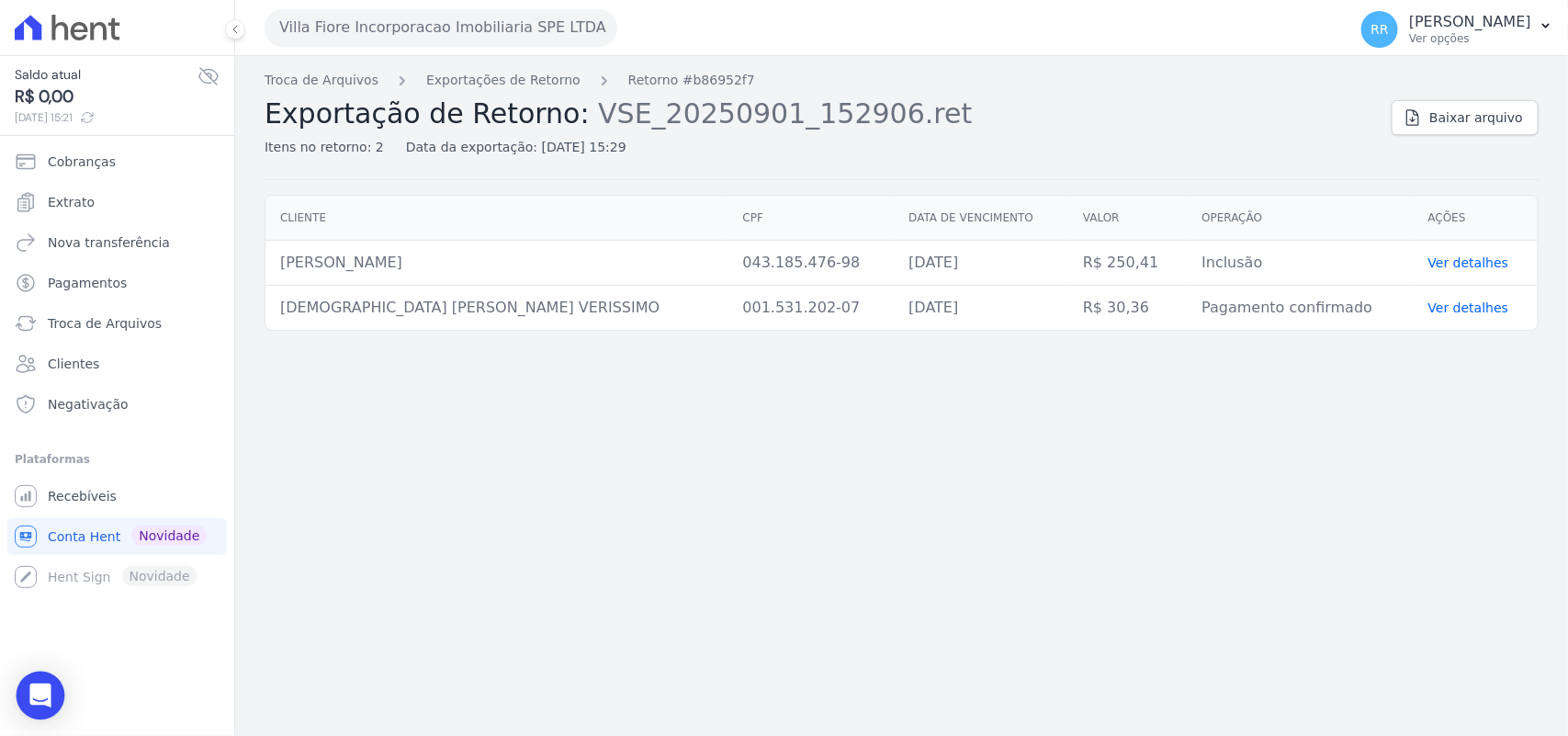
click at [47, 682] on div "Open Intercom Messenger" at bounding box center [40, 696] width 48 height 48
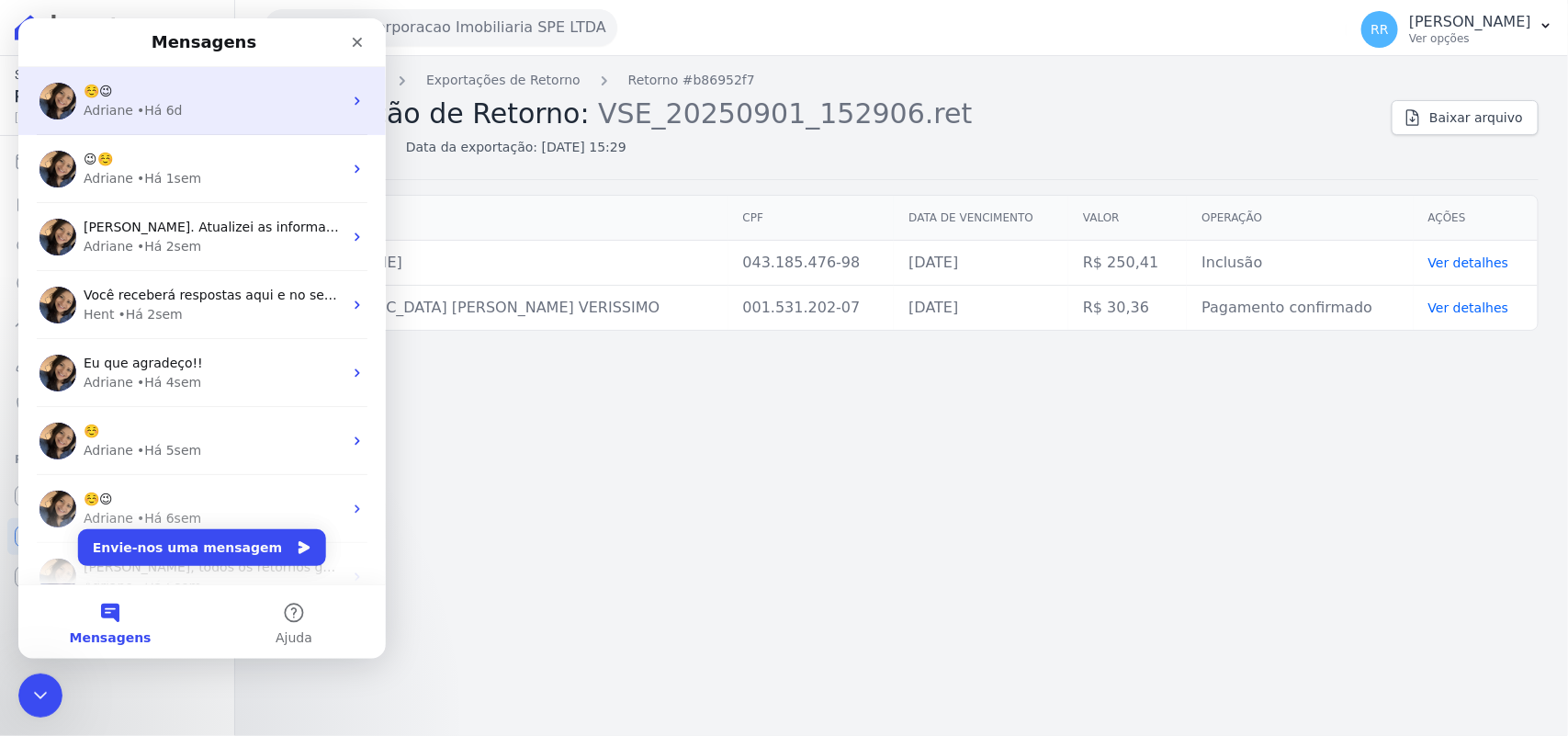
click at [166, 104] on div "• Há 6d" at bounding box center [159, 111] width 46 height 20
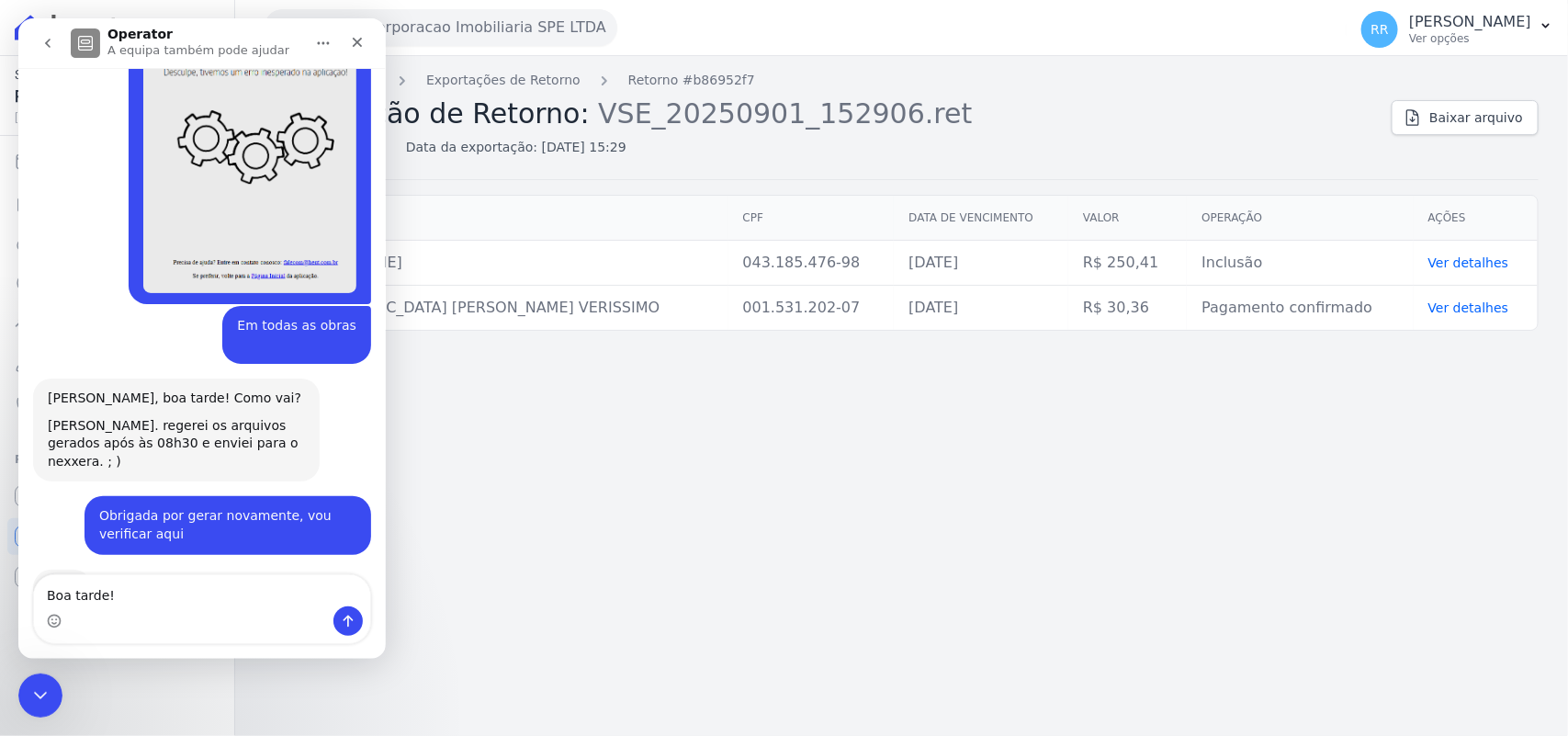
scroll to position [935, 0]
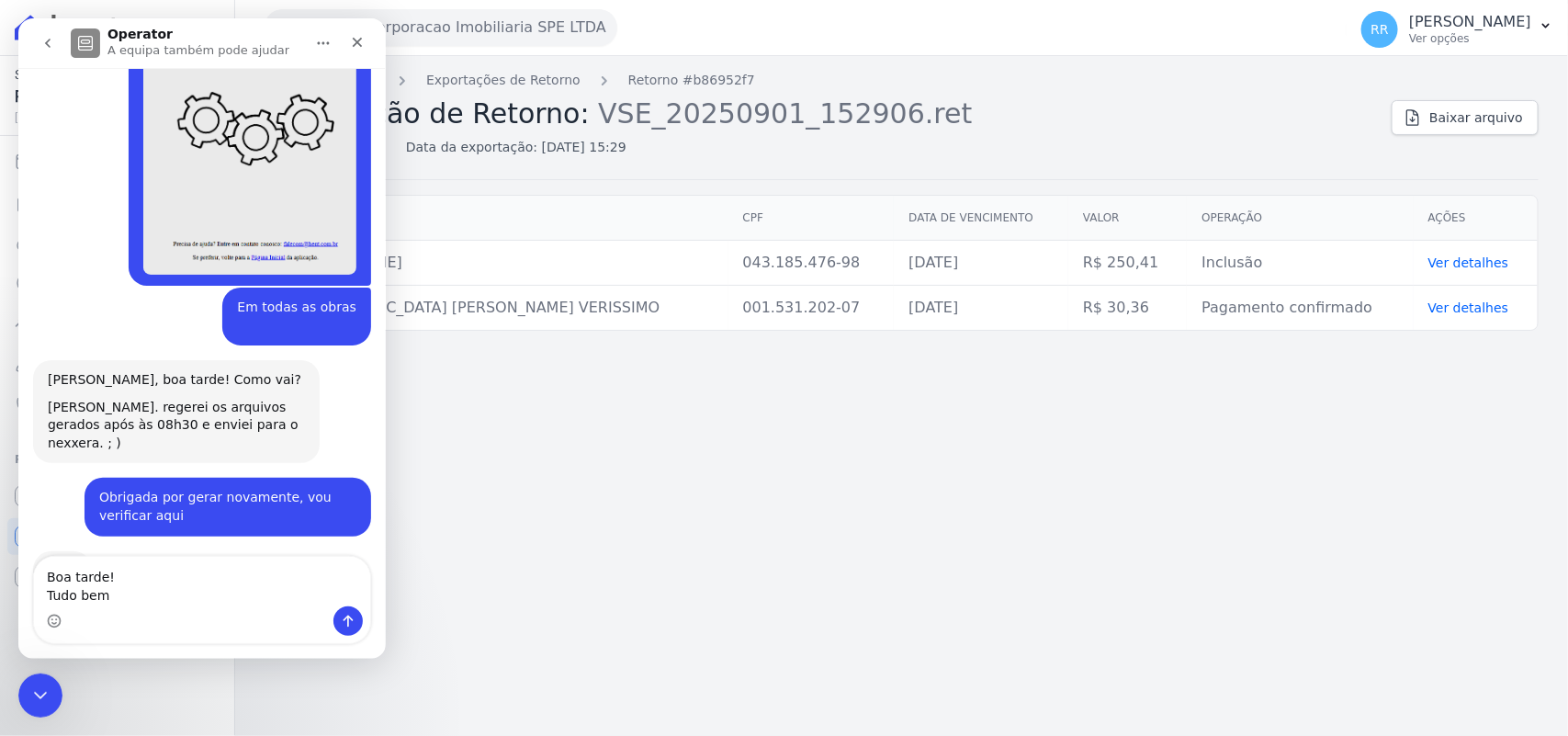
type textarea "Boa tarde! Tudo bem?"
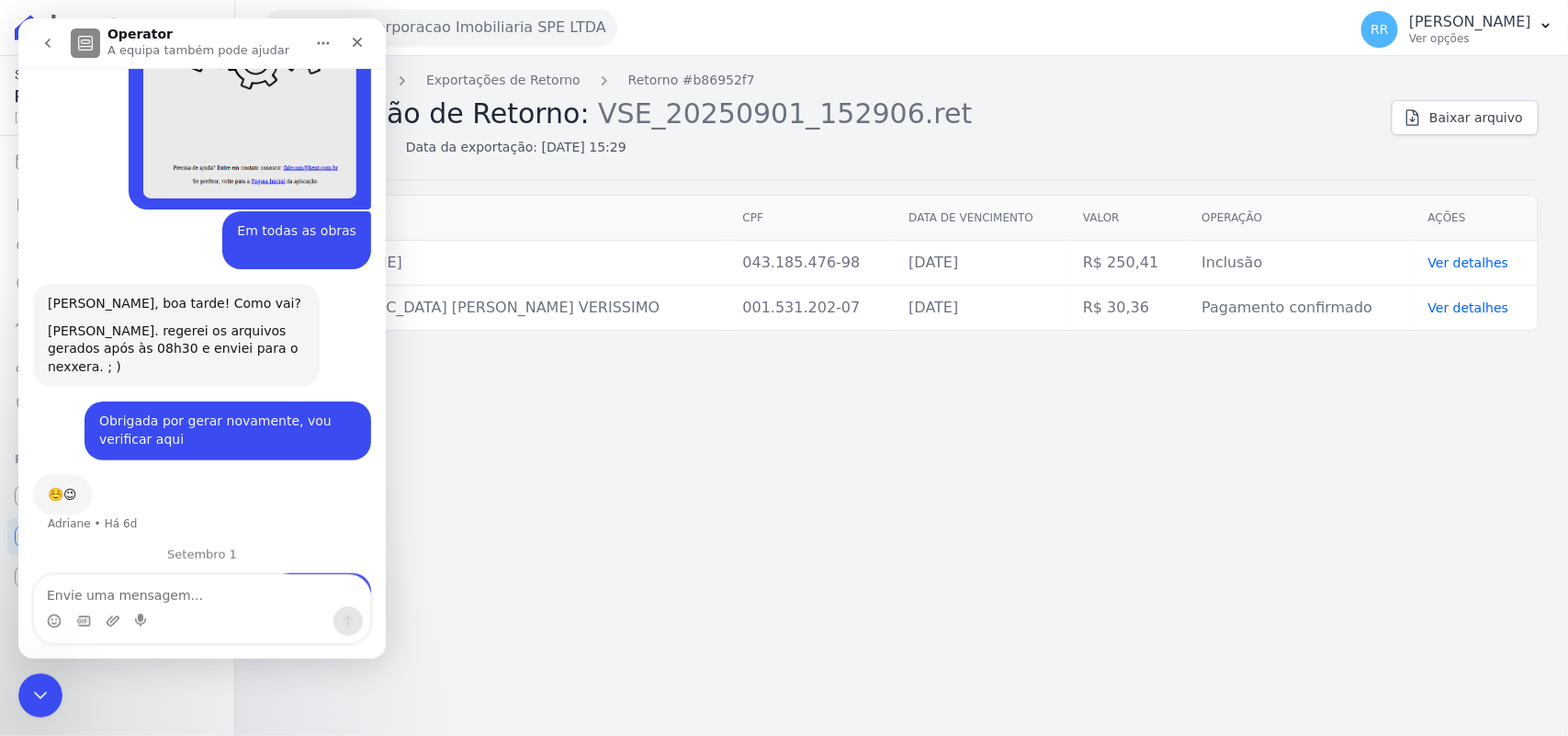
scroll to position [1013, 0]
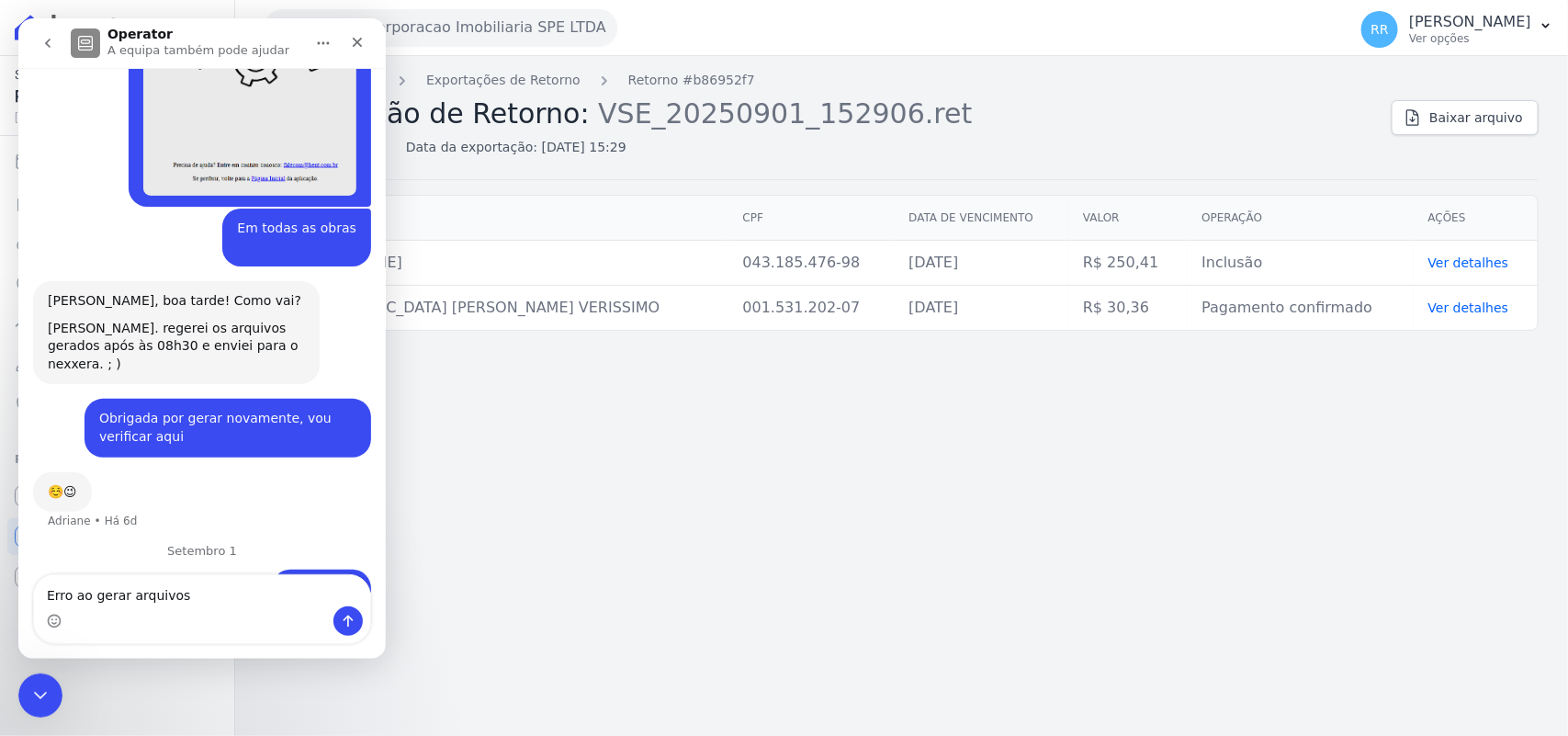
type textarea "Erro ao gerar arquivos"
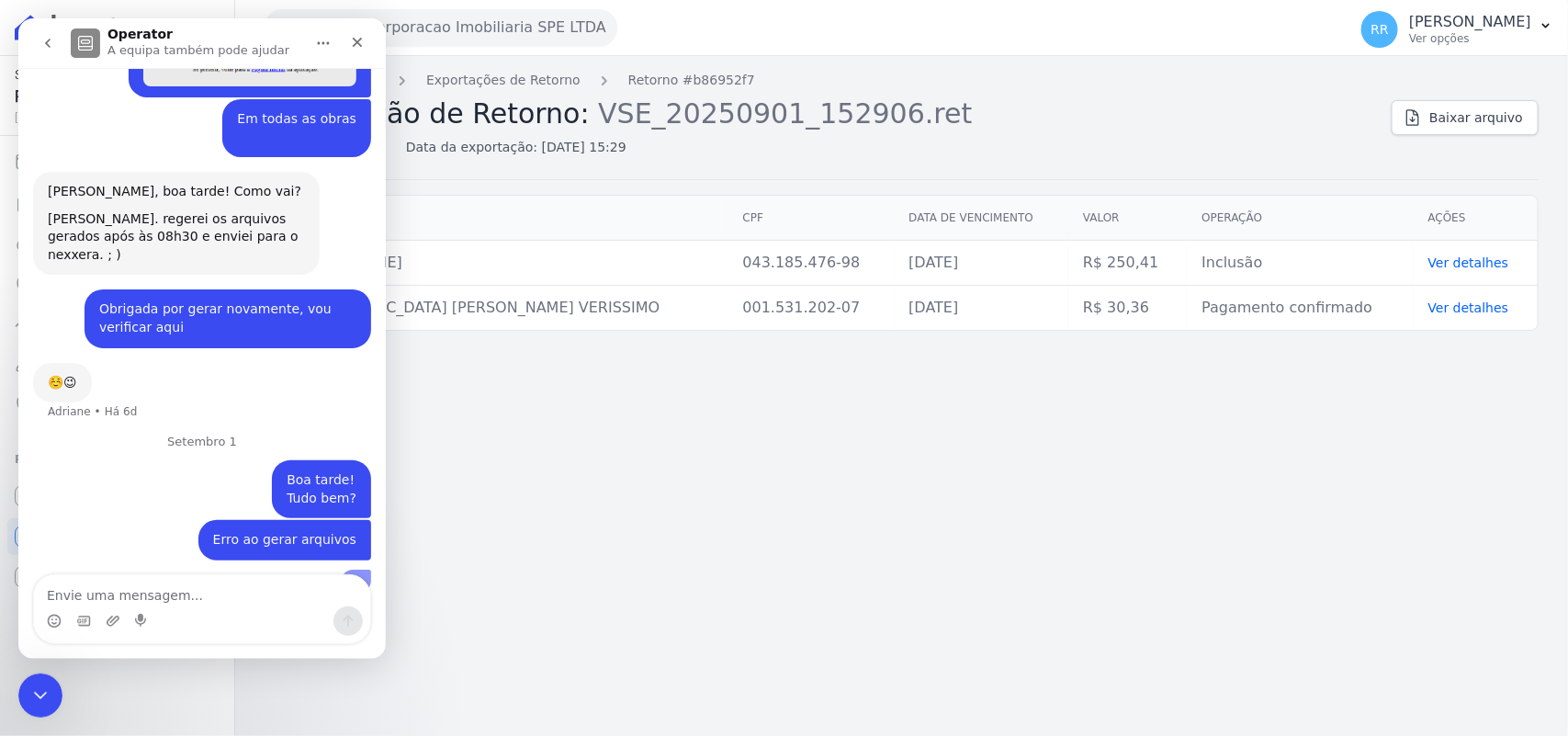
scroll to position [1307, 0]
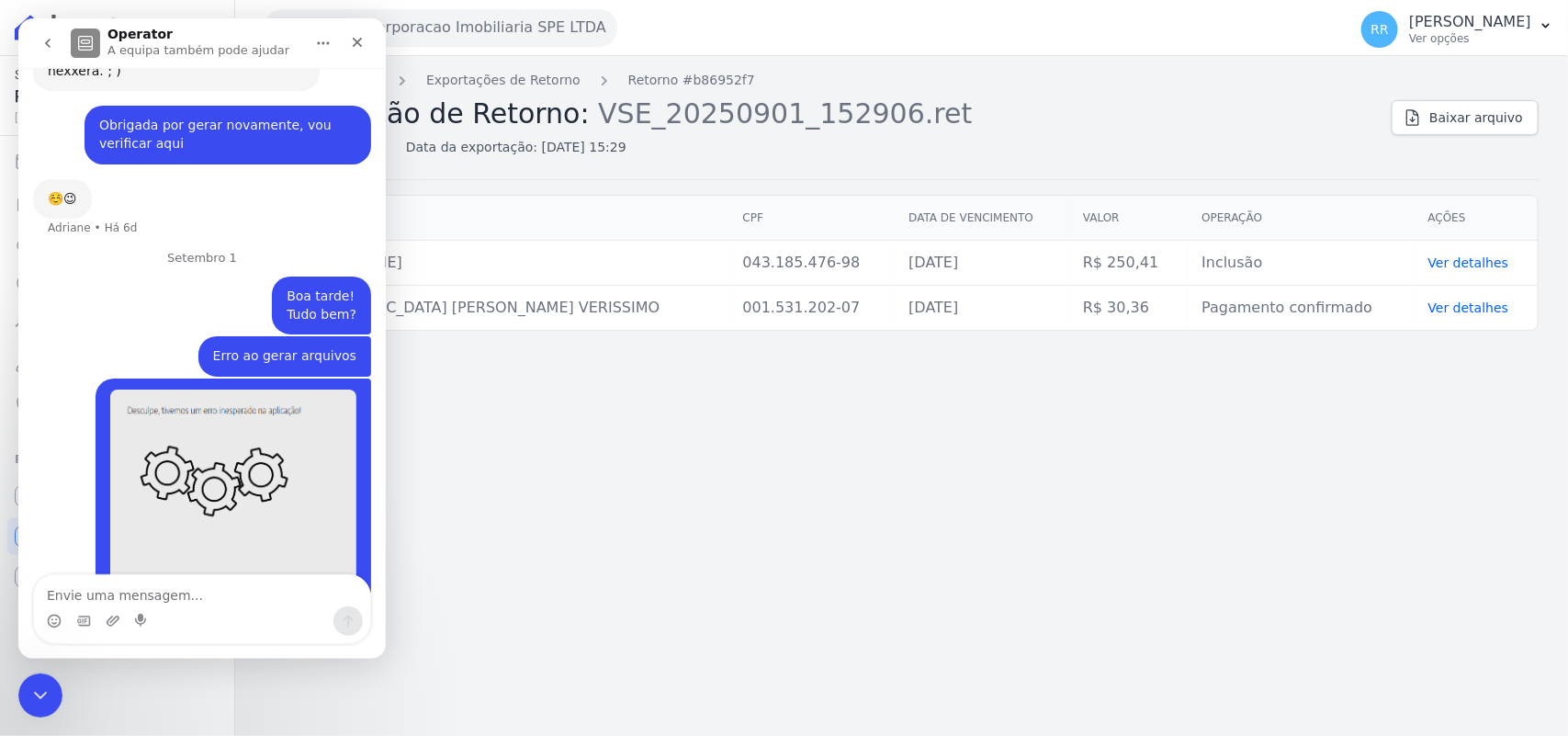
type textarea "f"
type textarea "em todas as obras"
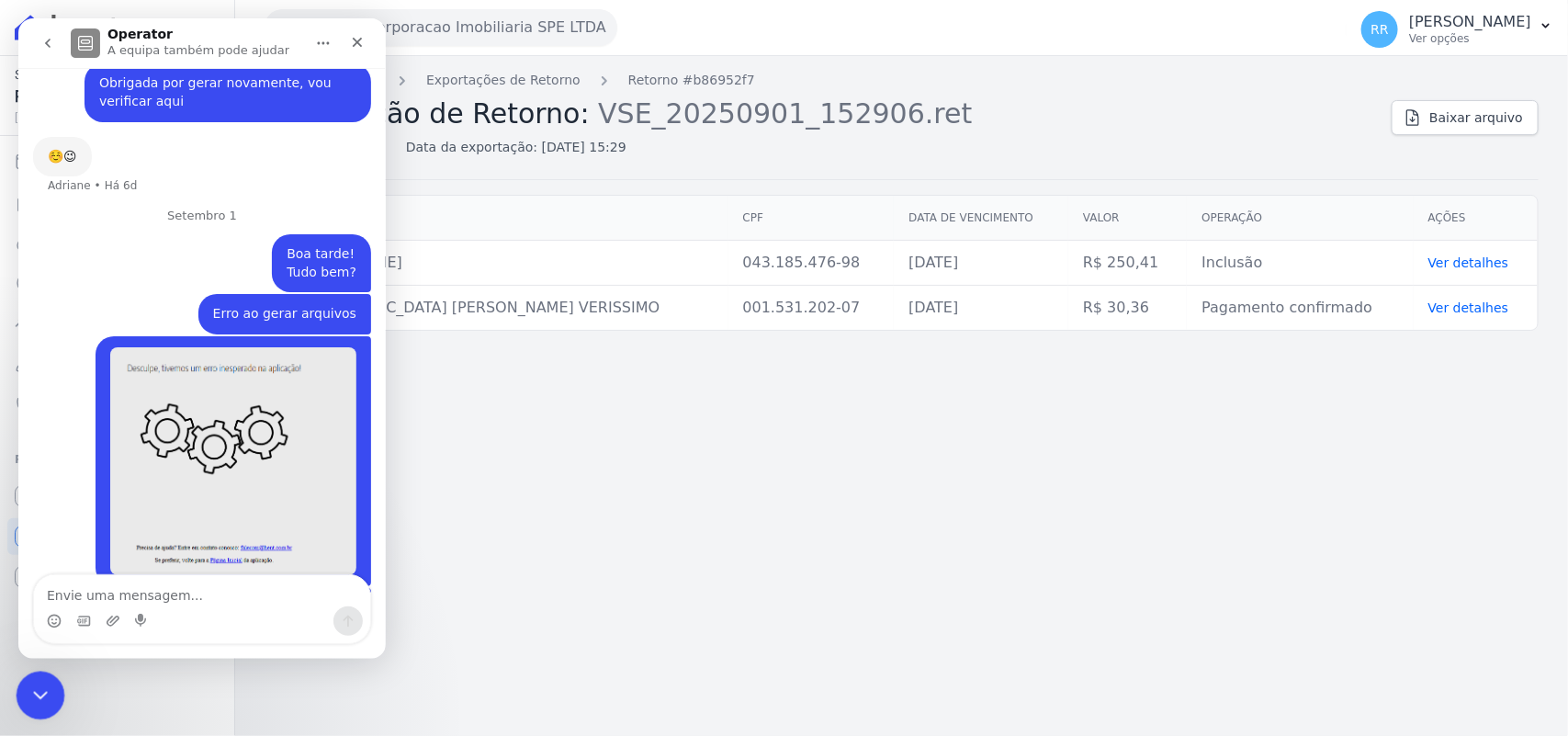
click at [36, 673] on div "Fechar mensagem da Intercom" at bounding box center [37, 693] width 44 height 44
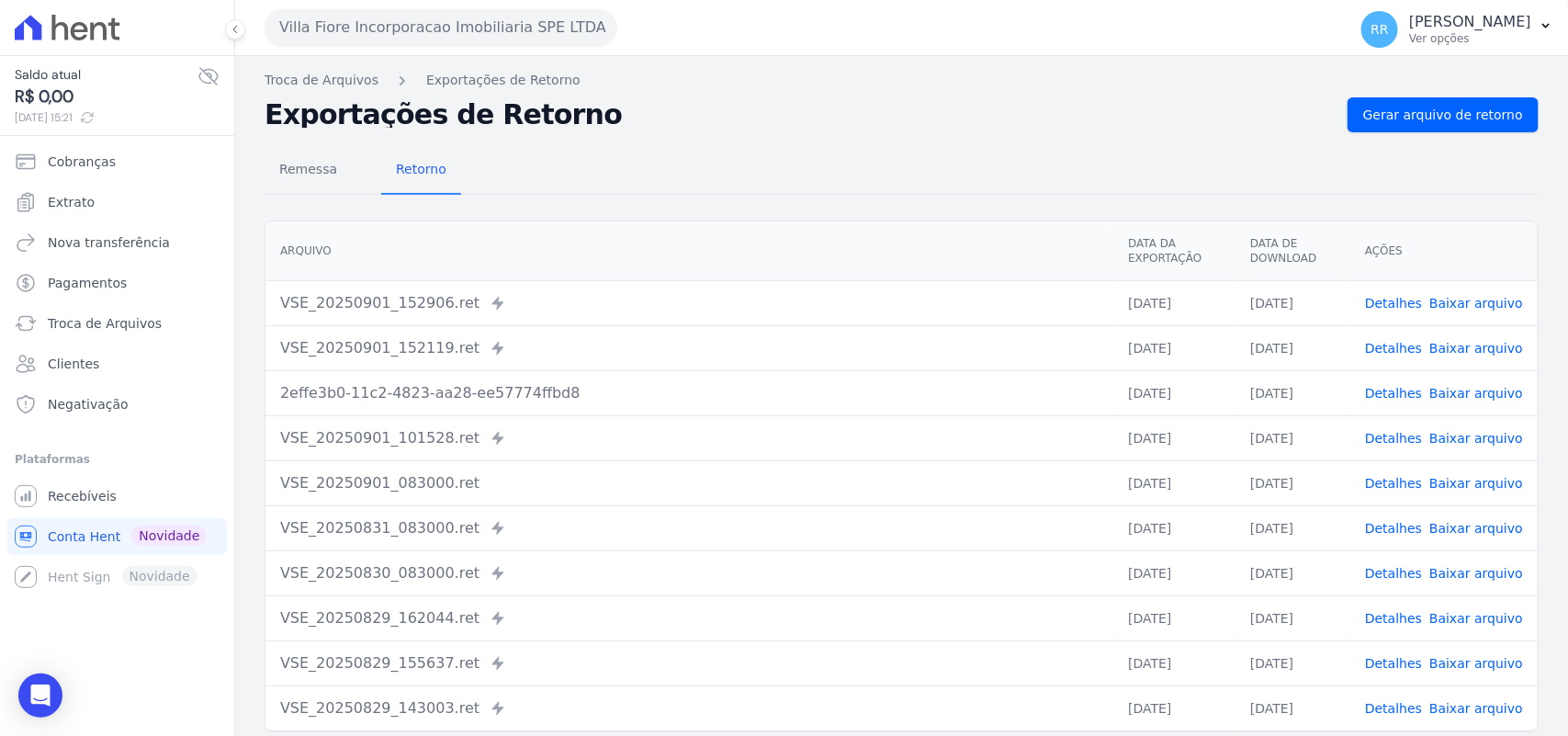
click at [1477, 298] on link "Baixar arquivo" at bounding box center [1476, 303] width 93 height 15
drag, startPoint x: 950, startPoint y: 147, endPoint x: 1047, endPoint y: 180, distance: 102.5
click at [950, 147] on div "Remessa Retorno" at bounding box center [901, 170] width 1274 height 48
click at [1401, 304] on link "Detalhes" at bounding box center [1393, 303] width 57 height 15
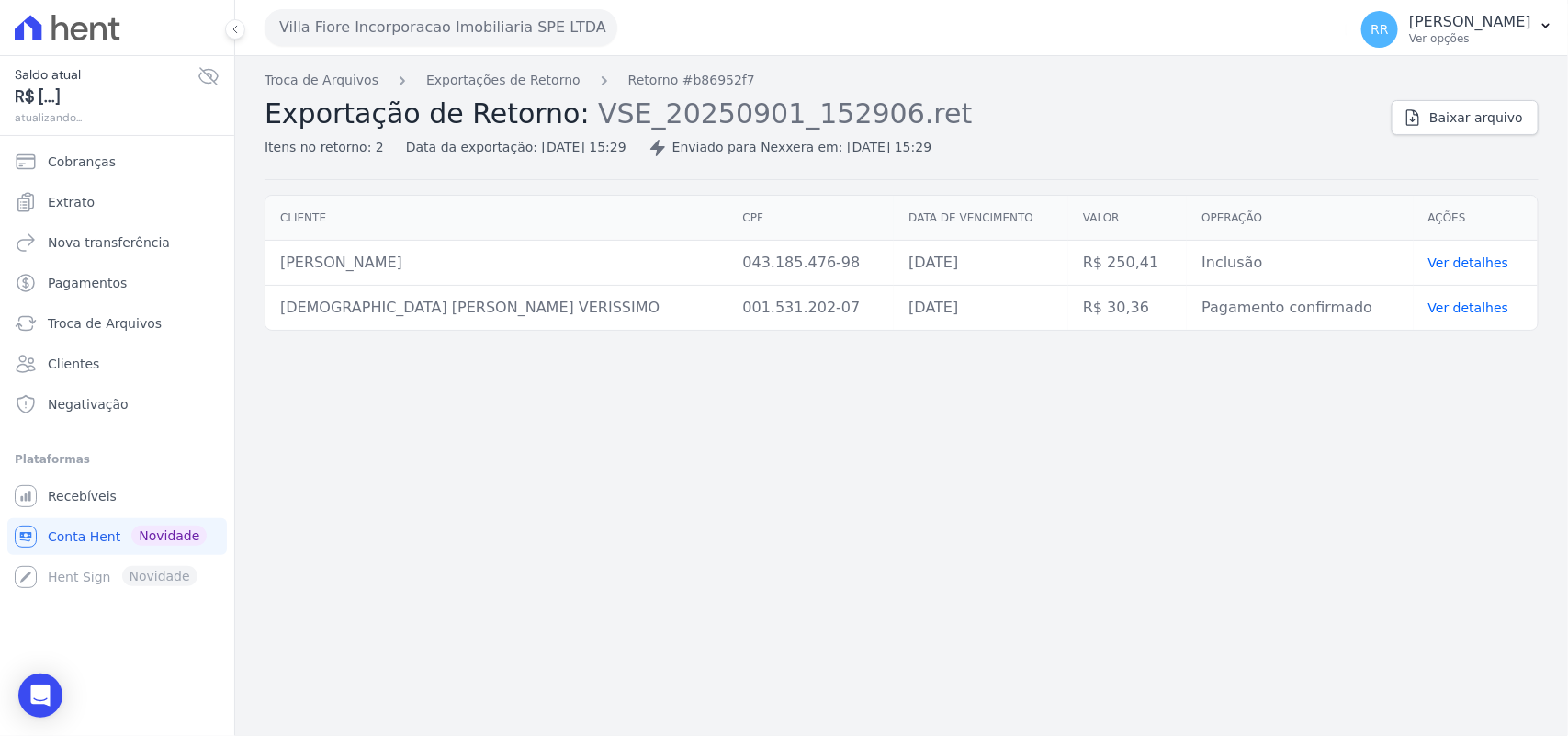
click at [793, 428] on div "Troca de Arquivos Exportações de Retorno Retorno #b86952f7 Exportação de Retorn…" at bounding box center [901, 396] width 1333 height 680
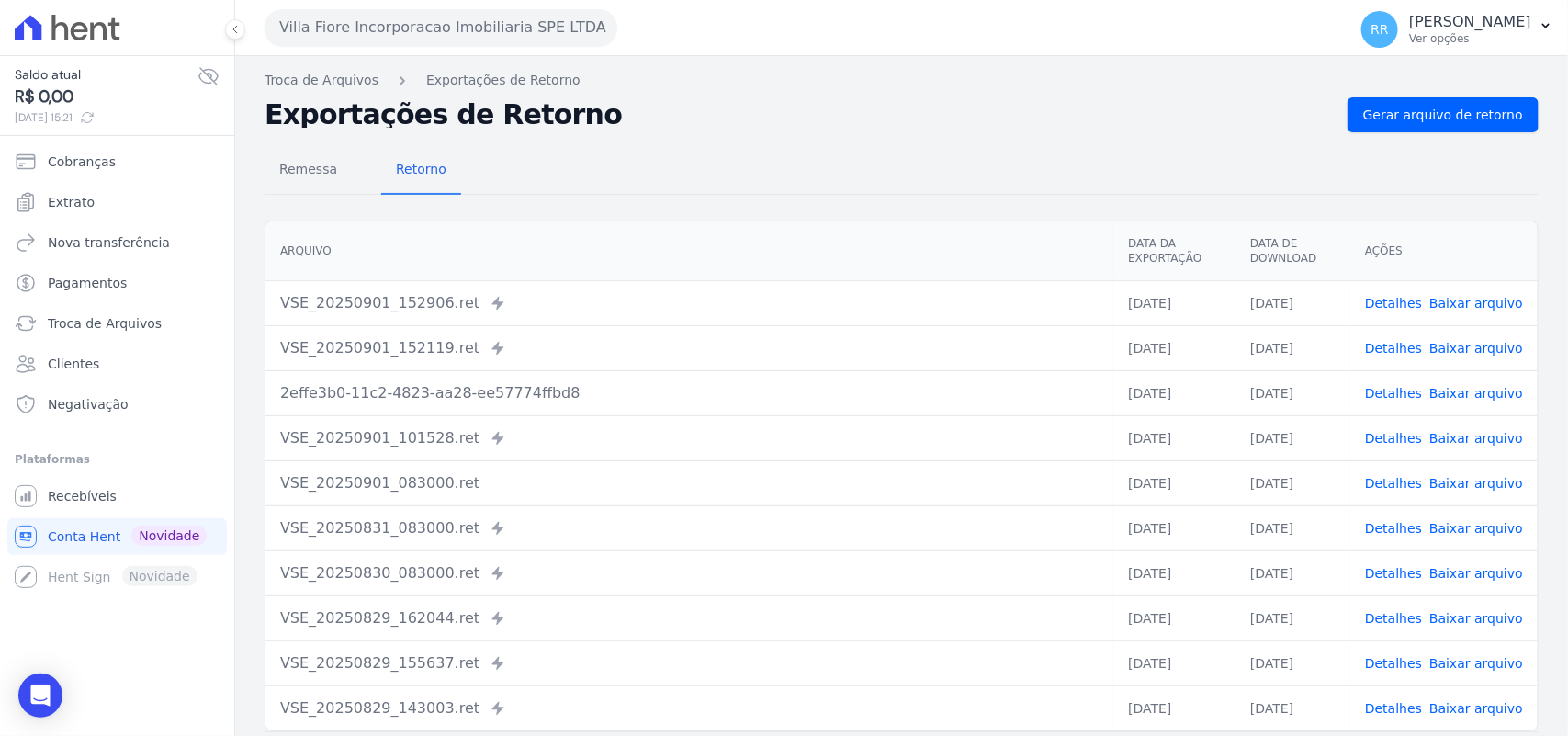
click at [786, 157] on div "Remessa Retorno" at bounding box center [901, 170] width 1274 height 48
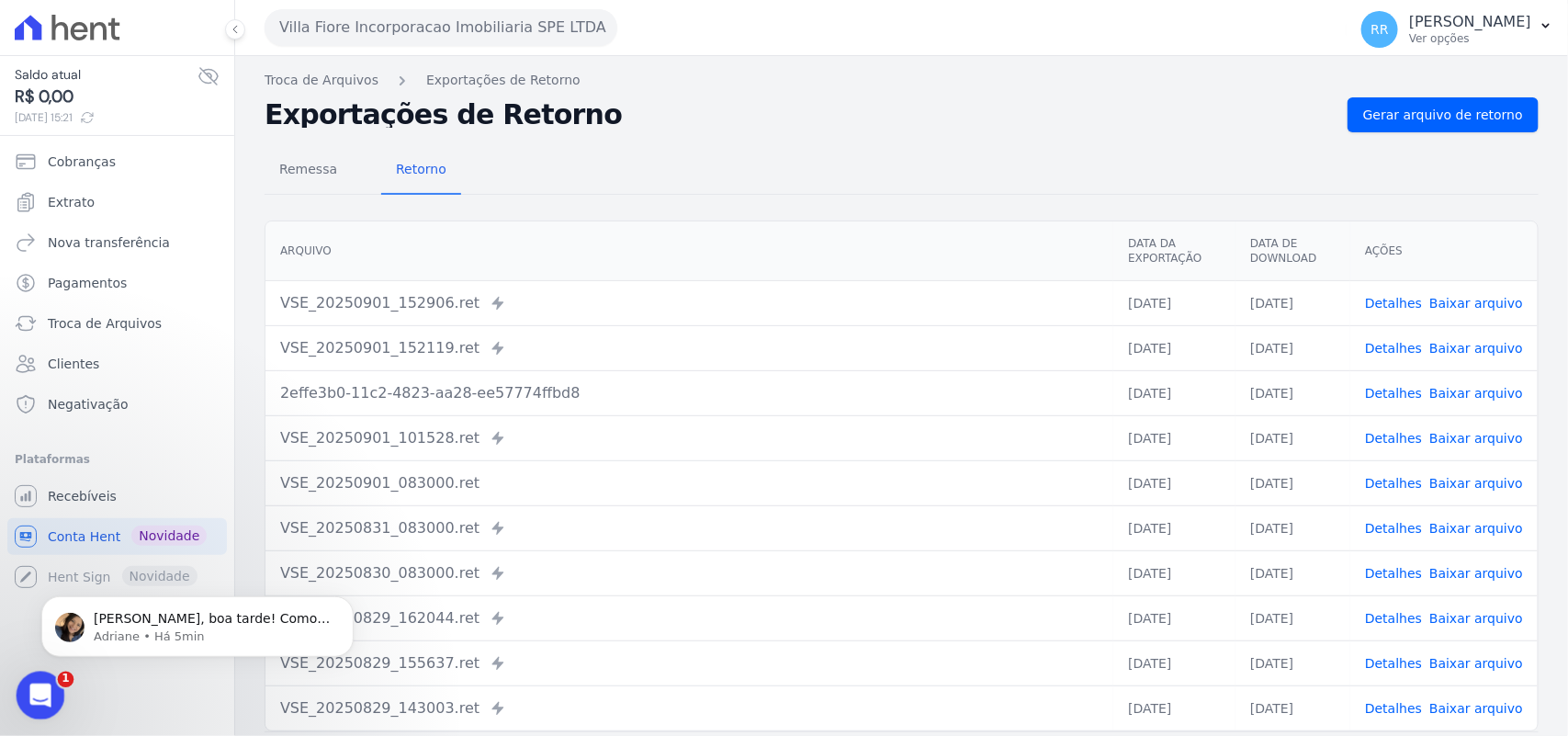
drag, startPoint x: 44, startPoint y: 678, endPoint x: 78, endPoint y: 1333, distance: 655.9
click at [46, 674] on div "Abrir mensagem da Intercom" at bounding box center [37, 693] width 61 height 61
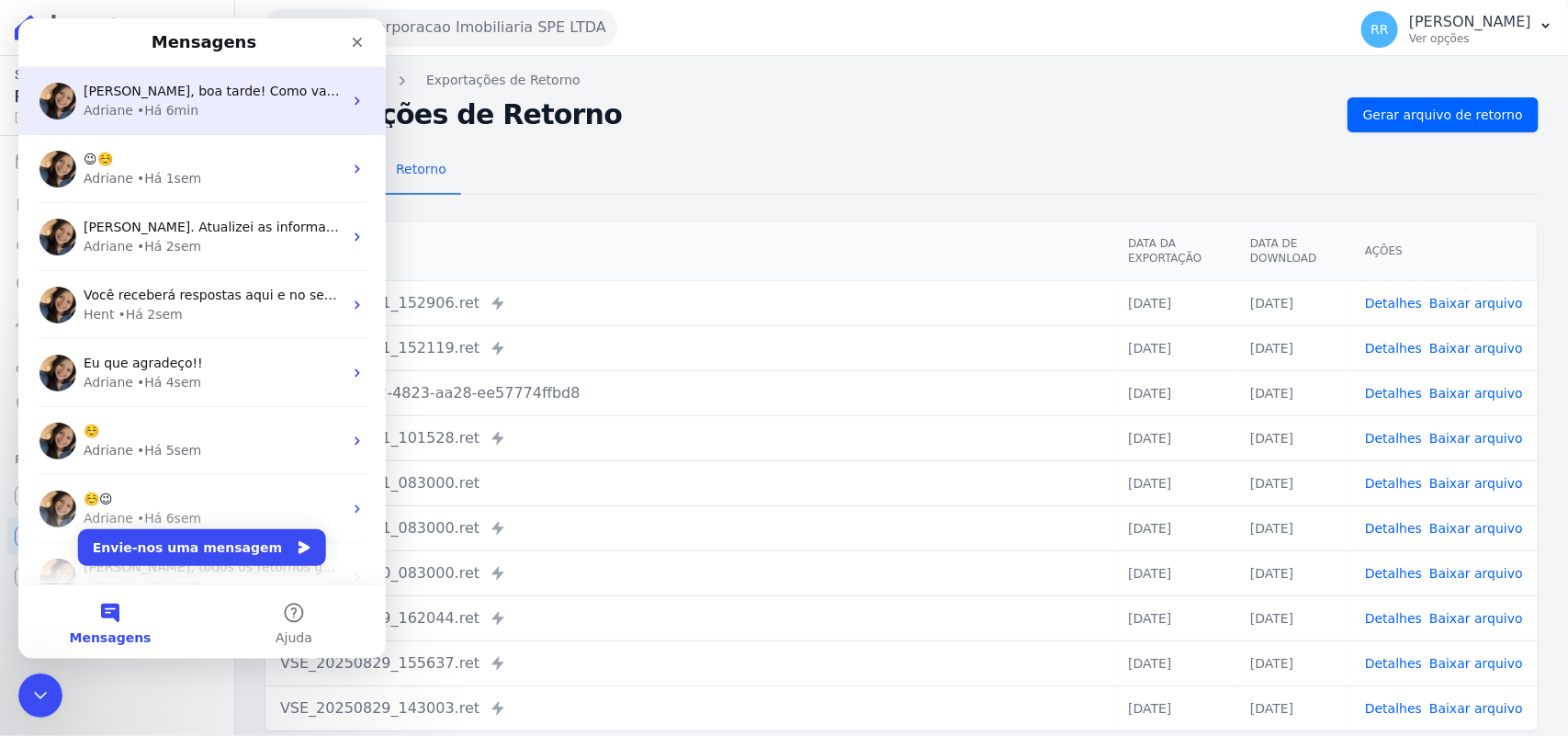
click at [259, 108] on div "Adriane • Há 6min" at bounding box center [212, 111] width 259 height 20
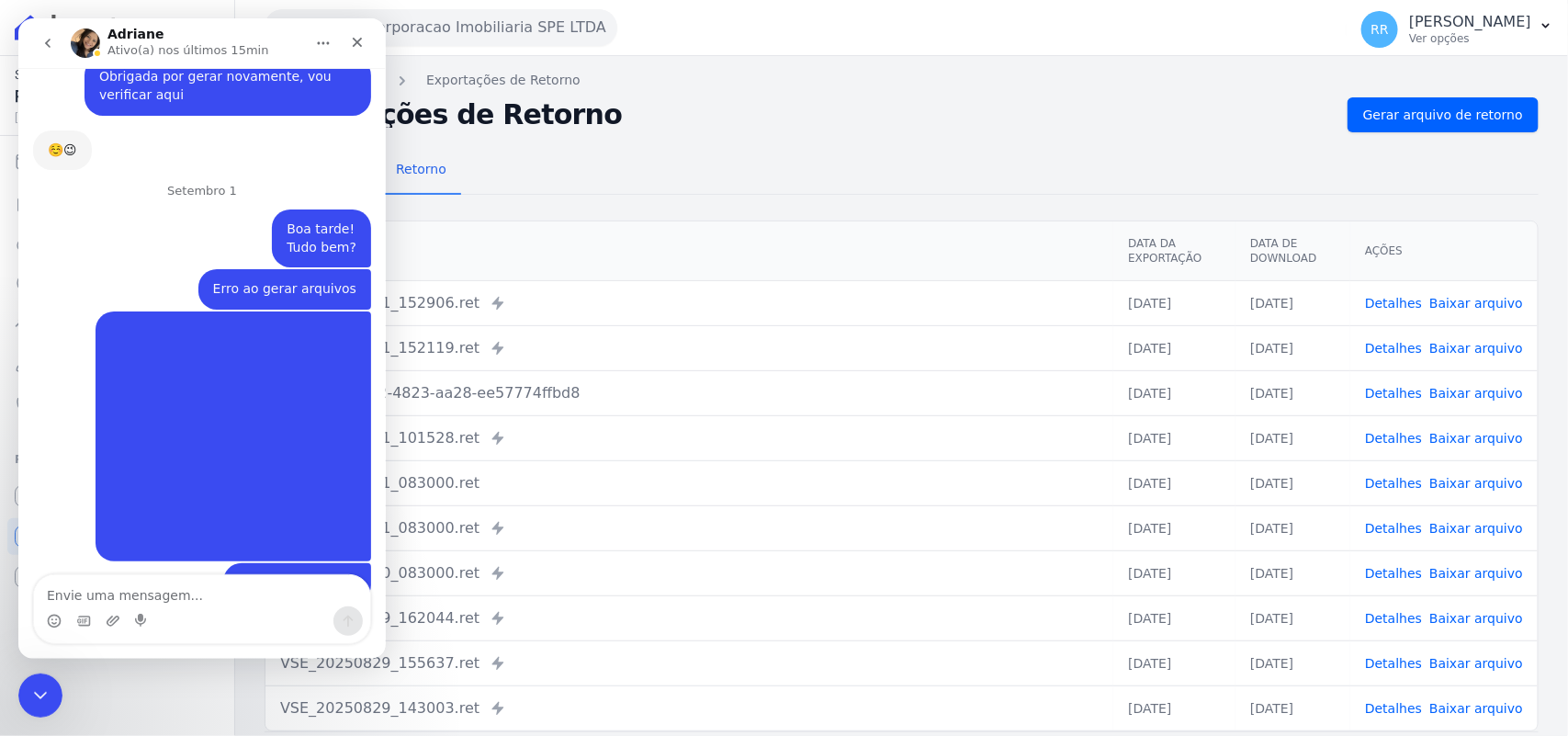
scroll to position [1479, 0]
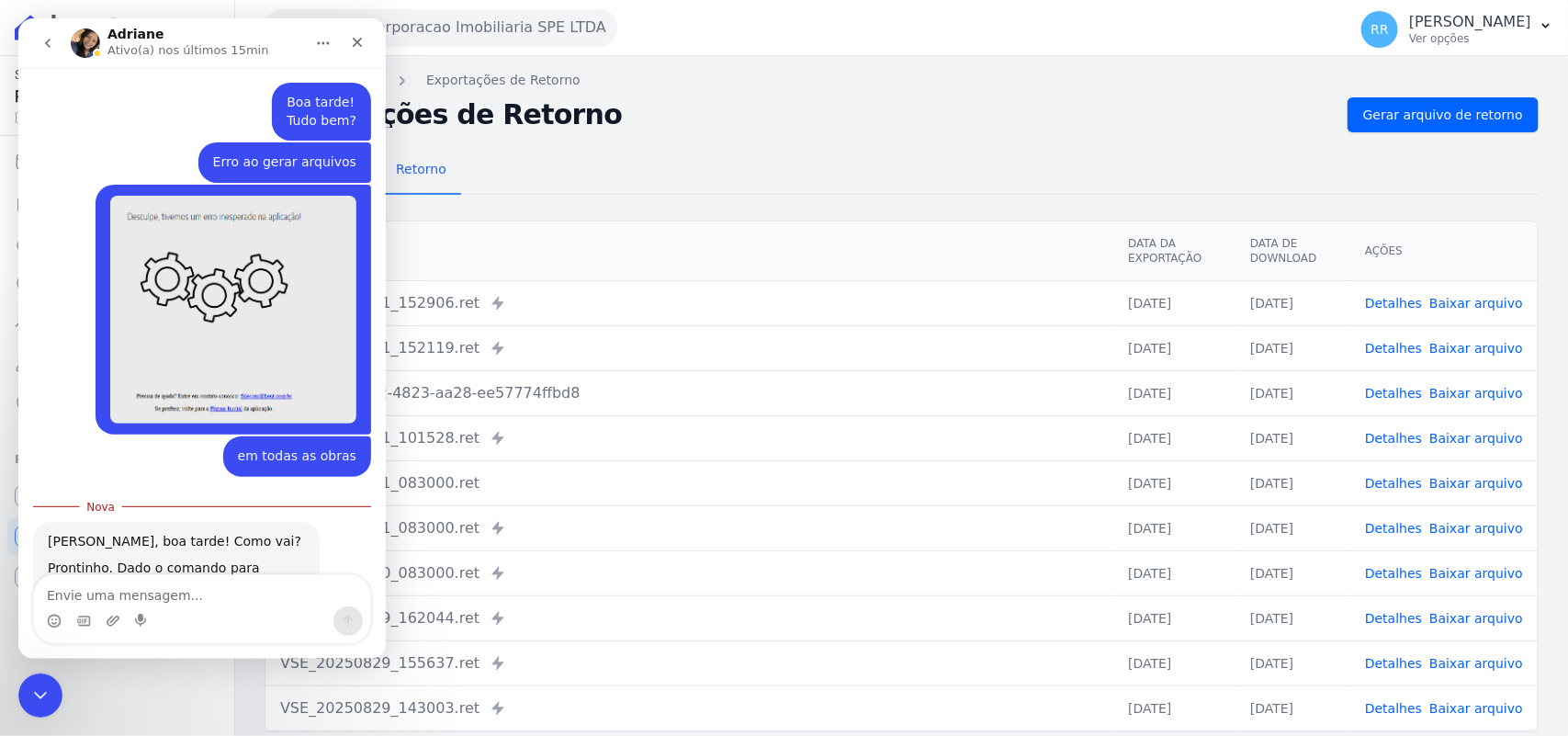
click at [243, 594] on textarea "Envie uma mensagem..." at bounding box center [203, 590] width 336 height 31
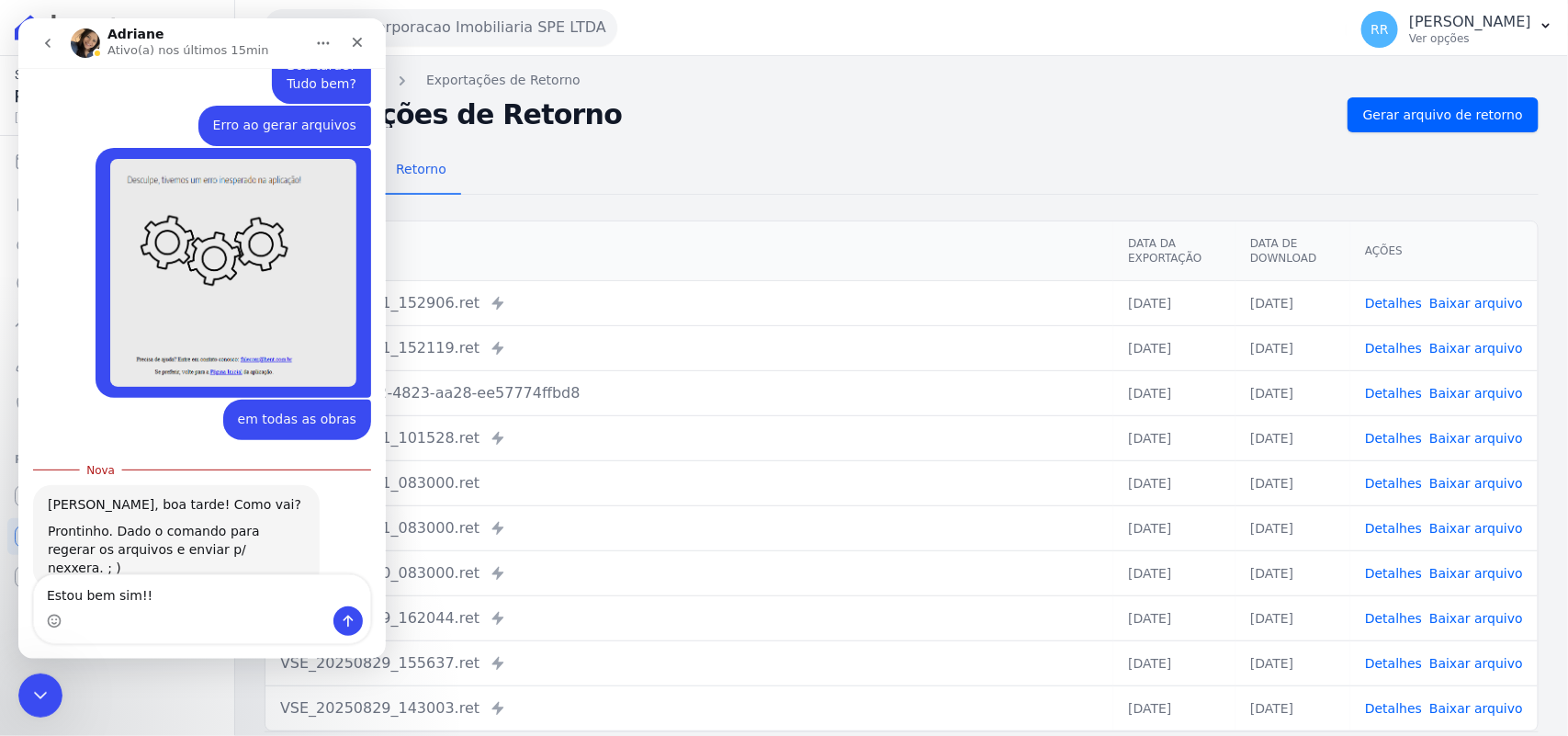
type textarea "Estou bem sim!!"
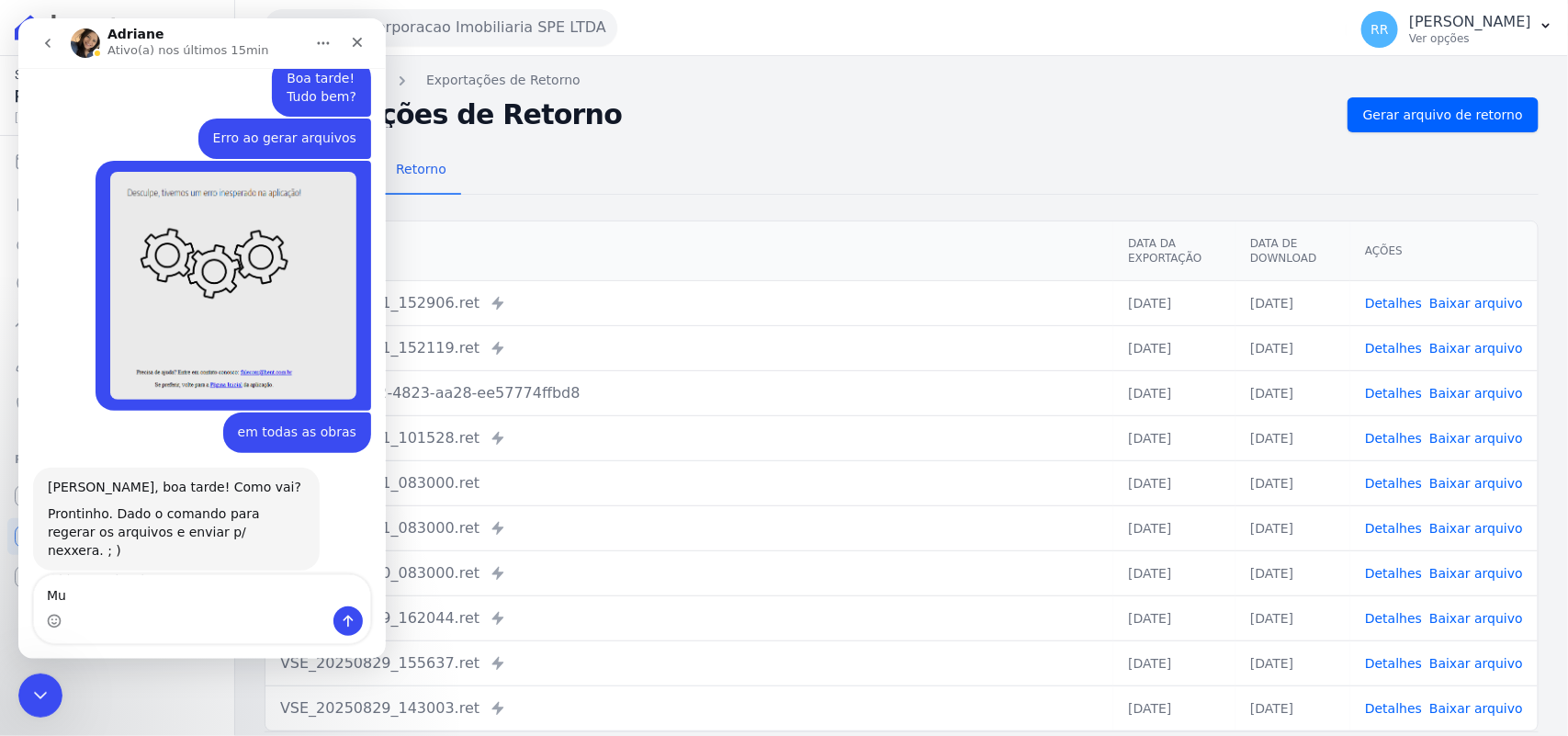
scroll to position [1521, 0]
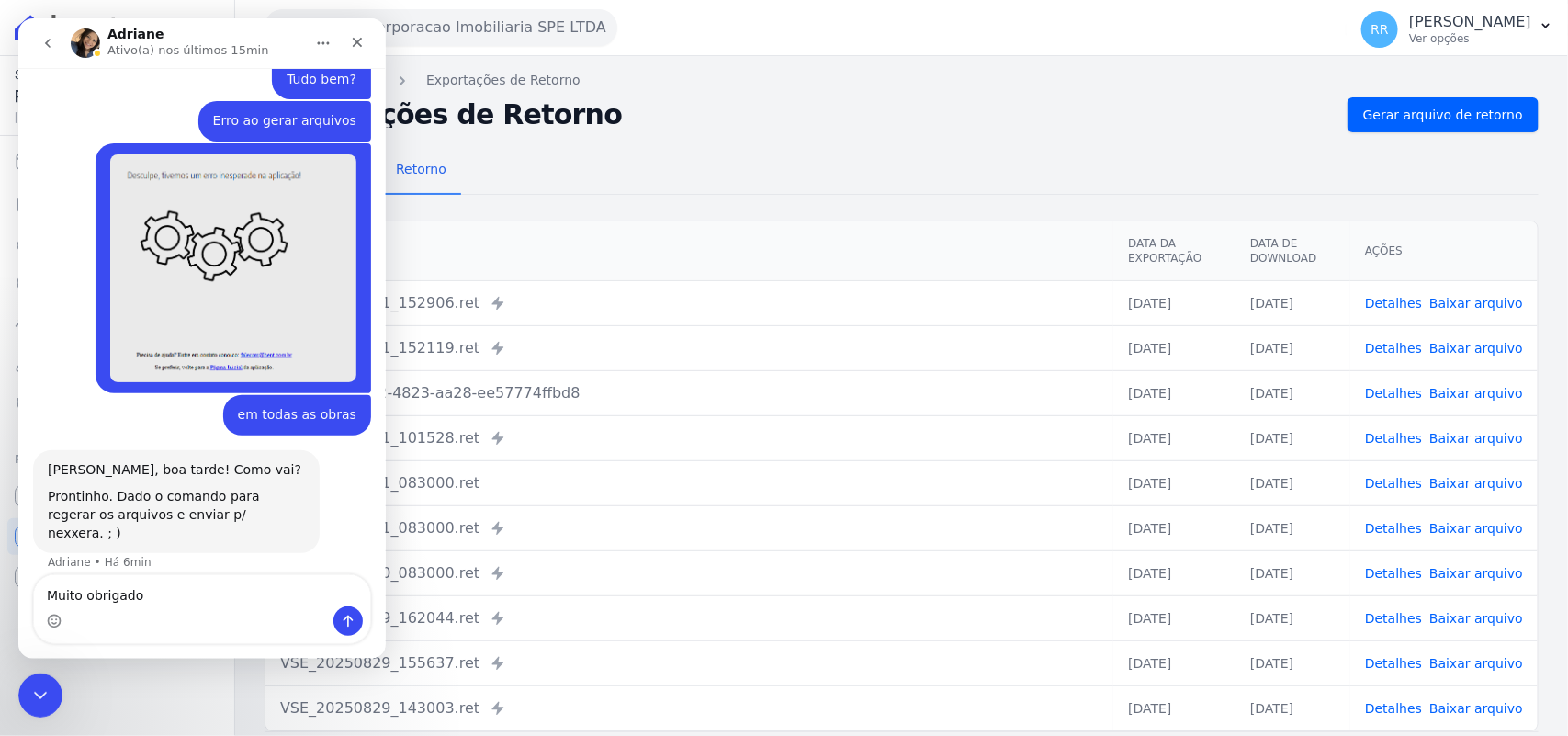
type textarea "Muito obrigado"
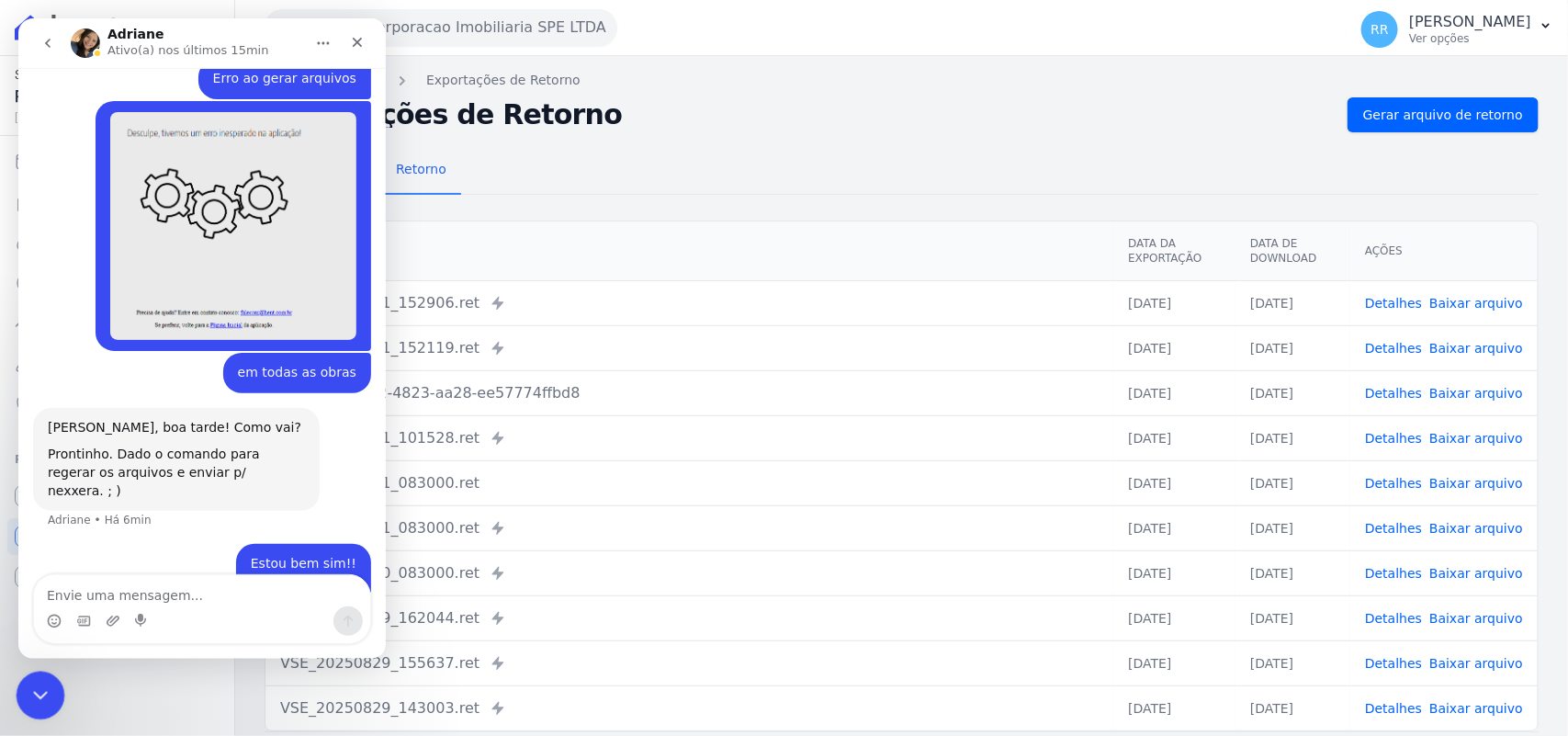
drag, startPoint x: 35, startPoint y: 700, endPoint x: 201, endPoint y: 1366, distance: 686.4
click at [35, 701] on icon "Fechar mensagem da Intercom" at bounding box center [37, 693] width 22 height 22
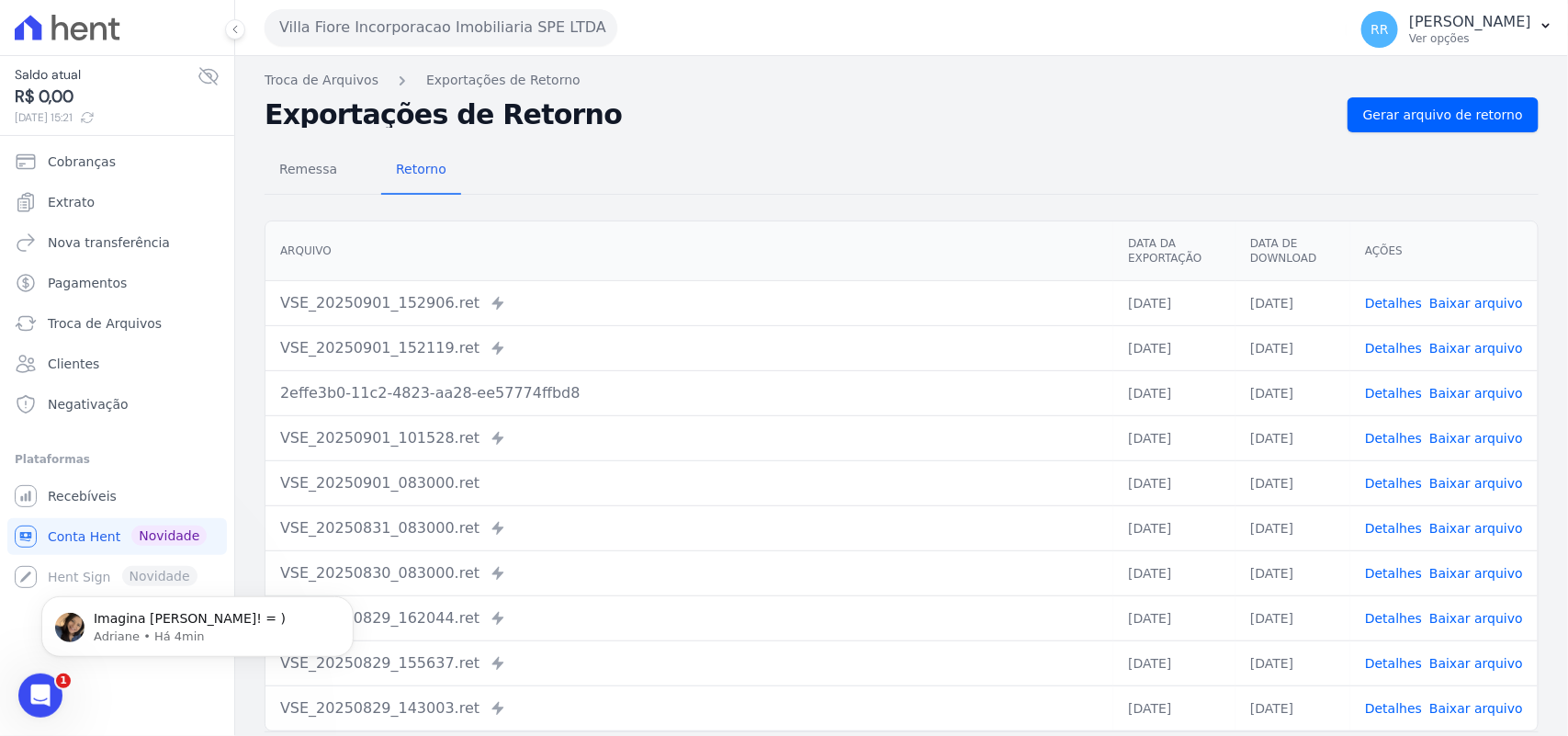
scroll to position [1618, 0]
click at [388, 36] on button "Villa Fiore Incorporacao Imobiliaria SPE LTDA" at bounding box center [441, 27] width 353 height 36
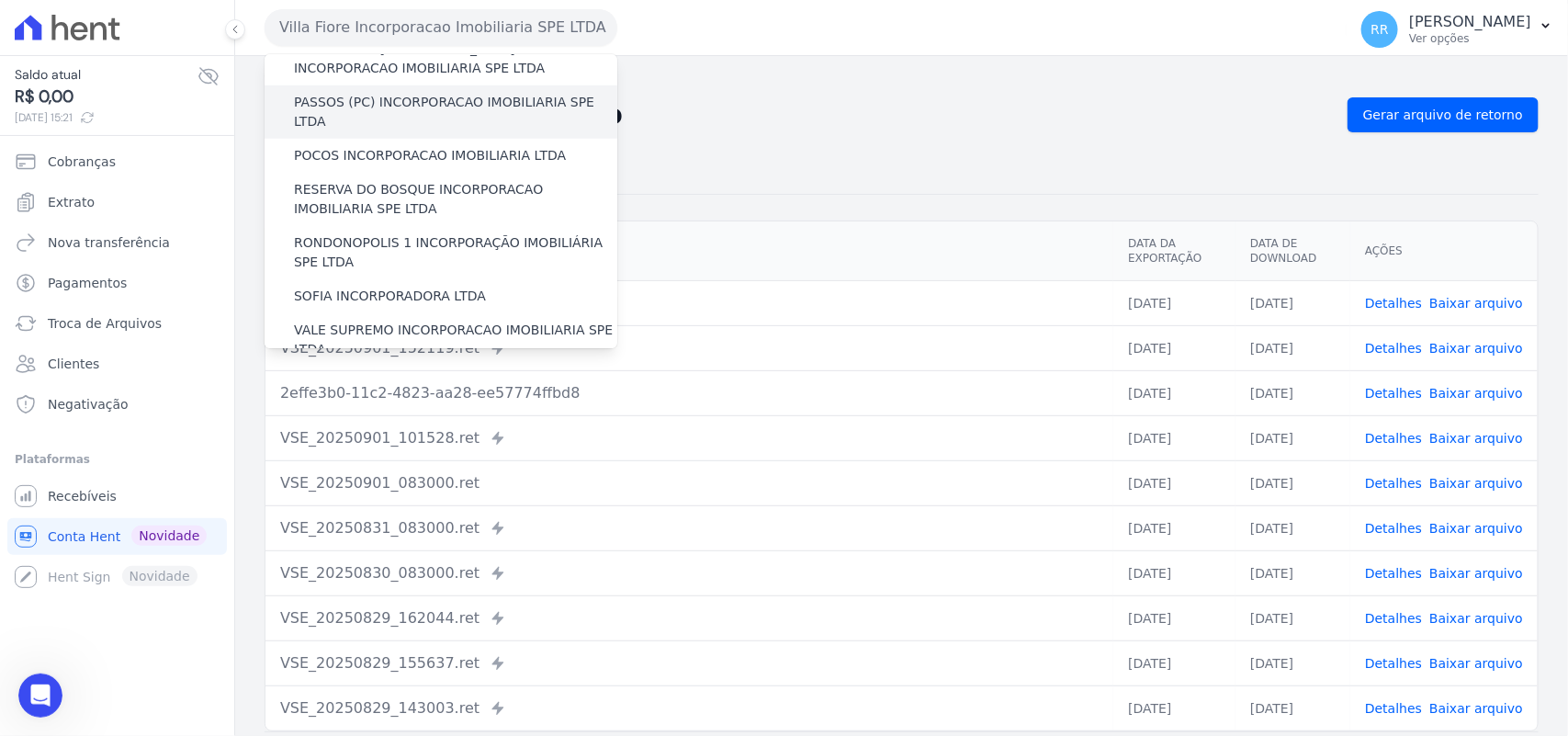
scroll to position [838, 0]
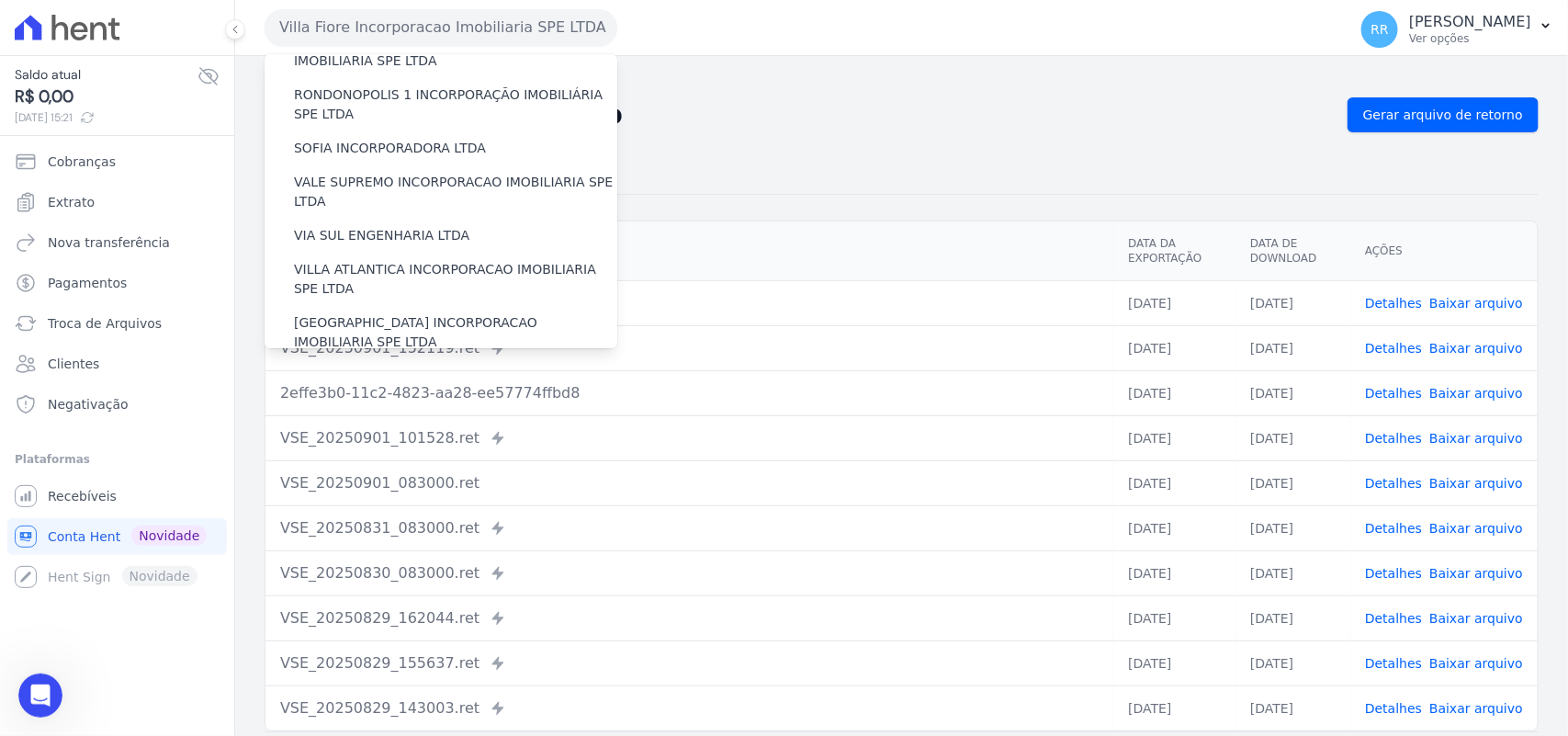
click at [425, 367] on label "VILLA TROPICAL INCORPORAÇÃO IMOBILIÁRIA SPE LTDA" at bounding box center [455, 386] width 324 height 38
click at [0, 0] on input "VILLA TROPICAL INCORPORAÇÃO IMOBILIÁRIA SPE LTDA" at bounding box center [0, 0] width 0 height 0
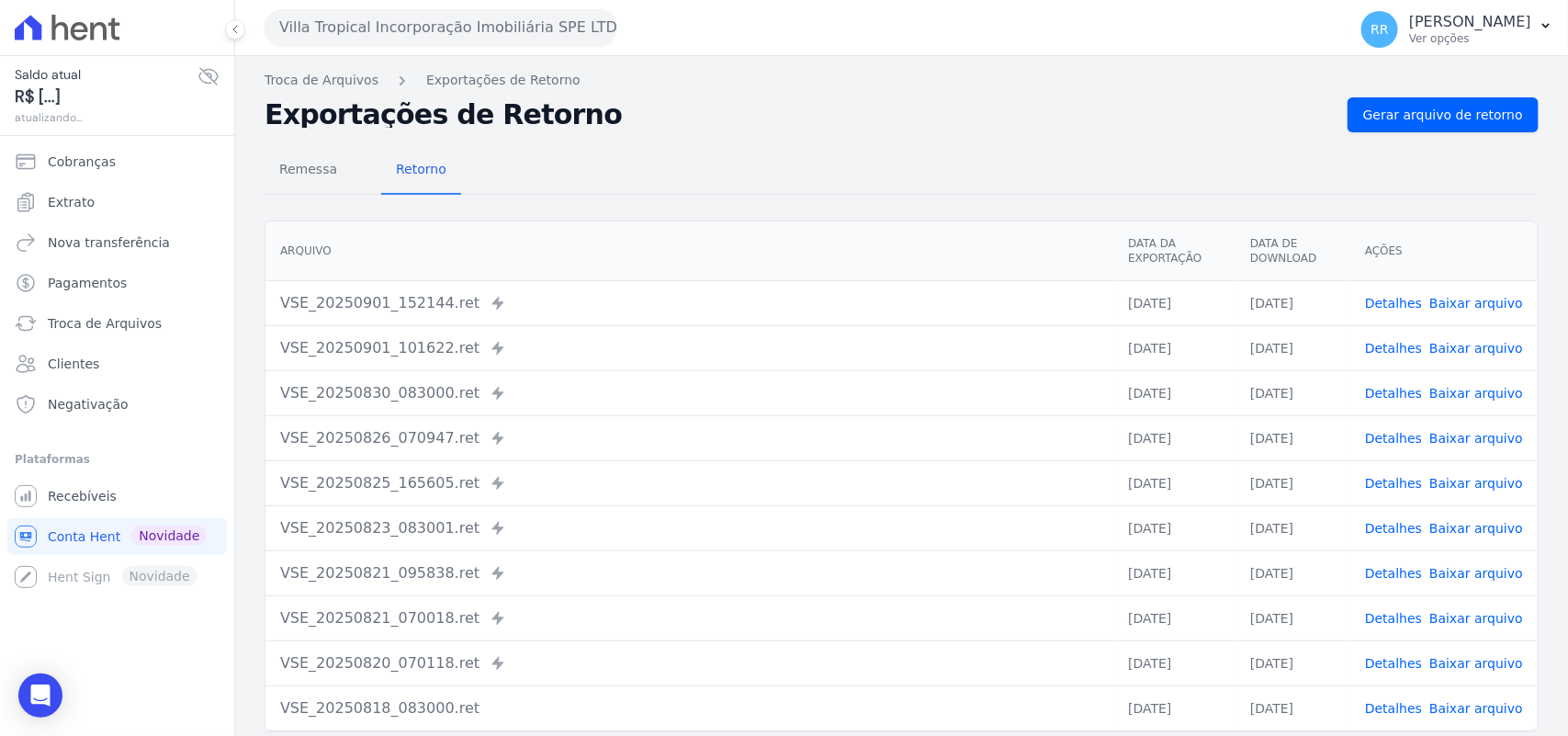
click at [347, 177] on nav "Remessa Retorno" at bounding box center [363, 170] width 197 height 48
click at [318, 172] on span "Remessa" at bounding box center [308, 168] width 80 height 36
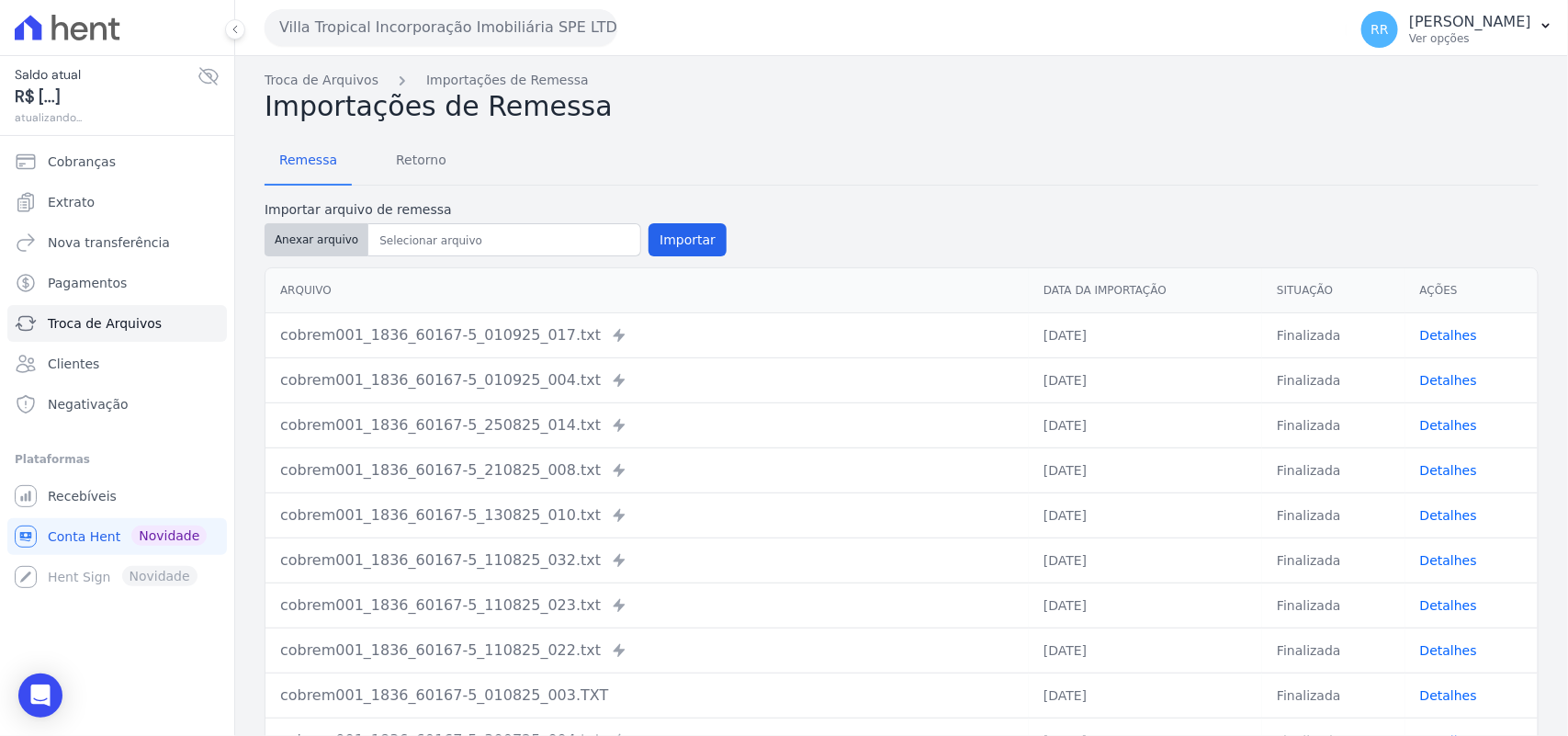
click at [345, 231] on button "Anexar arquivo" at bounding box center [317, 240] width 104 height 33
type input "cobrem001_1836_60167-5_010925_005.TXT"
click at [703, 236] on button "Importar" at bounding box center [687, 240] width 78 height 33
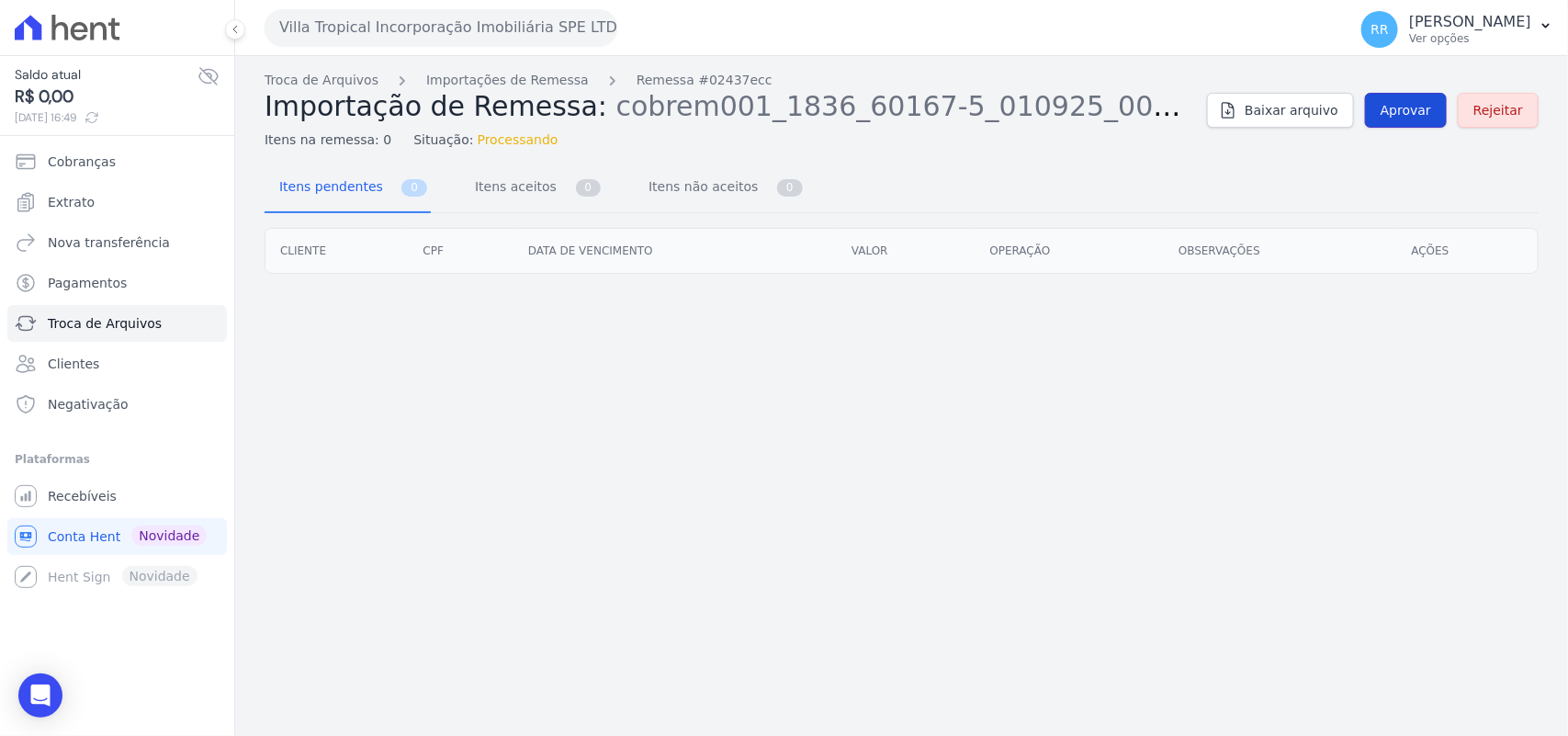
click at [1440, 120] on link "Aprovar" at bounding box center [1405, 109] width 82 height 34
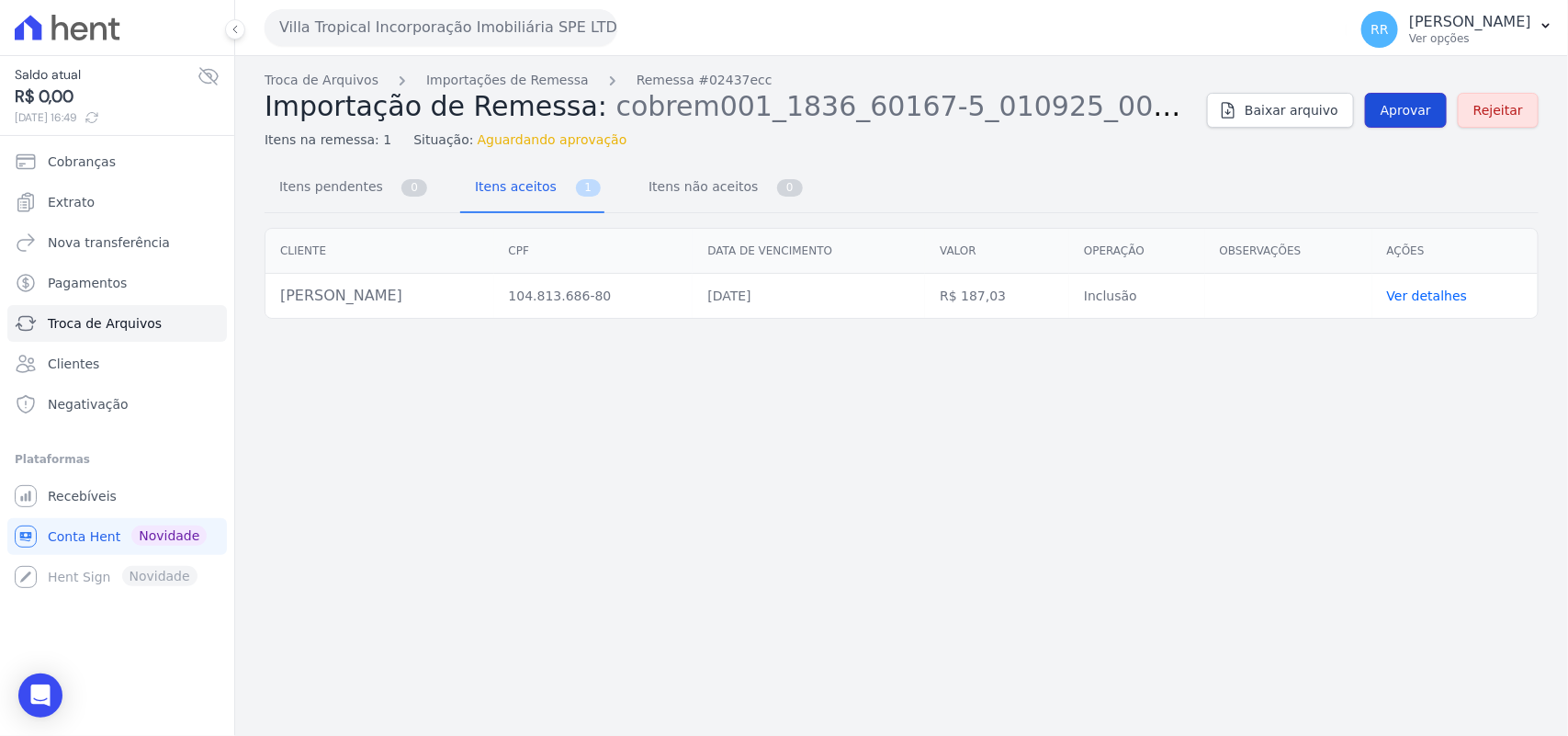
click at [1398, 126] on link "Aprovar" at bounding box center [1405, 109] width 82 height 34
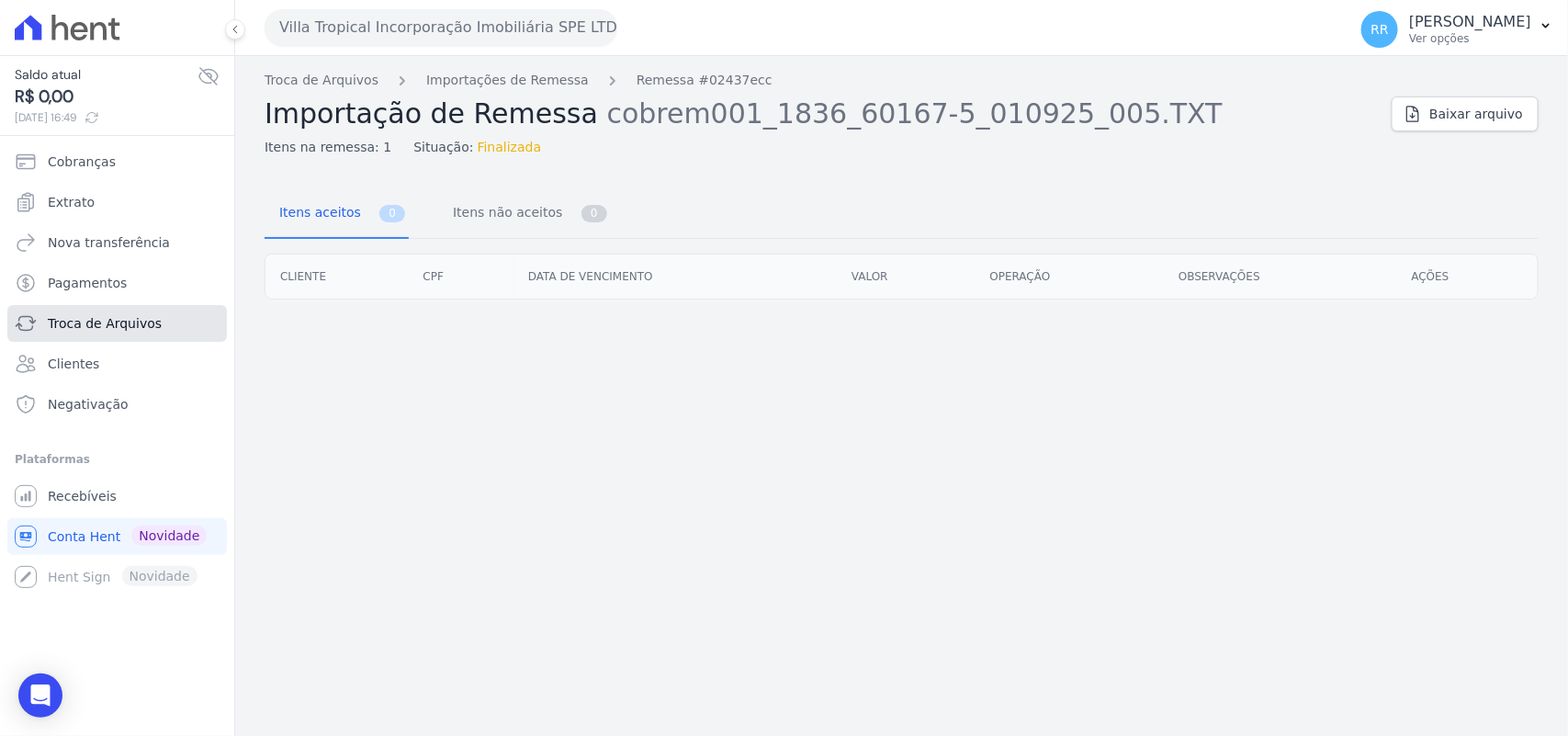
click at [106, 319] on span "Troca de Arquivos" at bounding box center [105, 323] width 114 height 19
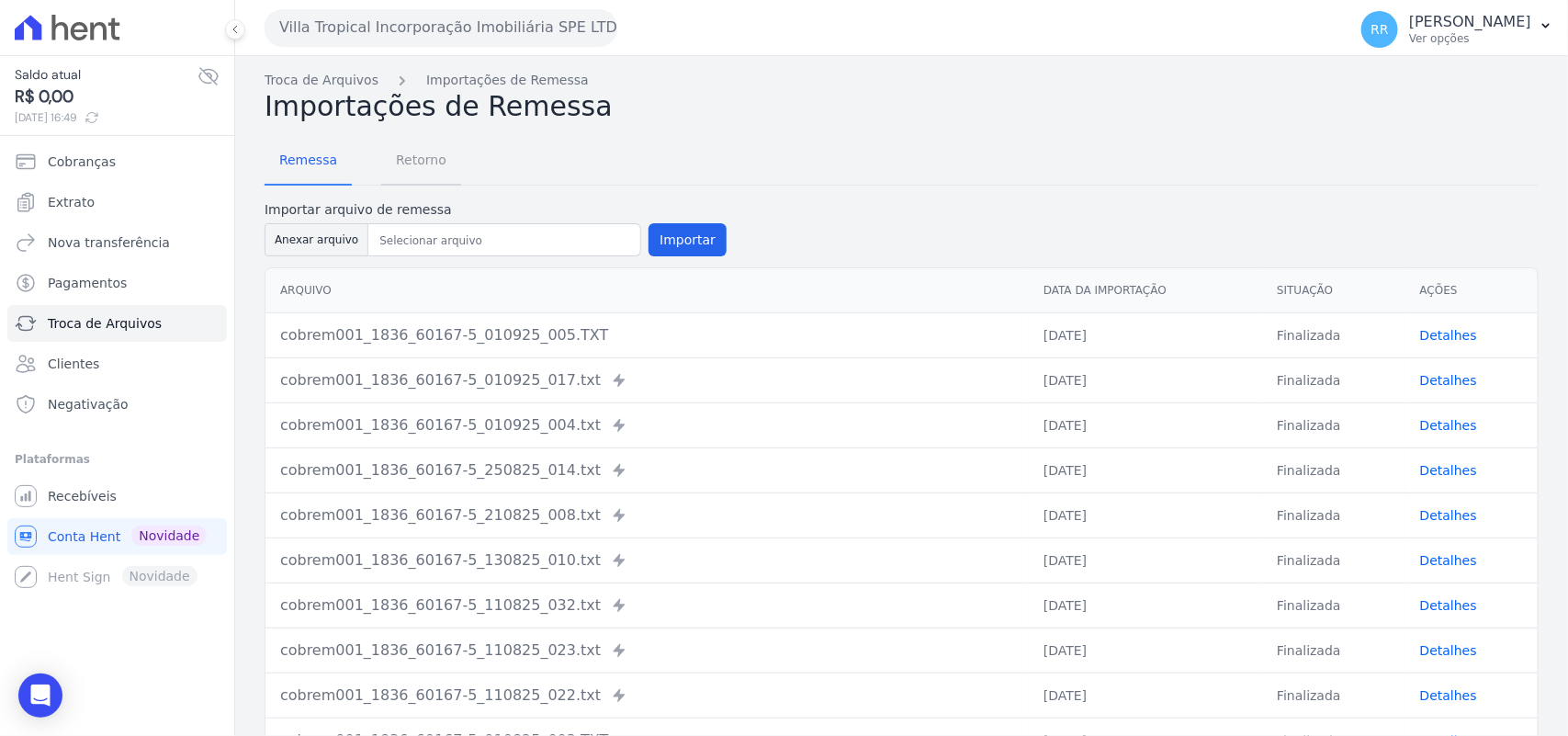
click at [432, 147] on span "Retorno" at bounding box center [421, 159] width 73 height 36
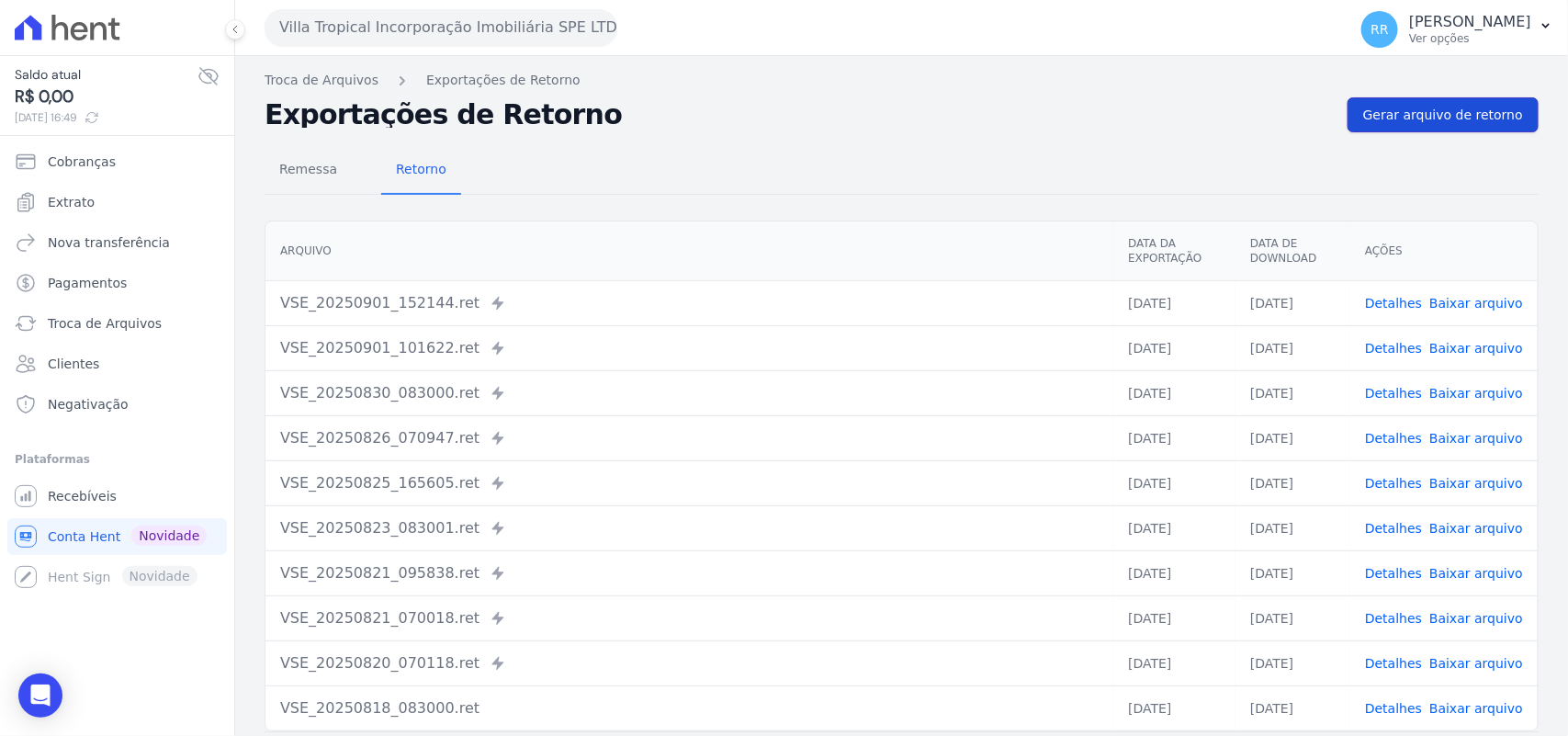
click at [1447, 112] on span "Gerar arquivo de retorno" at bounding box center [1443, 114] width 159 height 19
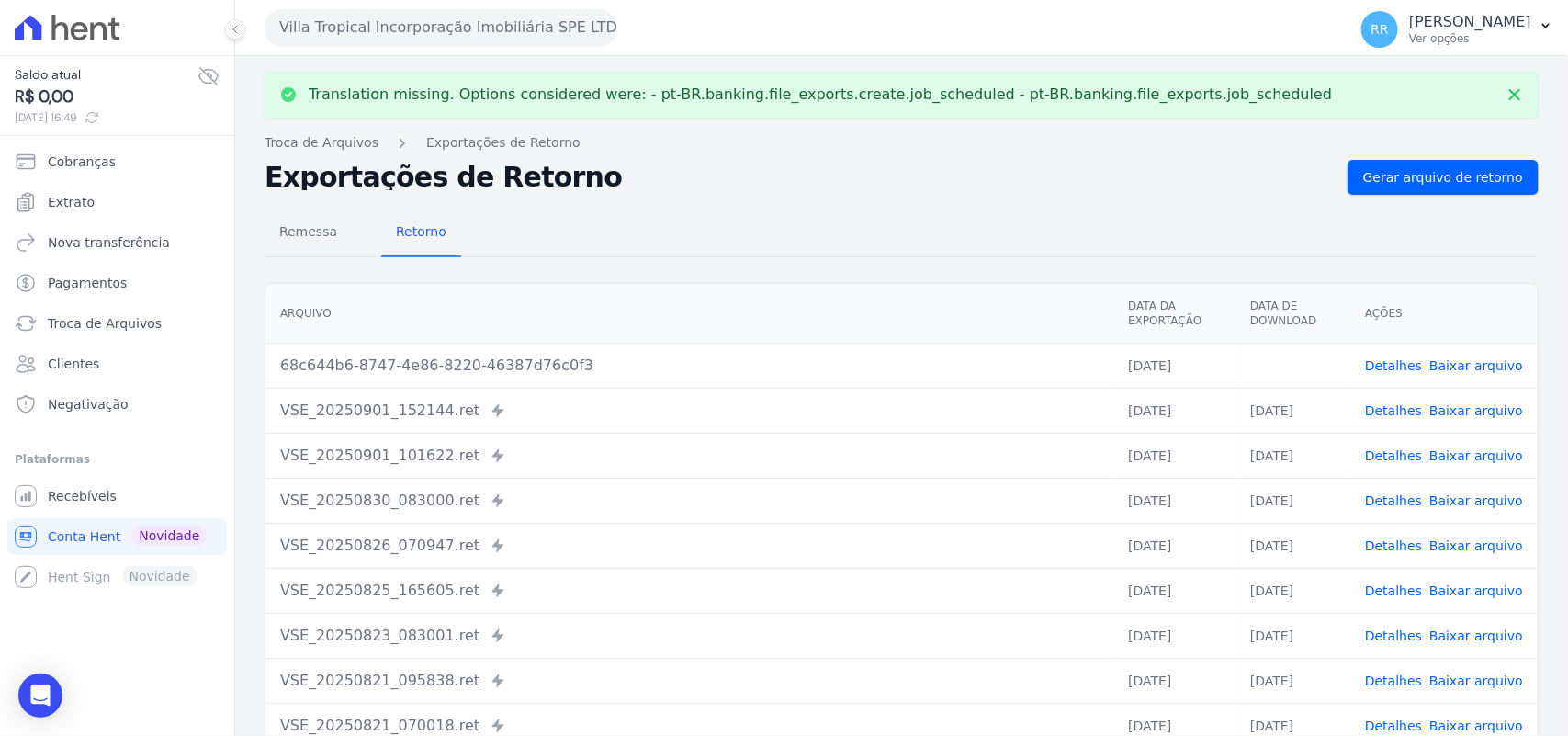
click at [1442, 365] on link "Baixar arquivo" at bounding box center [1476, 365] width 93 height 15
